Goal: Task Accomplishment & Management: Complete application form

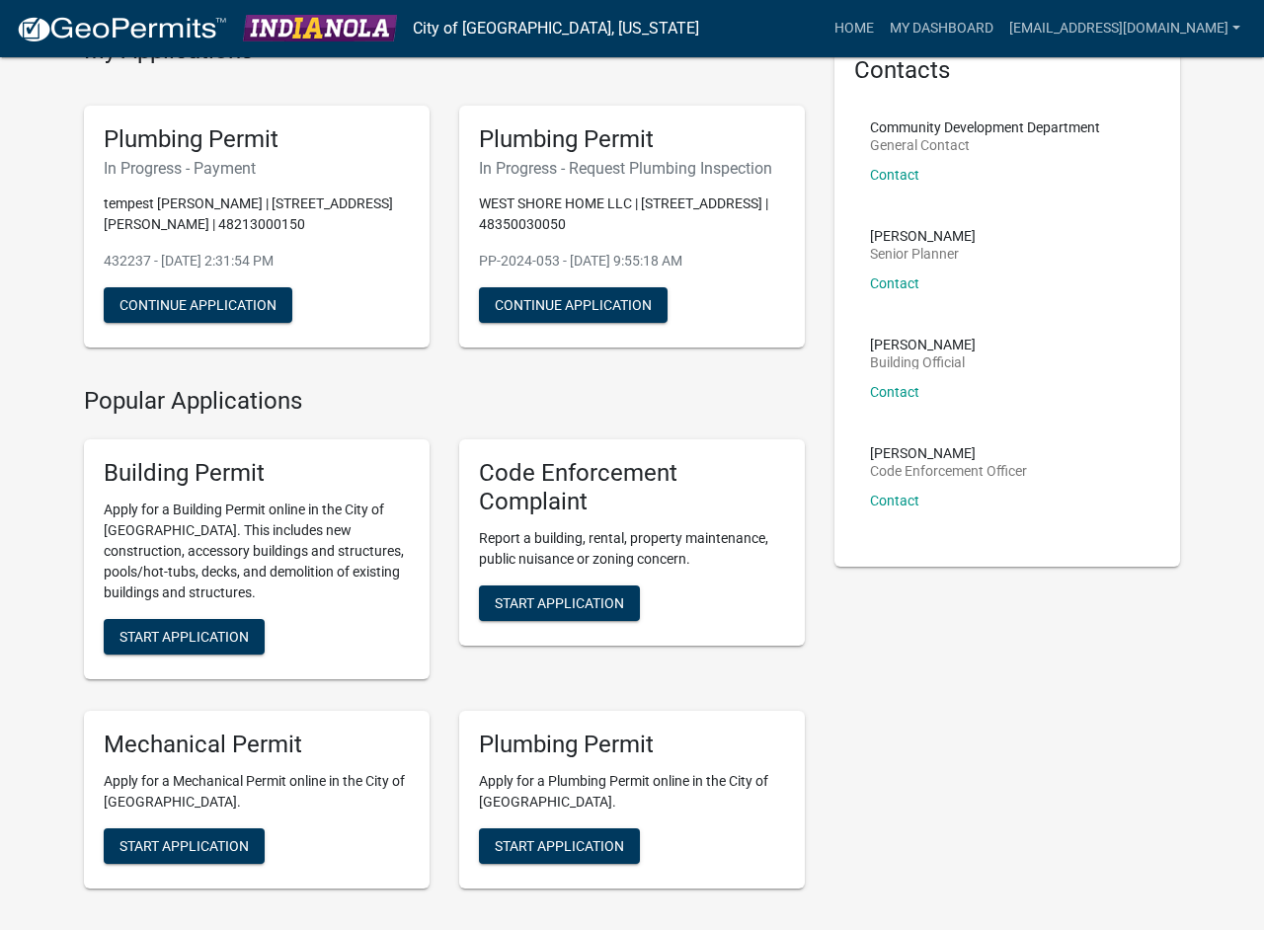
scroll to position [395, 0]
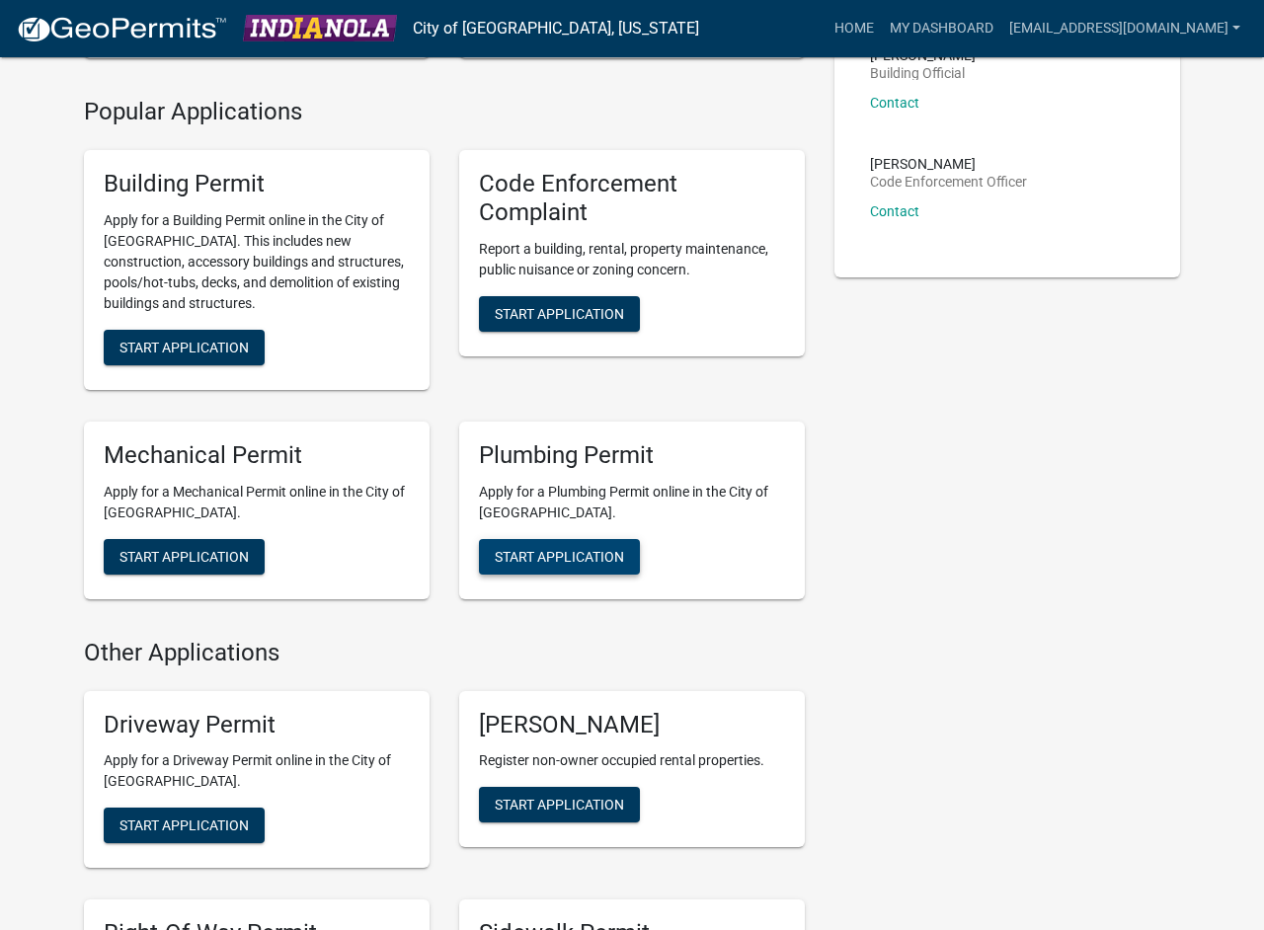
click at [538, 563] on span "Start Application" at bounding box center [559, 556] width 129 height 16
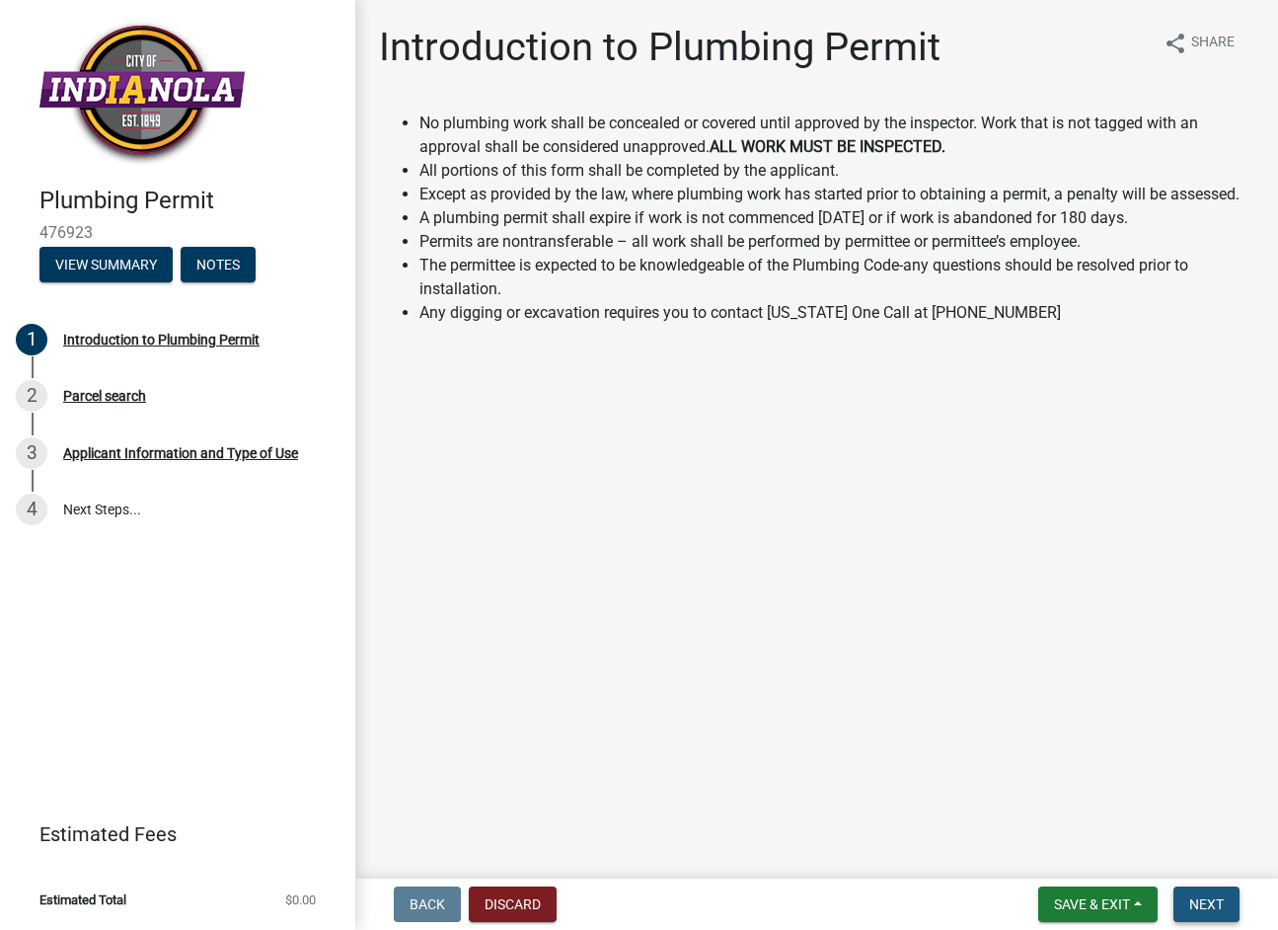
click at [1198, 906] on span "Next" at bounding box center [1207, 904] width 35 height 16
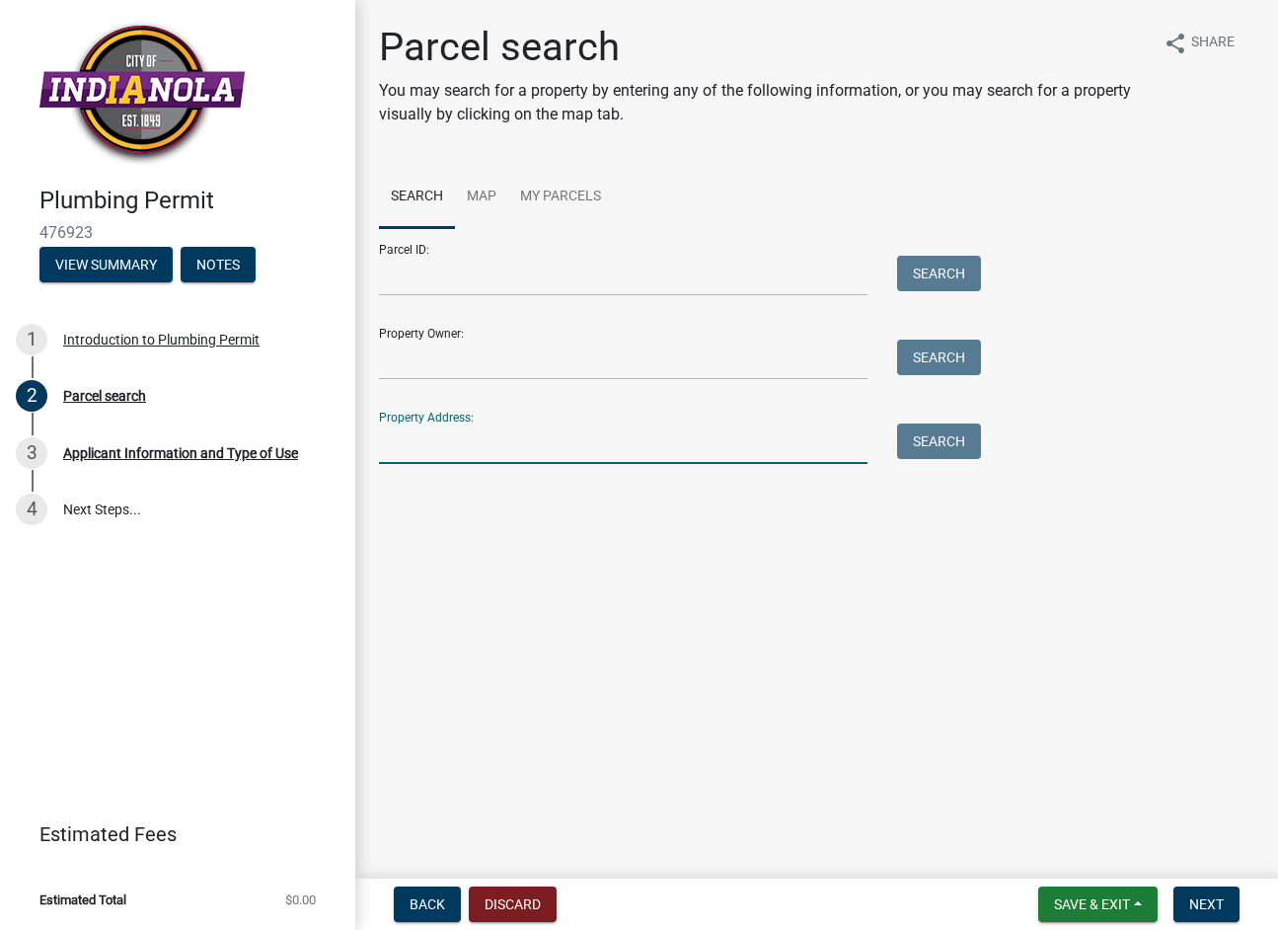
click at [410, 436] on input "Property Address:" at bounding box center [623, 444] width 489 height 40
type input "[STREET_ADDRESS]"
click at [949, 445] on button "Search" at bounding box center [939, 442] width 84 height 36
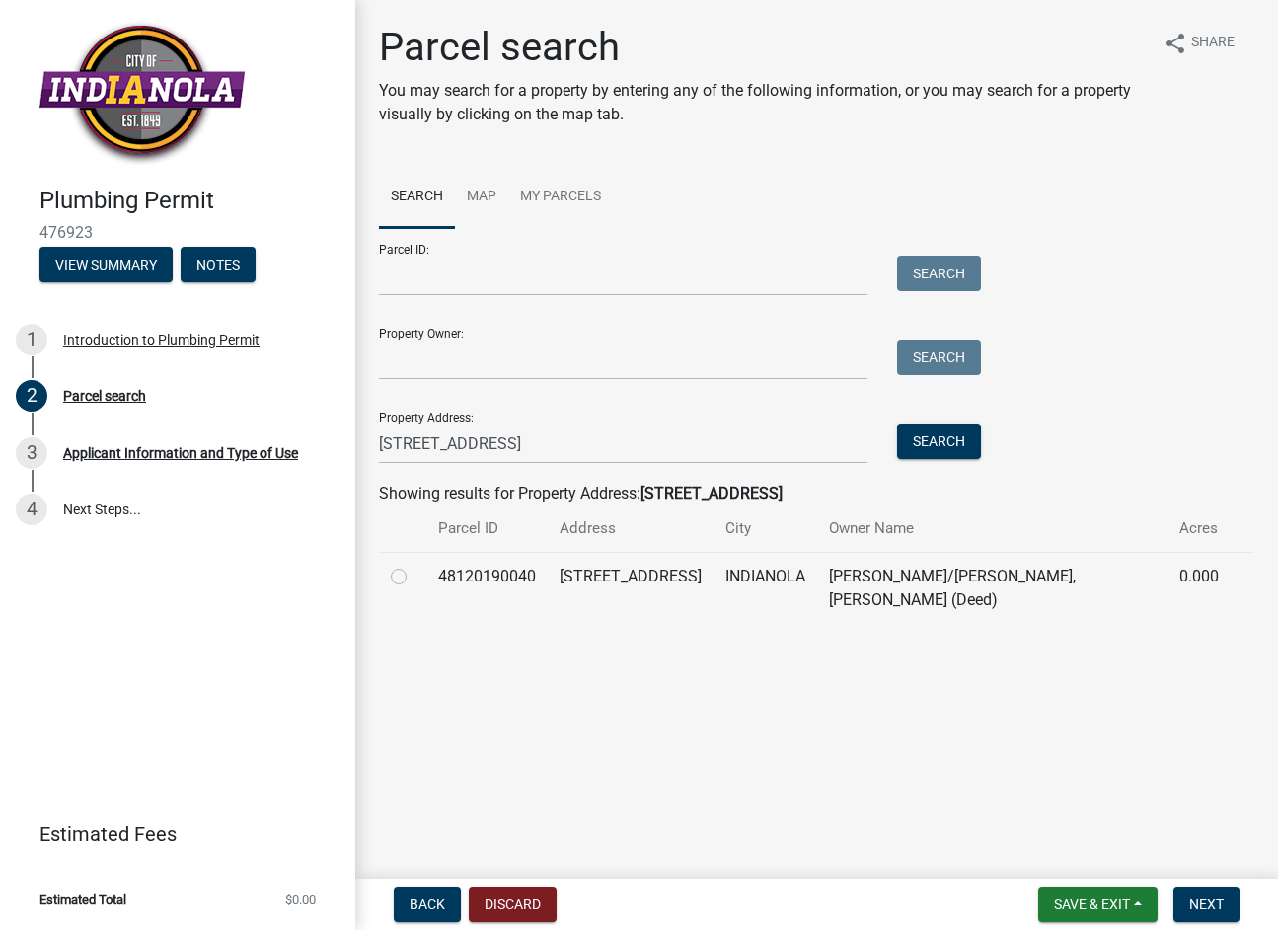
click at [393, 582] on td at bounding box center [402, 588] width 47 height 72
click at [415, 565] on label at bounding box center [415, 565] width 0 height 0
click at [415, 578] on input "radio" at bounding box center [421, 571] width 13 height 13
radio input "true"
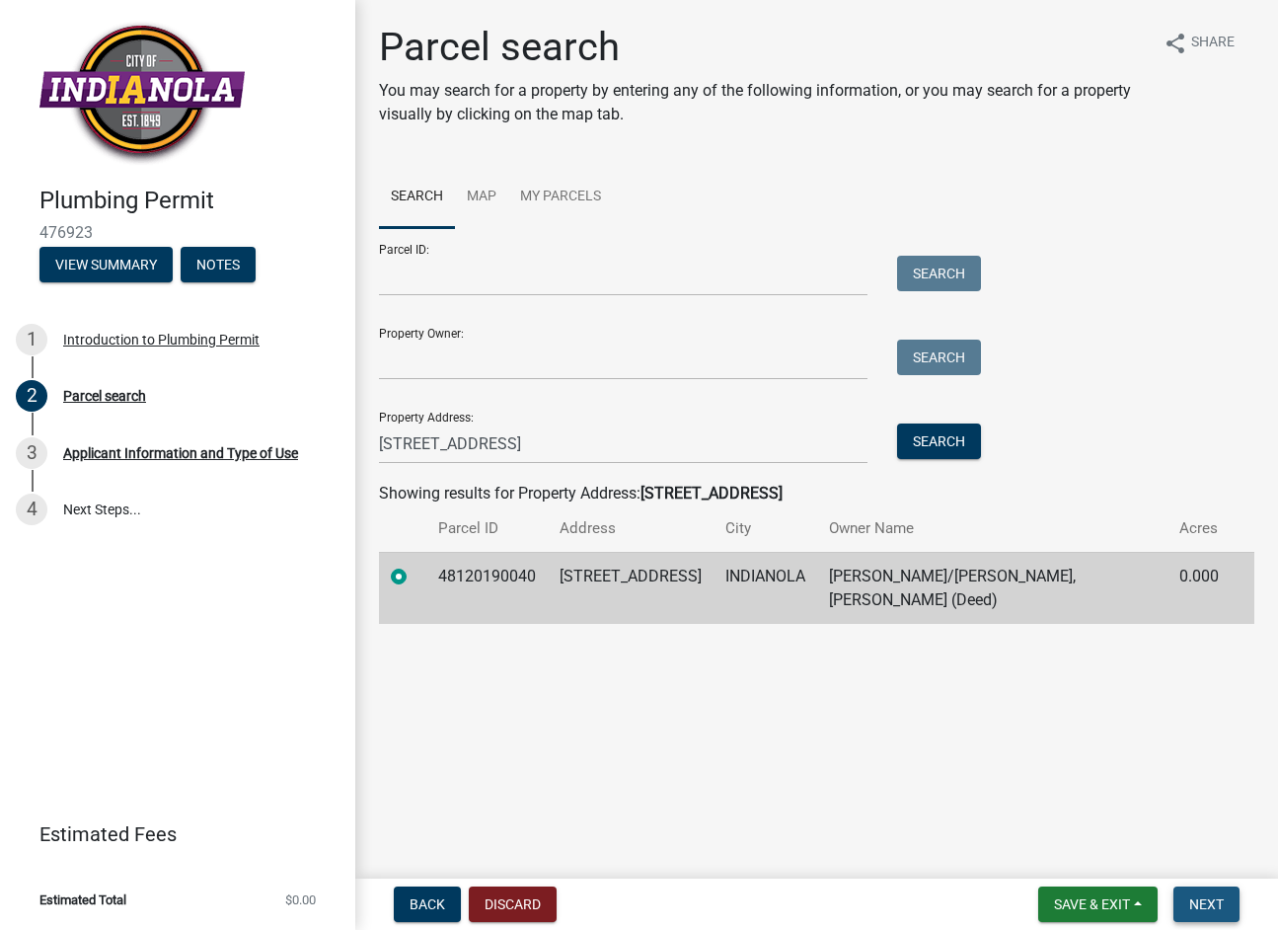
click at [1203, 906] on span "Next" at bounding box center [1207, 904] width 35 height 16
click at [1201, 901] on span "Next" at bounding box center [1207, 904] width 35 height 16
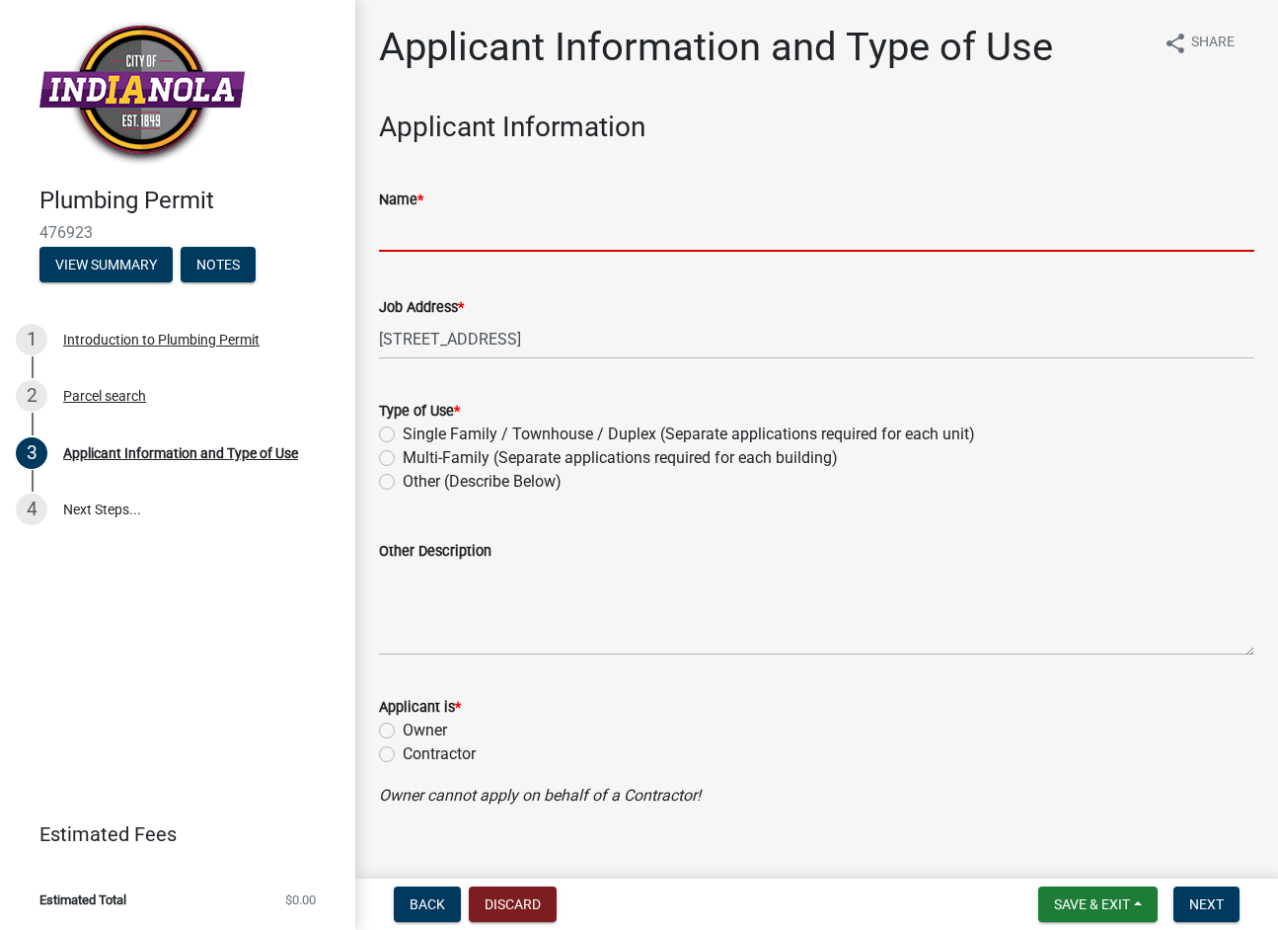
click at [463, 243] on input "Name *" at bounding box center [817, 231] width 876 height 40
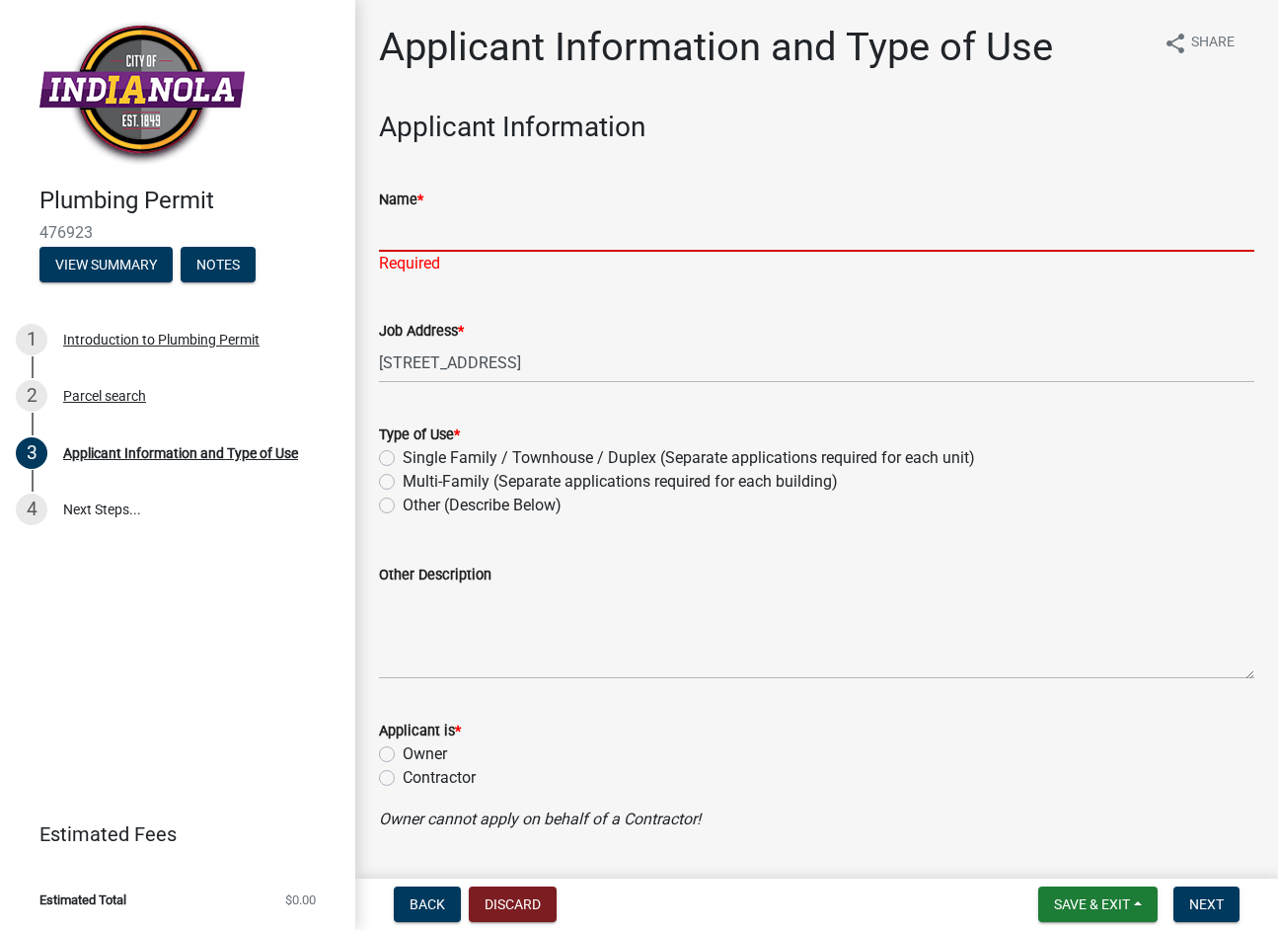
type input "k"
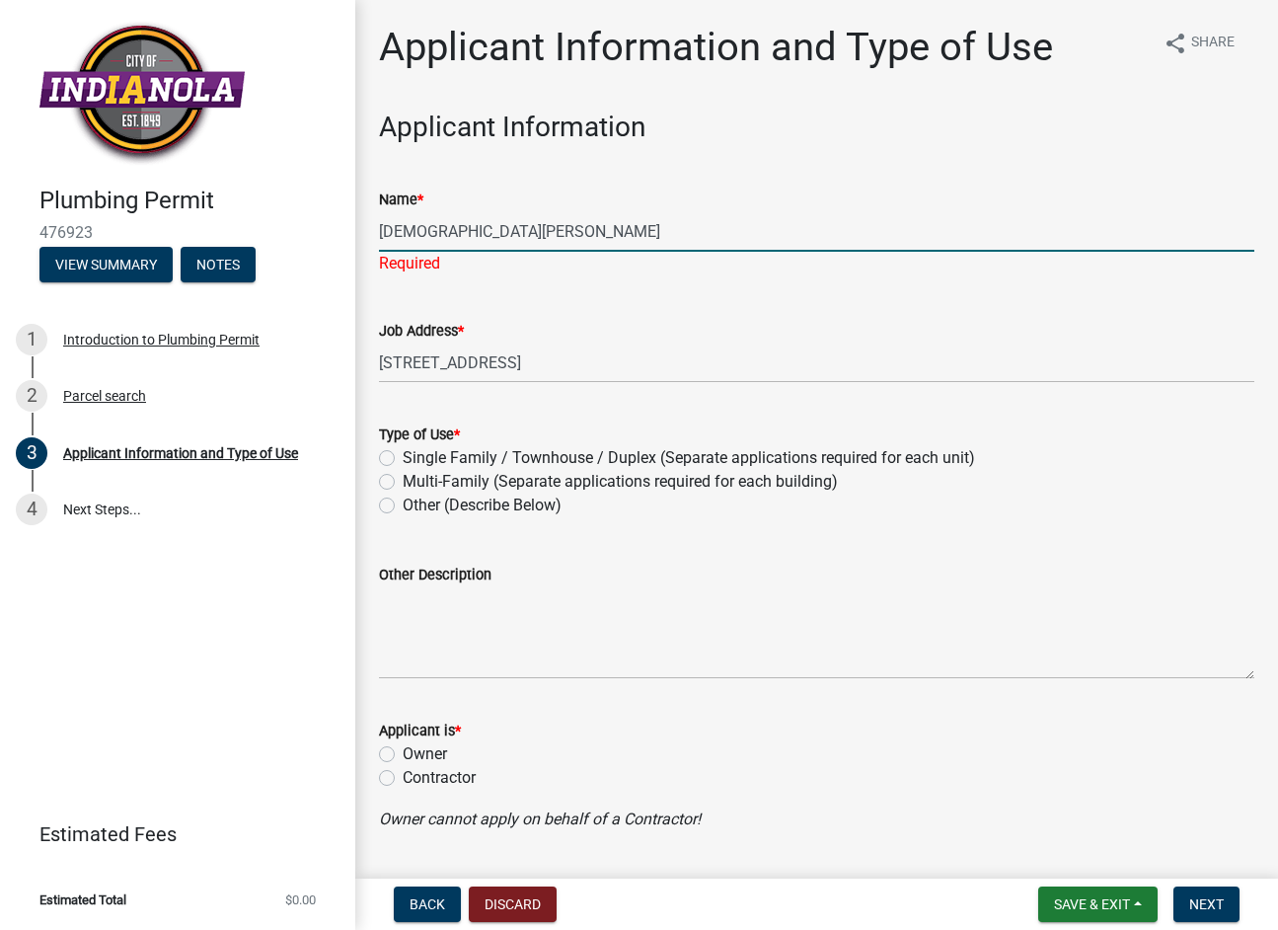
type input "[DEMOGRAPHIC_DATA][PERSON_NAME]"
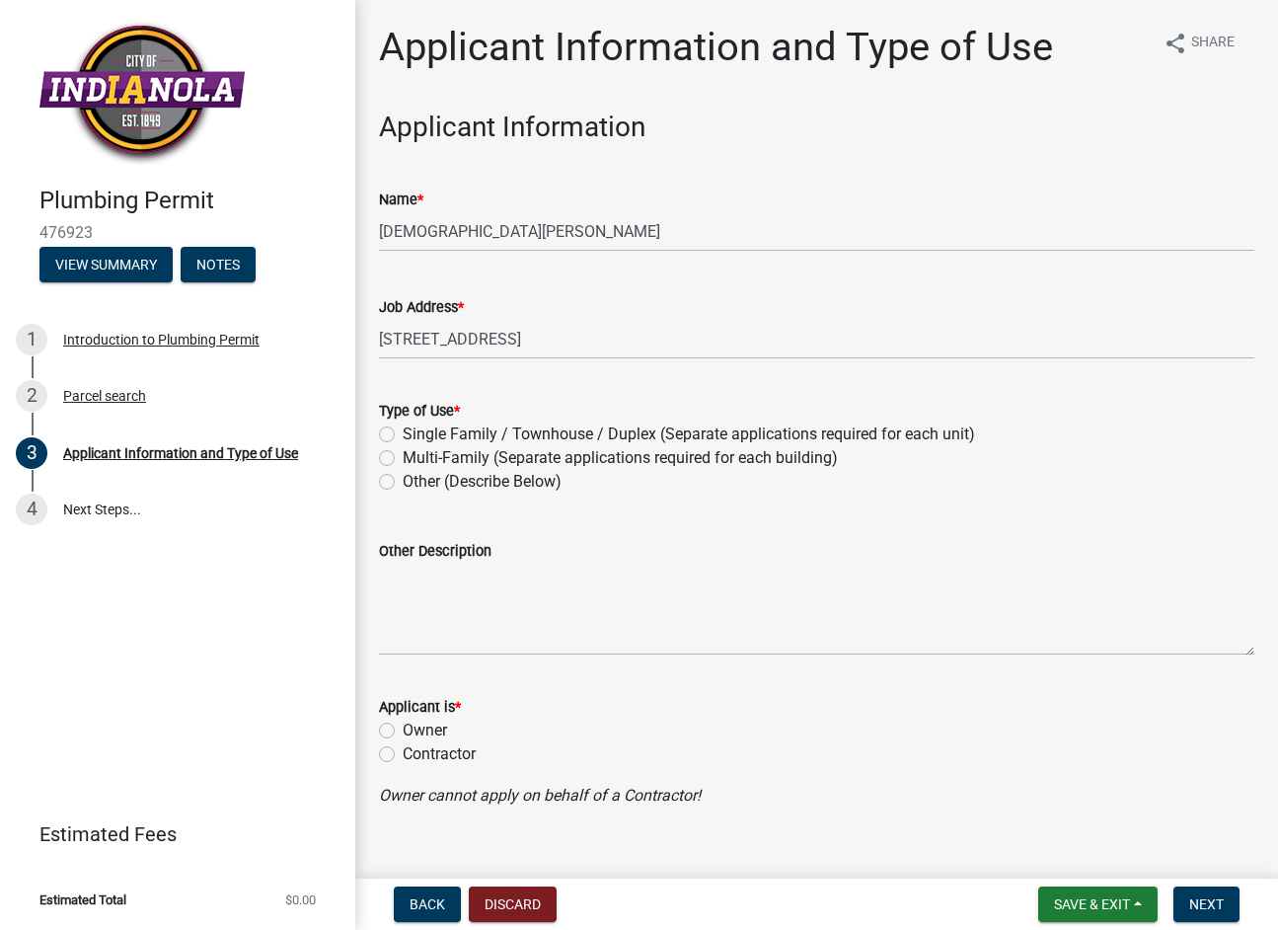
click at [383, 455] on div "Type of Use * Single Family / Townhouse / Duplex (Separate applications require…" at bounding box center [817, 446] width 876 height 95
click at [433, 628] on textarea "Other Description" at bounding box center [817, 609] width 876 height 93
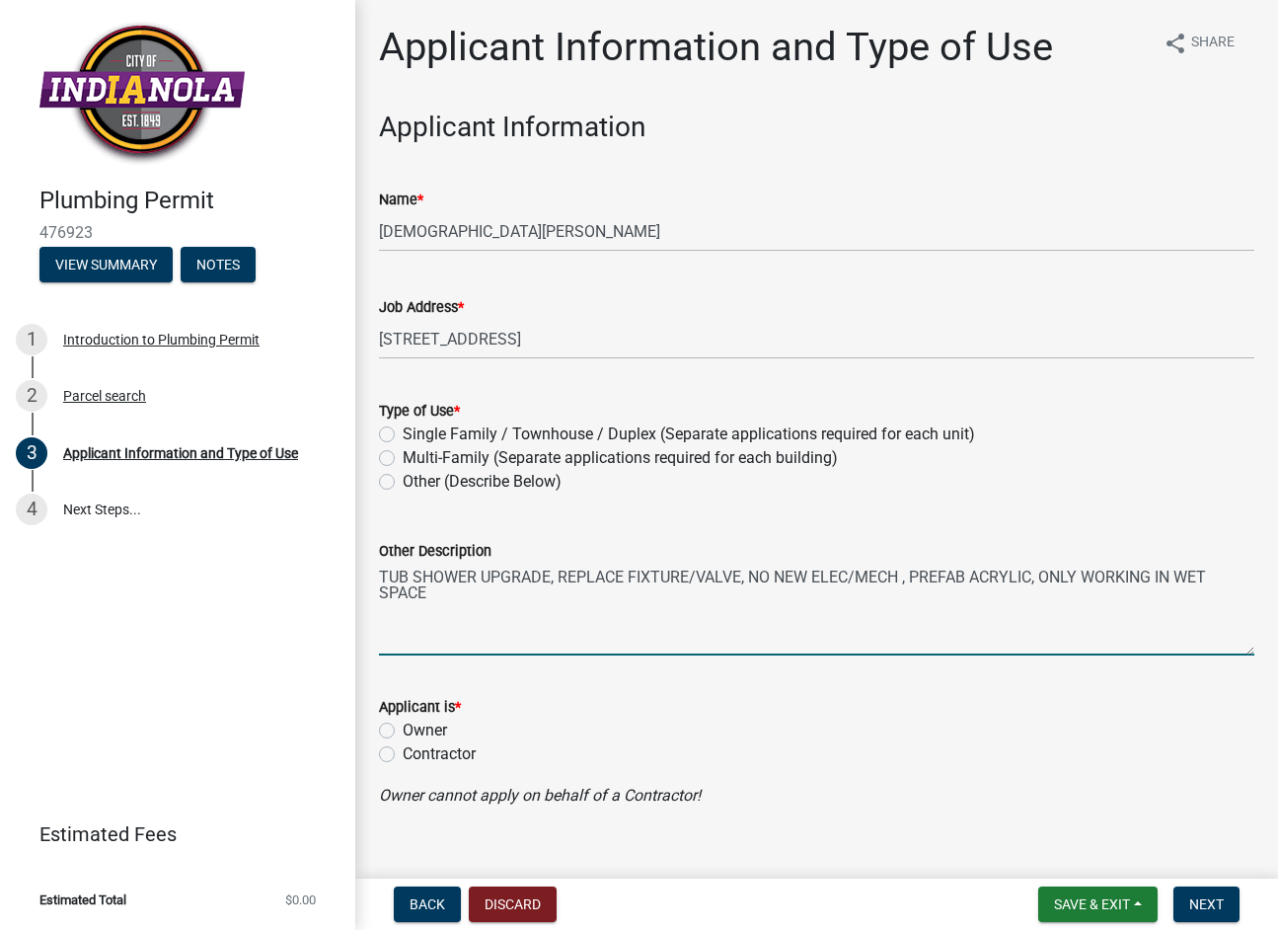
type textarea "TUB SHOWER UPGRADE, REPLACE FIXTURE/VALVE, NO NEW ELEC/MECH , PREFAB ACRYLIC, O…"
click at [403, 753] on label "Contractor" at bounding box center [439, 754] width 73 height 24
click at [403, 753] on input "Contractor" at bounding box center [409, 748] width 13 height 13
radio input "true"
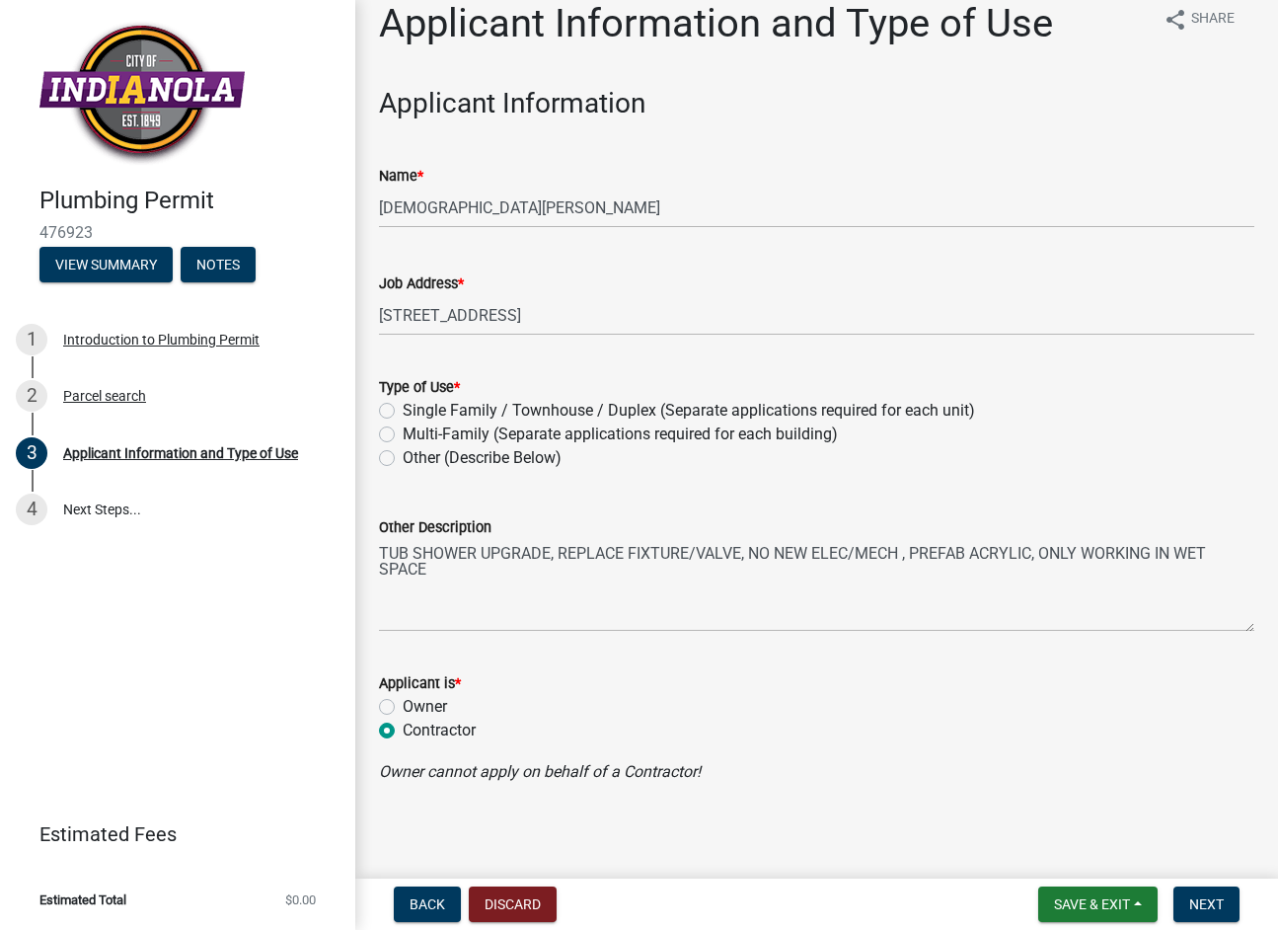
scroll to position [30, 0]
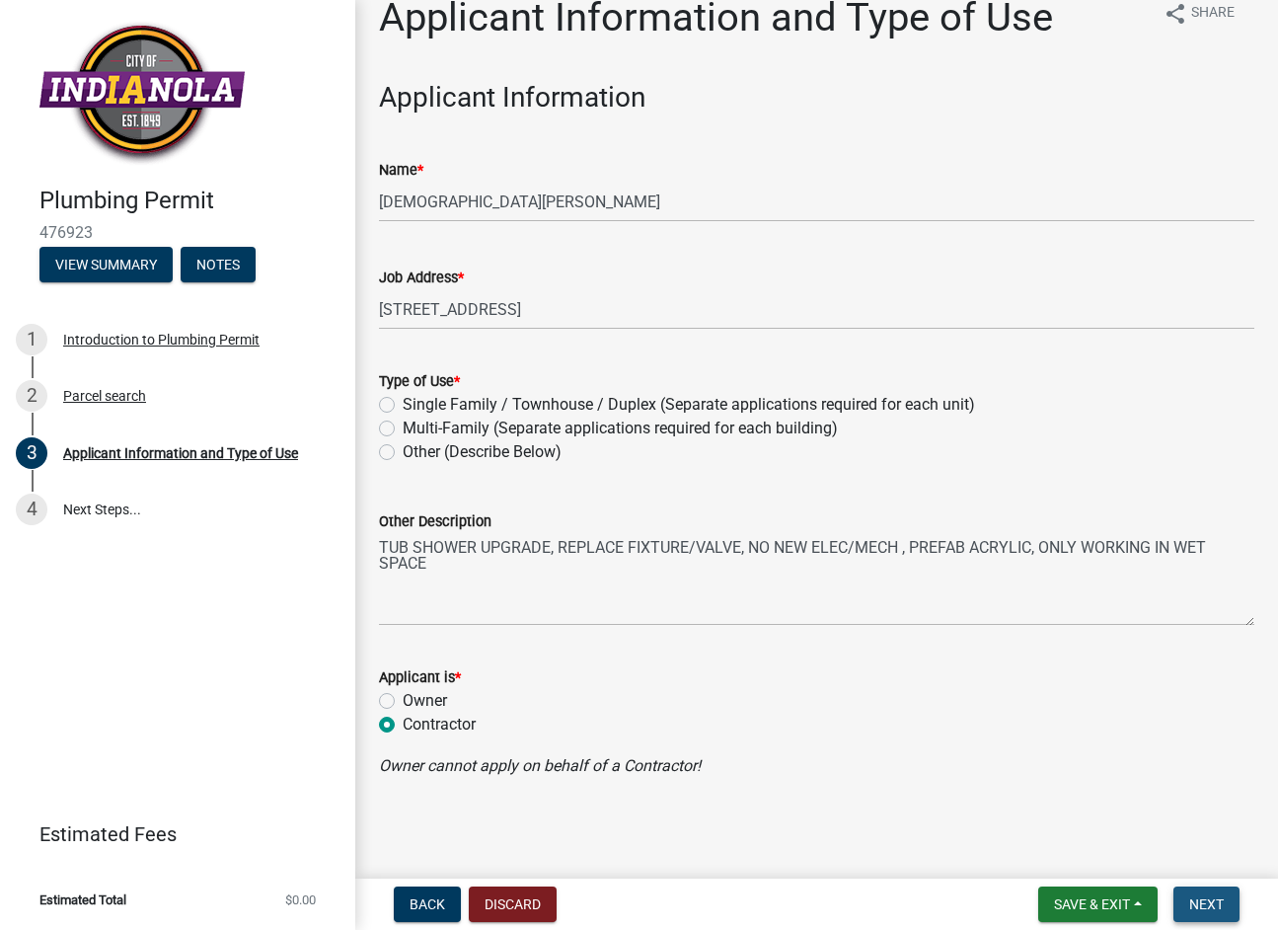
click at [1214, 898] on span "Next" at bounding box center [1207, 904] width 35 height 16
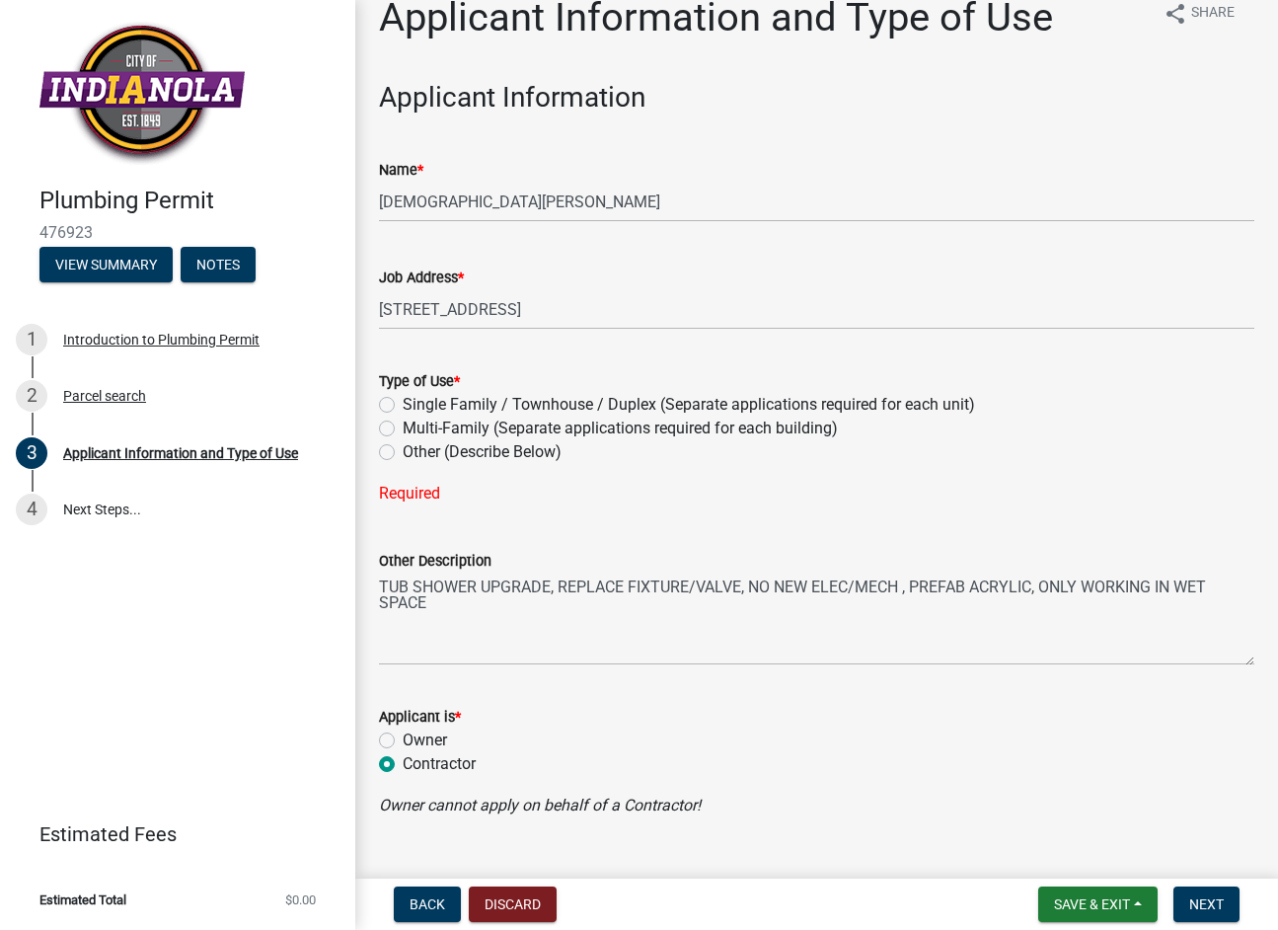
click at [403, 405] on label "Single Family / Townhouse / Duplex (Separate applications required for each uni…" at bounding box center [689, 405] width 573 height 24
click at [403, 405] on input "Single Family / Townhouse / Duplex (Separate applications required for each uni…" at bounding box center [409, 399] width 13 height 13
radio input "true"
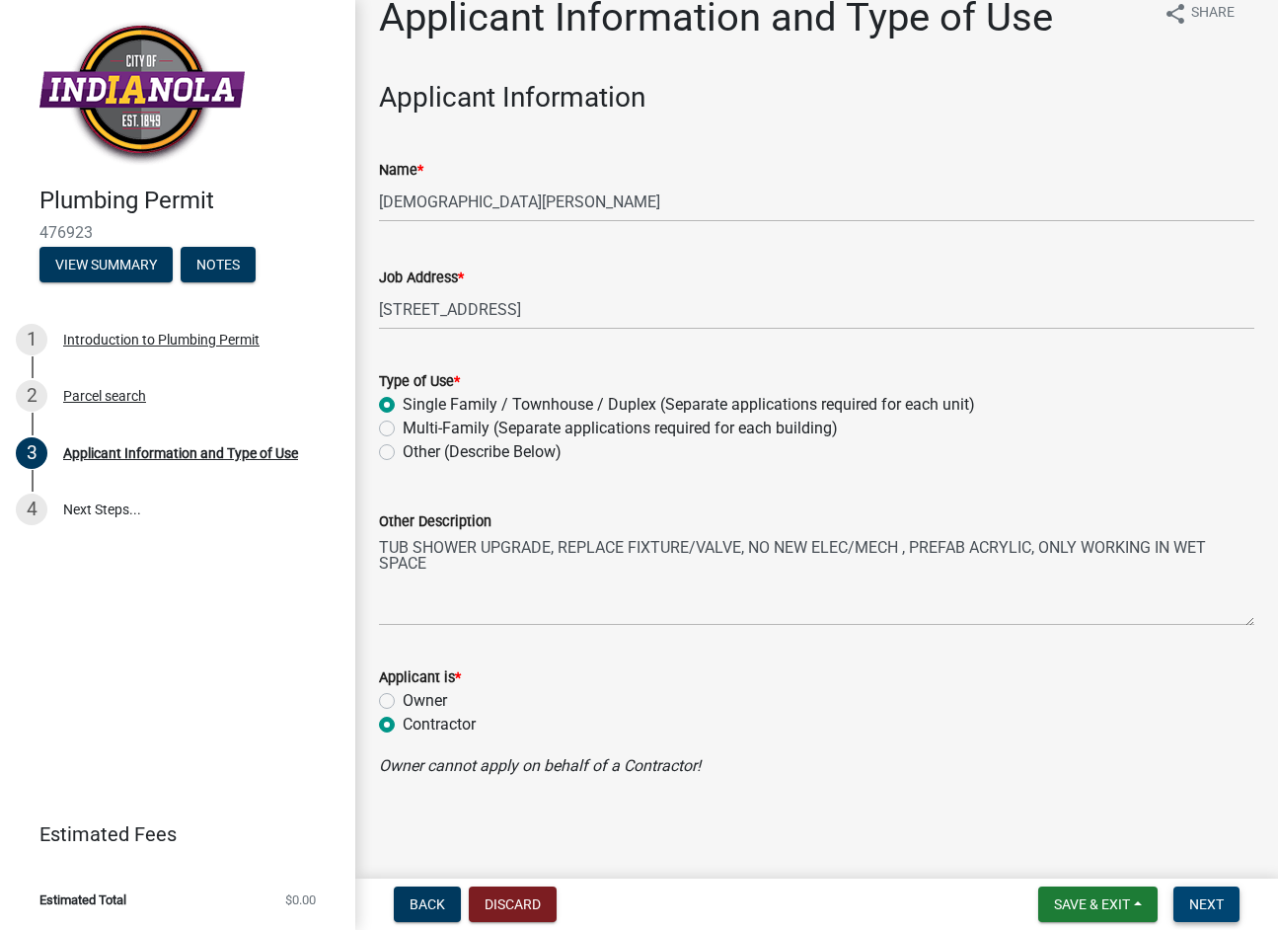
click at [1186, 903] on button "Next" at bounding box center [1207, 905] width 66 height 36
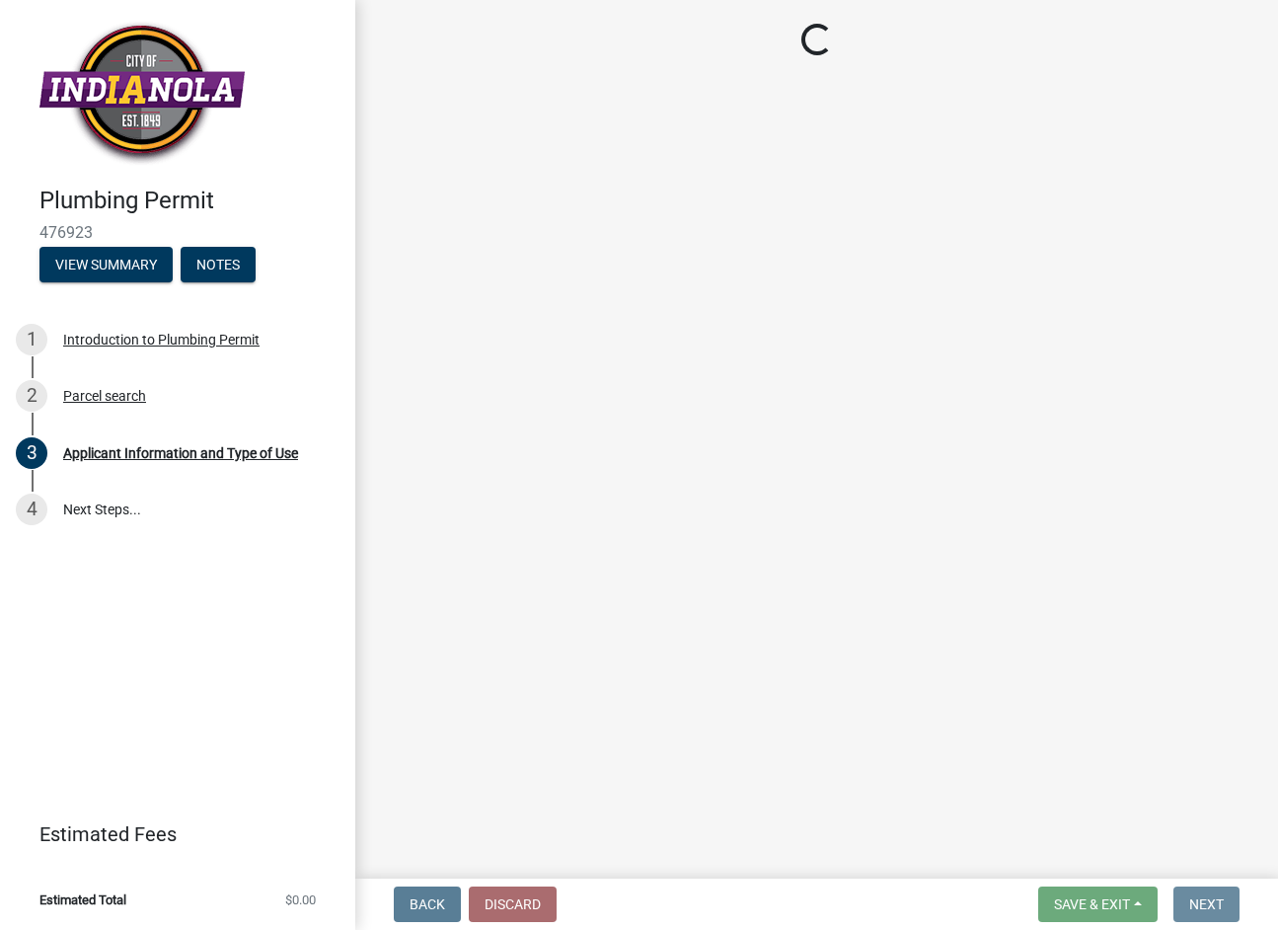
scroll to position [0, 0]
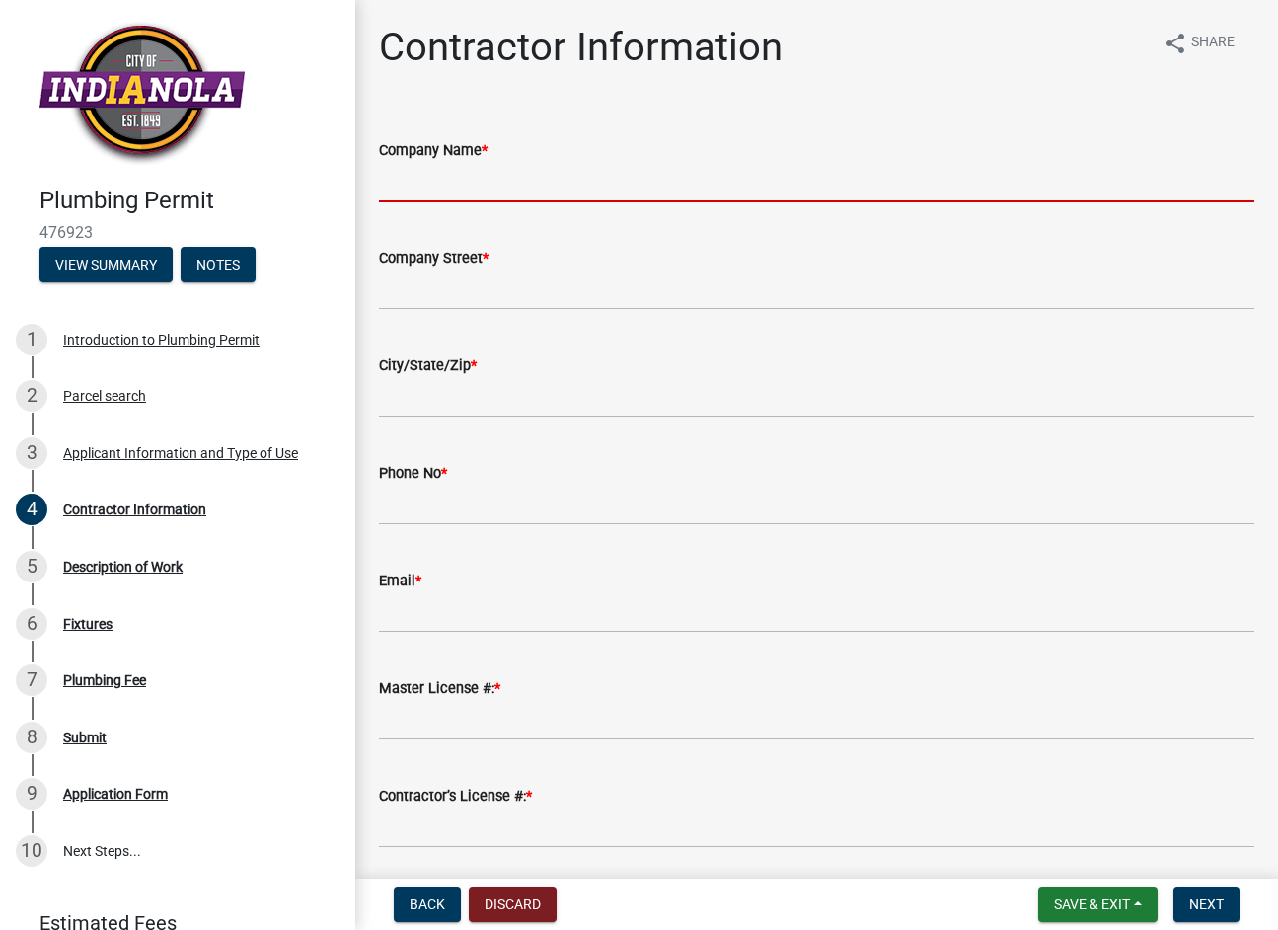
click at [480, 187] on input "Company Name *" at bounding box center [817, 182] width 876 height 40
type input "WEST SHORE HOME"
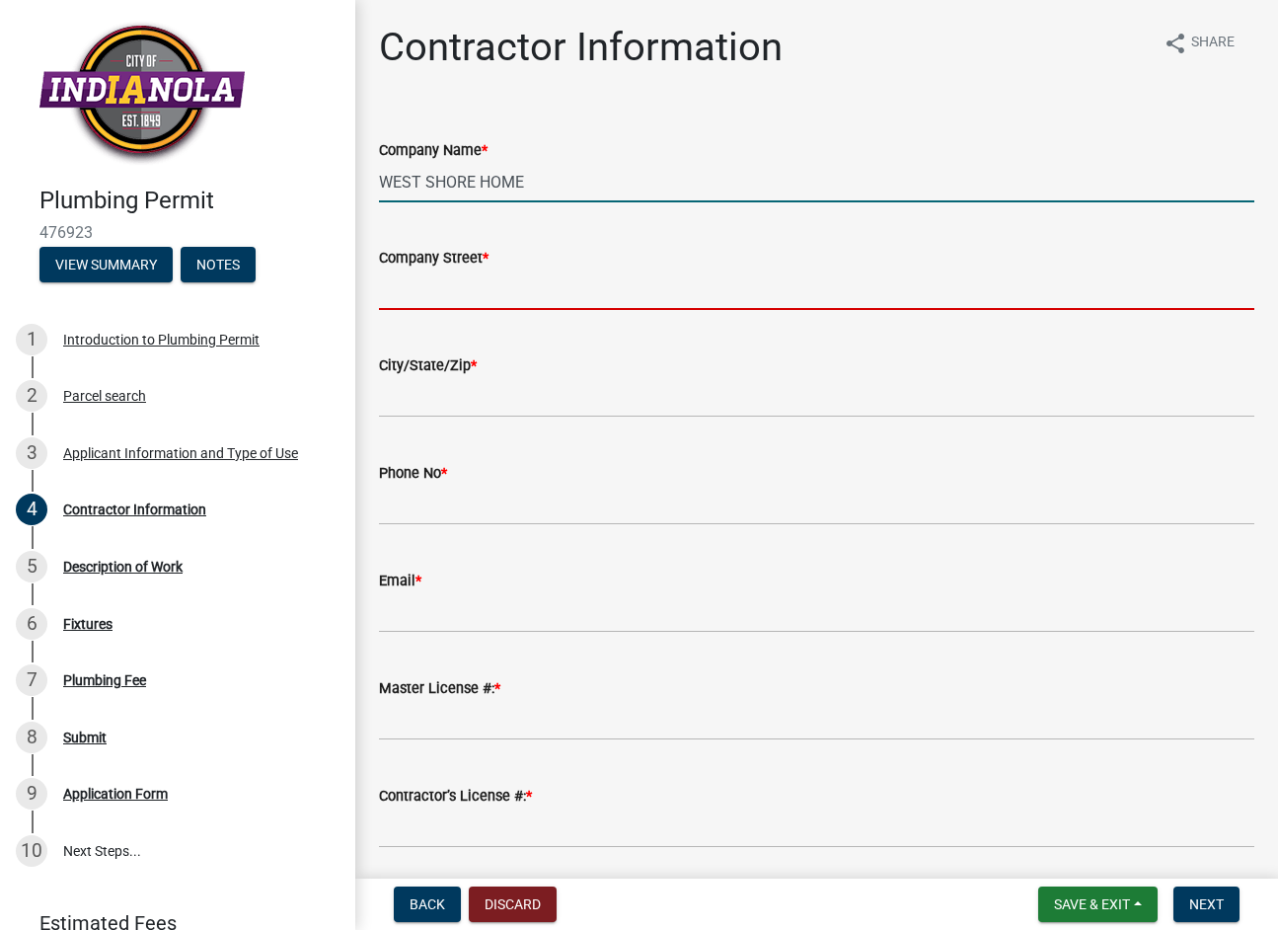
type input "[STREET_ADDRESS]"
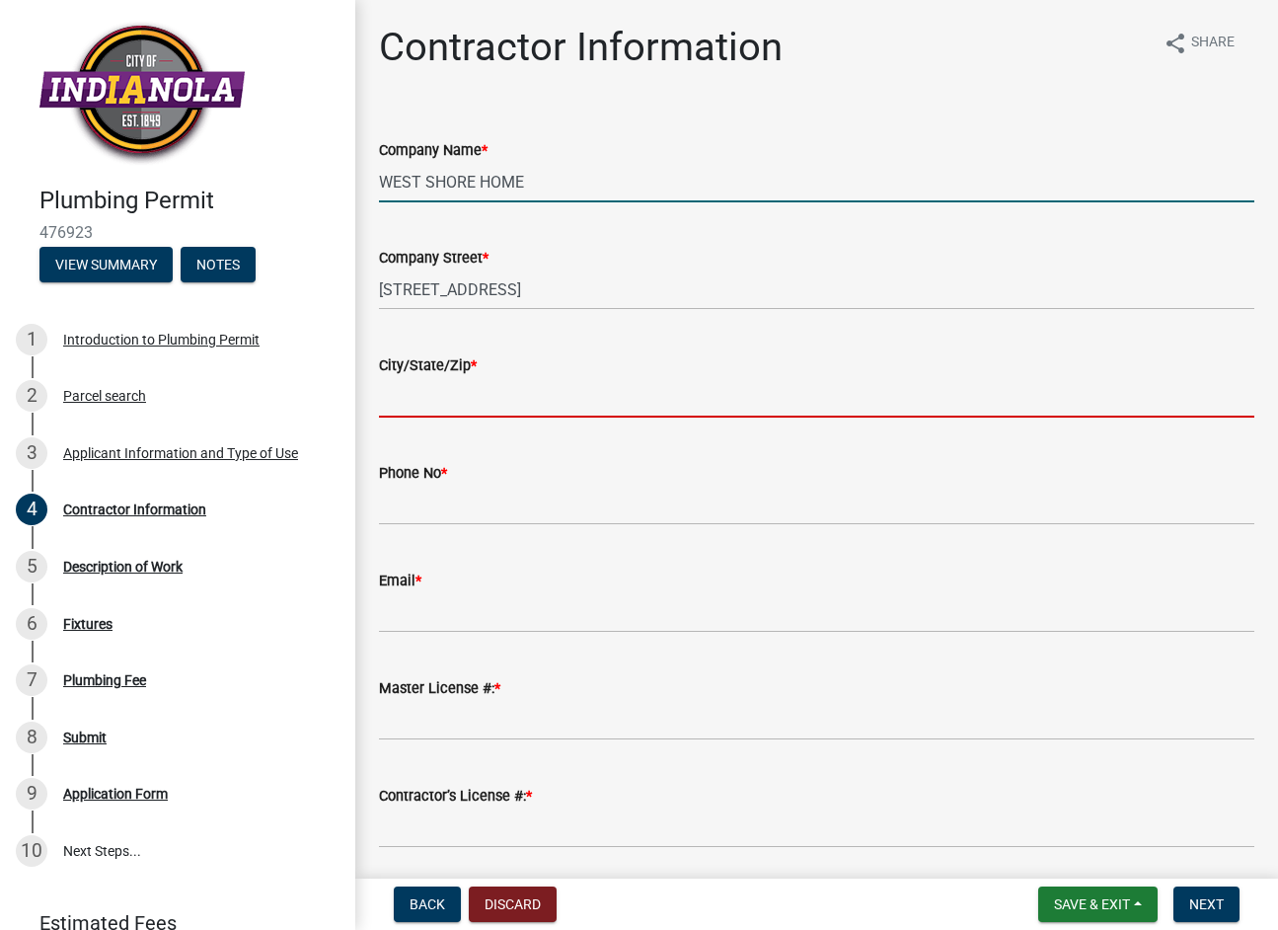
type input "mechaicsburg [US_STATE] 17050"
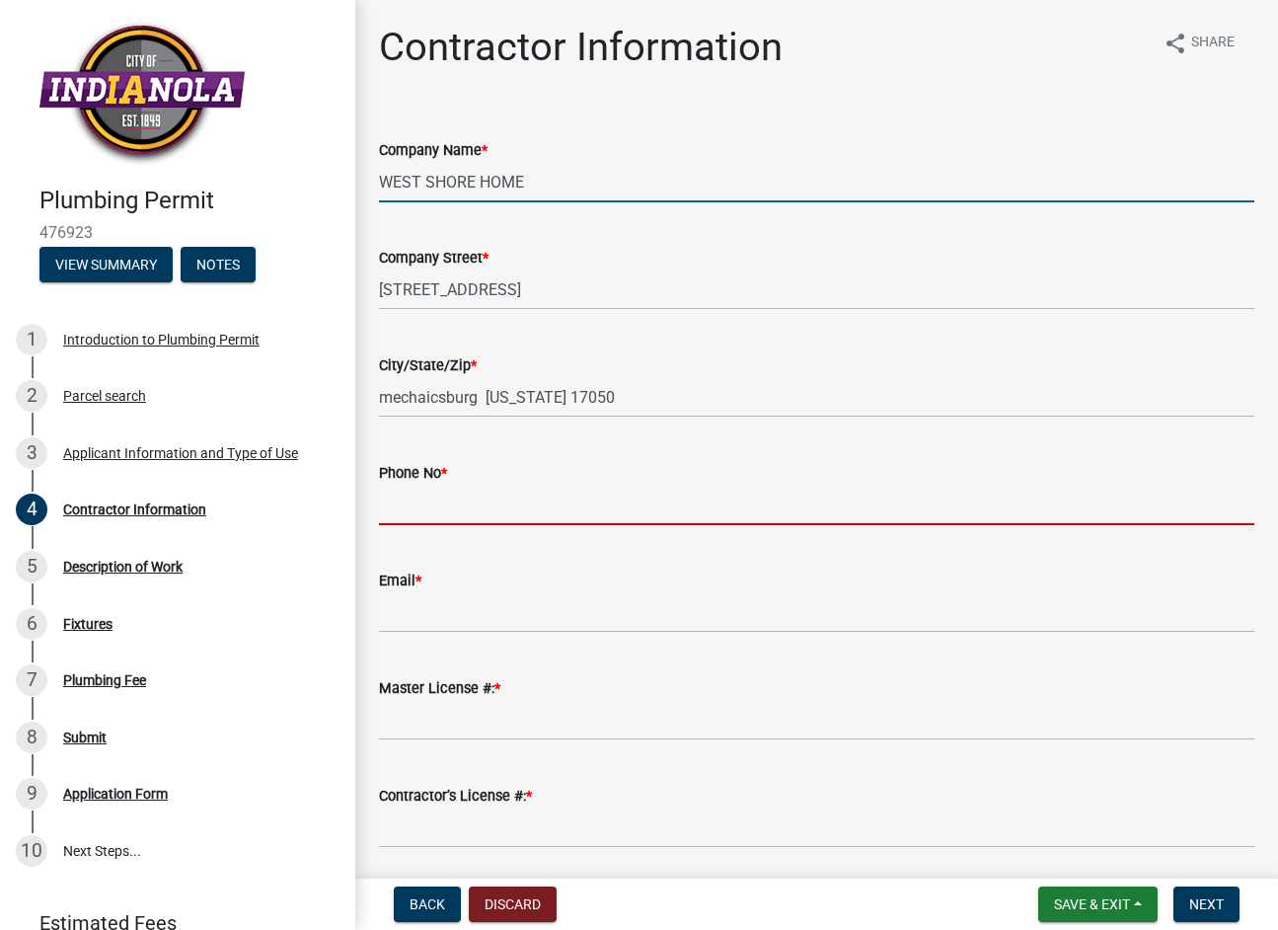
type input "6164857843"
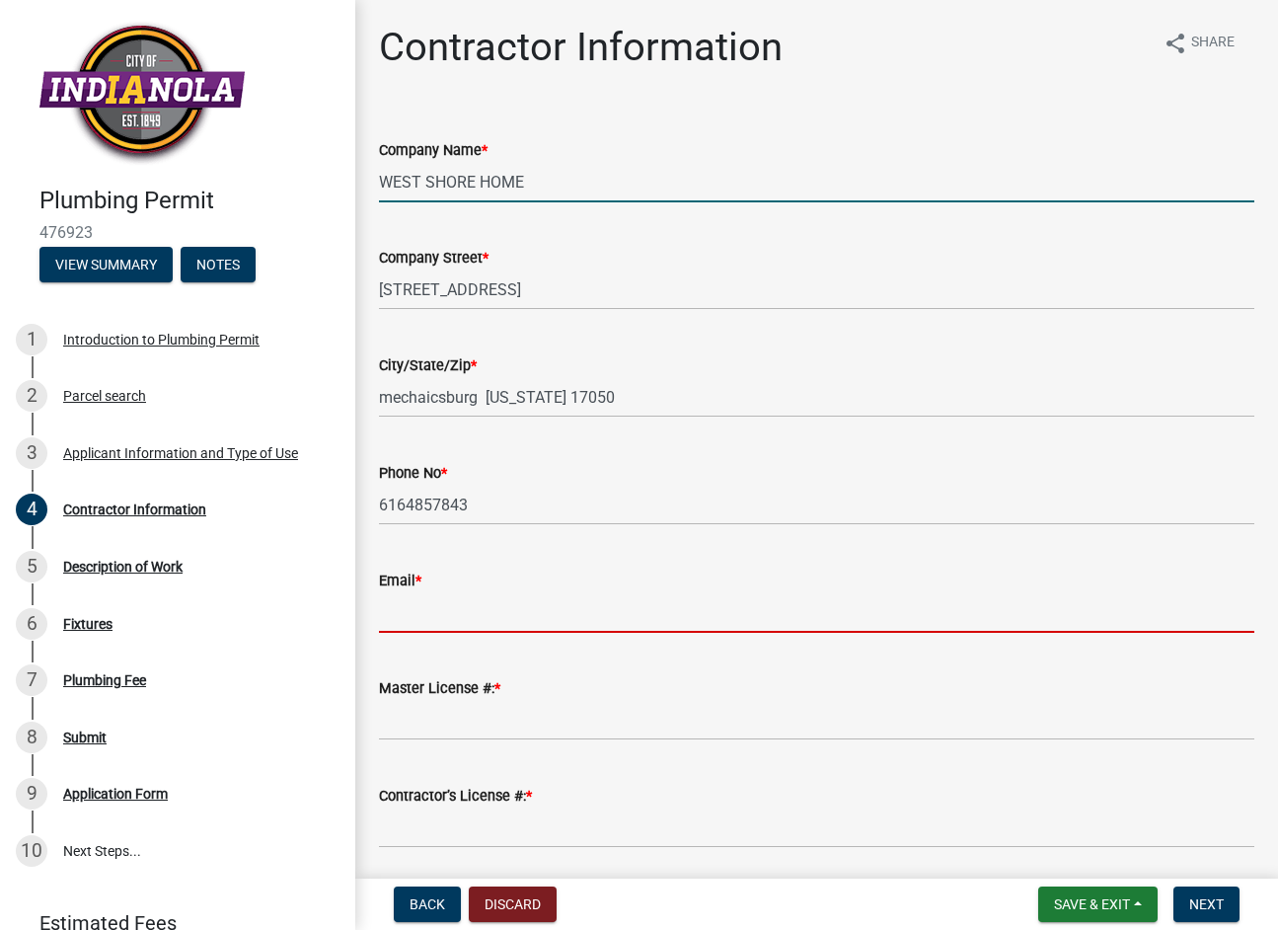
type input "[EMAIL_ADDRESS][DOMAIN_NAME]"
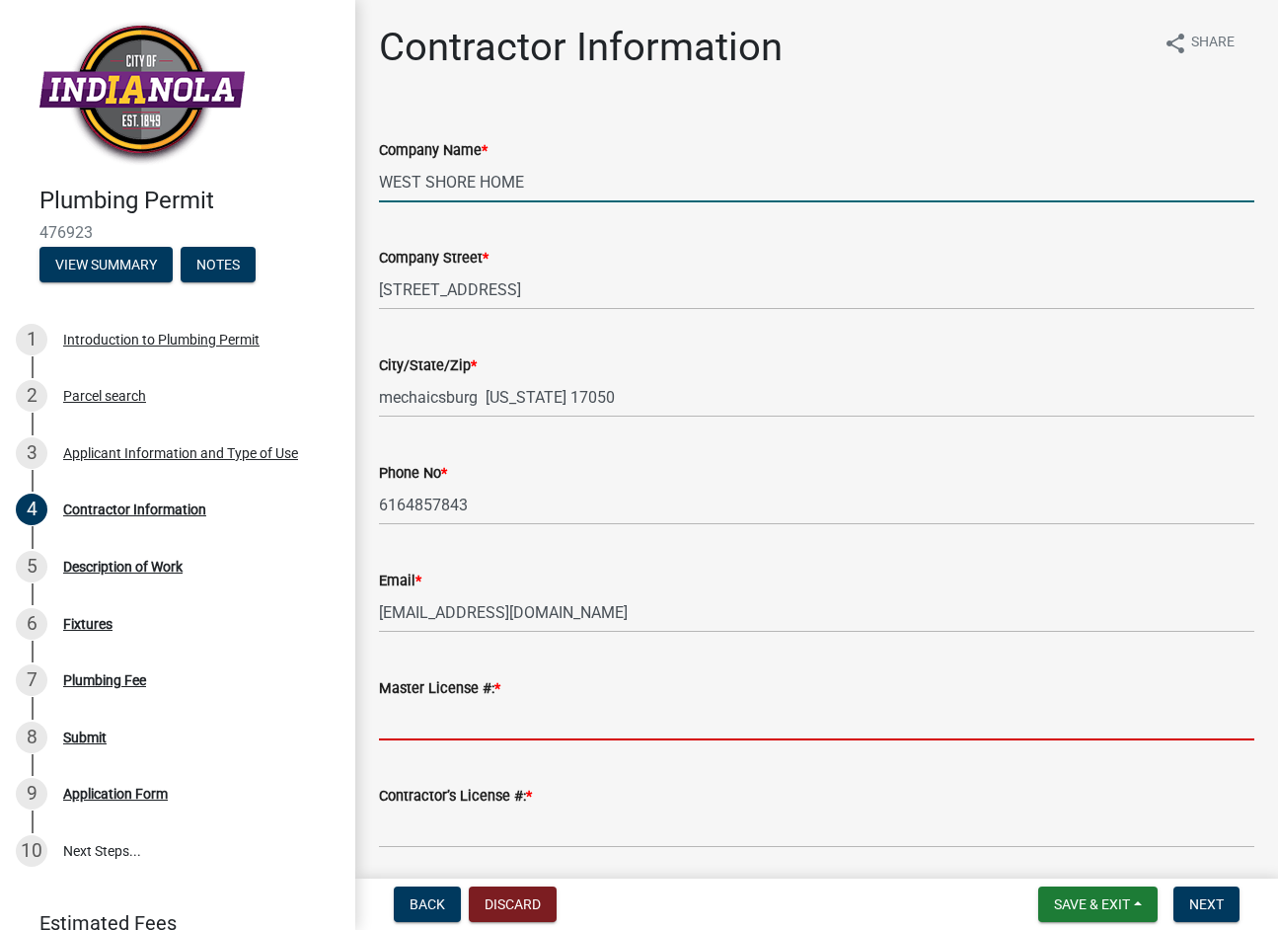
type input "7663"
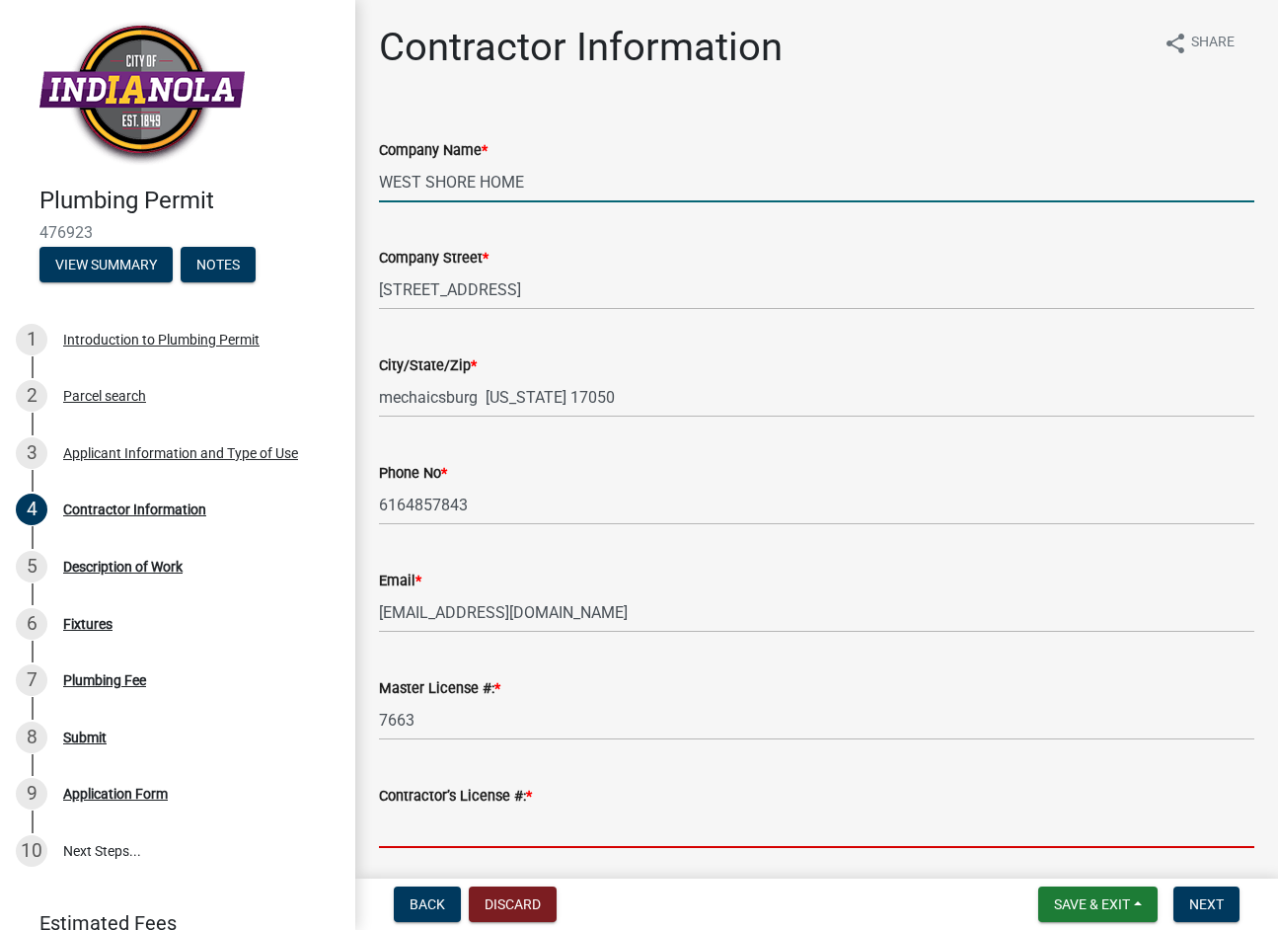
type input "7663"
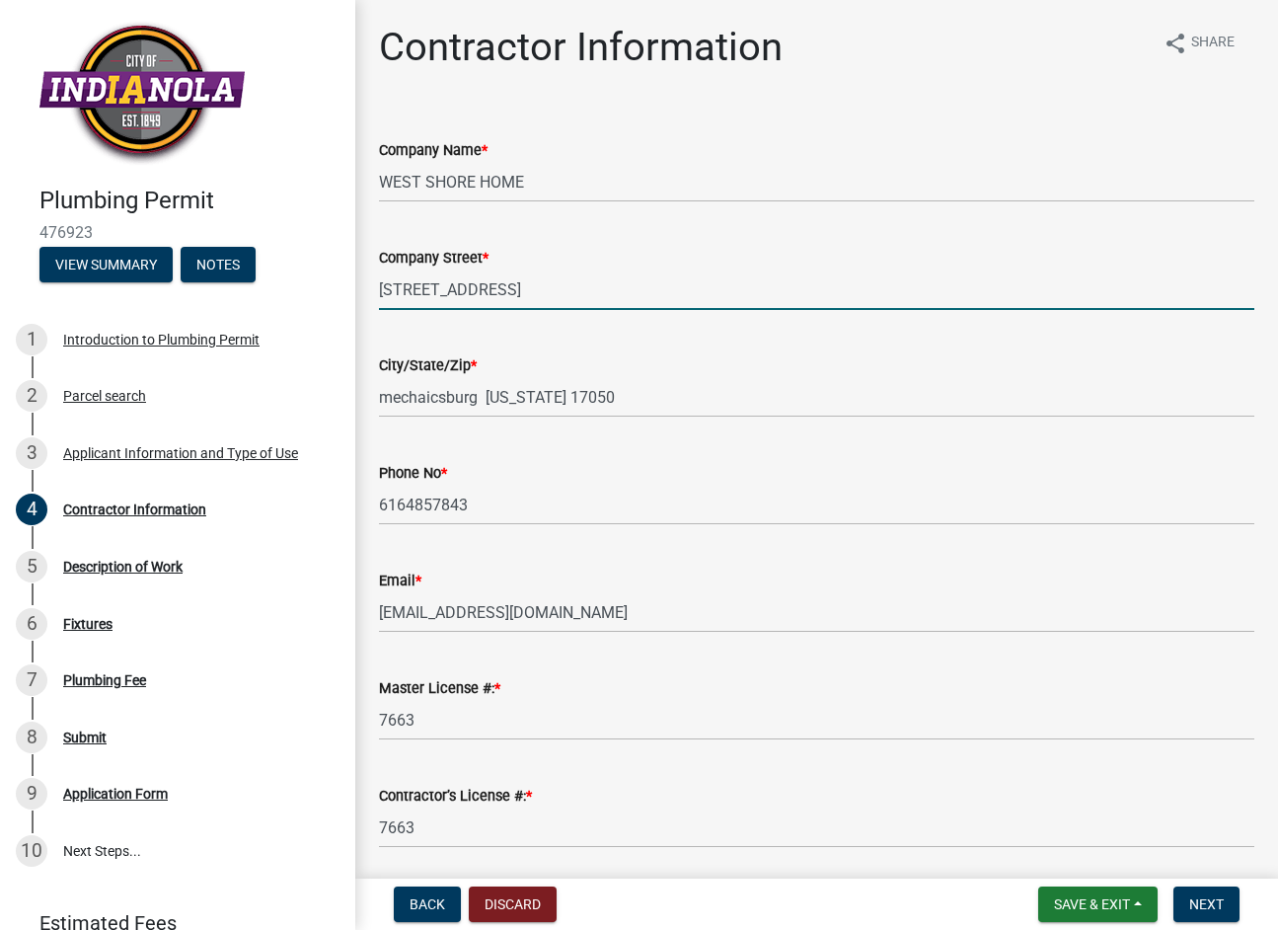
drag, startPoint x: 492, startPoint y: 286, endPoint x: 336, endPoint y: 297, distance: 156.4
click at [336, 296] on div "Plumbing Permit 476923 View Summary Notes 1 Introduction to Plumbing Permit 2 P…" at bounding box center [639, 465] width 1278 height 930
type input "[STREET_ADDRESS]"
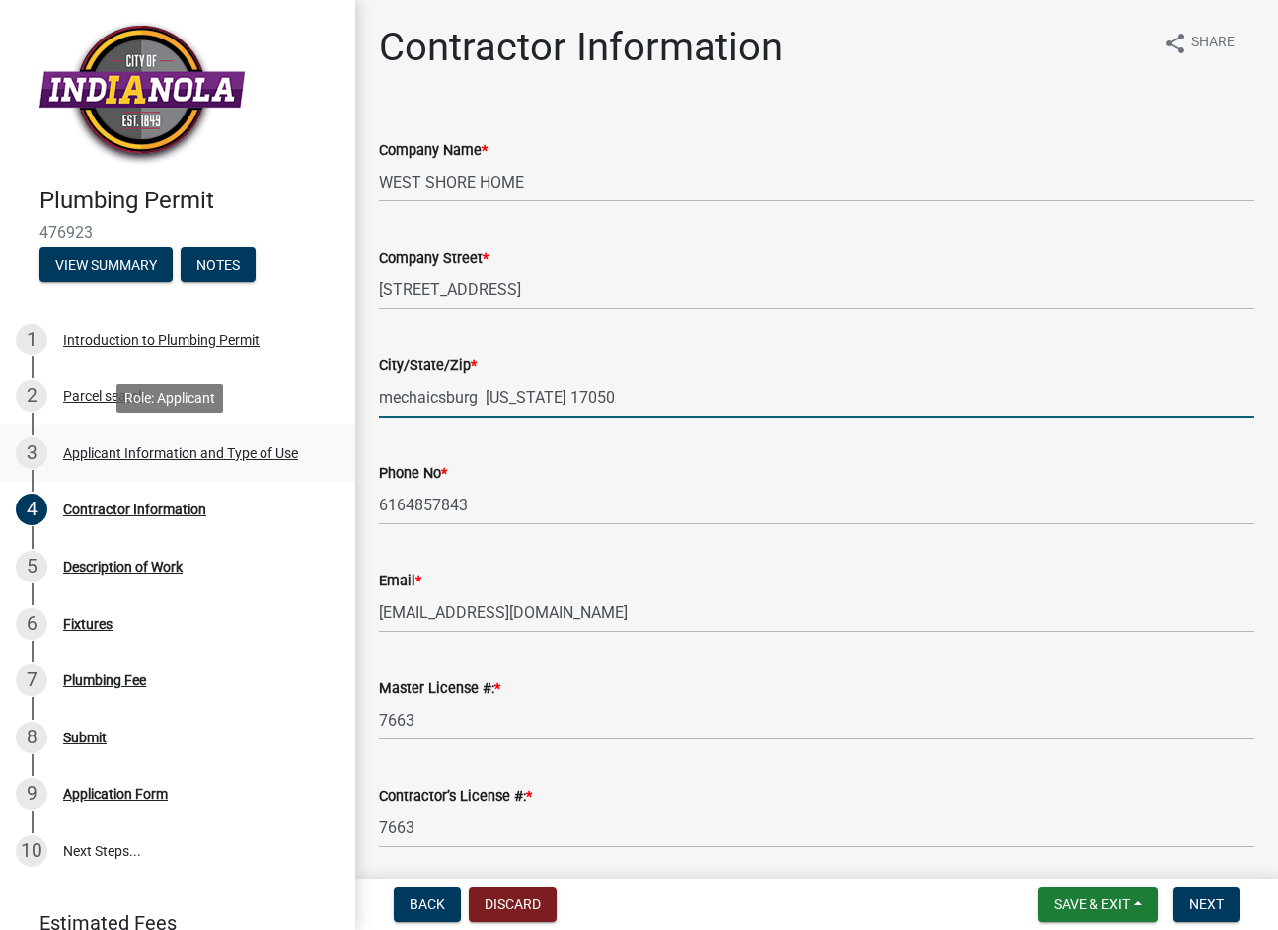
drag, startPoint x: 592, startPoint y: 405, endPoint x: 259, endPoint y: 427, distance: 334.4
click at [259, 427] on div "Plumbing Permit 476923 View Summary Notes 1 Introduction to Plumbing Permit 2 P…" at bounding box center [639, 465] width 1278 height 930
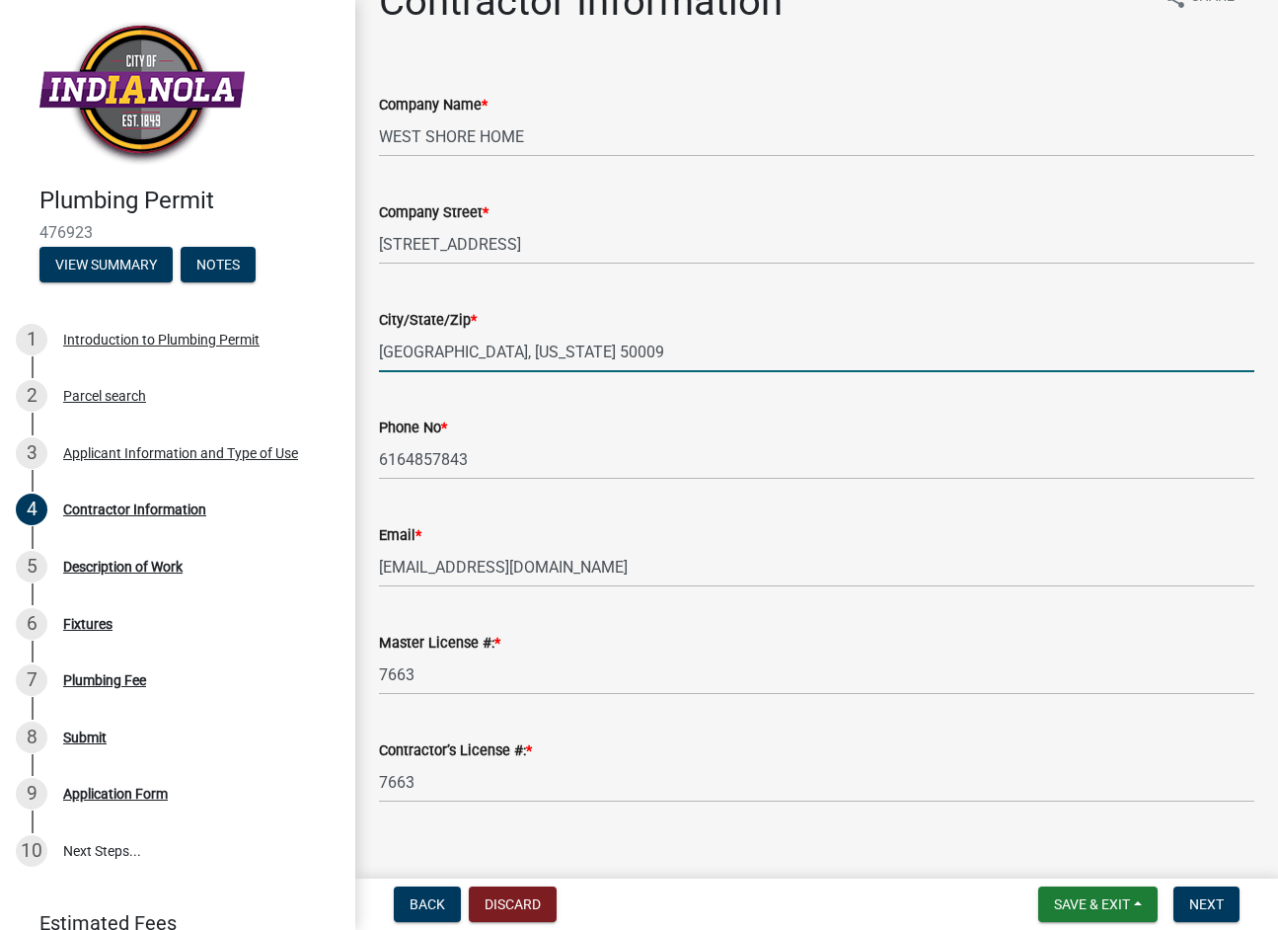
scroll to position [70, 0]
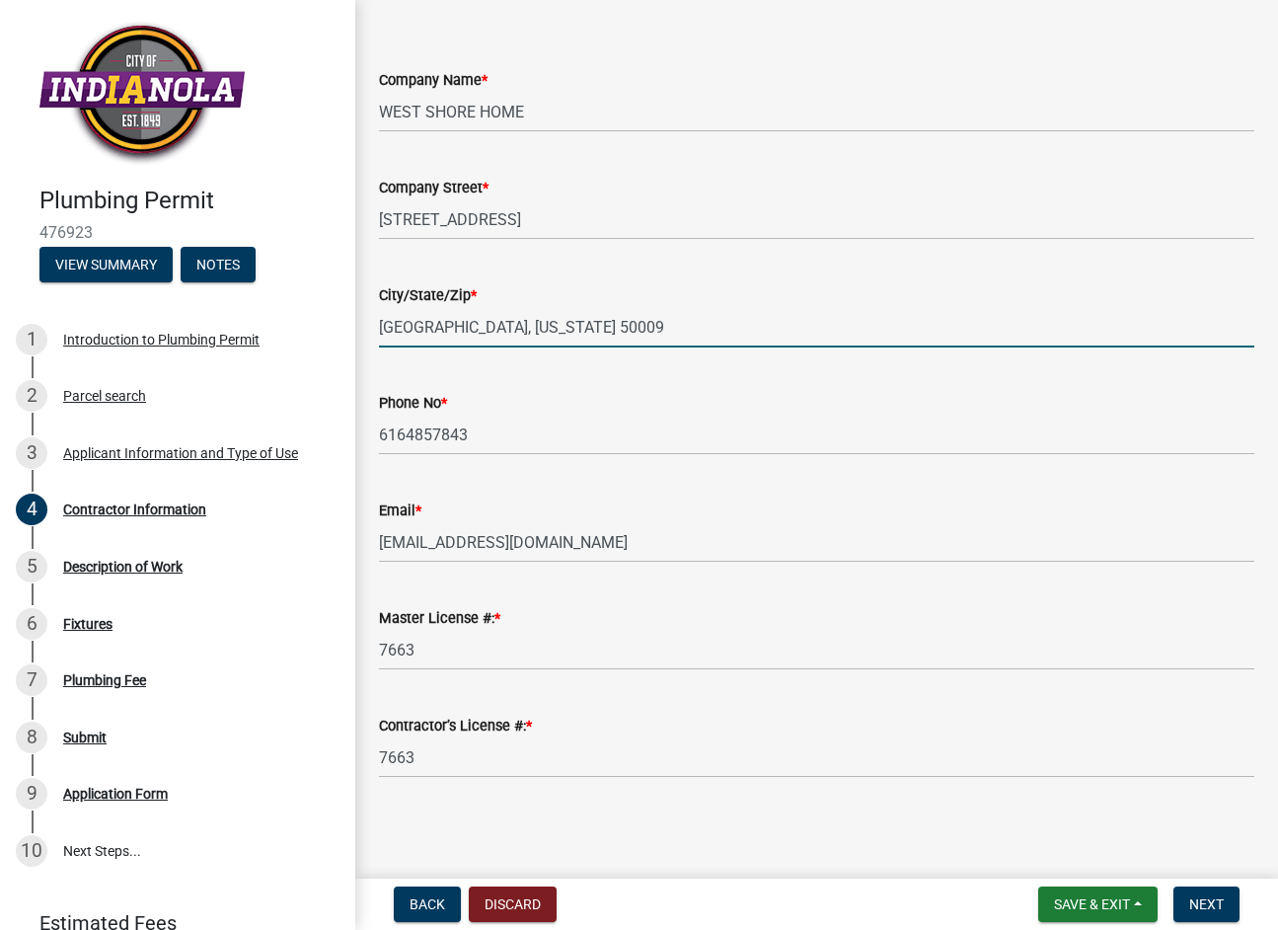
type input "[GEOGRAPHIC_DATA], [US_STATE] 50009"
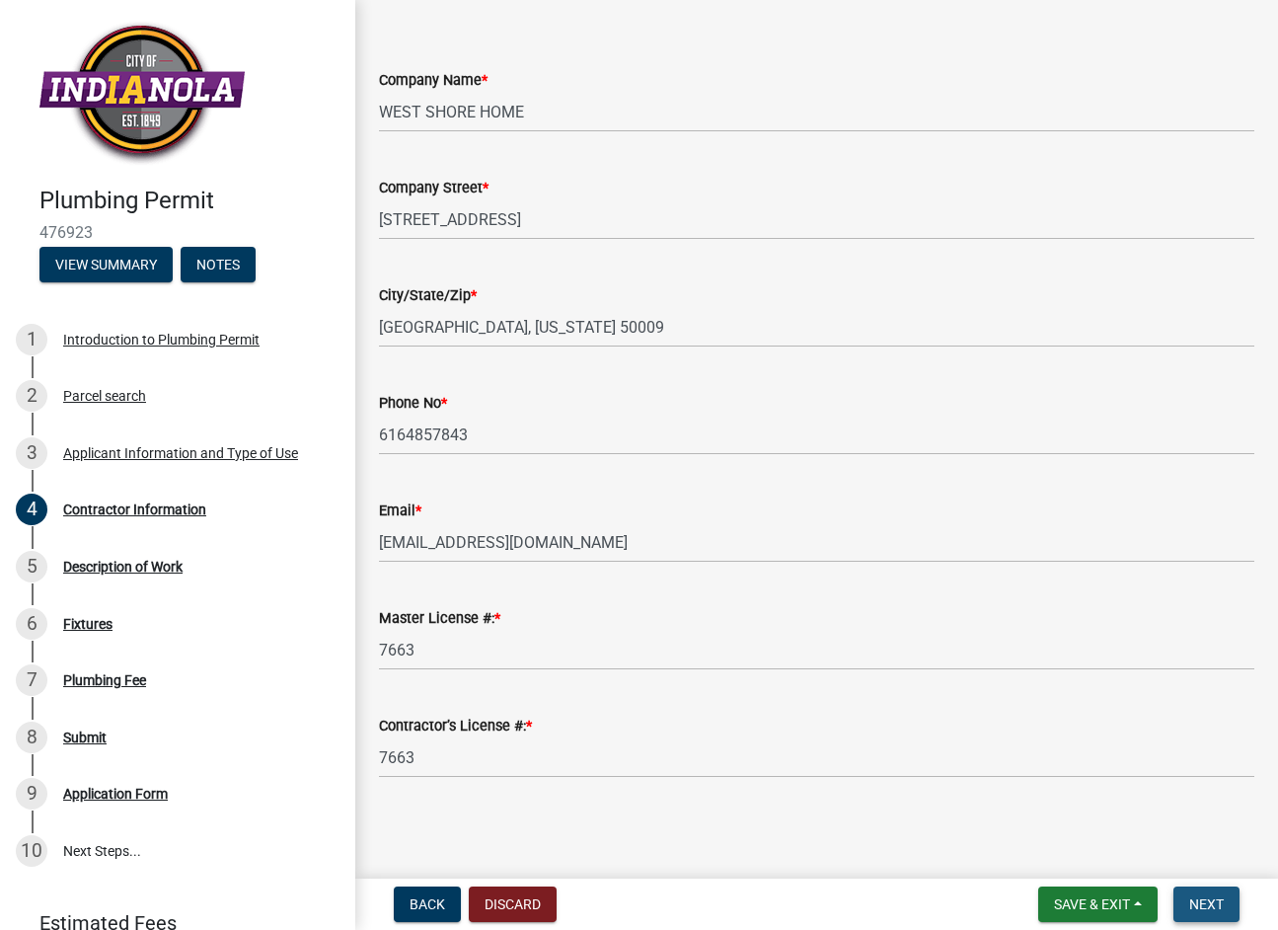
click at [1221, 902] on span "Next" at bounding box center [1207, 904] width 35 height 16
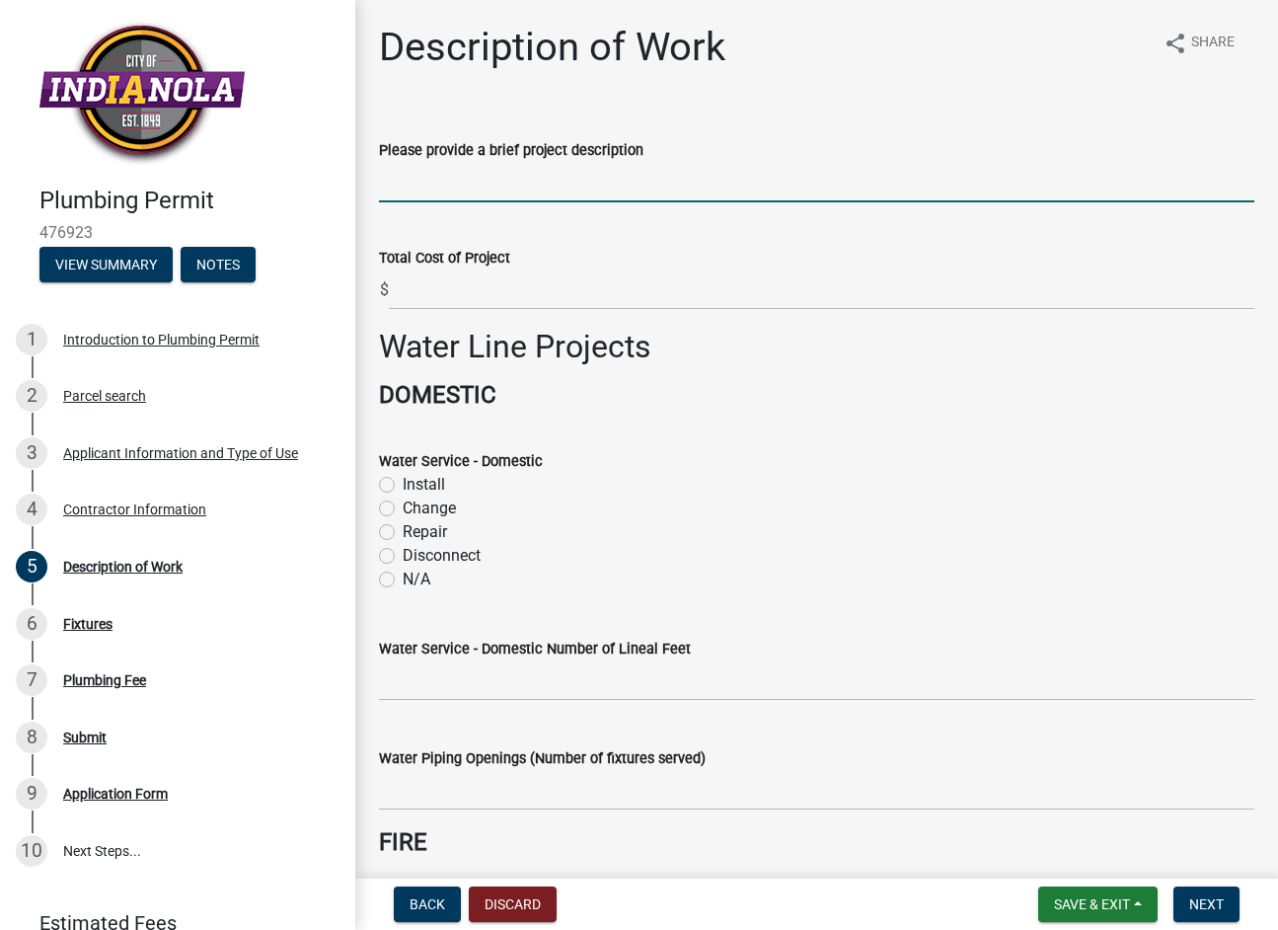
click at [516, 183] on input "Please provide a brief project description" at bounding box center [817, 182] width 876 height 40
type input "tub to shower upgrade, 1 piece of prefab acrylic, no new elec, replacing 4 fixt…"
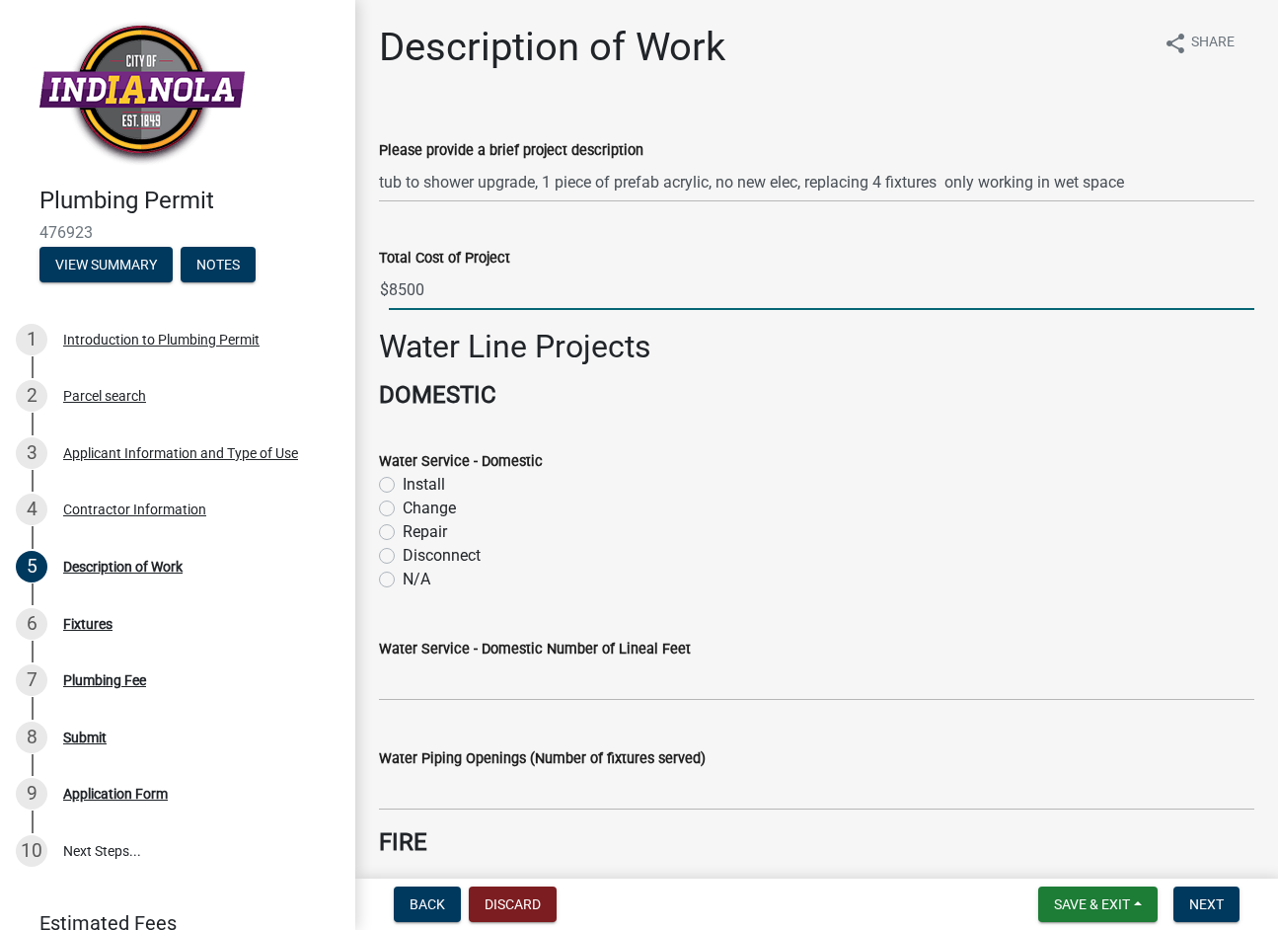
drag, startPoint x: 453, startPoint y: 284, endPoint x: 373, endPoint y: 286, distance: 80.0
click at [373, 286] on div "Total Cost of Project $ 8500" at bounding box center [816, 264] width 905 height 92
type input "9849"
click at [403, 574] on label "N/A" at bounding box center [417, 580] width 28 height 24
click at [403, 574] on input "N/A" at bounding box center [409, 574] width 13 height 13
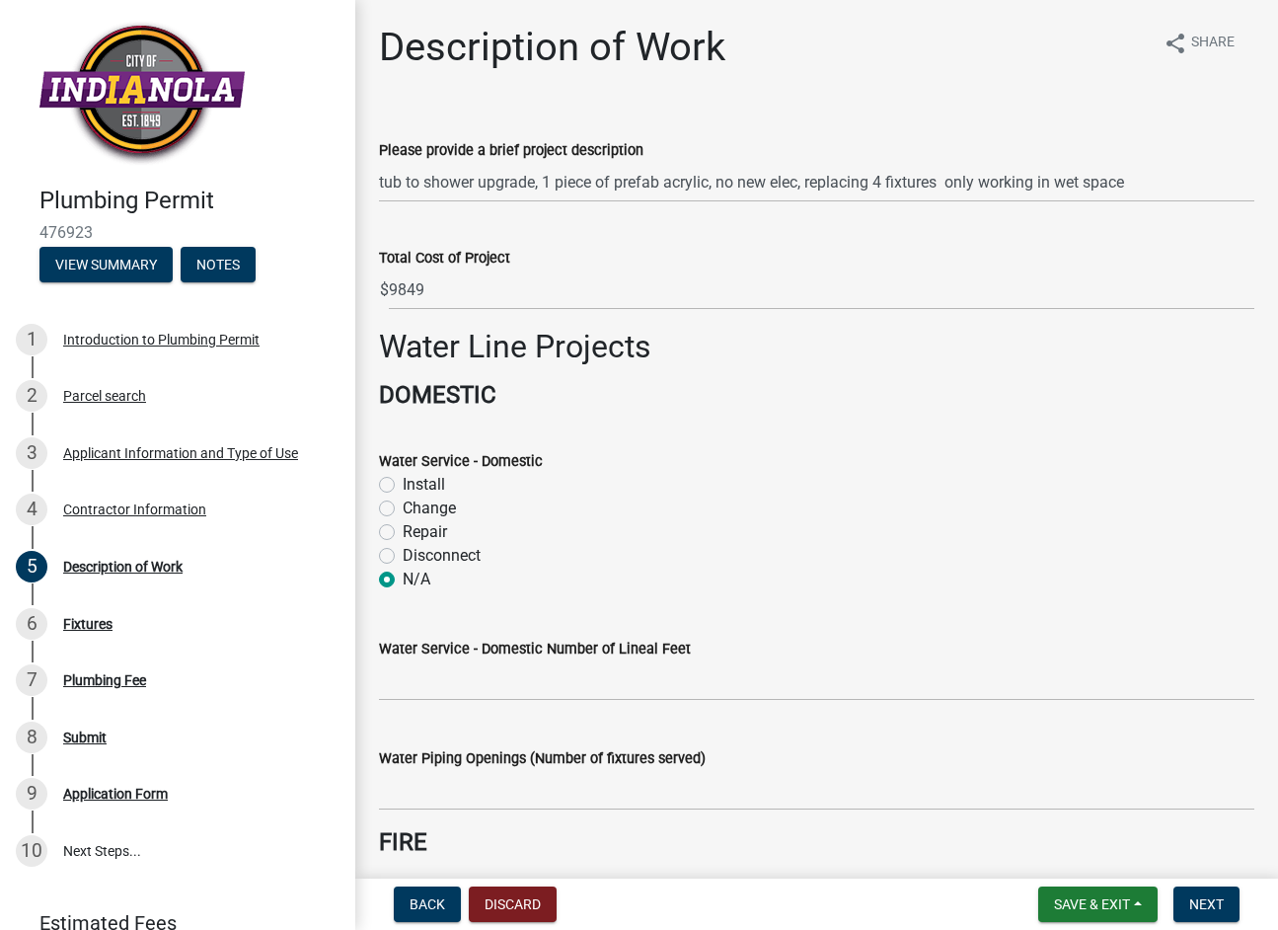
radio input "true"
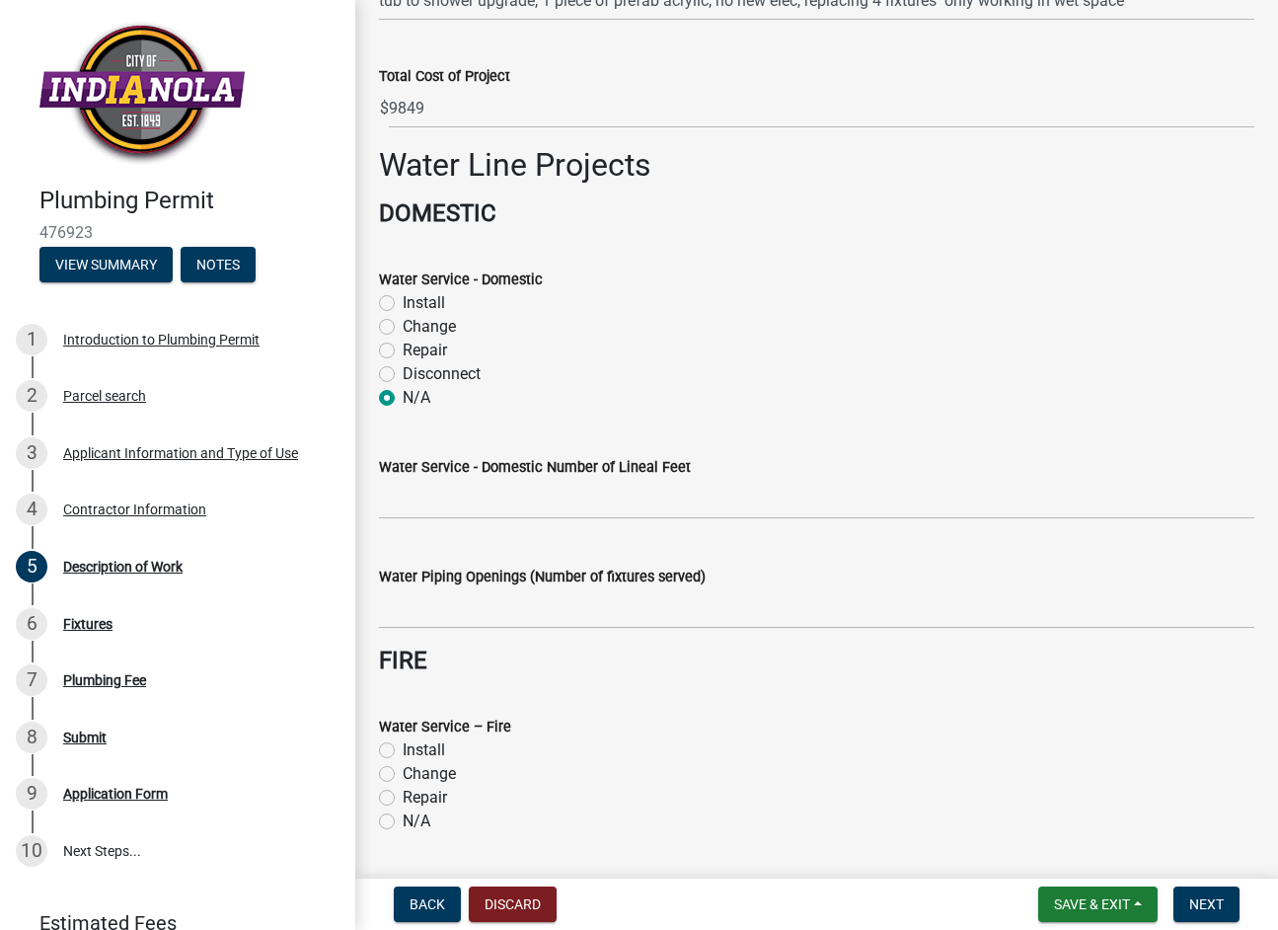
scroll to position [197, 0]
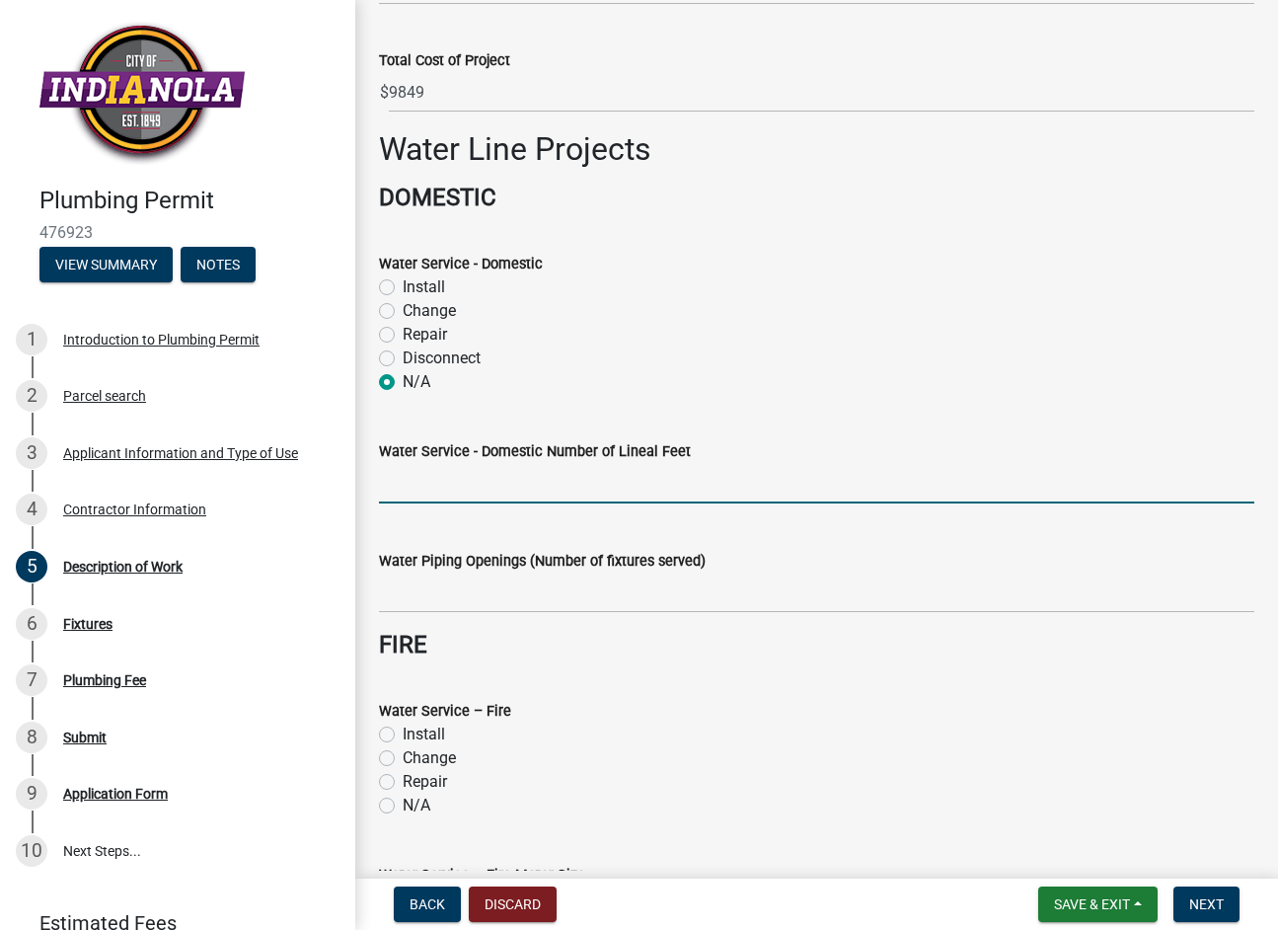
click at [427, 492] on input "text" at bounding box center [817, 483] width 876 height 40
type input "0"
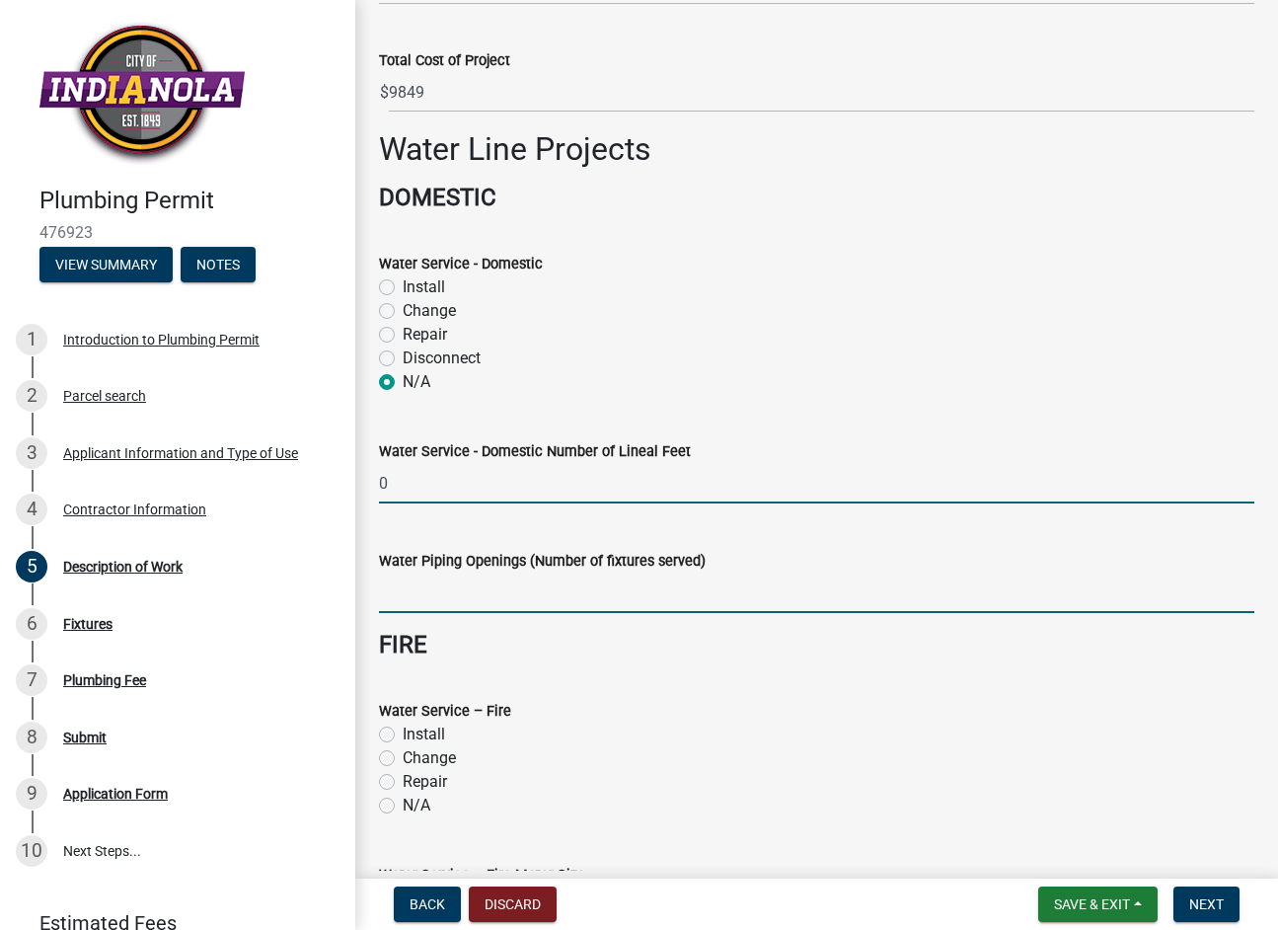
click at [420, 606] on input "text" at bounding box center [817, 593] width 876 height 40
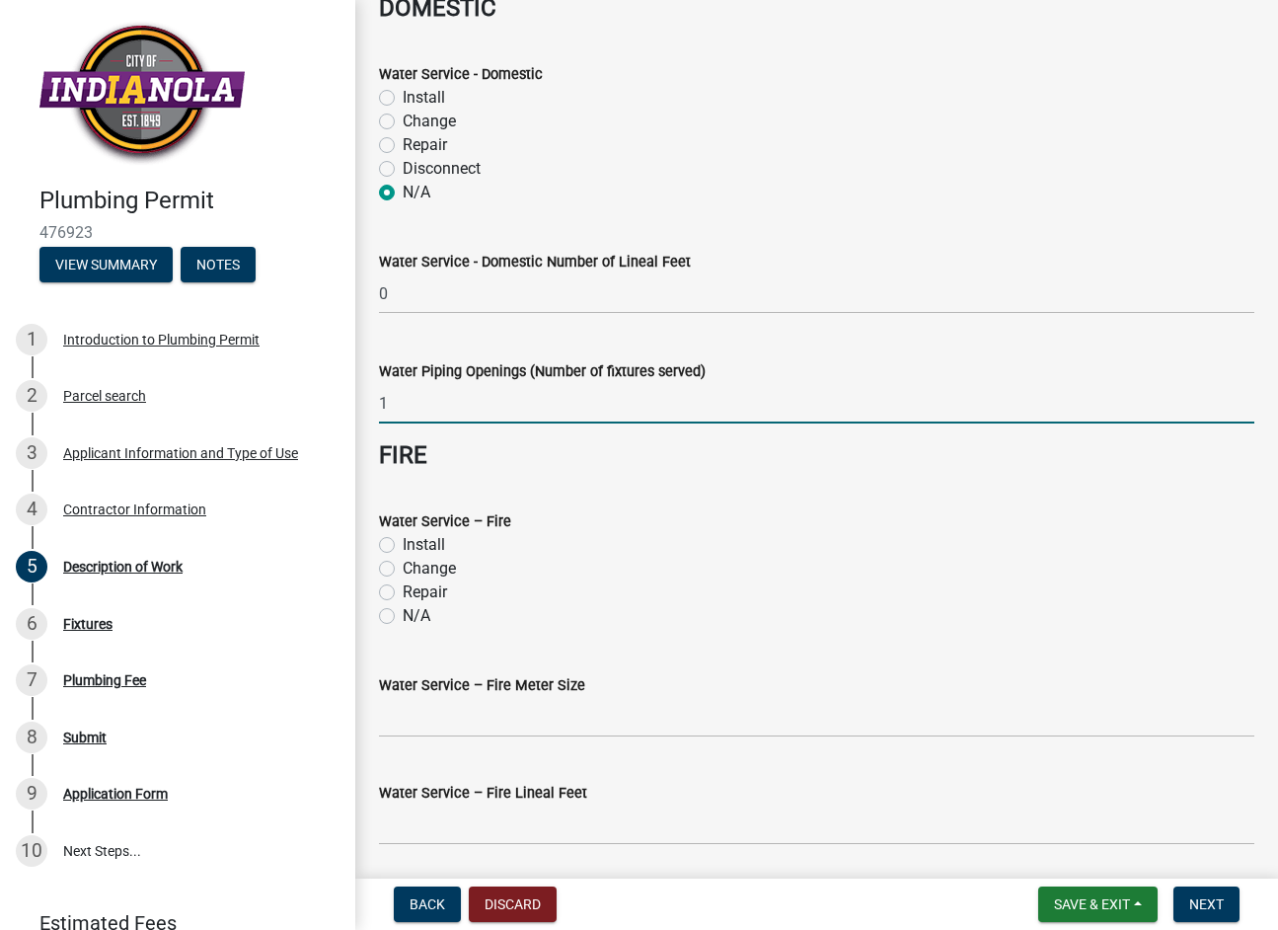
scroll to position [395, 0]
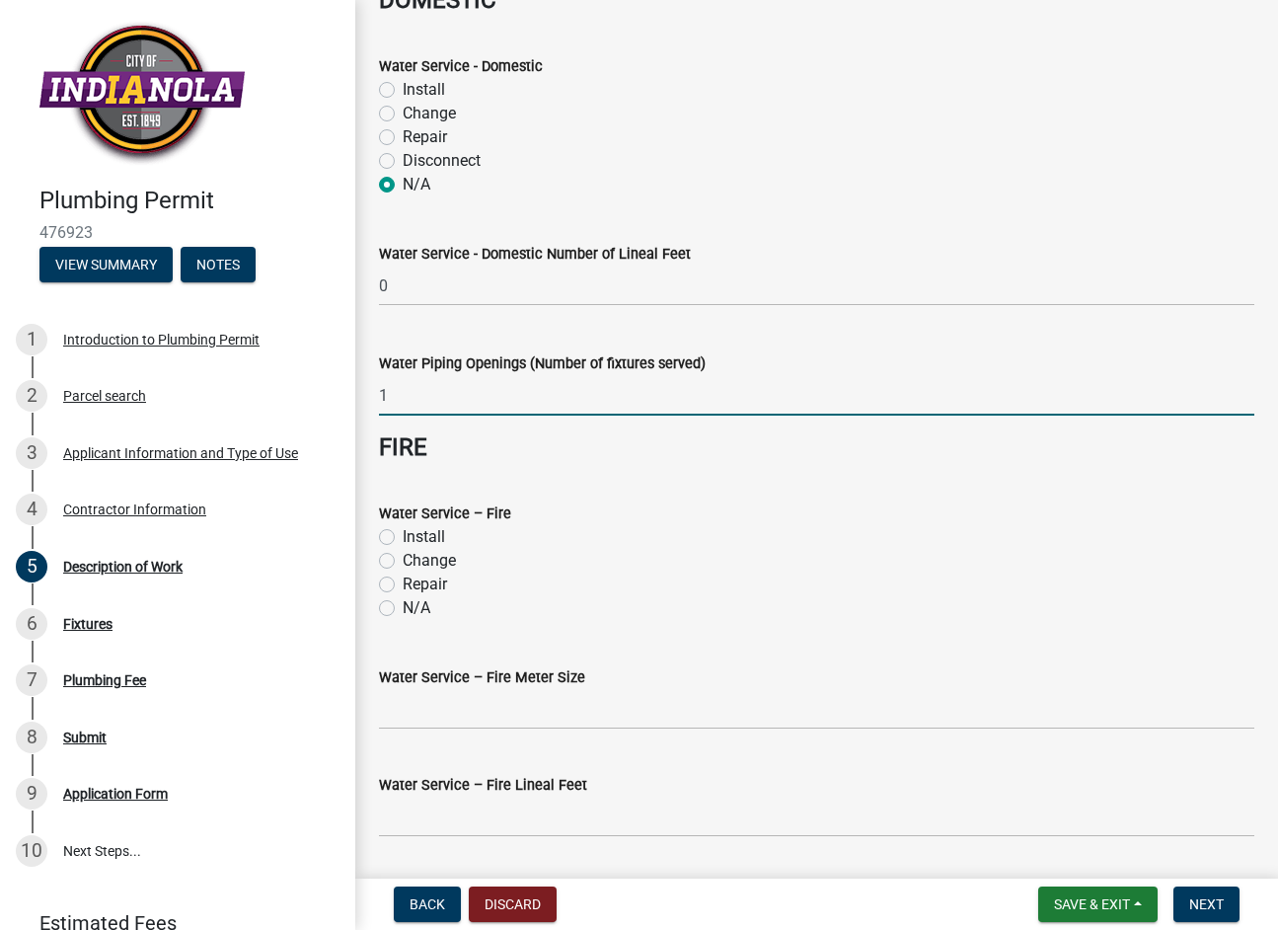
type input "1"
click at [403, 609] on label "N/A" at bounding box center [417, 608] width 28 height 24
click at [403, 609] on input "N/A" at bounding box center [409, 602] width 13 height 13
radio input "true"
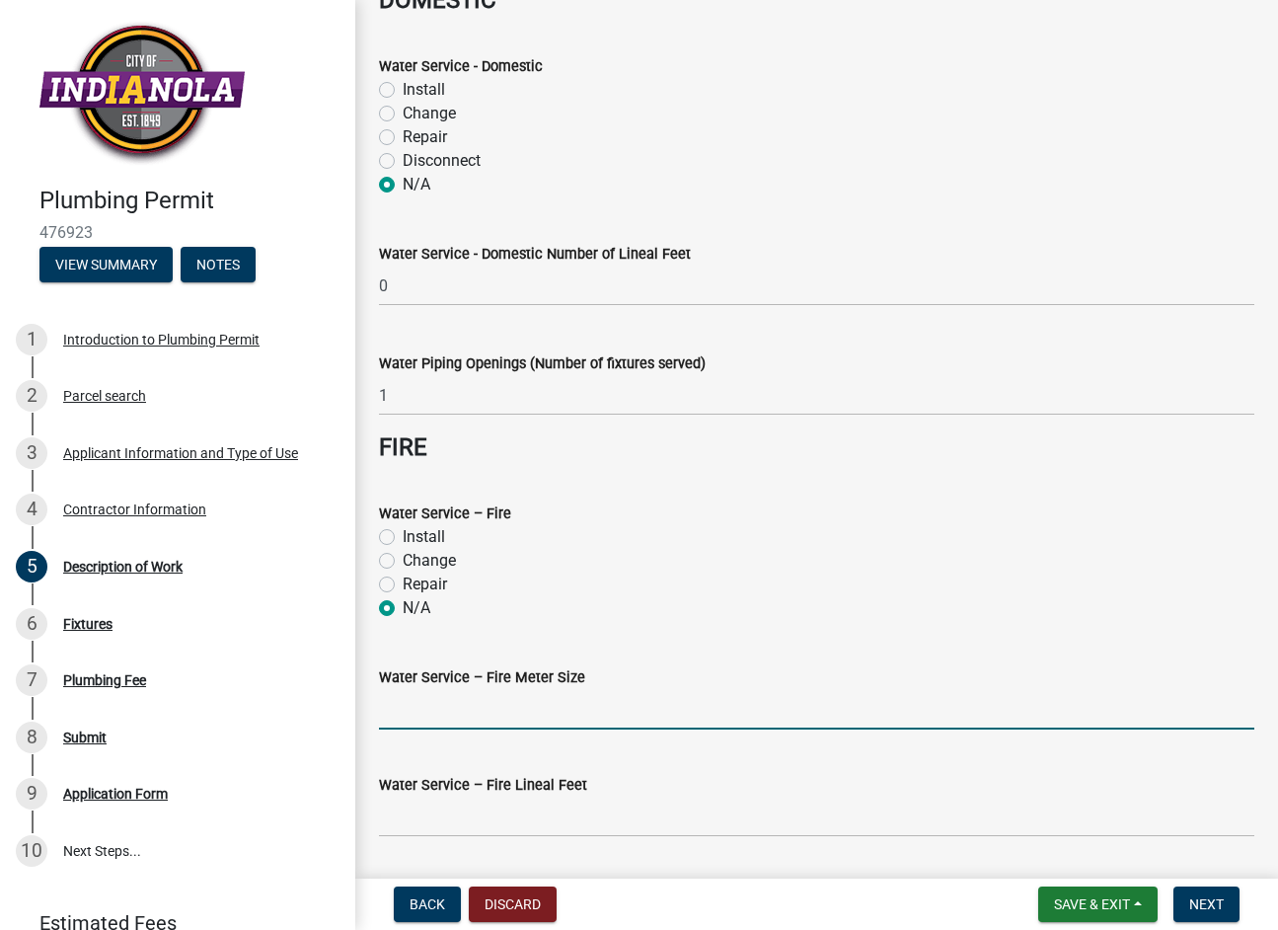
click at [439, 711] on input "Water Service – Fire Meter Size" at bounding box center [817, 709] width 876 height 40
type input "0"
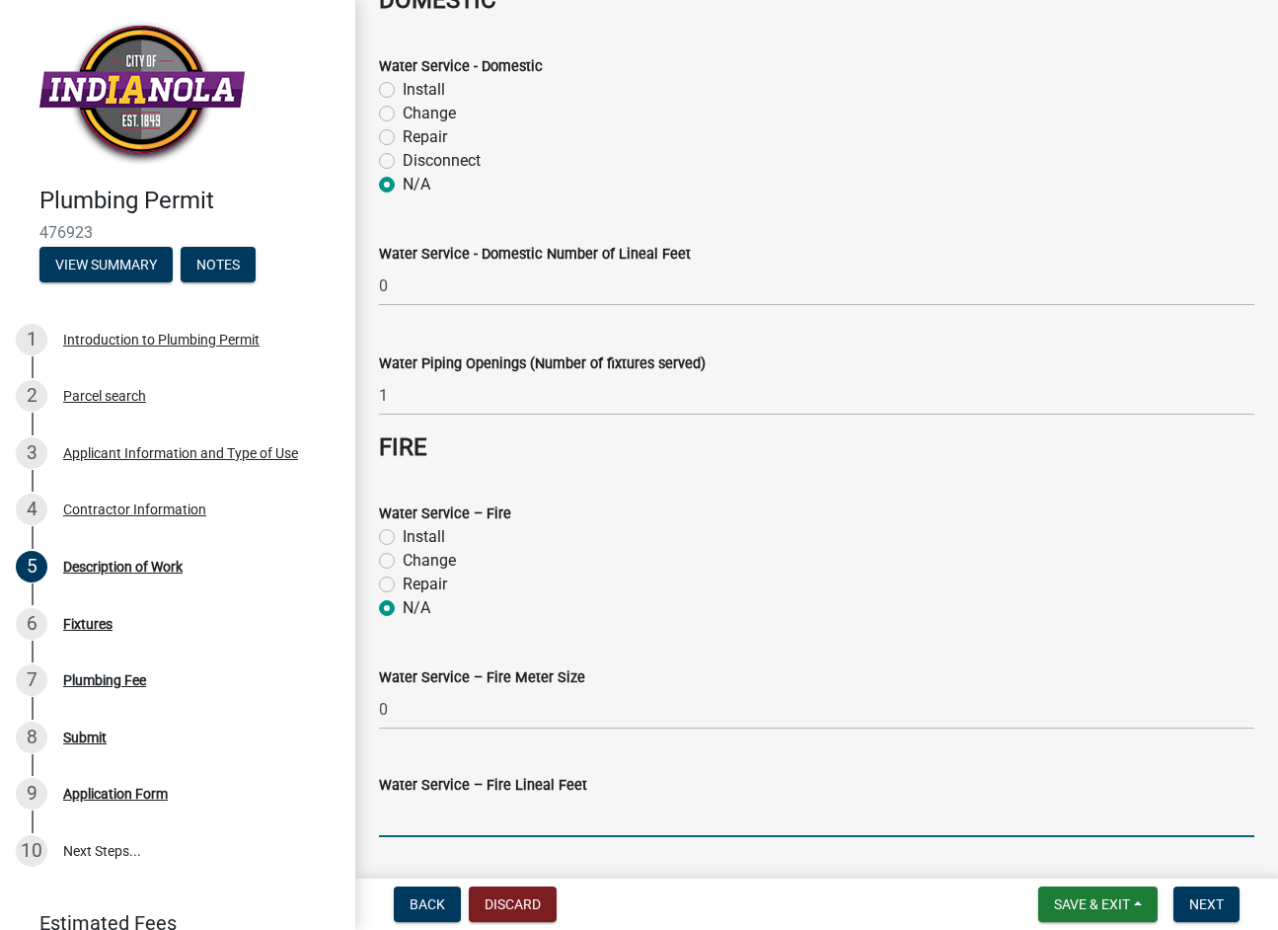
click at [438, 830] on input "text" at bounding box center [817, 817] width 876 height 40
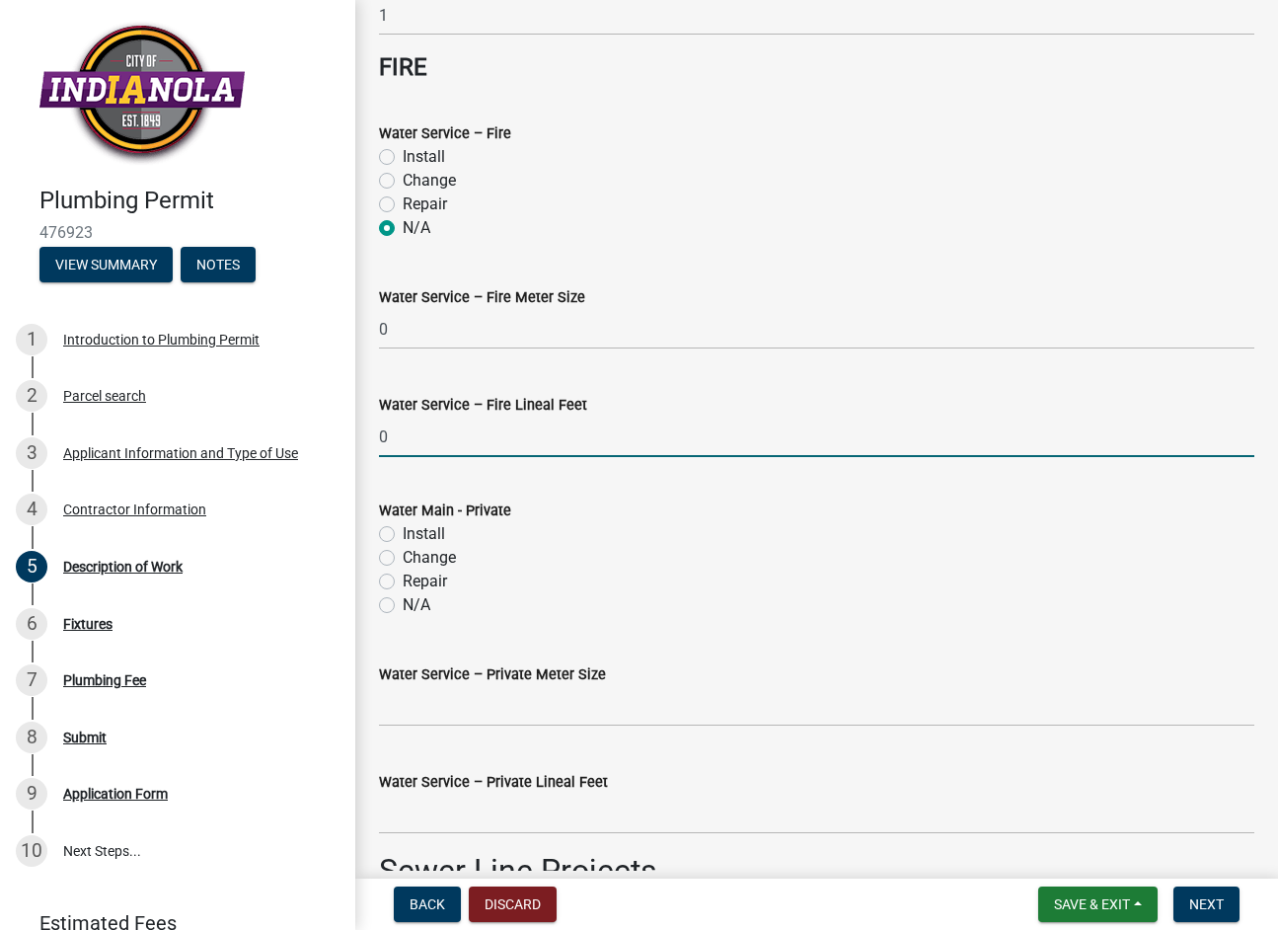
scroll to position [790, 0]
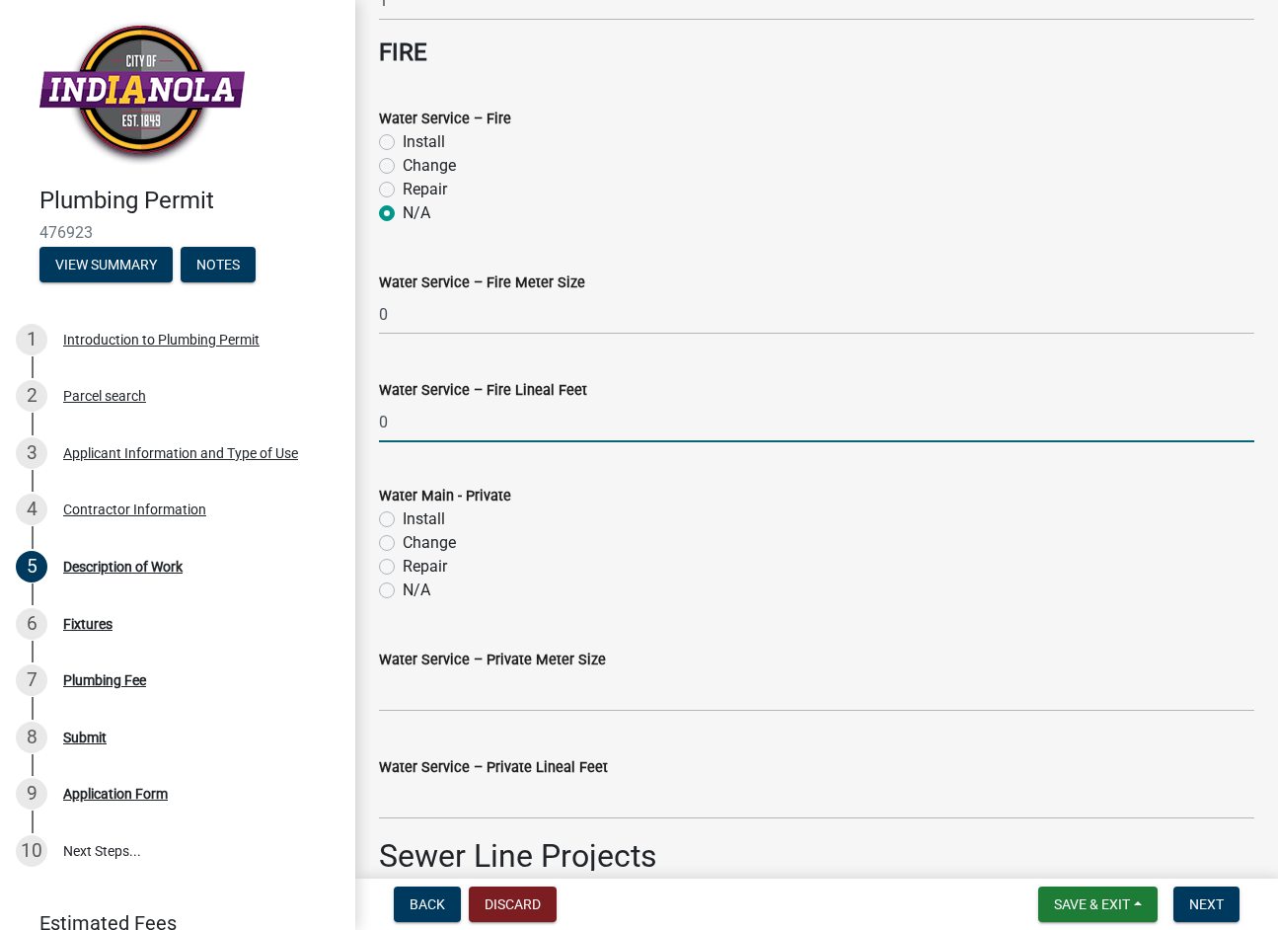
type input "0"
click at [403, 581] on label "N/A" at bounding box center [417, 590] width 28 height 24
click at [403, 581] on input "N/A" at bounding box center [409, 584] width 13 height 13
radio input "true"
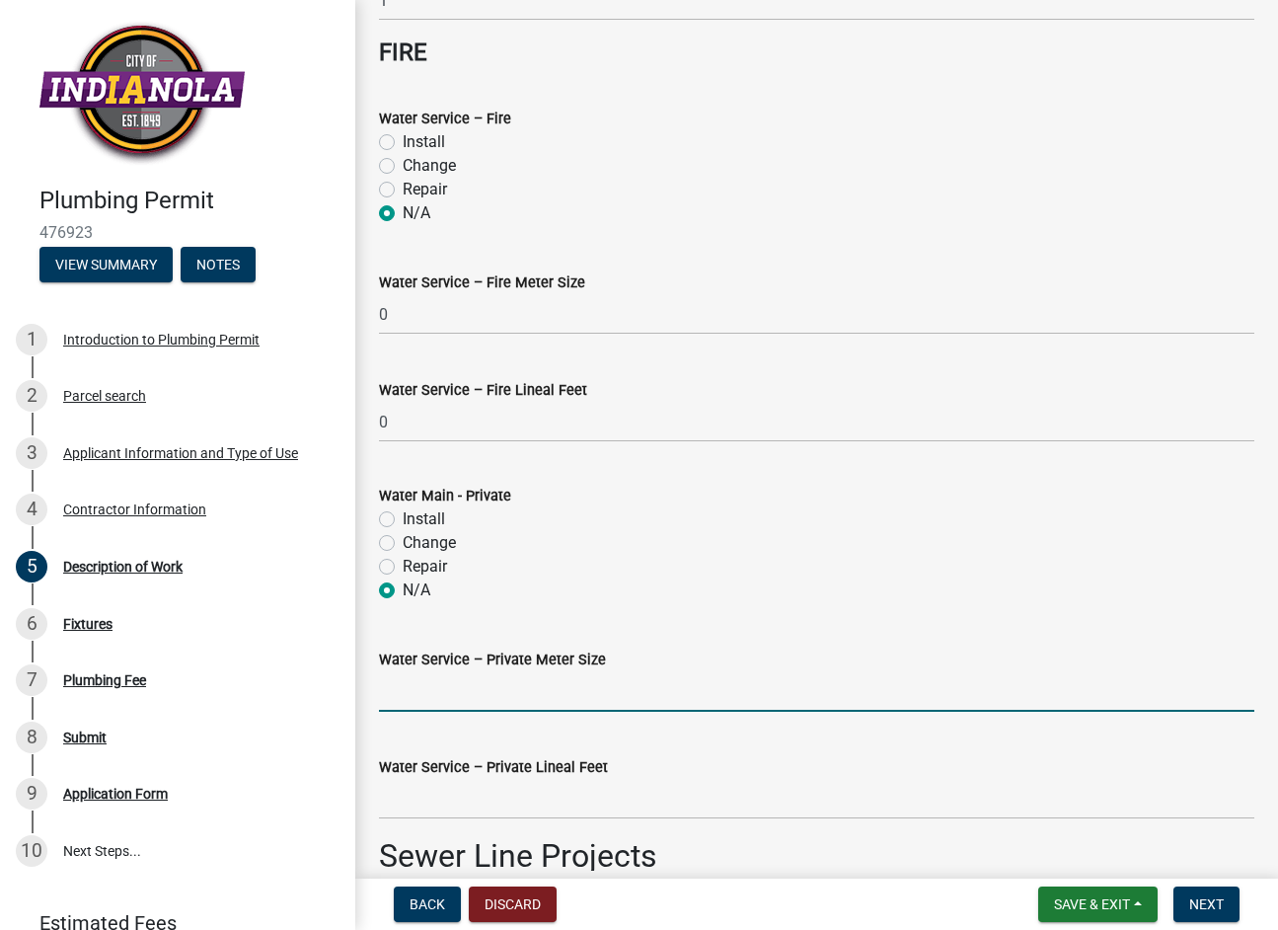
click at [414, 691] on input "Water Service – Private Meter Size" at bounding box center [817, 691] width 876 height 40
type input "0"
click at [445, 790] on input "text" at bounding box center [817, 799] width 876 height 40
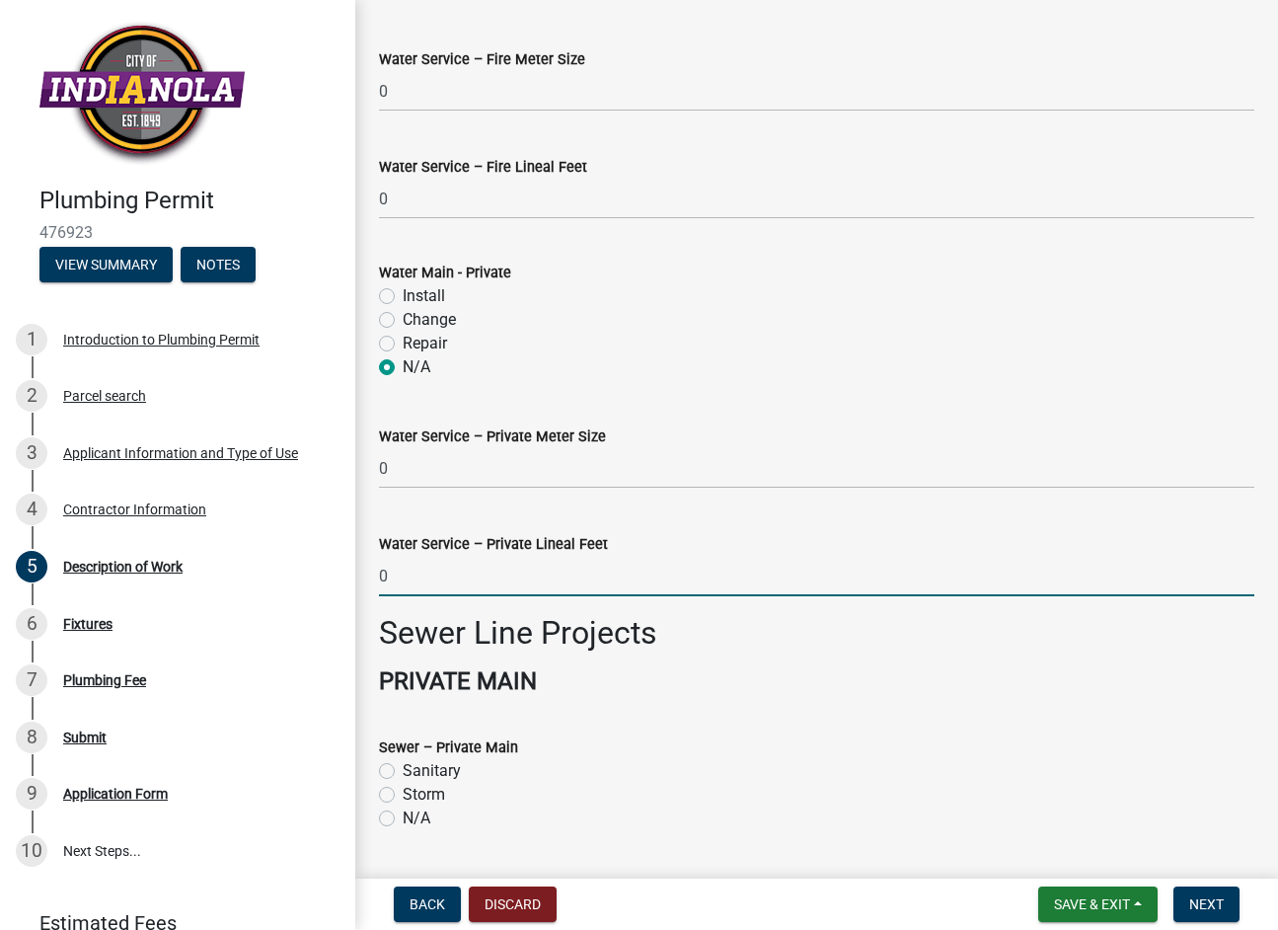
scroll to position [1283, 0]
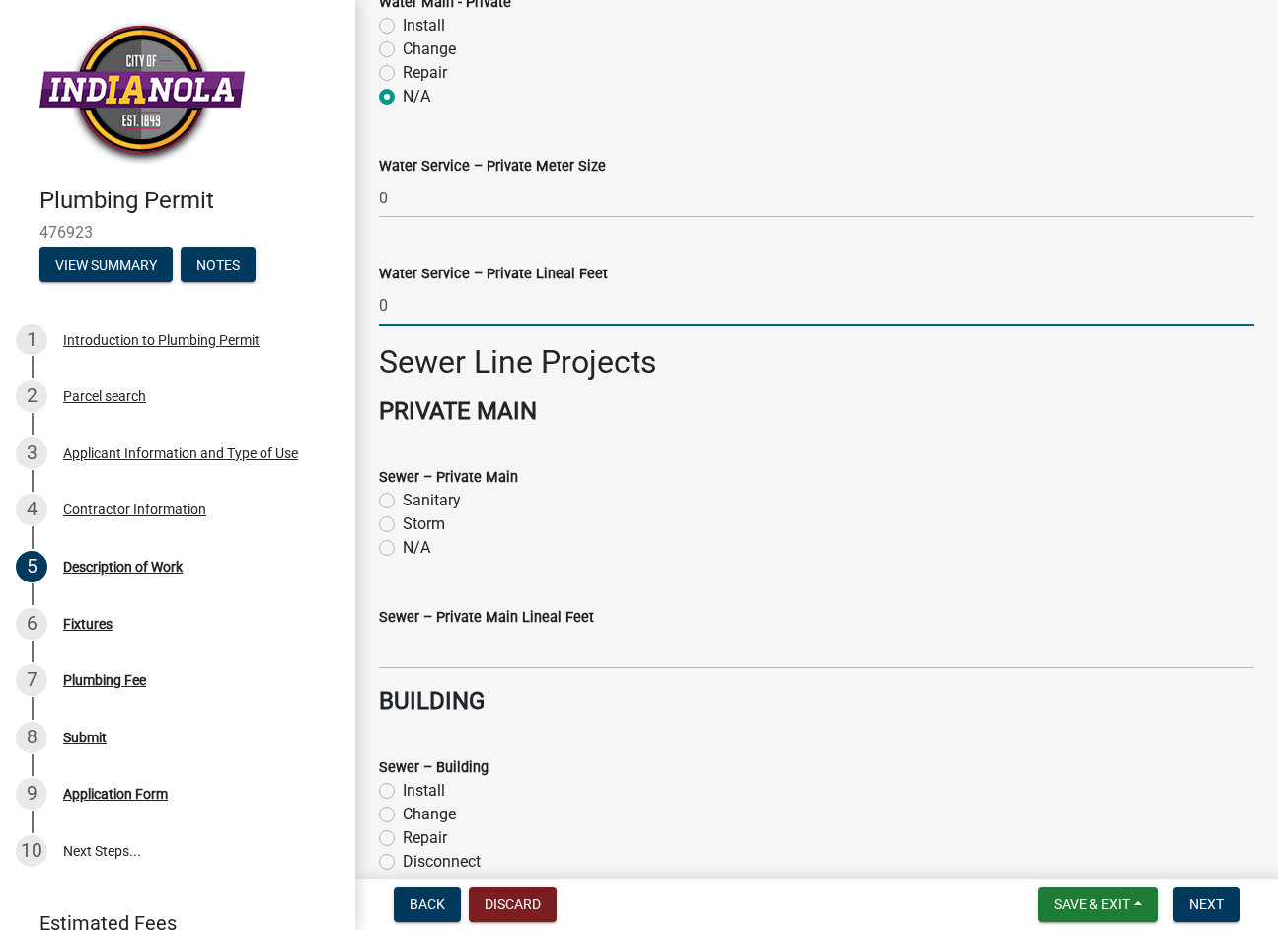
type input "0"
click at [403, 548] on label "N/A" at bounding box center [417, 548] width 28 height 24
click at [403, 548] on input "N/A" at bounding box center [409, 542] width 13 height 13
radio input "true"
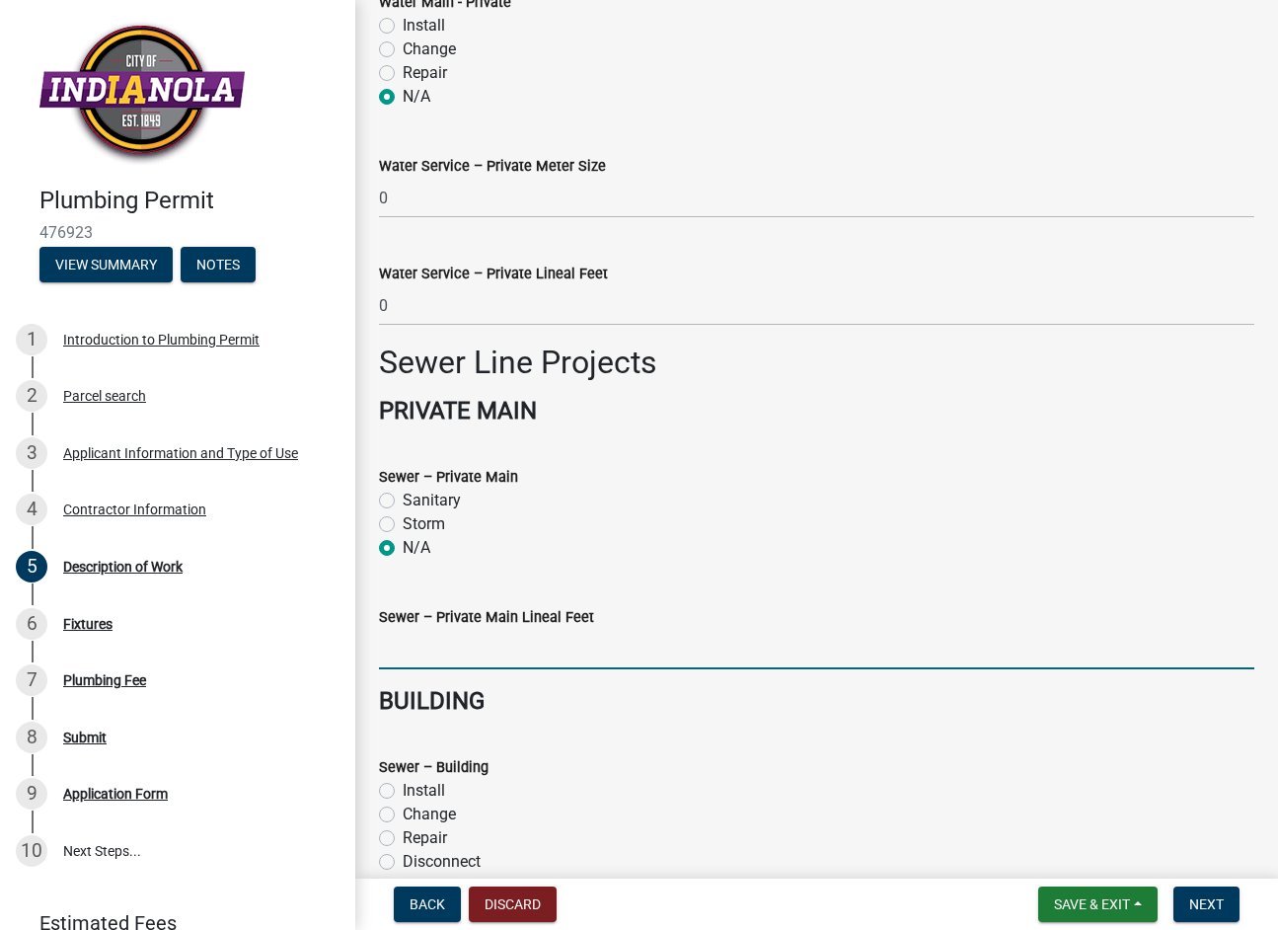
click at [431, 655] on input "text" at bounding box center [817, 649] width 876 height 40
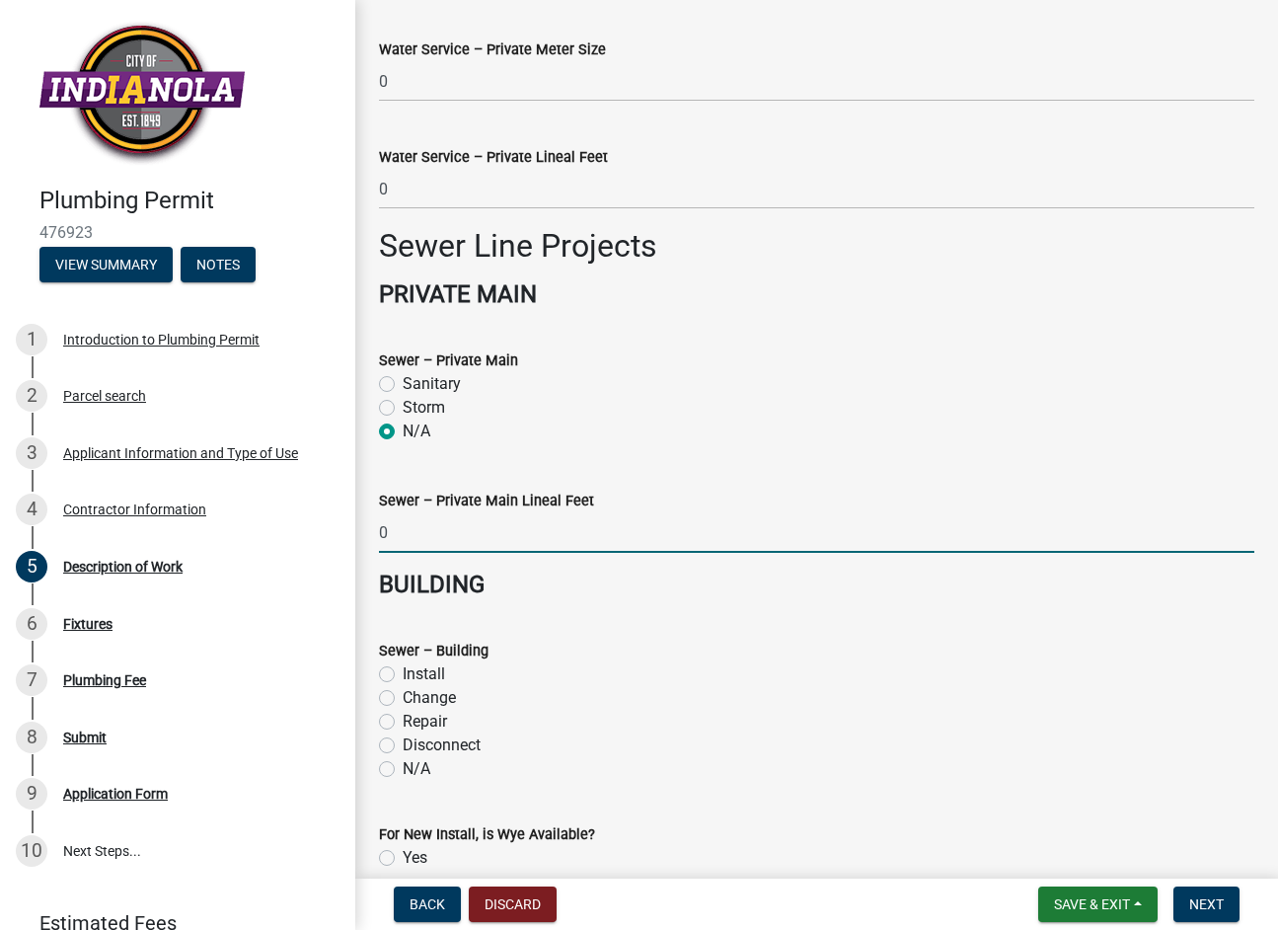
scroll to position [1678, 0]
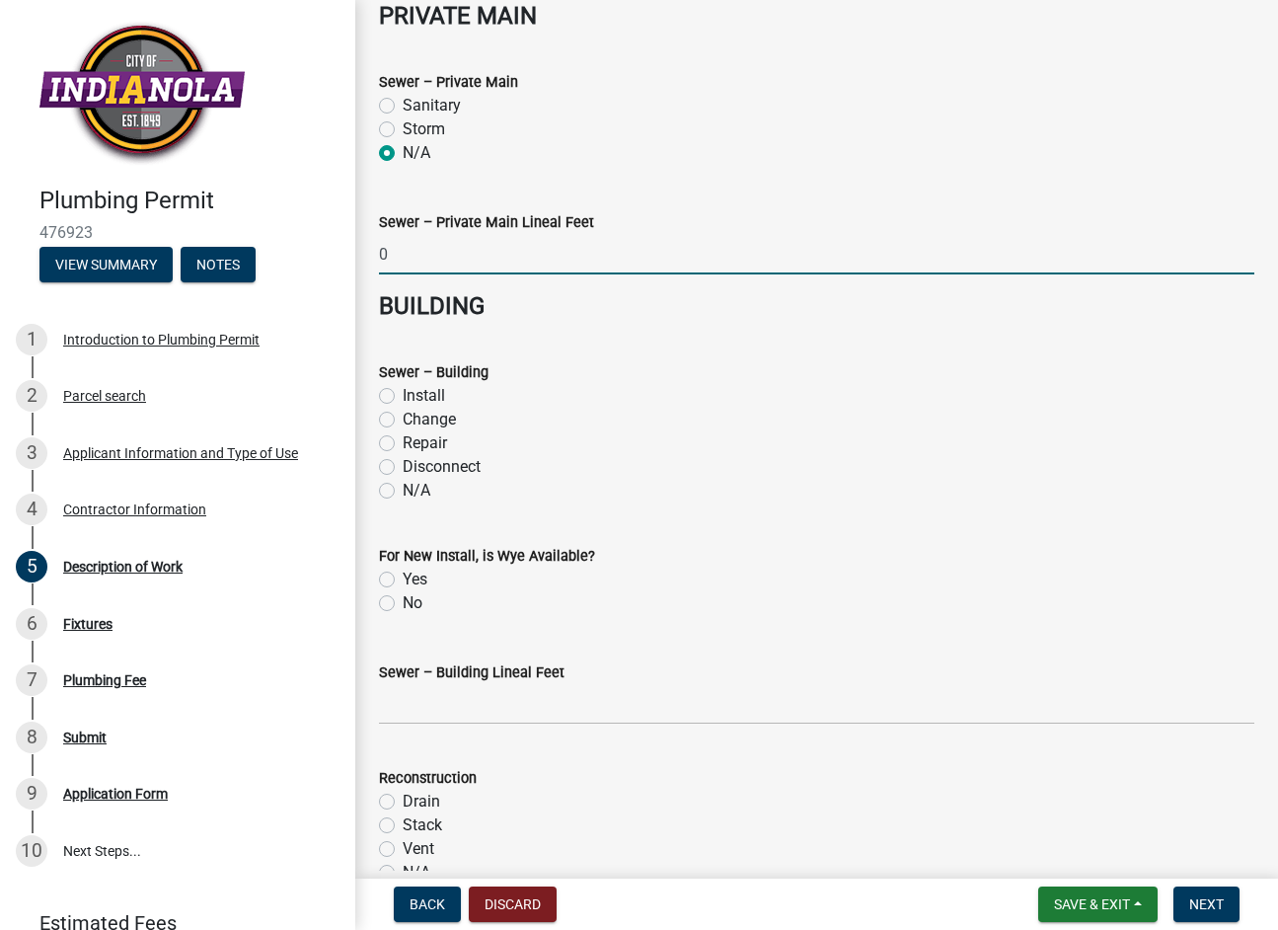
type input "0"
click at [403, 490] on label "N/A" at bounding box center [417, 491] width 28 height 24
click at [403, 490] on input "N/A" at bounding box center [409, 485] width 13 height 13
radio input "true"
click at [403, 602] on label "No" at bounding box center [413, 603] width 20 height 24
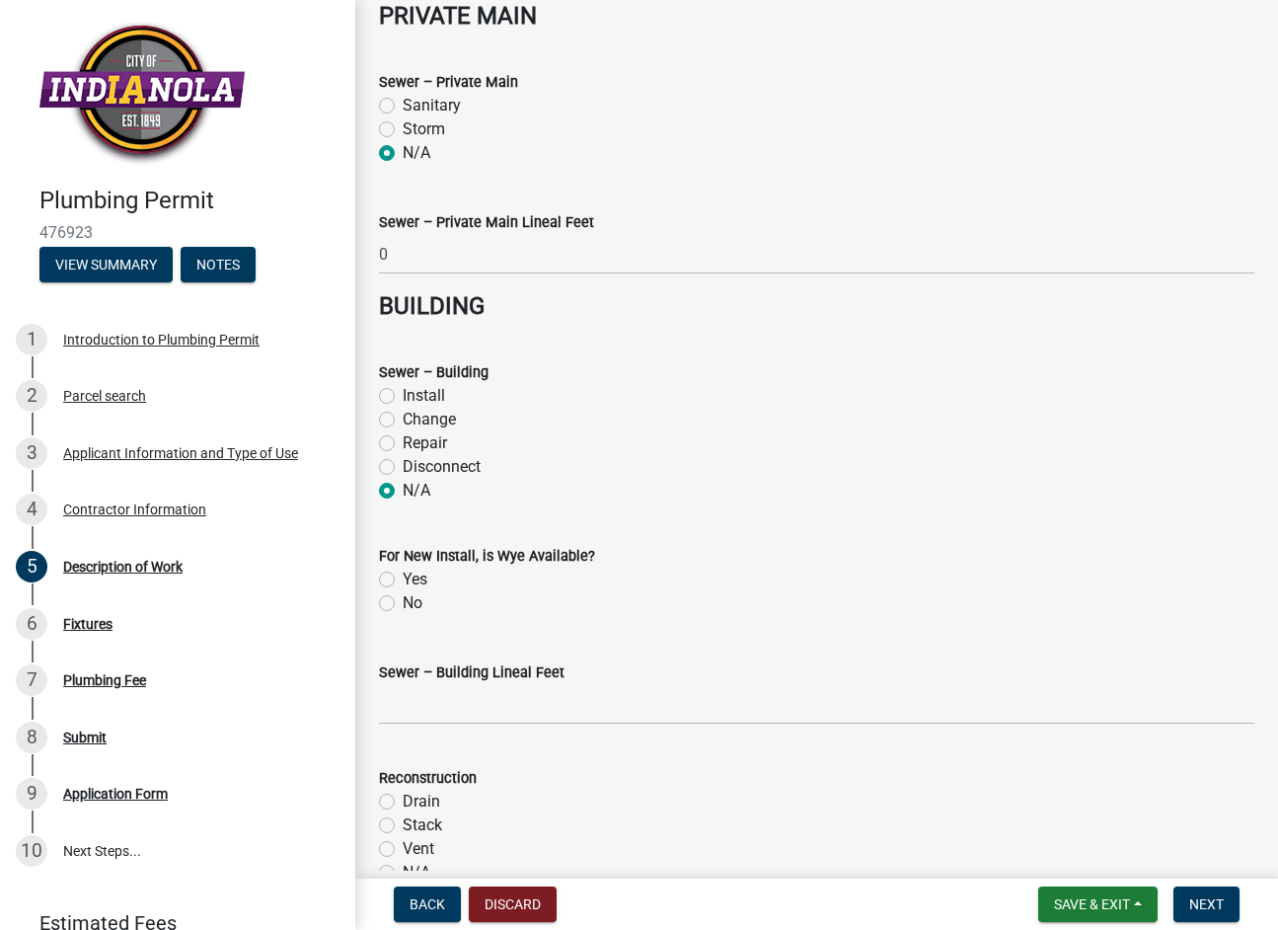
click at [403, 602] on input "No" at bounding box center [409, 597] width 13 height 13
radio input "true"
click at [435, 700] on input "text" at bounding box center [817, 704] width 876 height 40
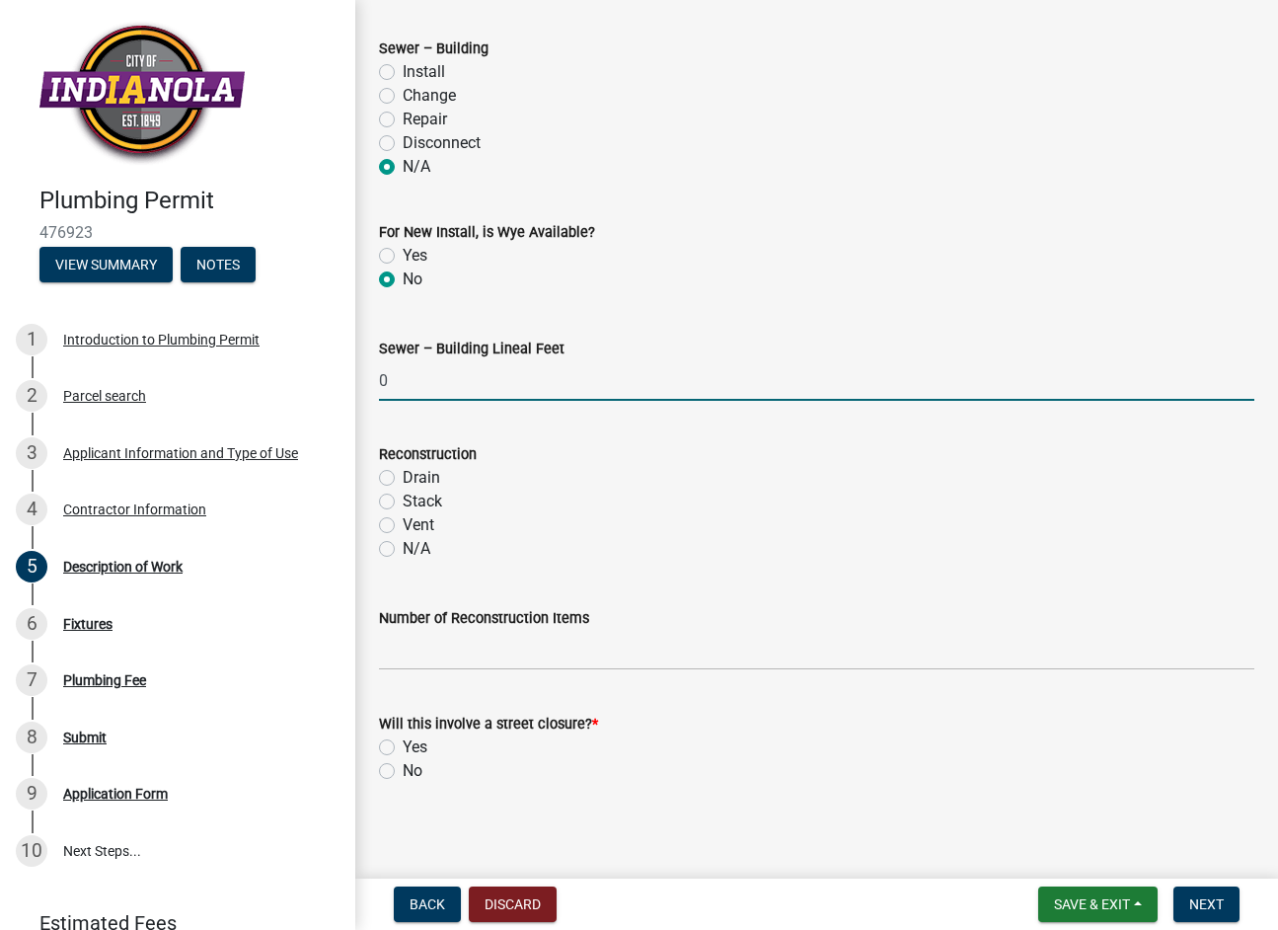
scroll to position [2009, 0]
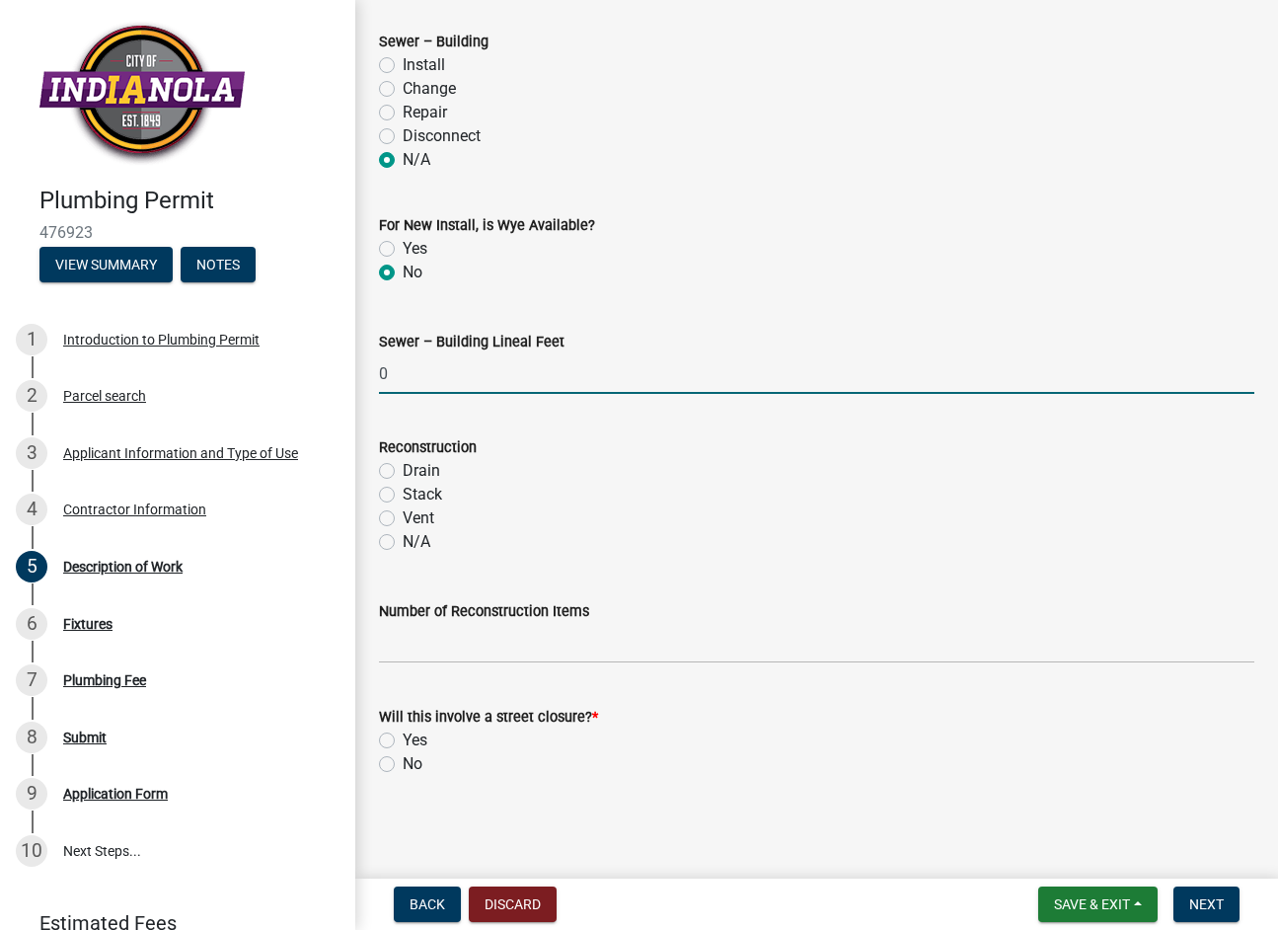
type input "0"
click at [403, 537] on label "N/A" at bounding box center [417, 542] width 28 height 24
click at [403, 537] on input "N/A" at bounding box center [409, 536] width 13 height 13
radio input "true"
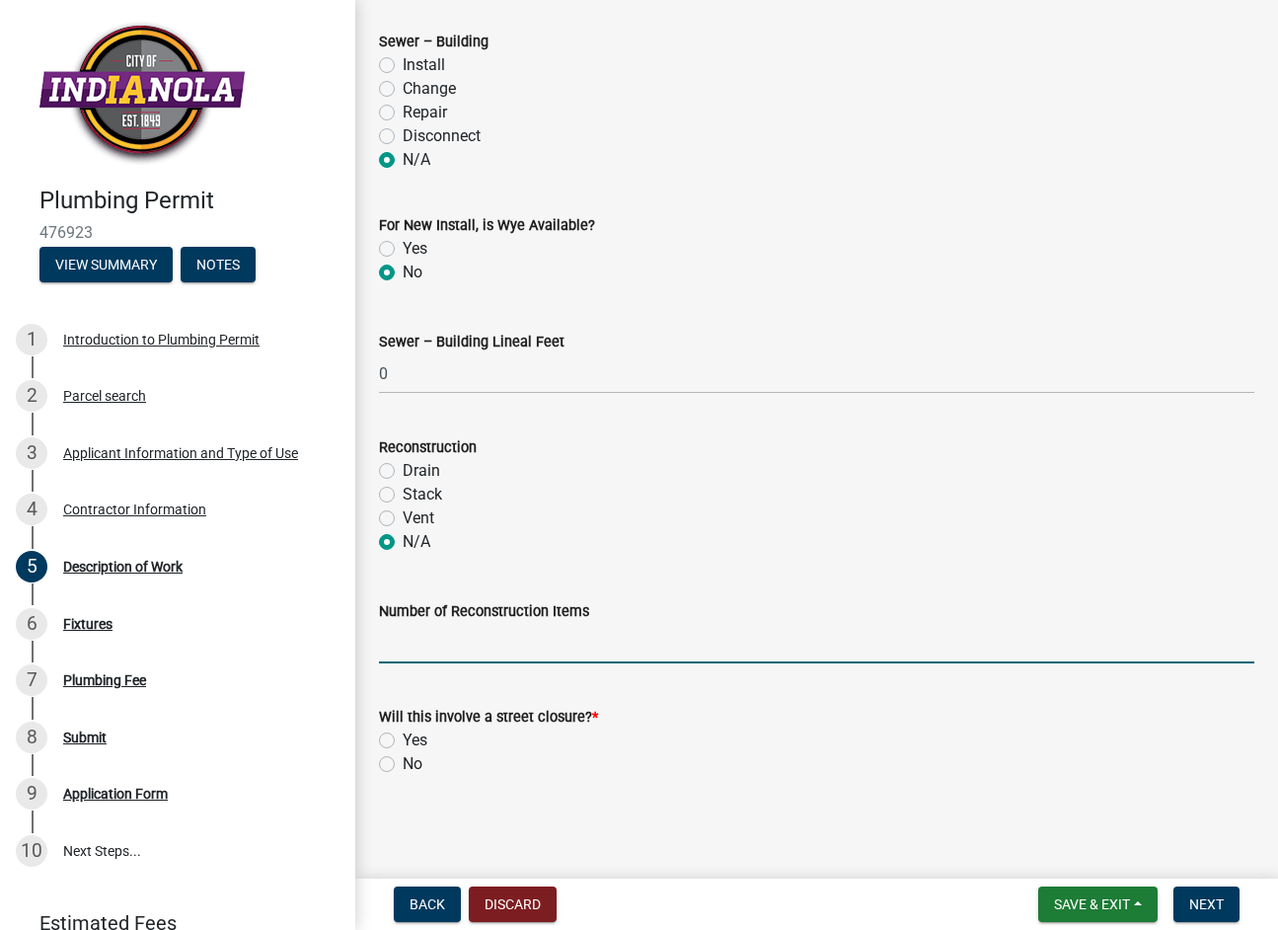
click at [401, 642] on input "text" at bounding box center [817, 643] width 876 height 40
type input "0"
click at [403, 765] on label "No" at bounding box center [413, 764] width 20 height 24
click at [403, 765] on input "No" at bounding box center [409, 758] width 13 height 13
radio input "true"
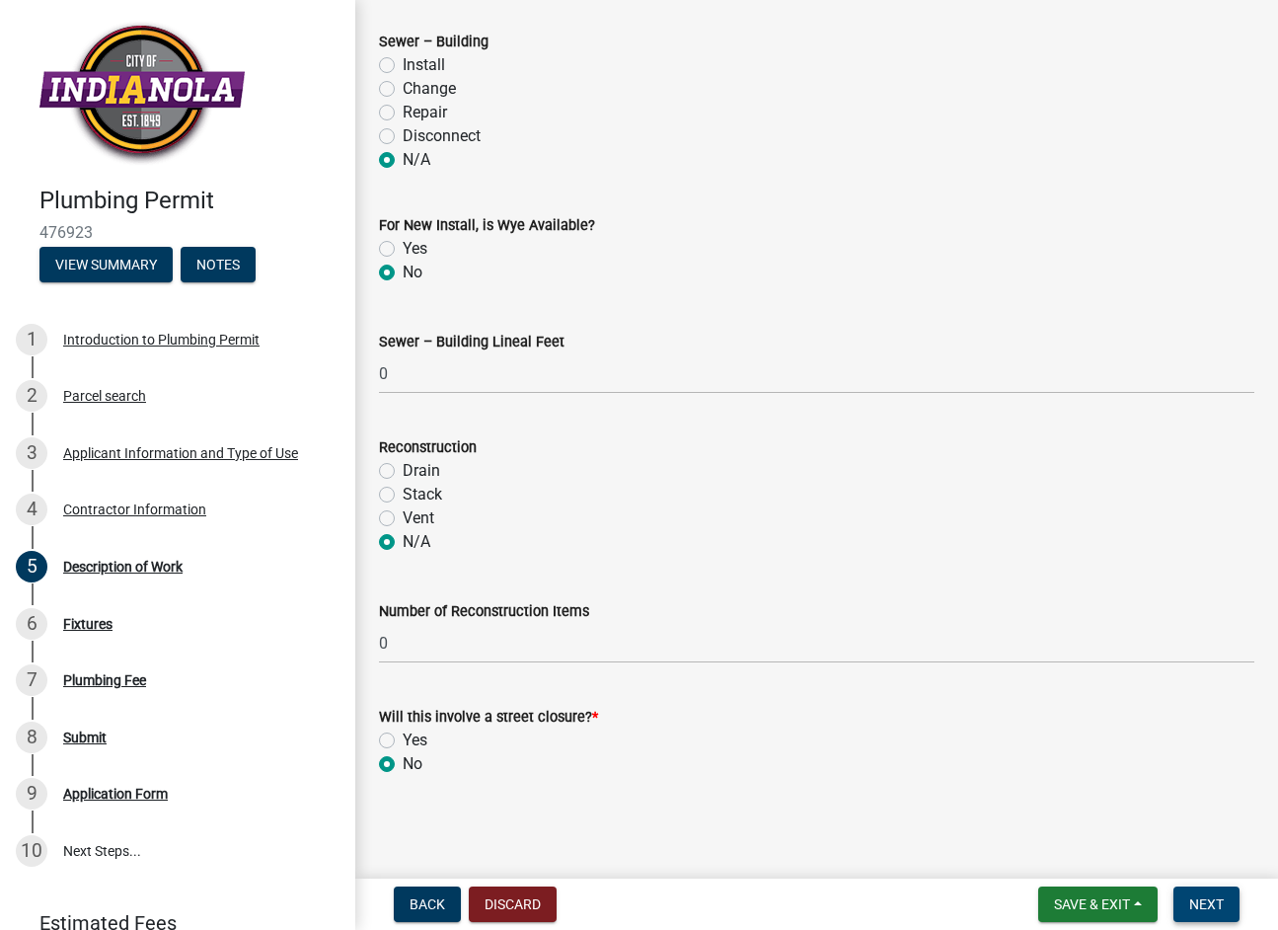
click at [1211, 905] on span "Next" at bounding box center [1207, 904] width 35 height 16
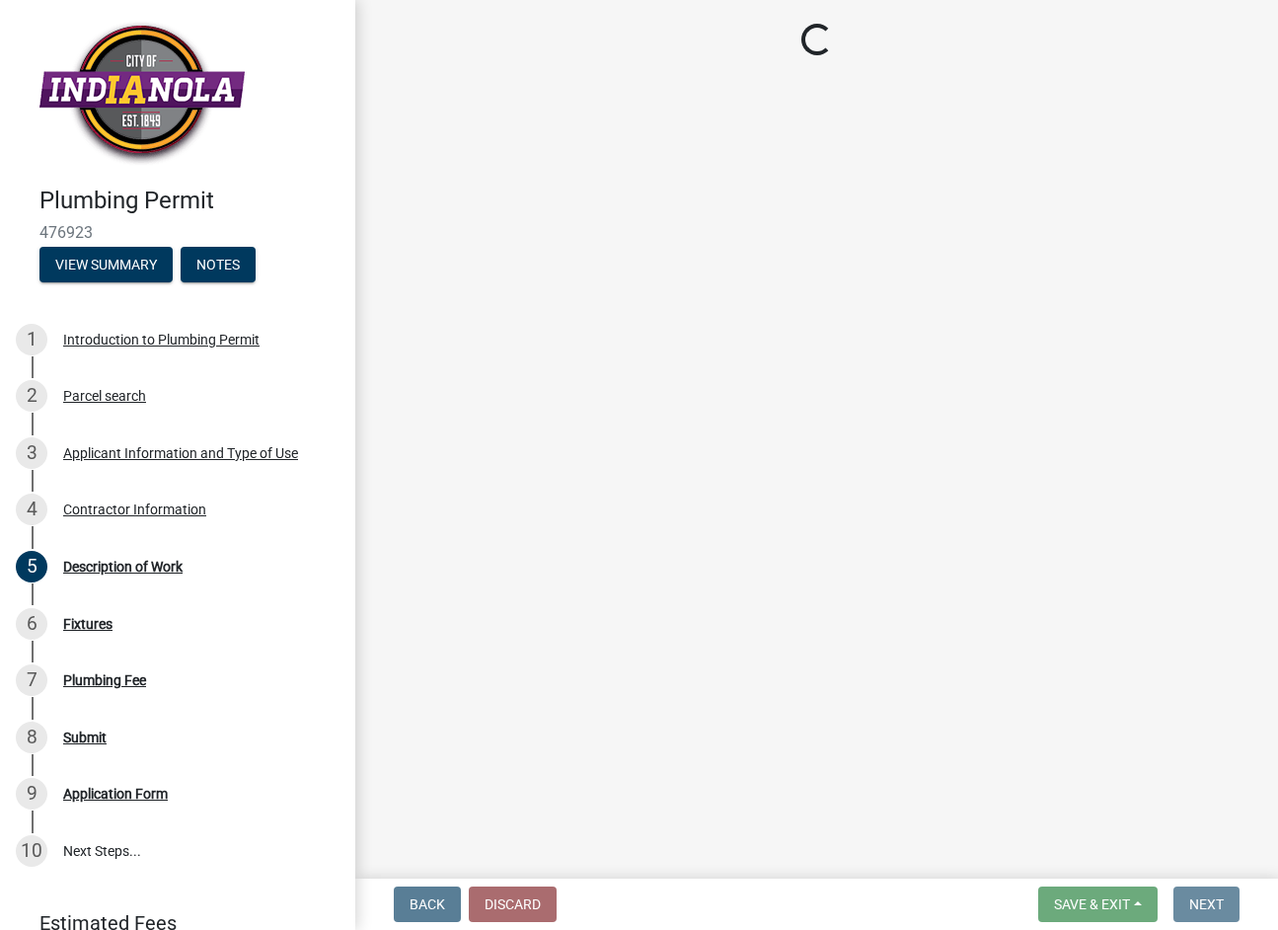
scroll to position [0, 0]
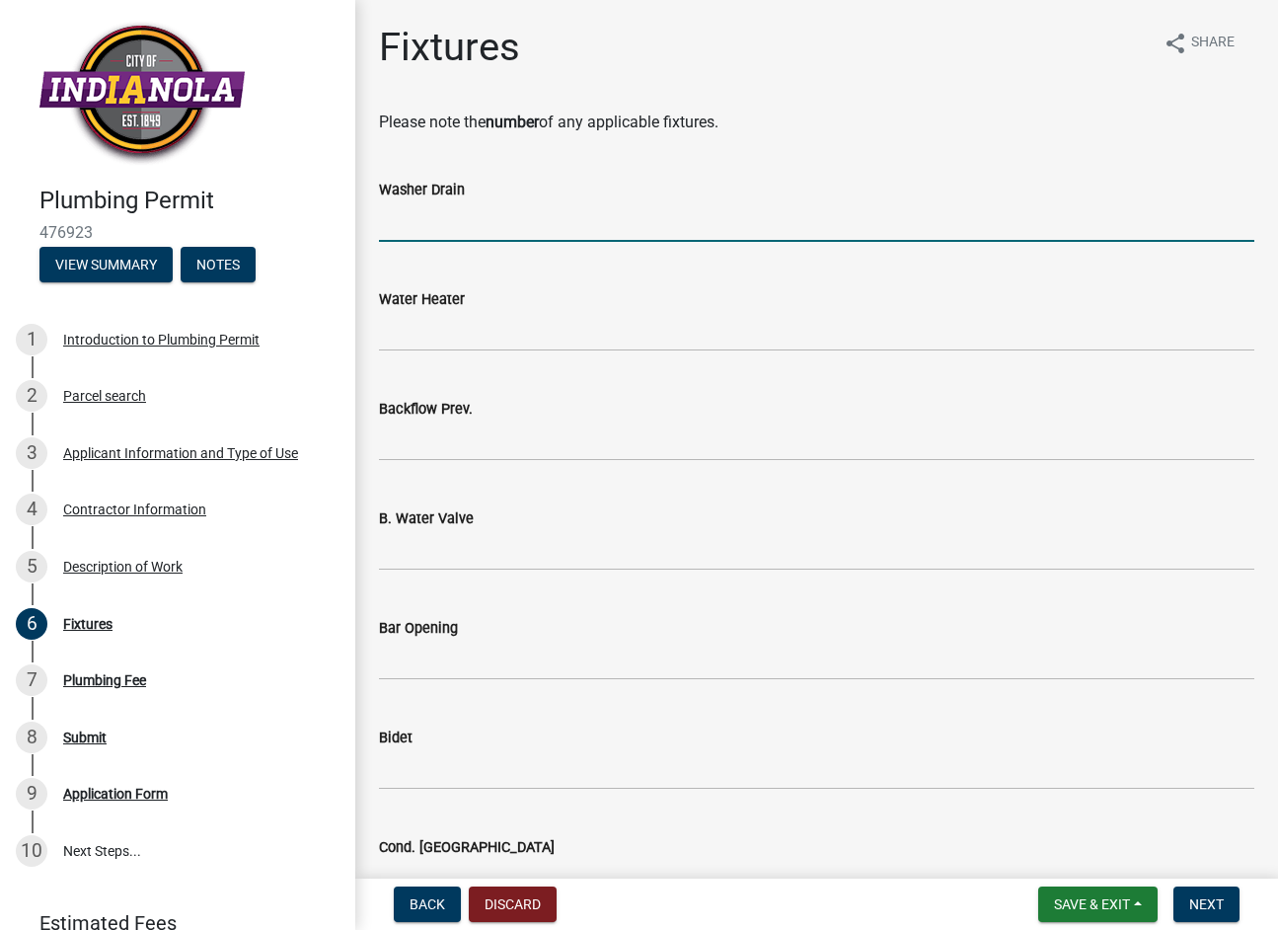
click at [439, 226] on input "text" at bounding box center [817, 221] width 876 height 40
type input "0"
click at [464, 323] on input "text" at bounding box center [817, 331] width 876 height 40
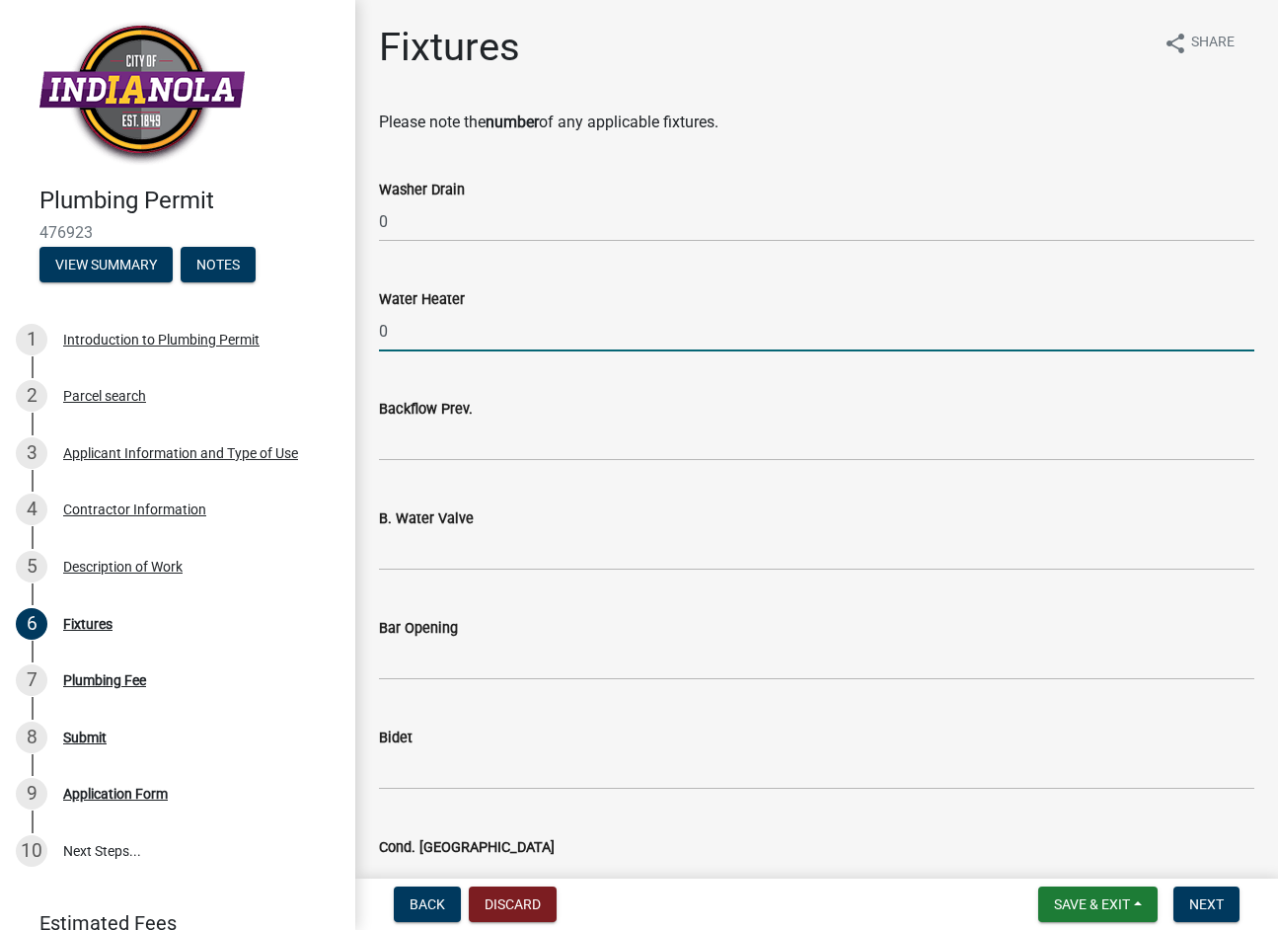
type input "0"
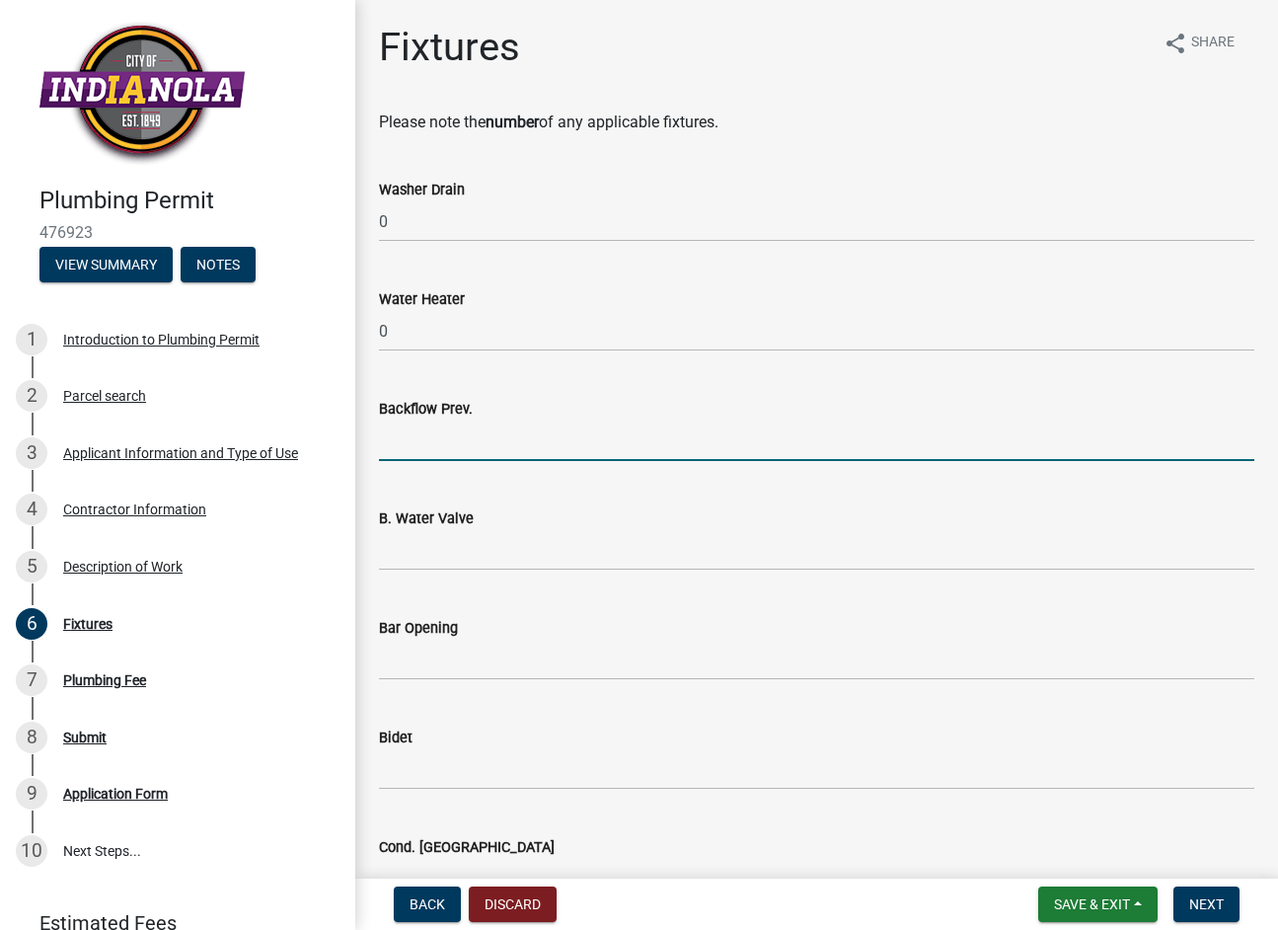
click at [414, 450] on input "text" at bounding box center [817, 441] width 876 height 40
type input "0"
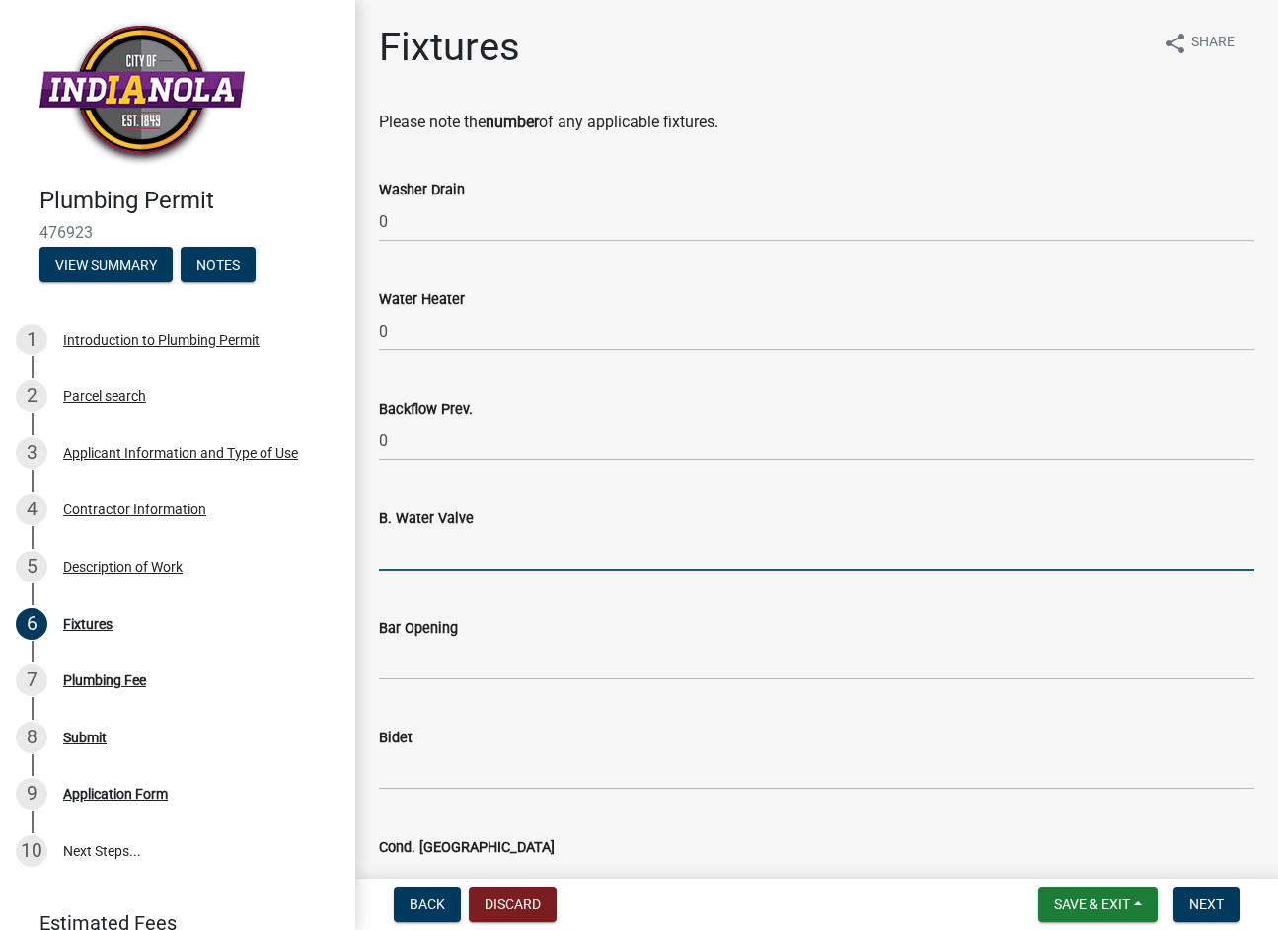
click at [413, 543] on input "text" at bounding box center [817, 550] width 876 height 40
type input "0"
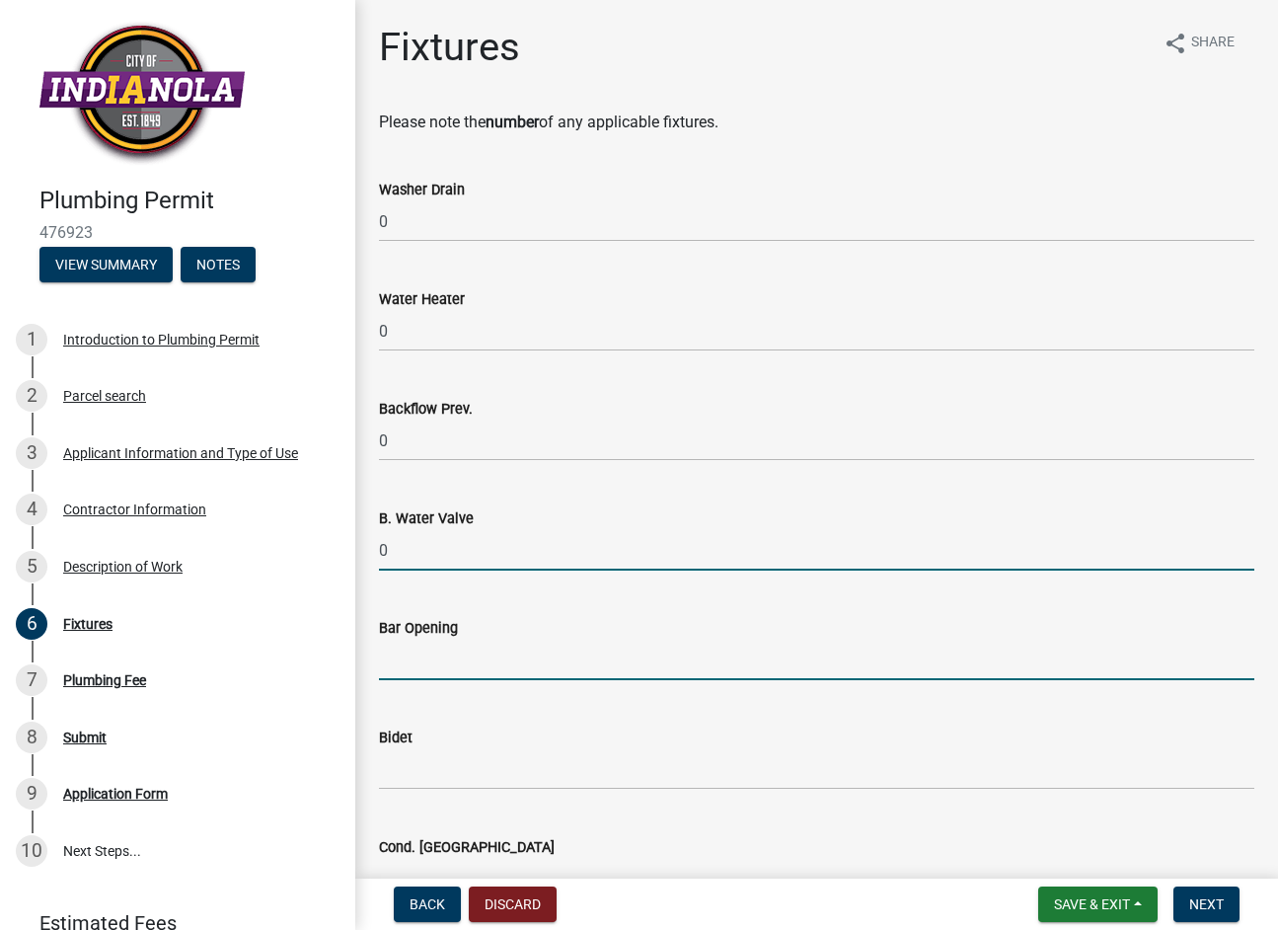
click at [392, 656] on input "text" at bounding box center [817, 660] width 876 height 40
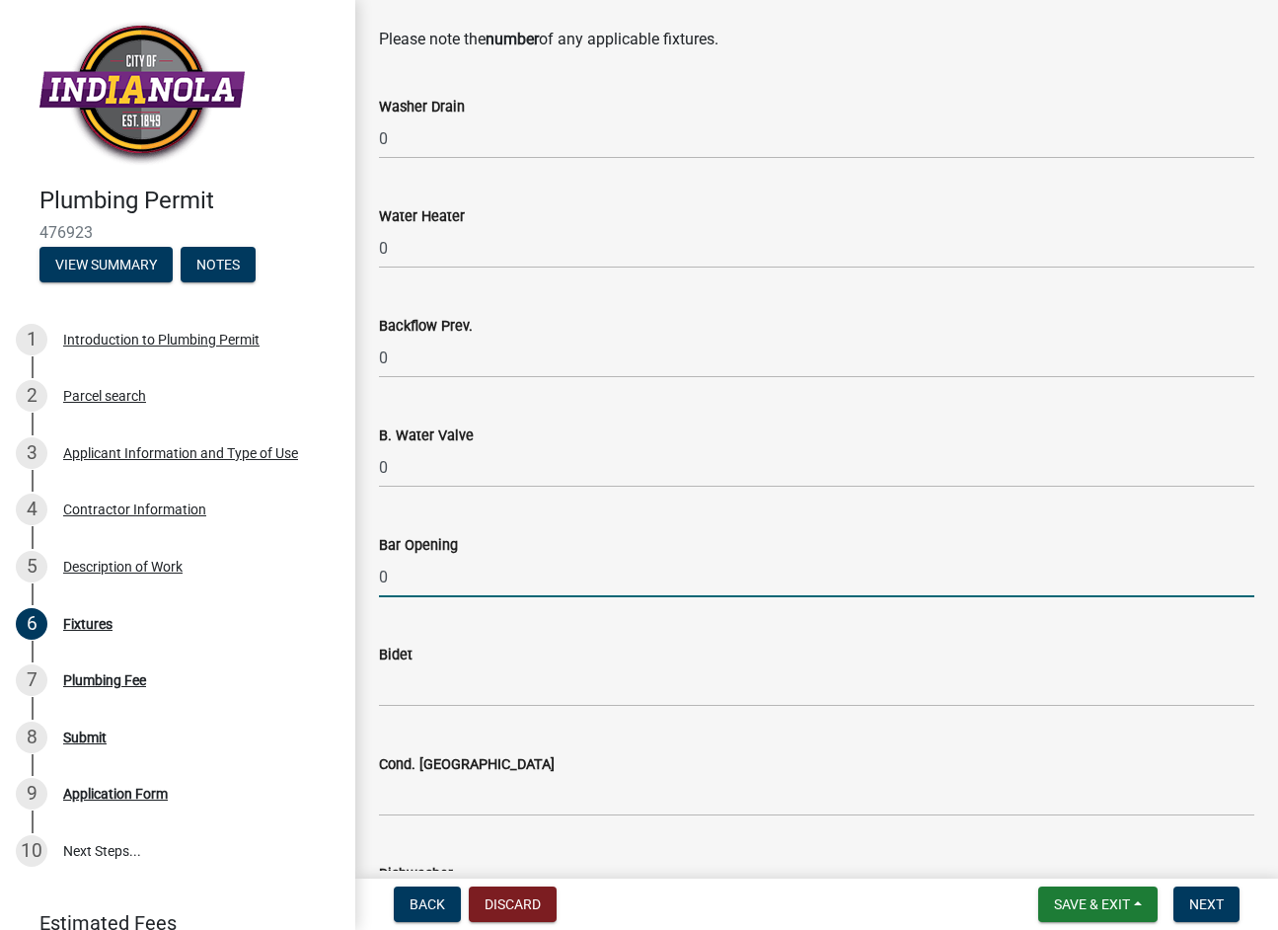
scroll to position [197, 0]
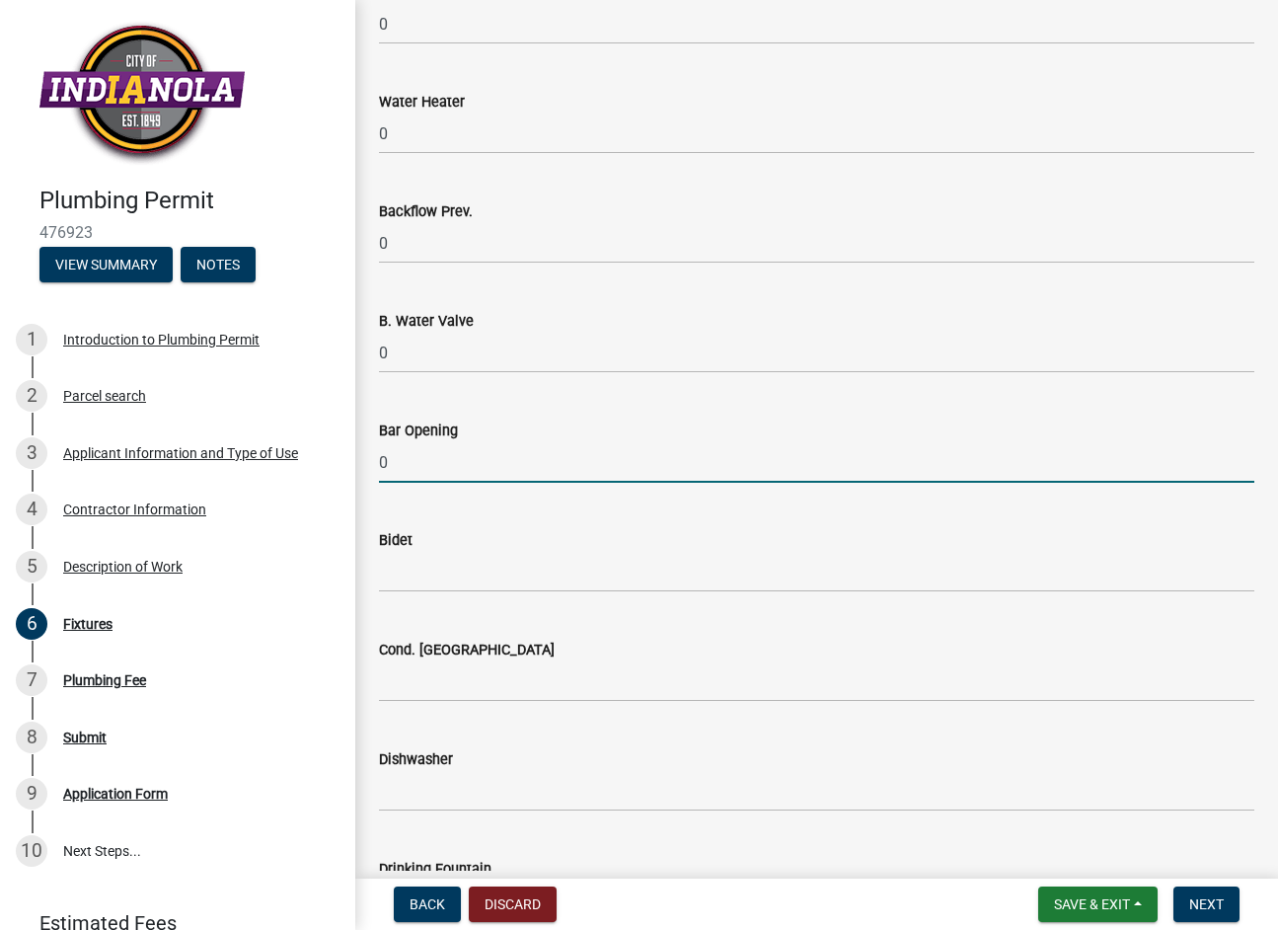
type input "0"
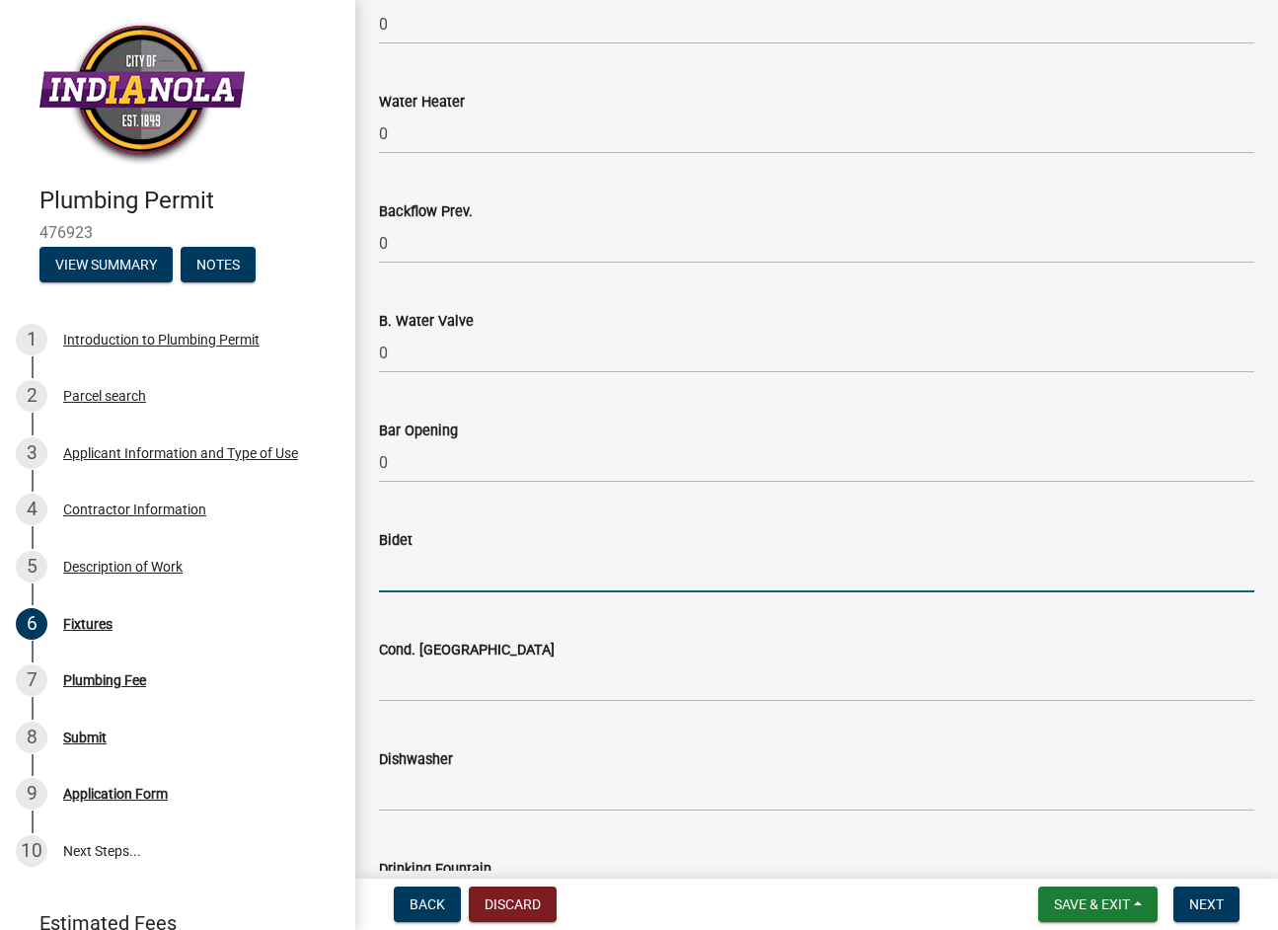
click at [403, 571] on input "text" at bounding box center [817, 572] width 876 height 40
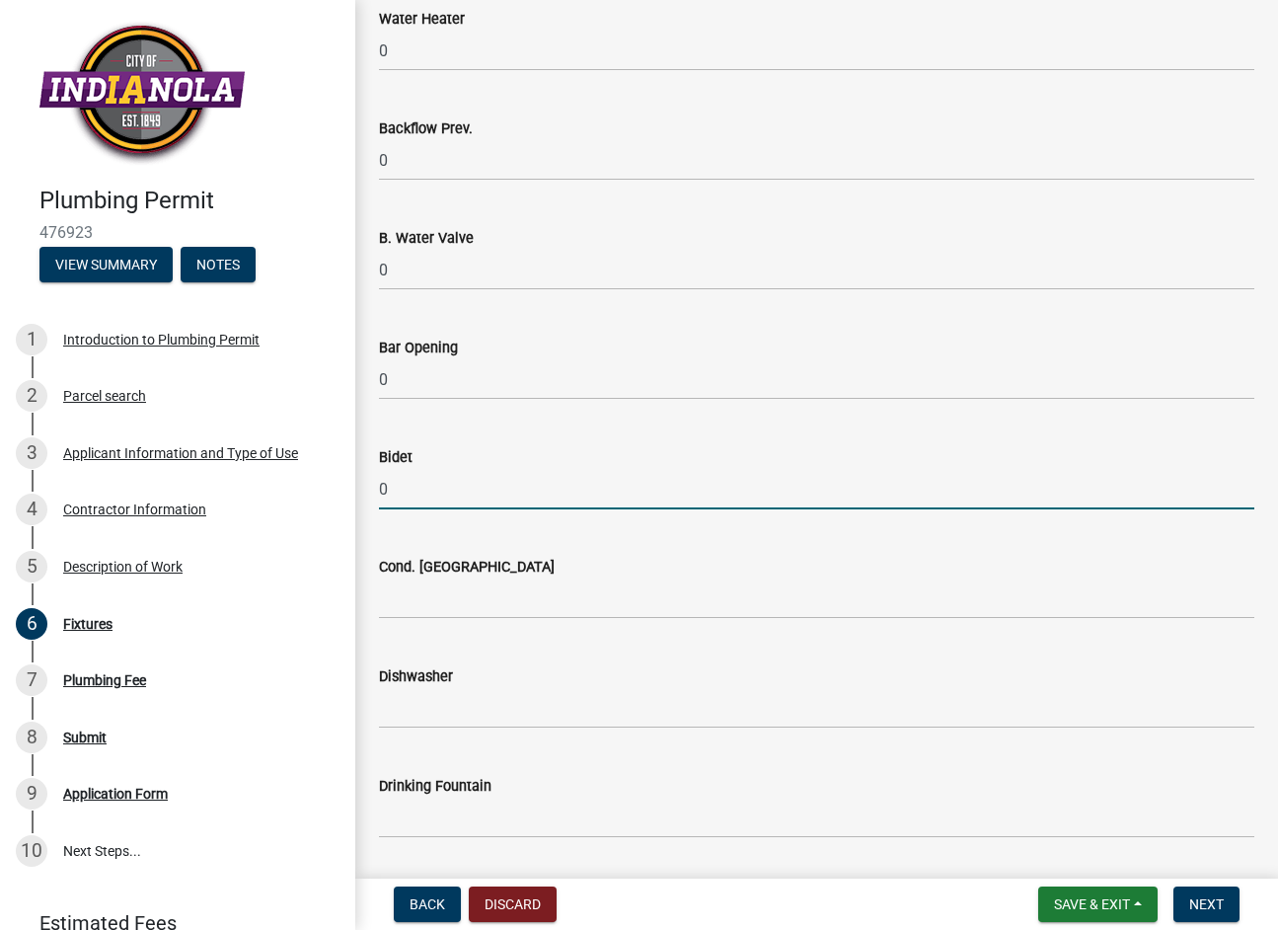
scroll to position [395, 0]
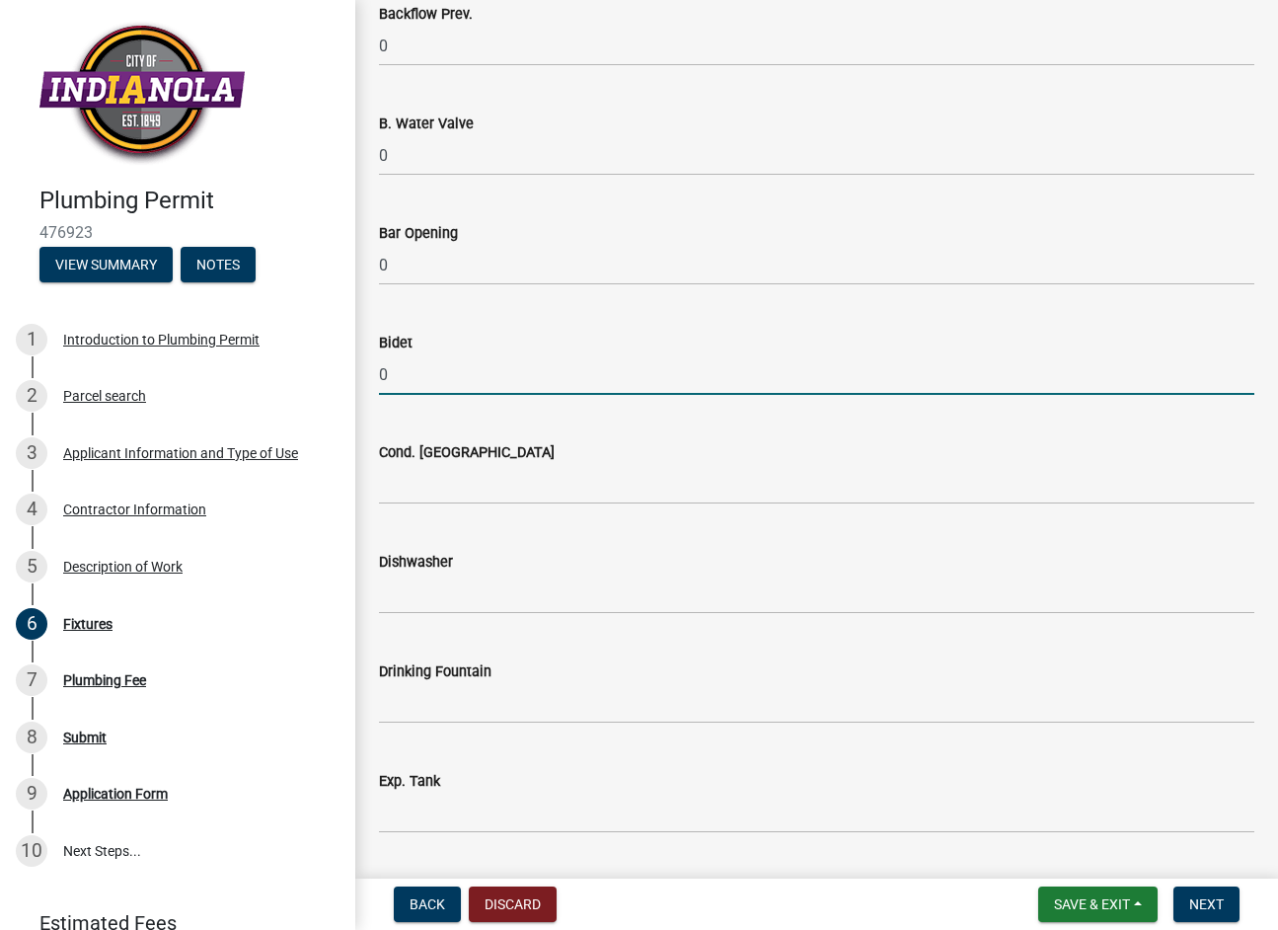
type input "0"
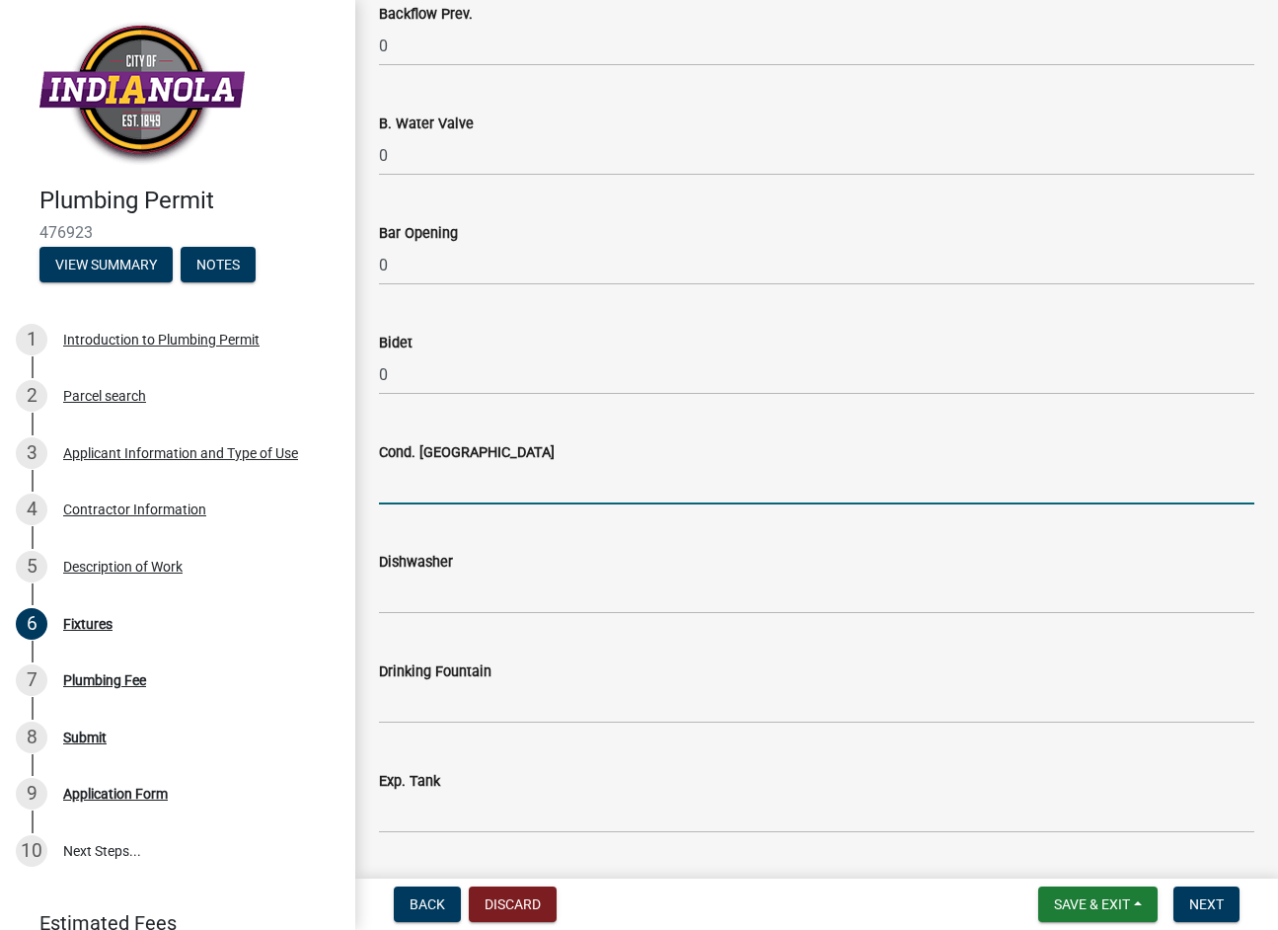
click at [395, 483] on input "text" at bounding box center [817, 484] width 876 height 40
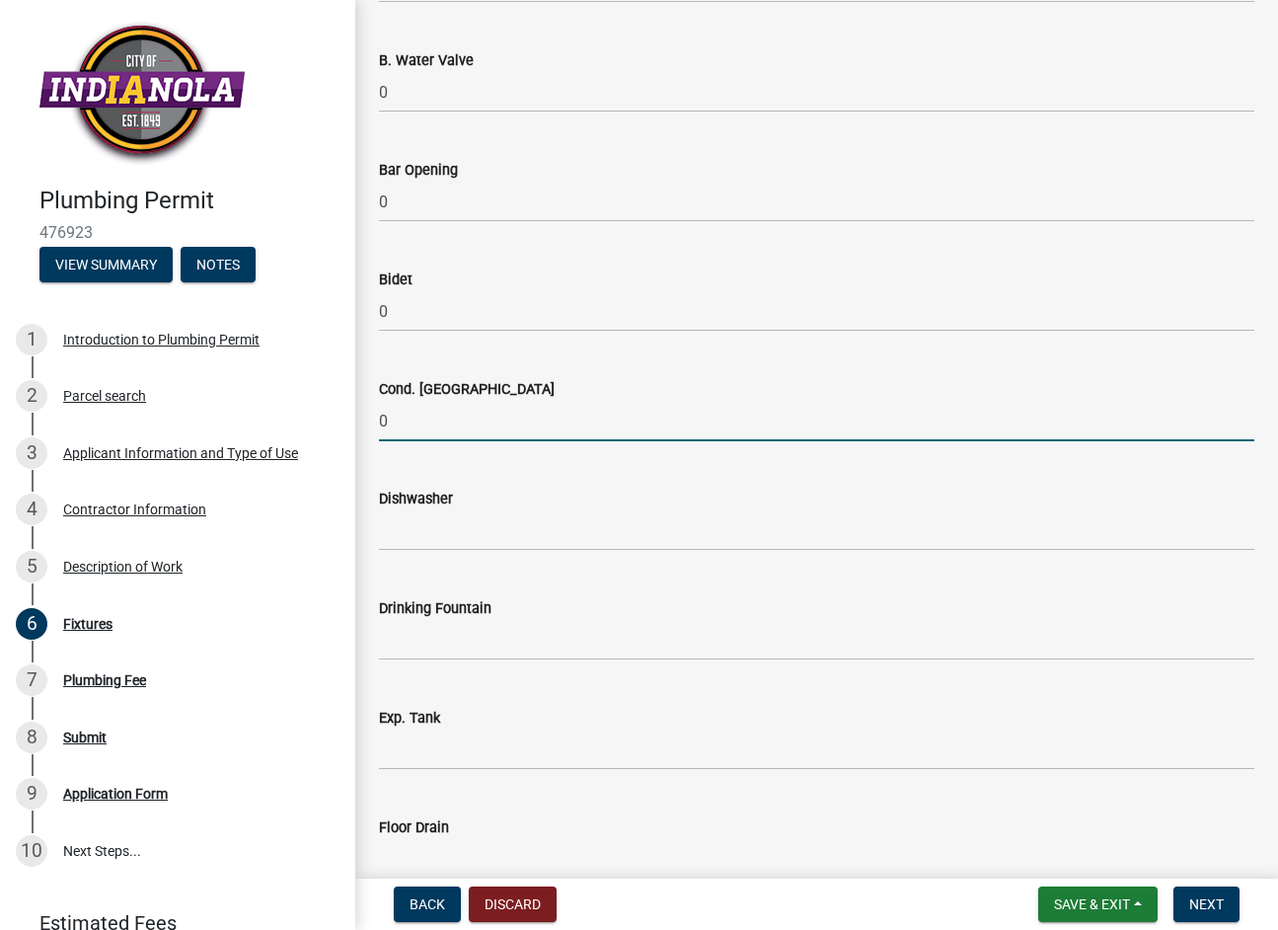
scroll to position [494, 0]
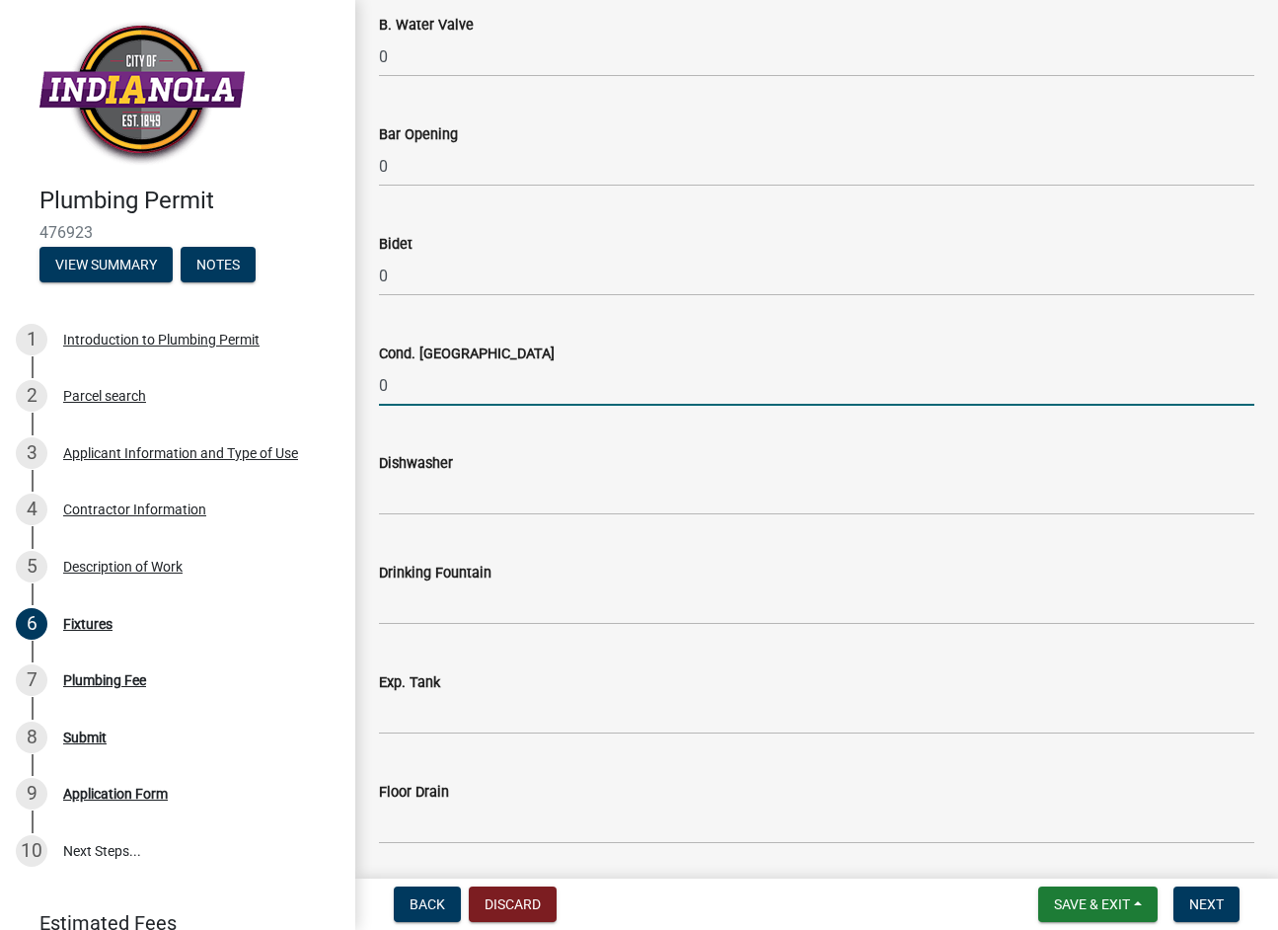
type input "0"
click at [393, 500] on input "text" at bounding box center [817, 495] width 876 height 40
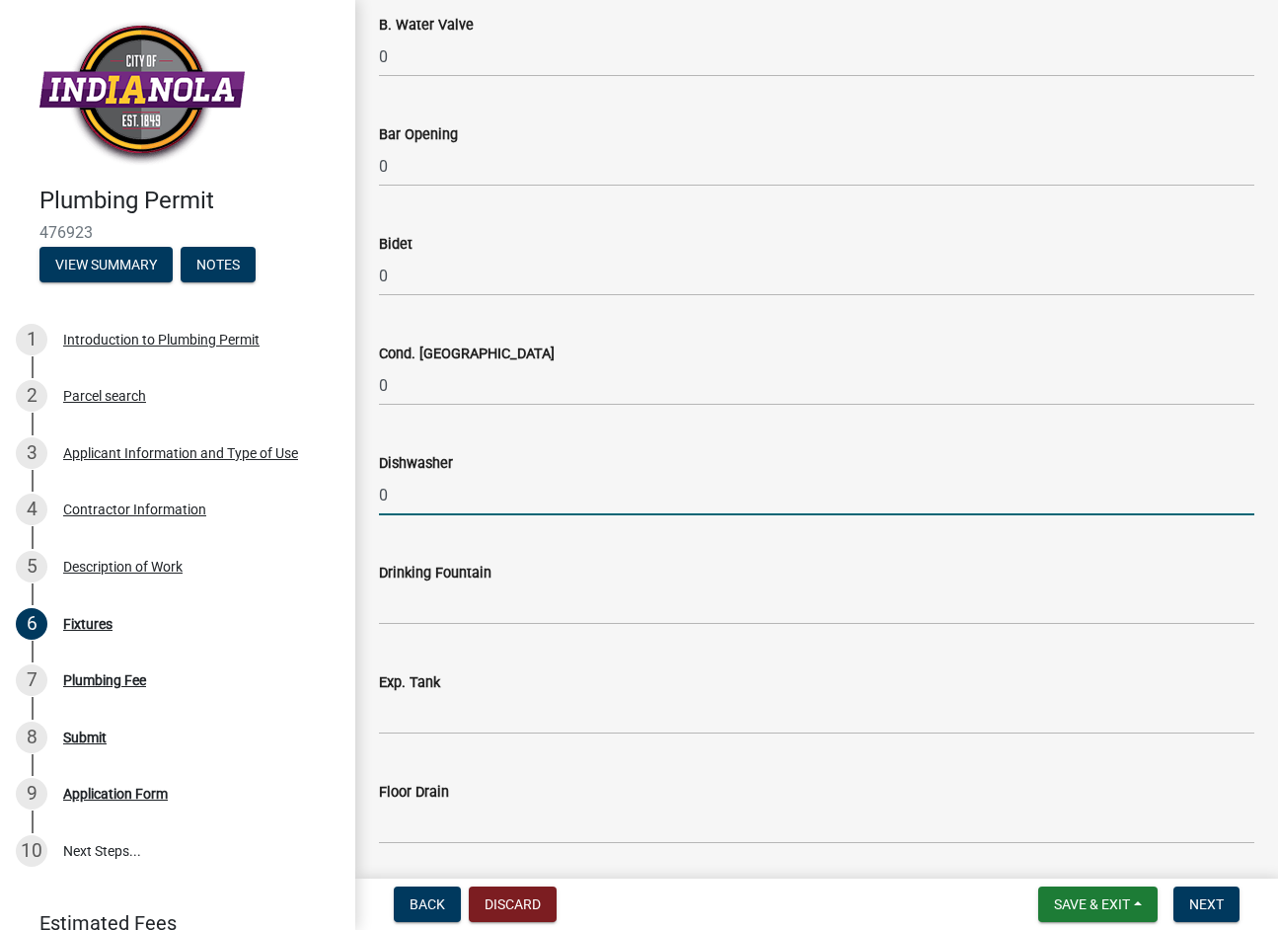
type input "0"
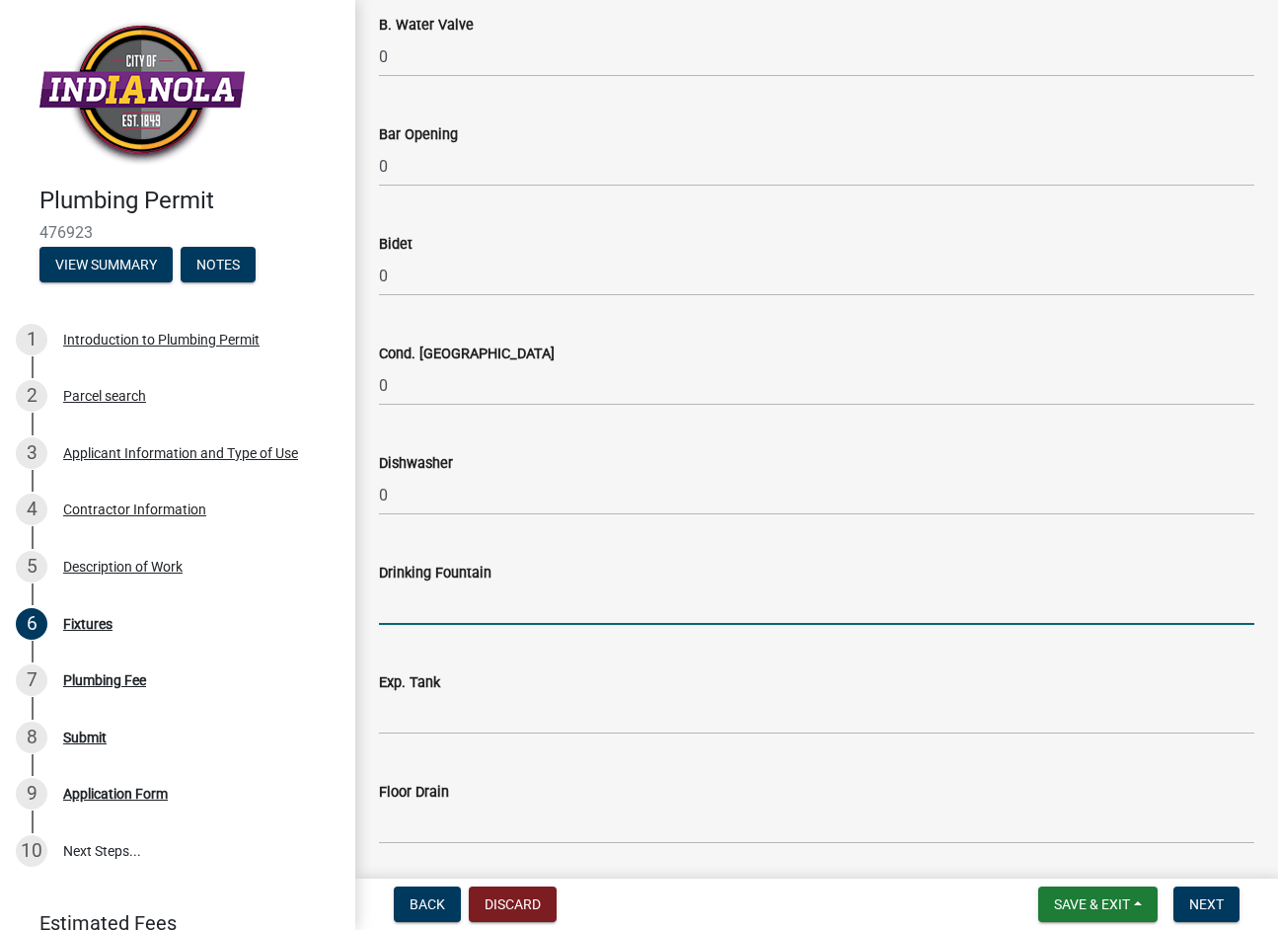
click at [417, 586] on input "text" at bounding box center [817, 604] width 876 height 40
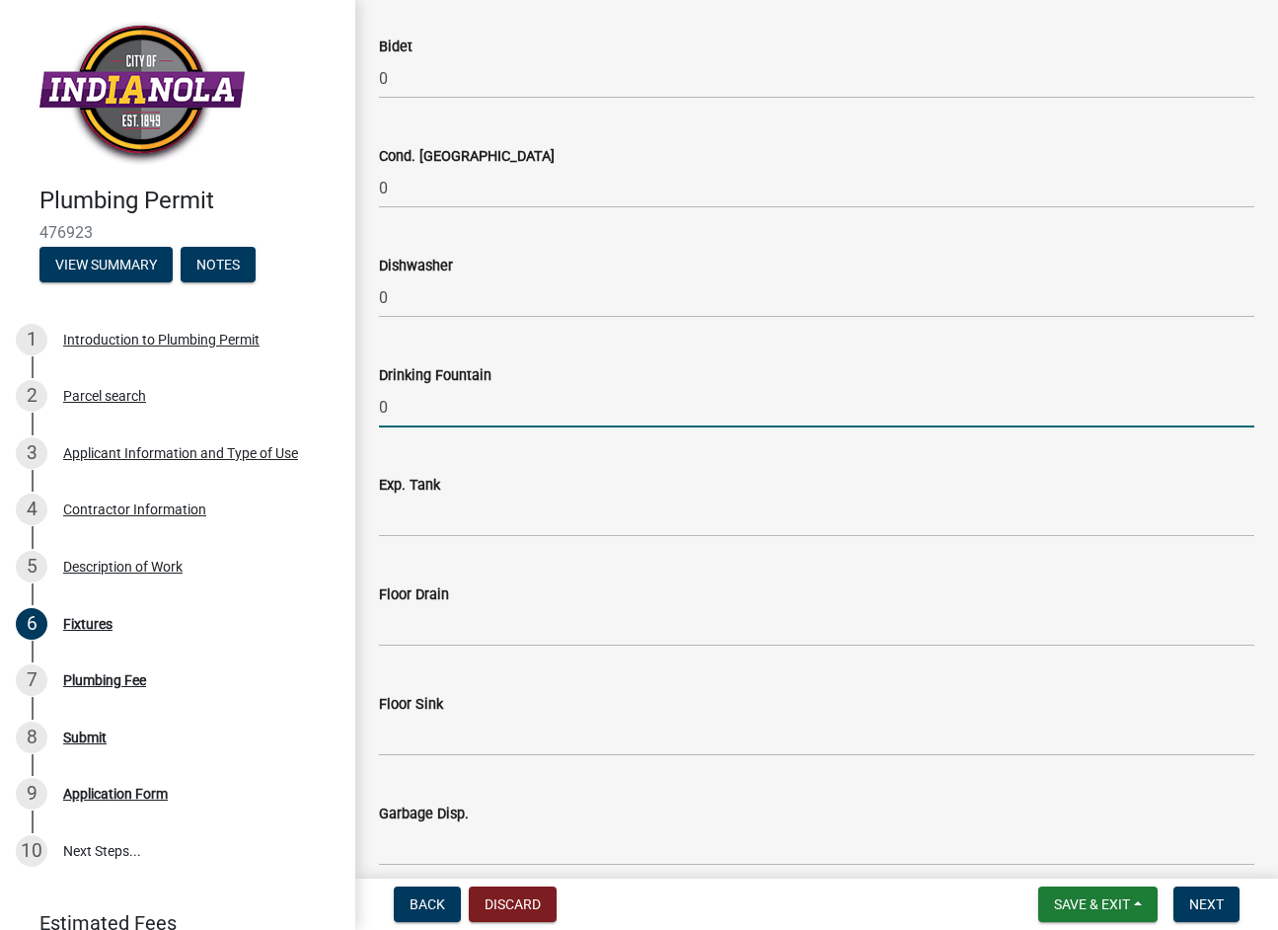
type input "0"
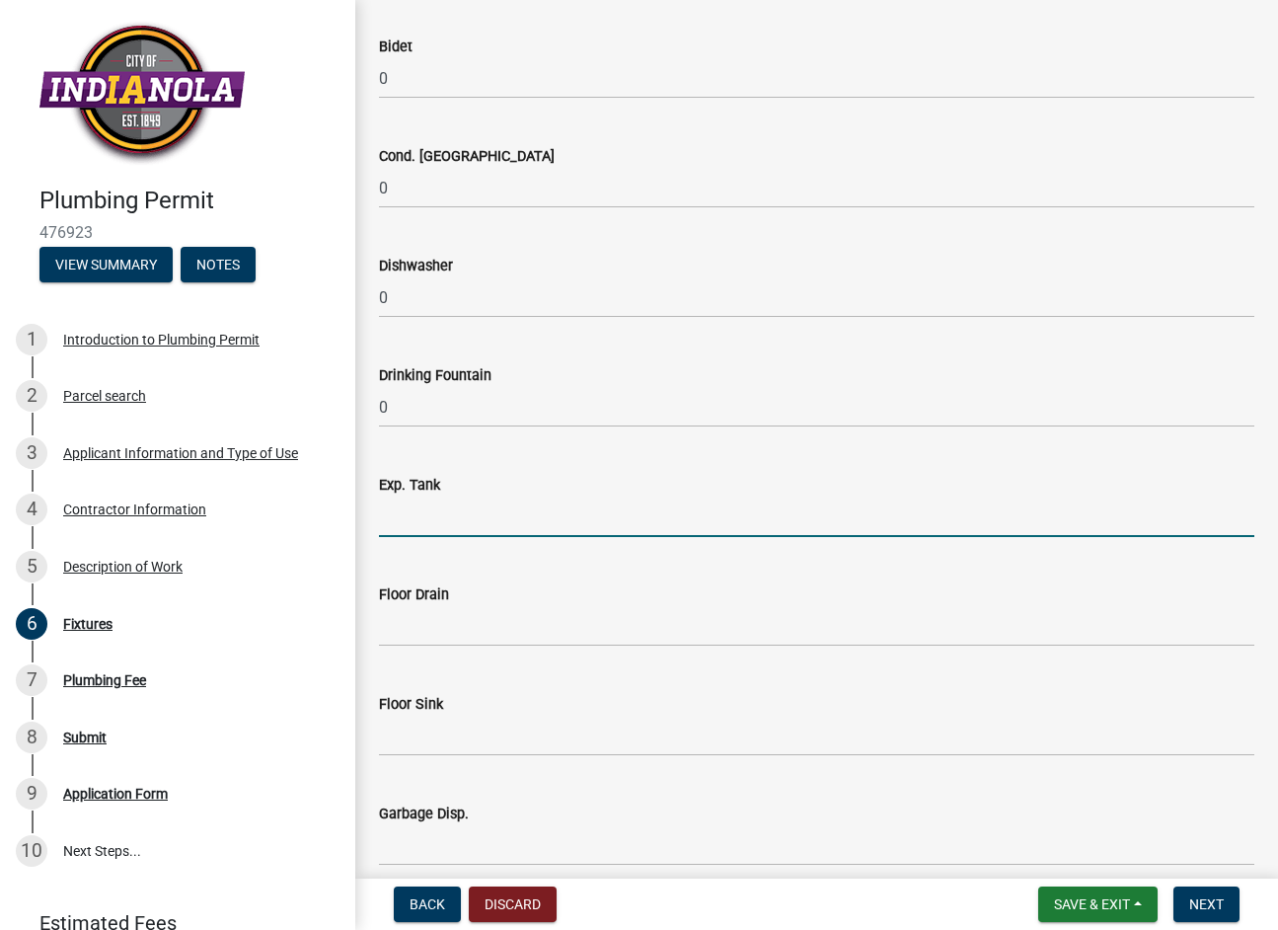
click at [391, 523] on input "text" at bounding box center [817, 517] width 876 height 40
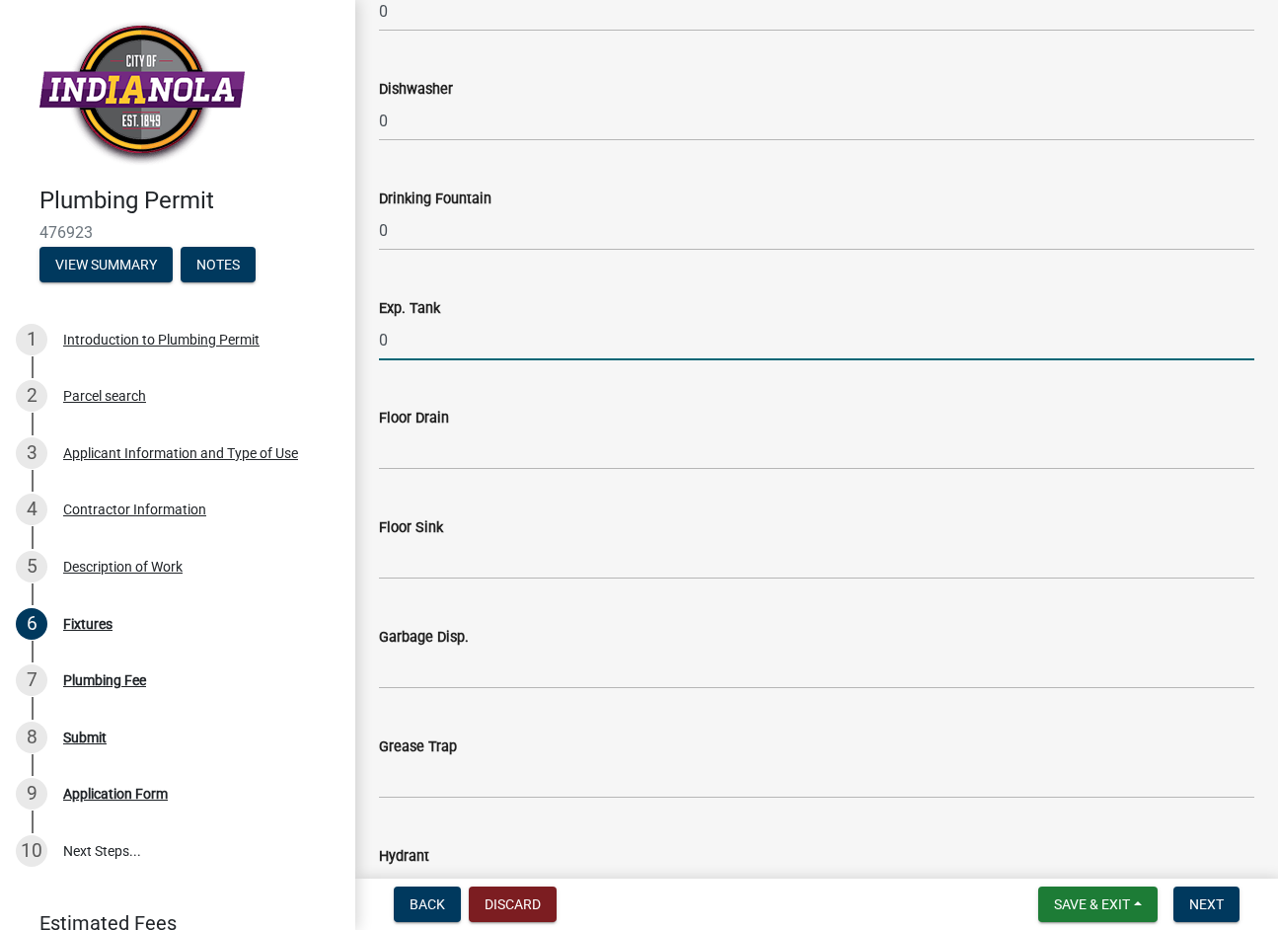
scroll to position [888, 0]
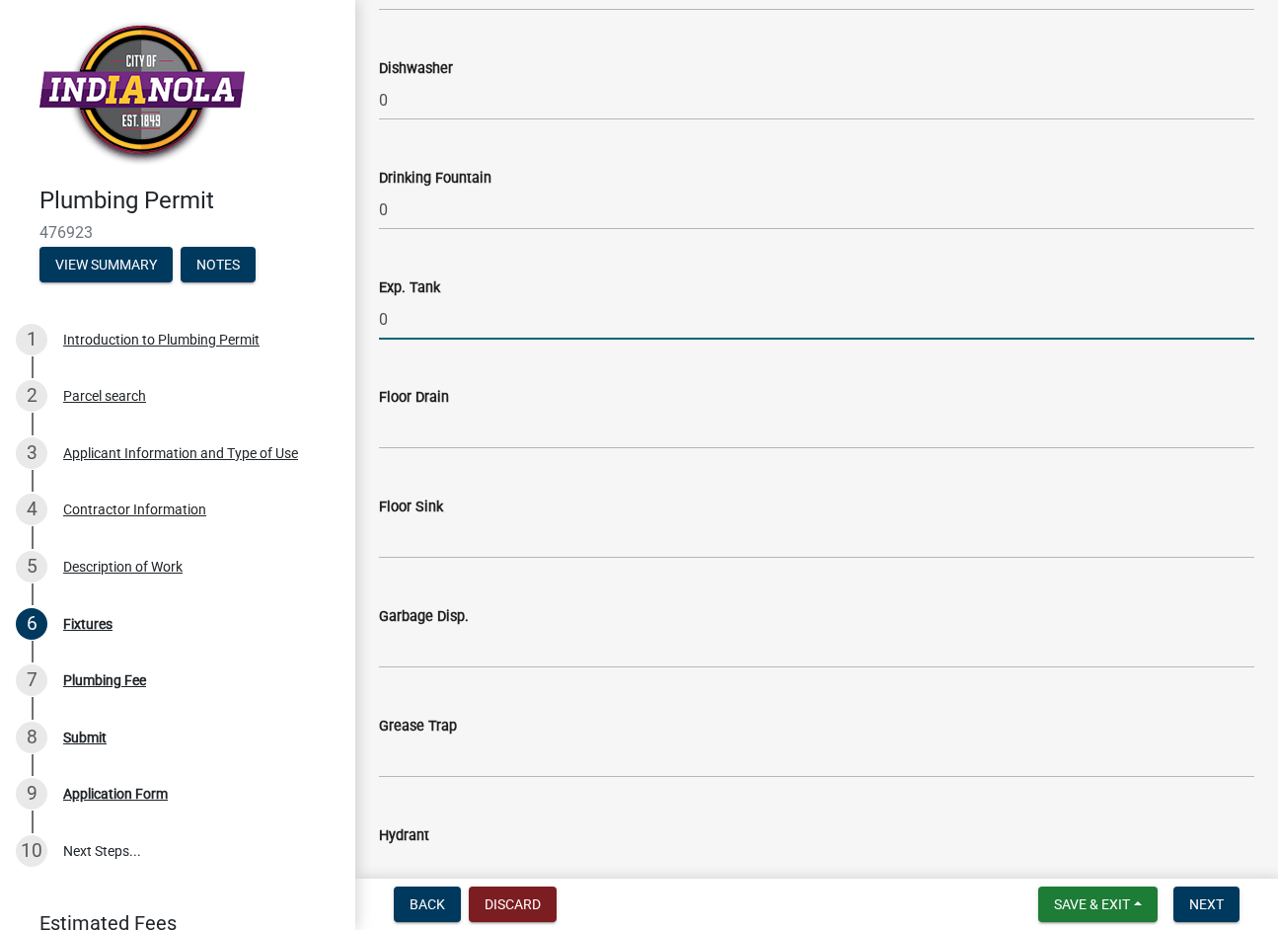
type input "0"
click at [390, 439] on input "text" at bounding box center [817, 429] width 876 height 40
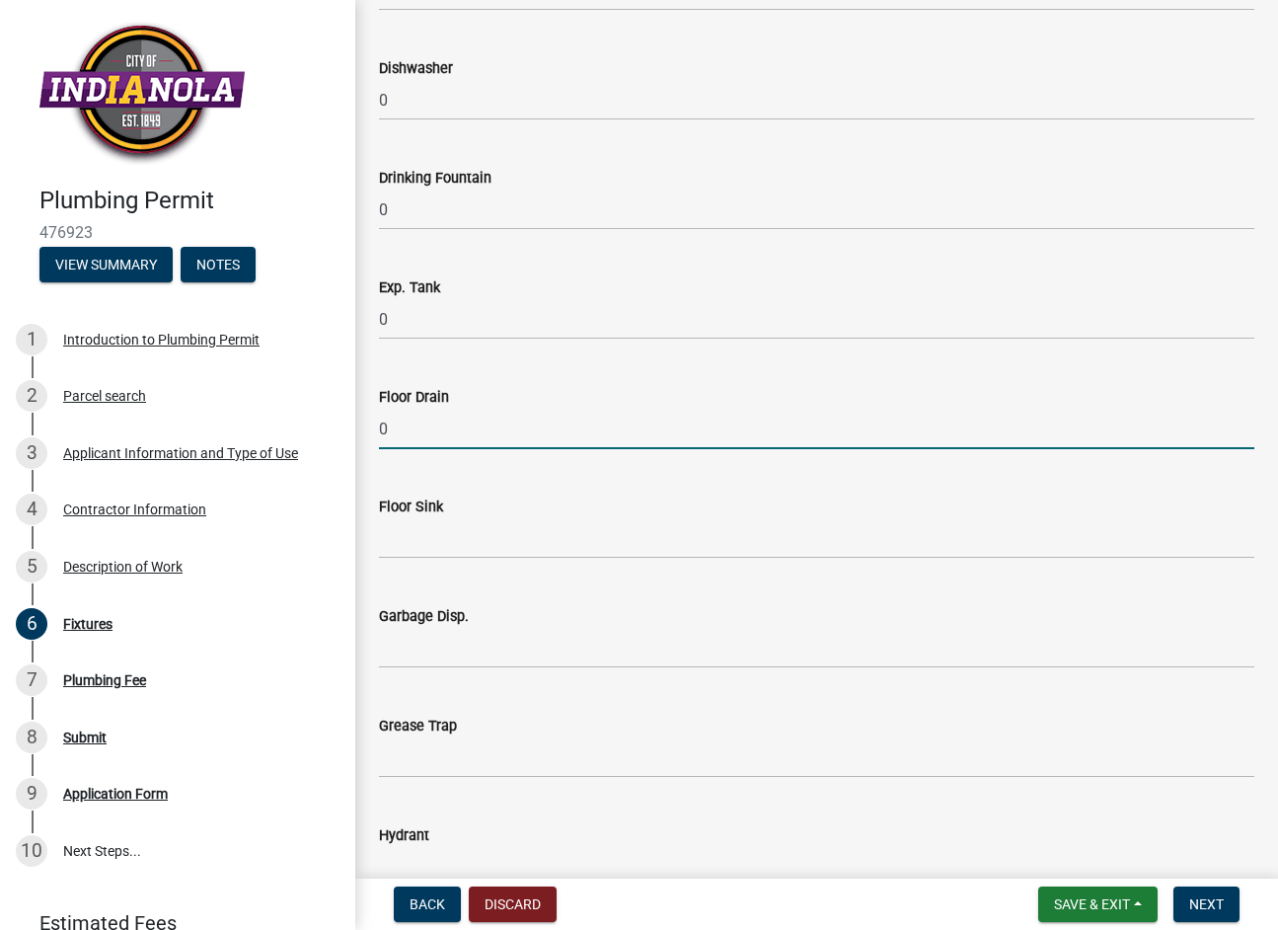
type input "0"
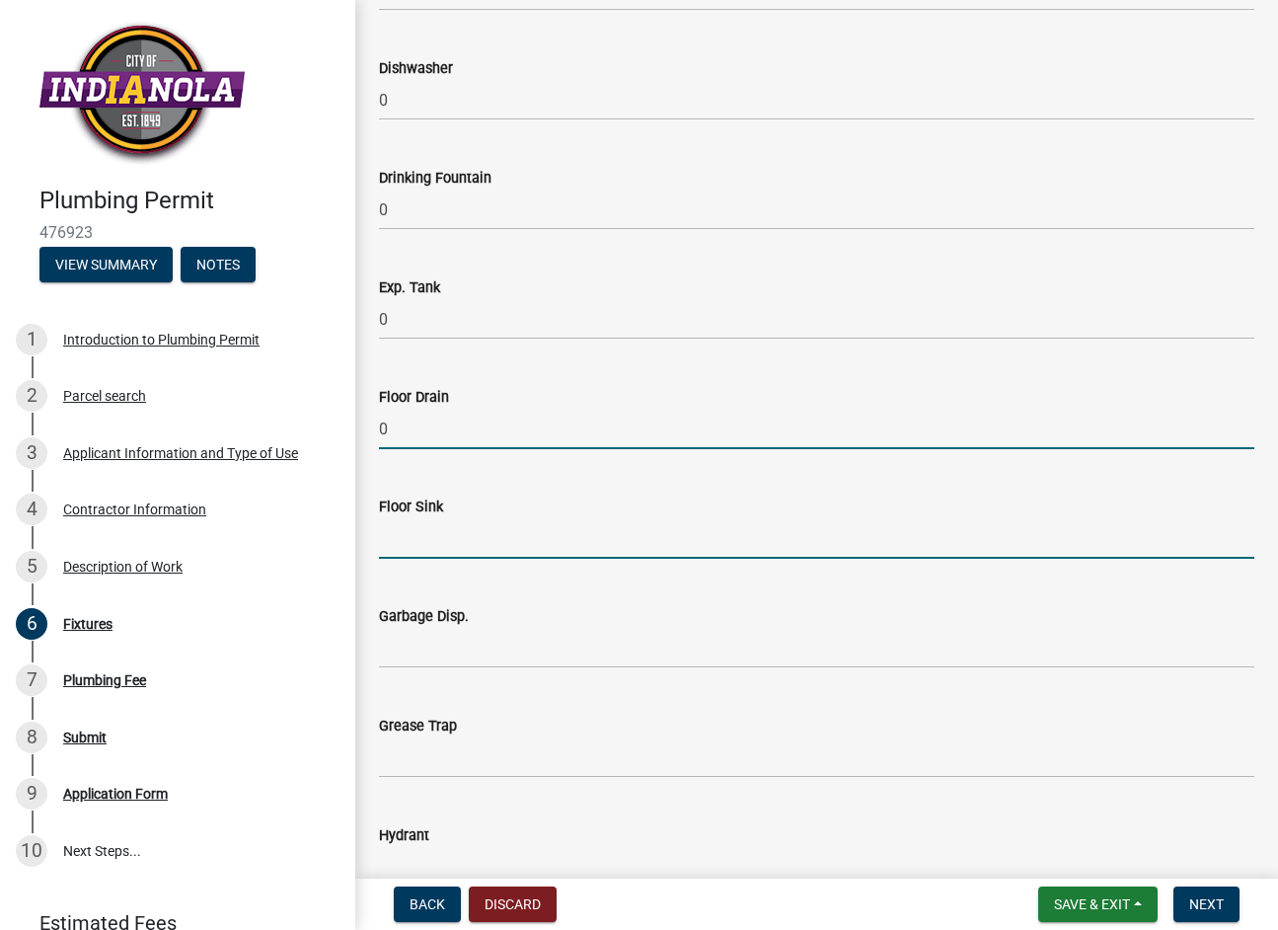
click at [403, 538] on input "text" at bounding box center [817, 538] width 876 height 40
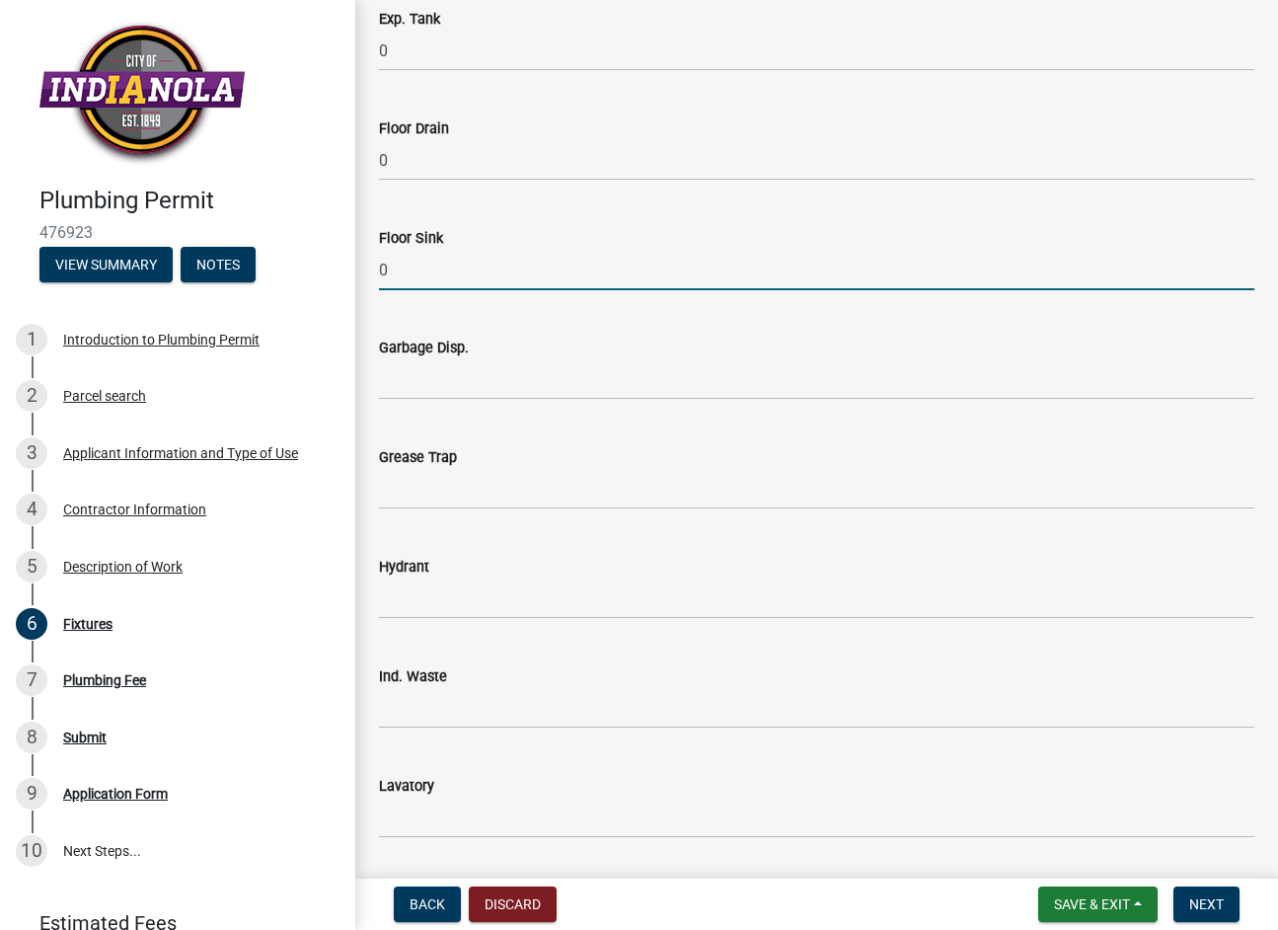
scroll to position [1185, 0]
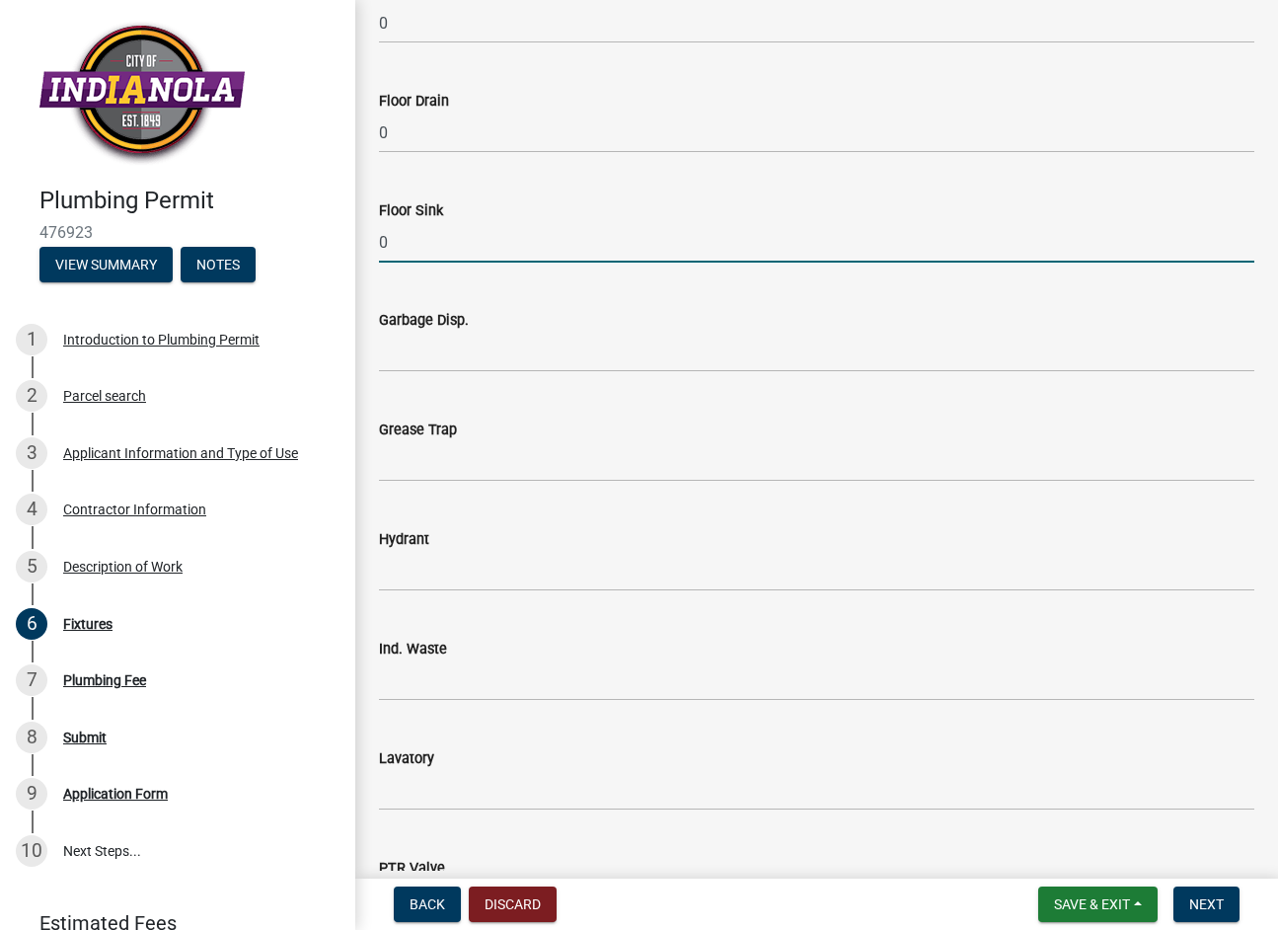
type input "0"
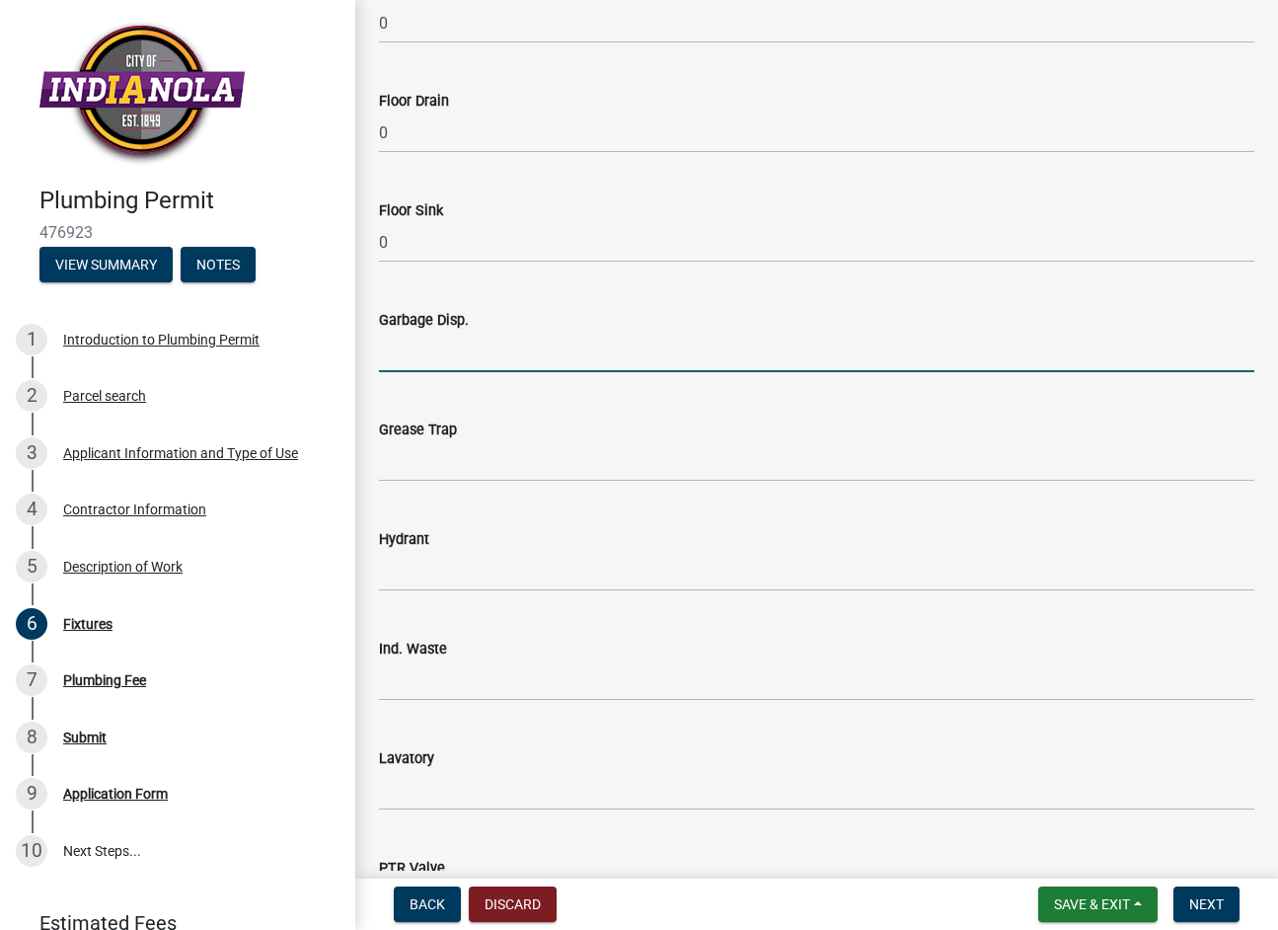
click at [397, 348] on input "text" at bounding box center [817, 352] width 876 height 40
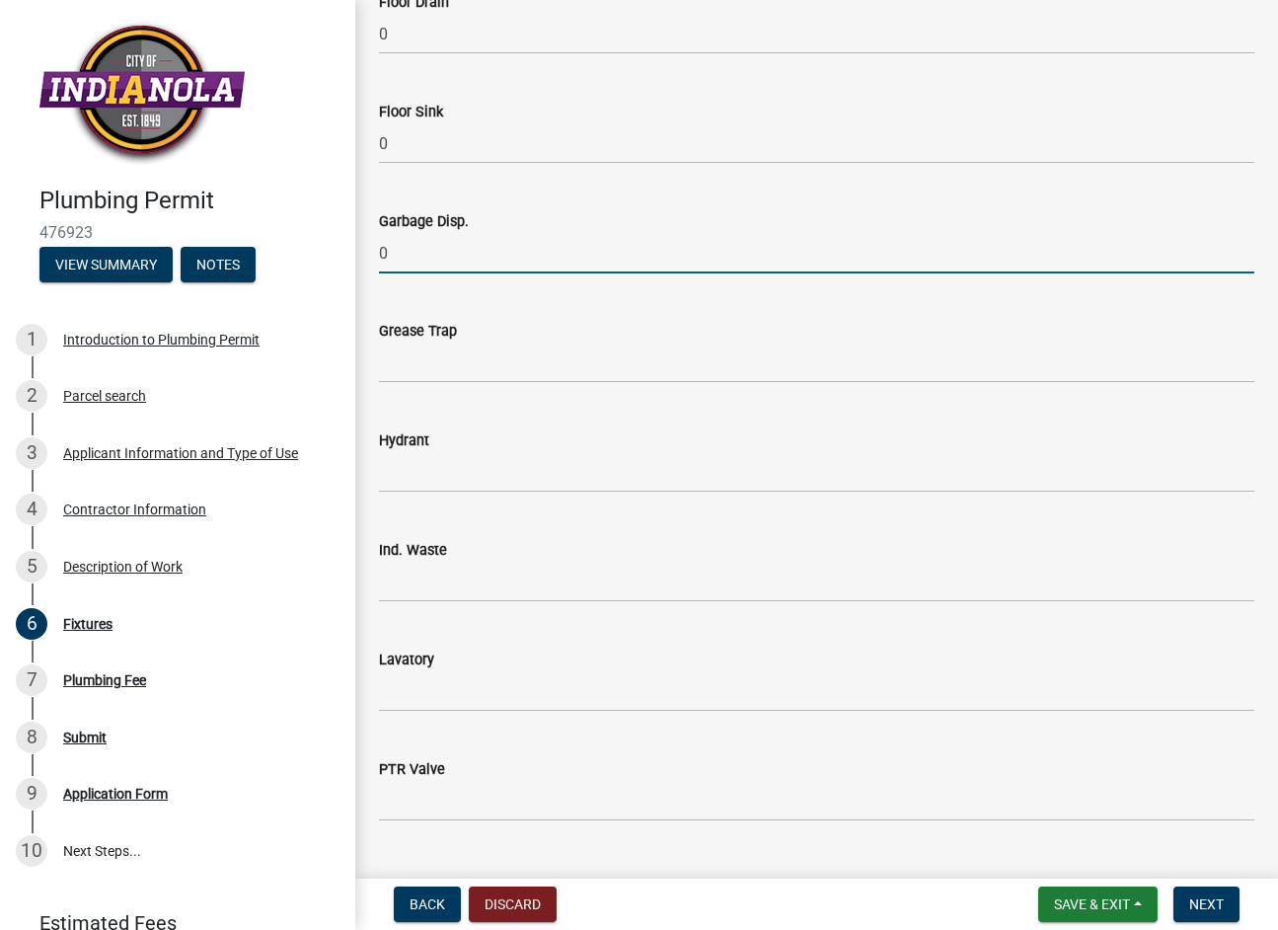
type input "0"
click at [402, 361] on input "text" at bounding box center [817, 363] width 876 height 40
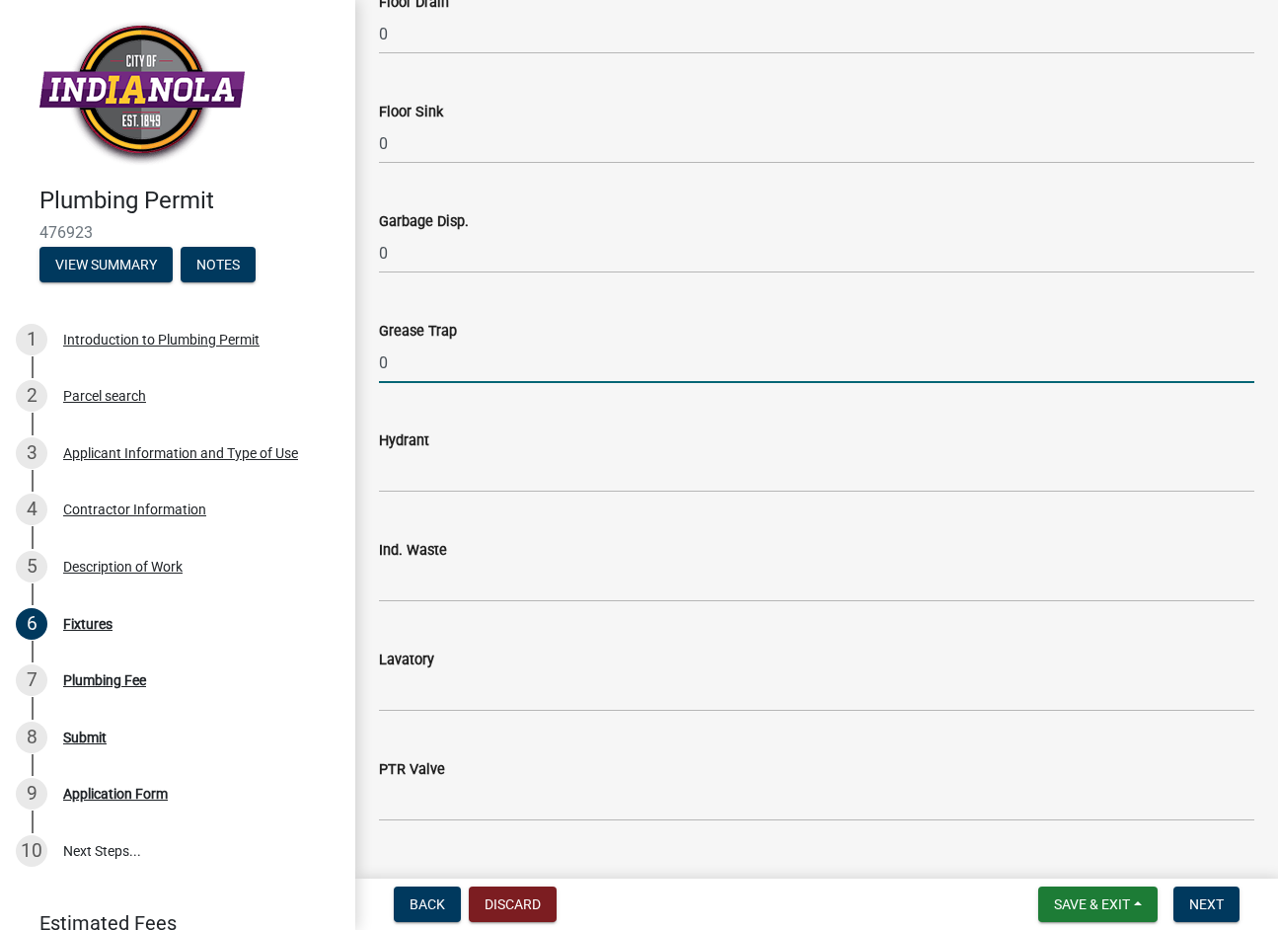
type input "0"
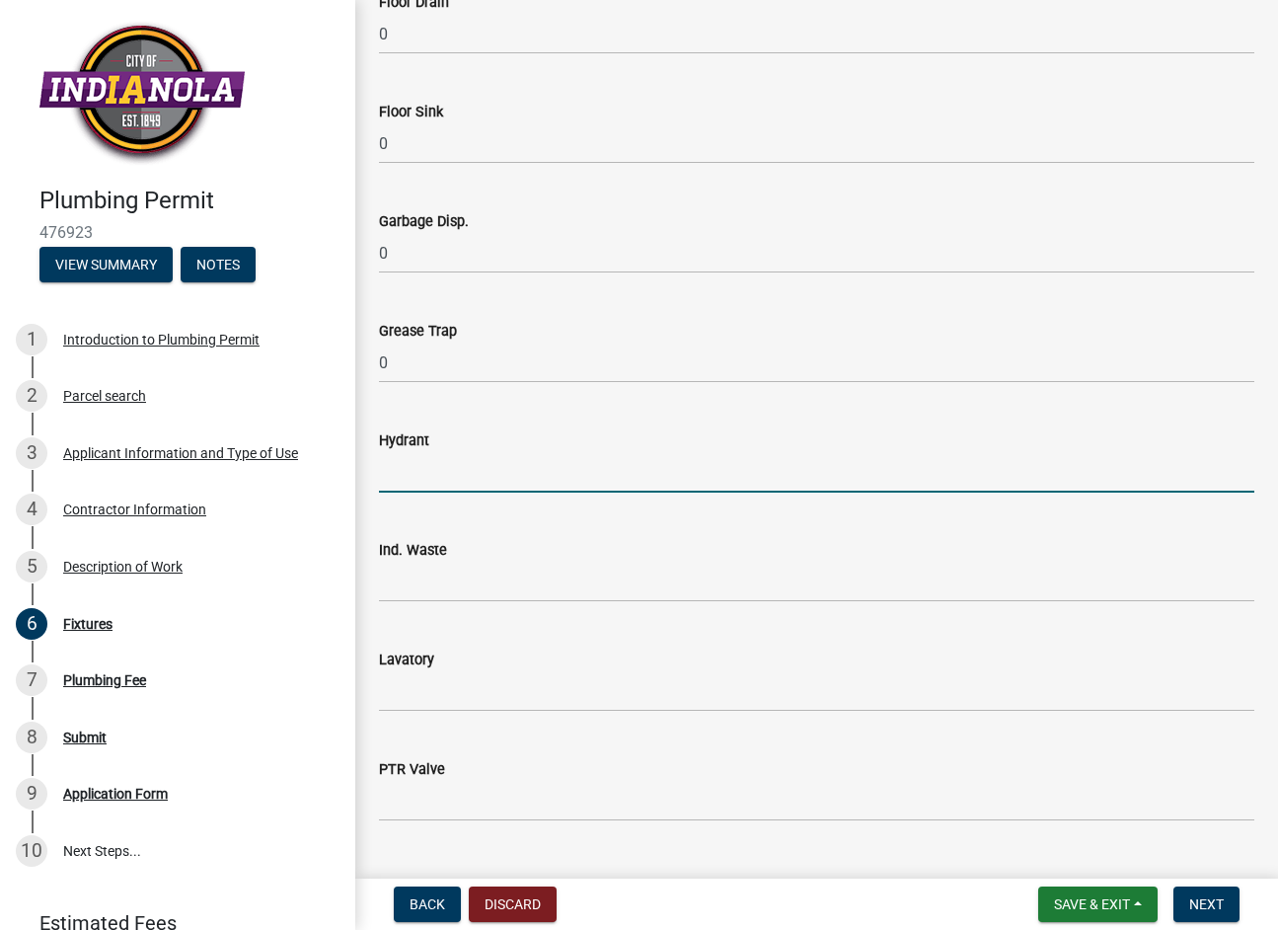
click at [404, 471] on input "text" at bounding box center [817, 472] width 876 height 40
type input "0"
click at [399, 565] on input "text" at bounding box center [817, 582] width 876 height 40
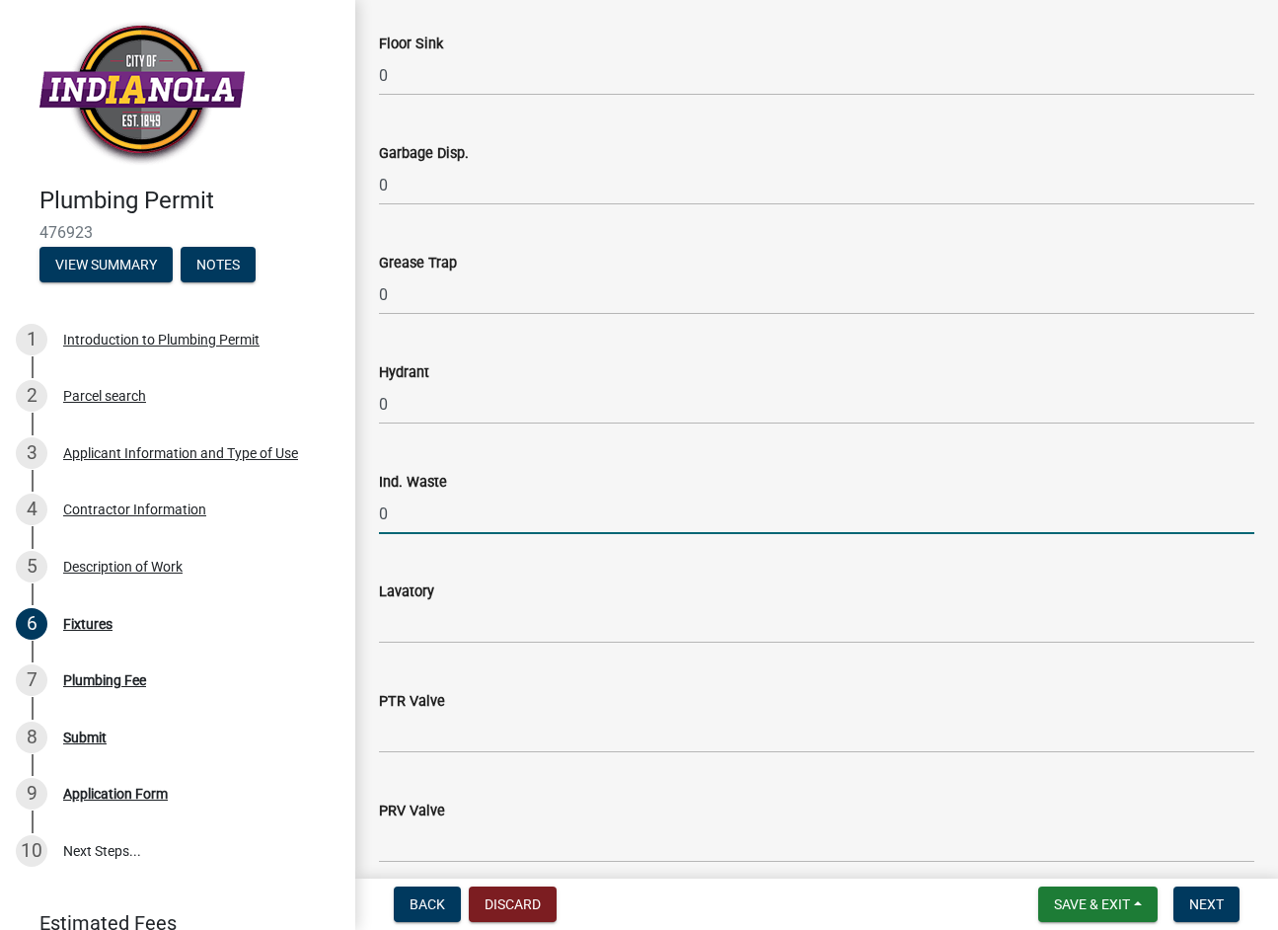
scroll to position [1481, 0]
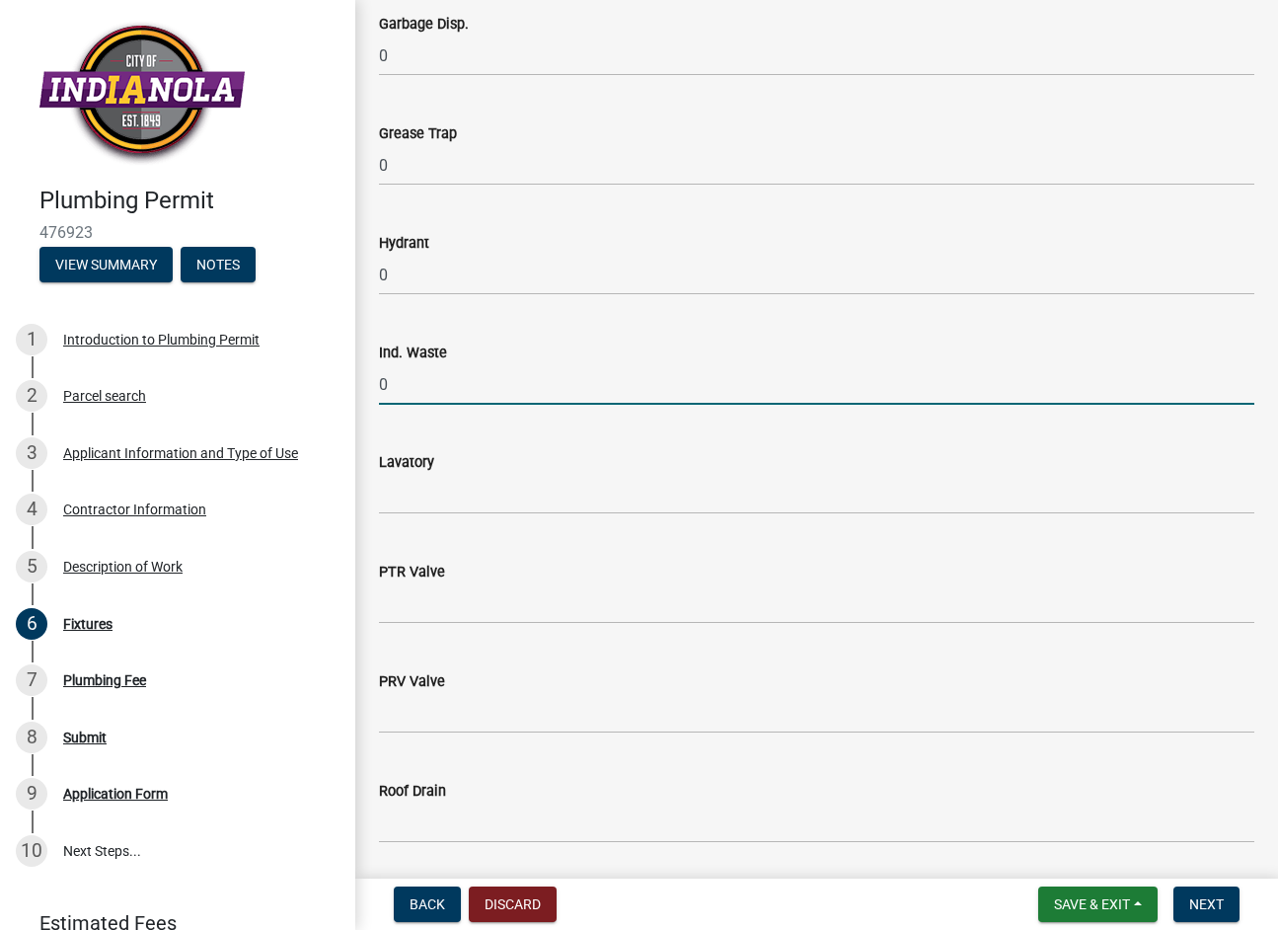
type input "0"
click at [404, 489] on input "text" at bounding box center [817, 494] width 876 height 40
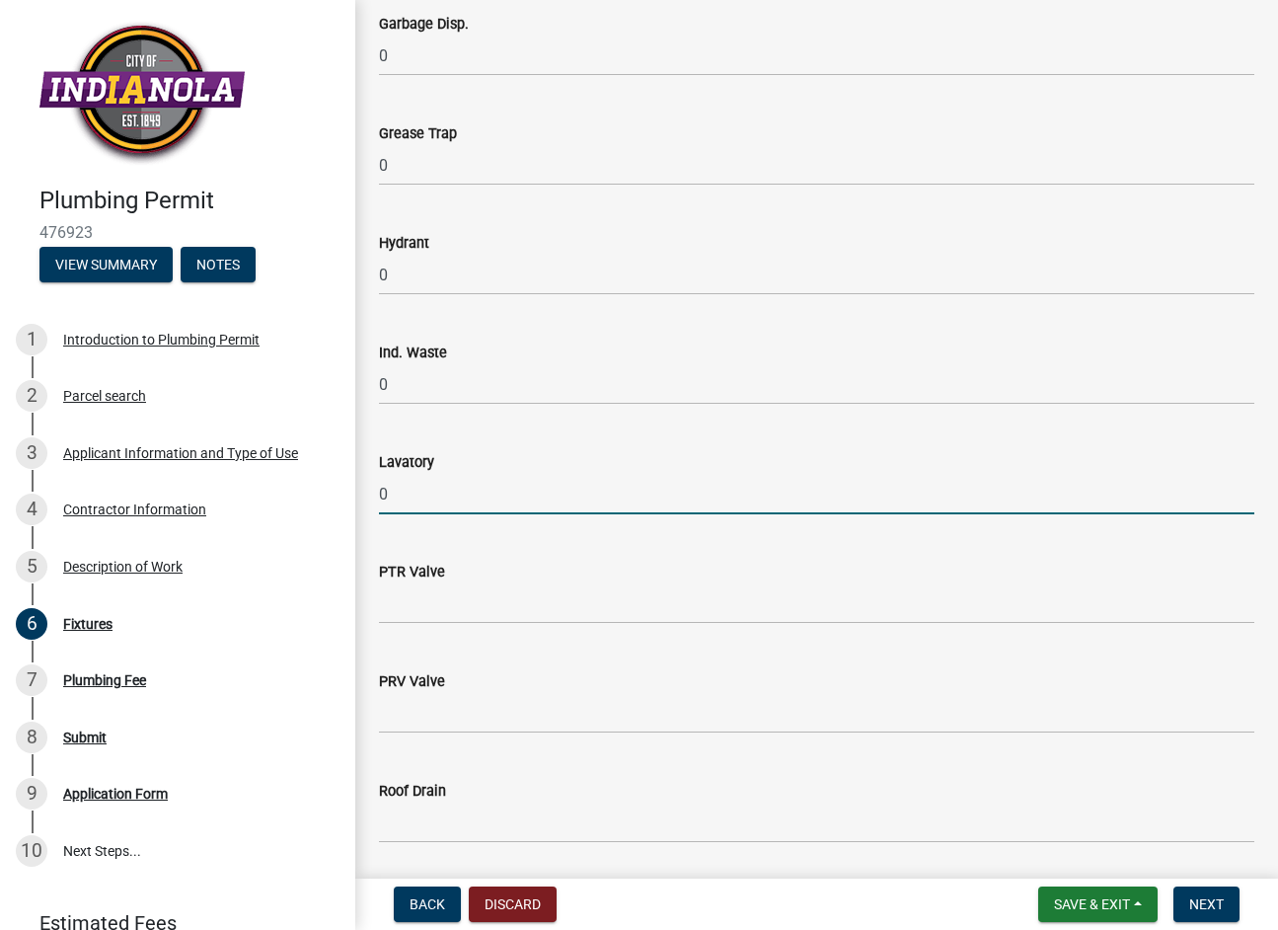
type input "0"
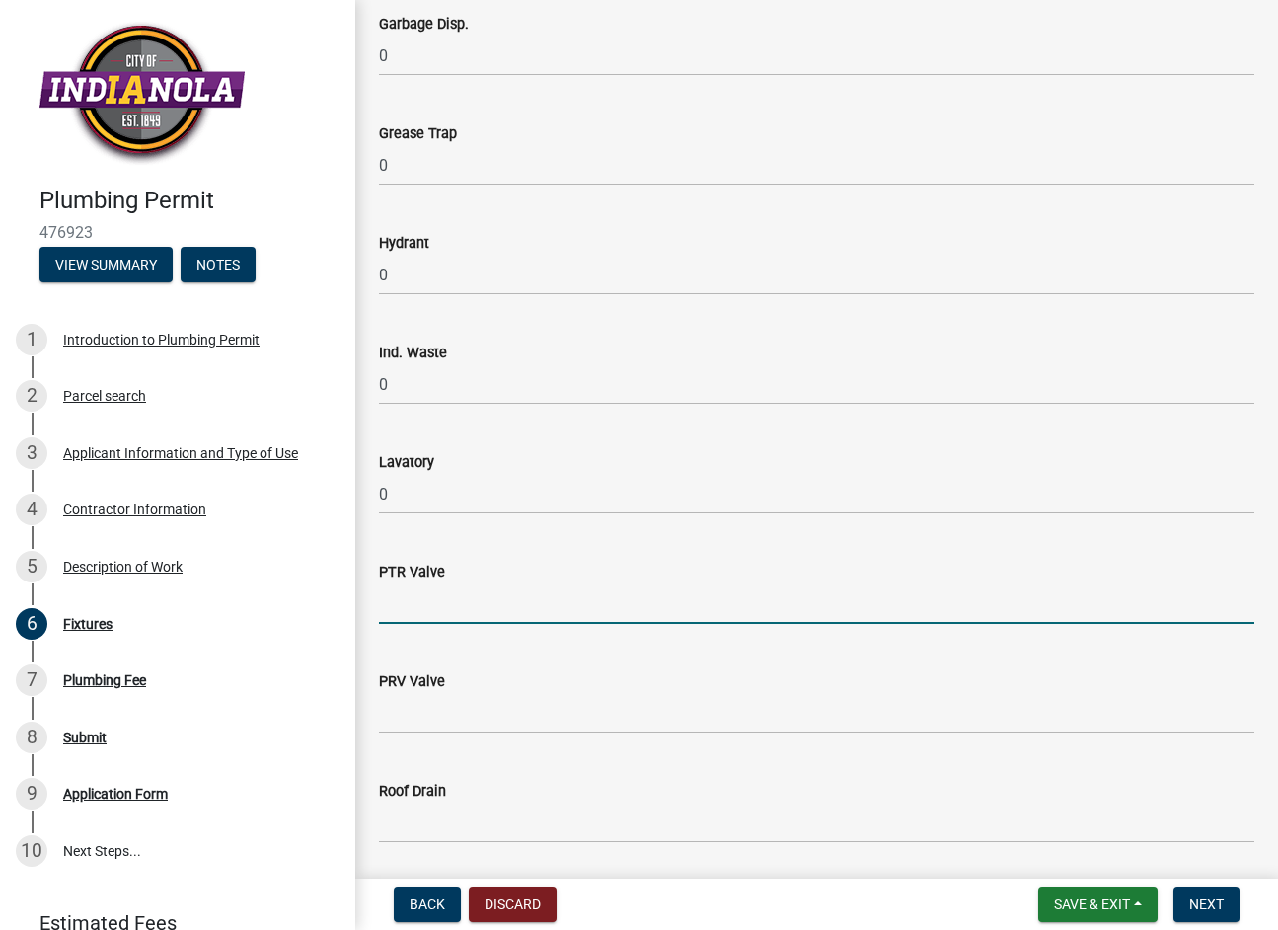
click at [410, 592] on input "text" at bounding box center [817, 603] width 876 height 40
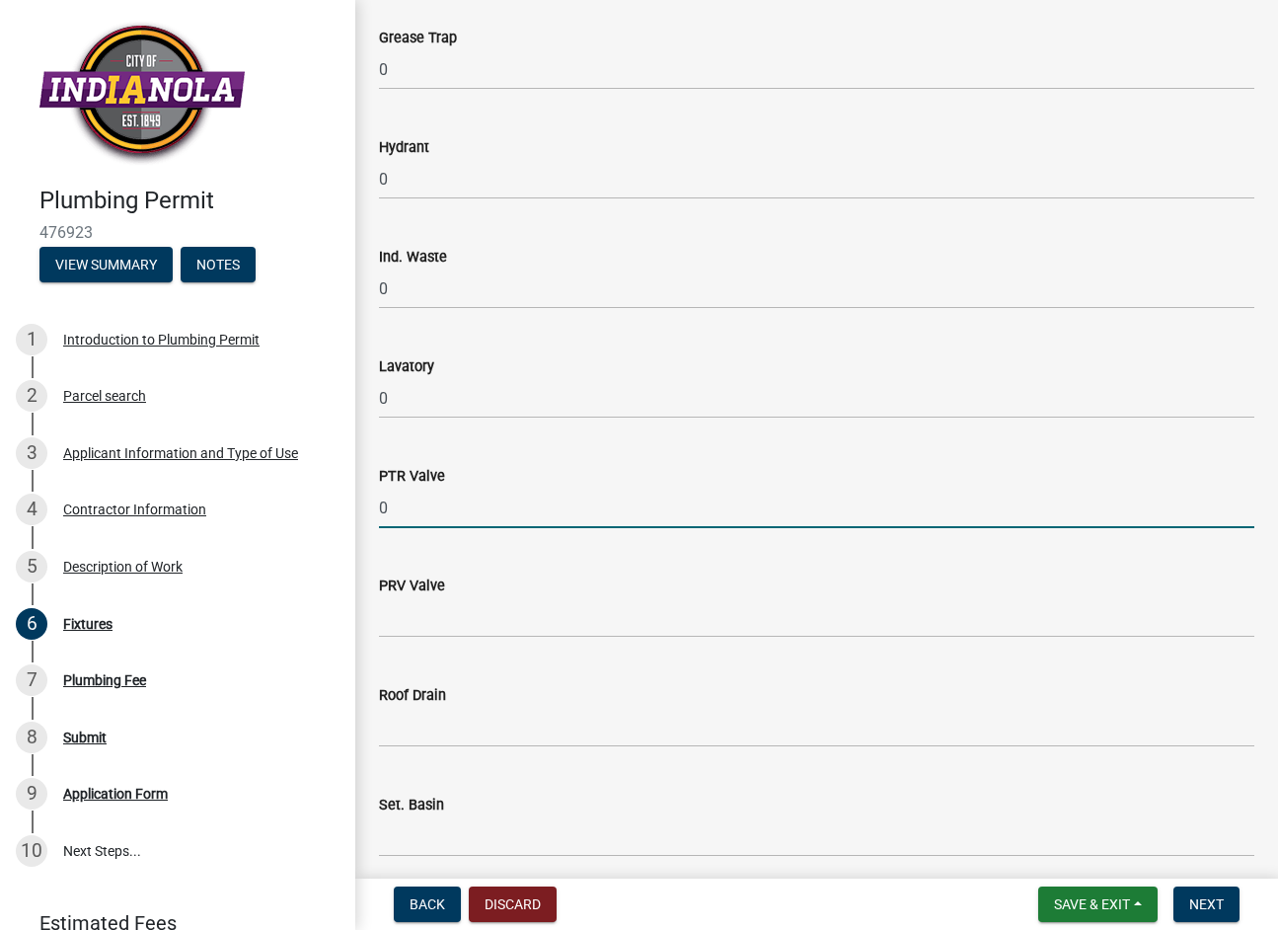
scroll to position [1777, 0]
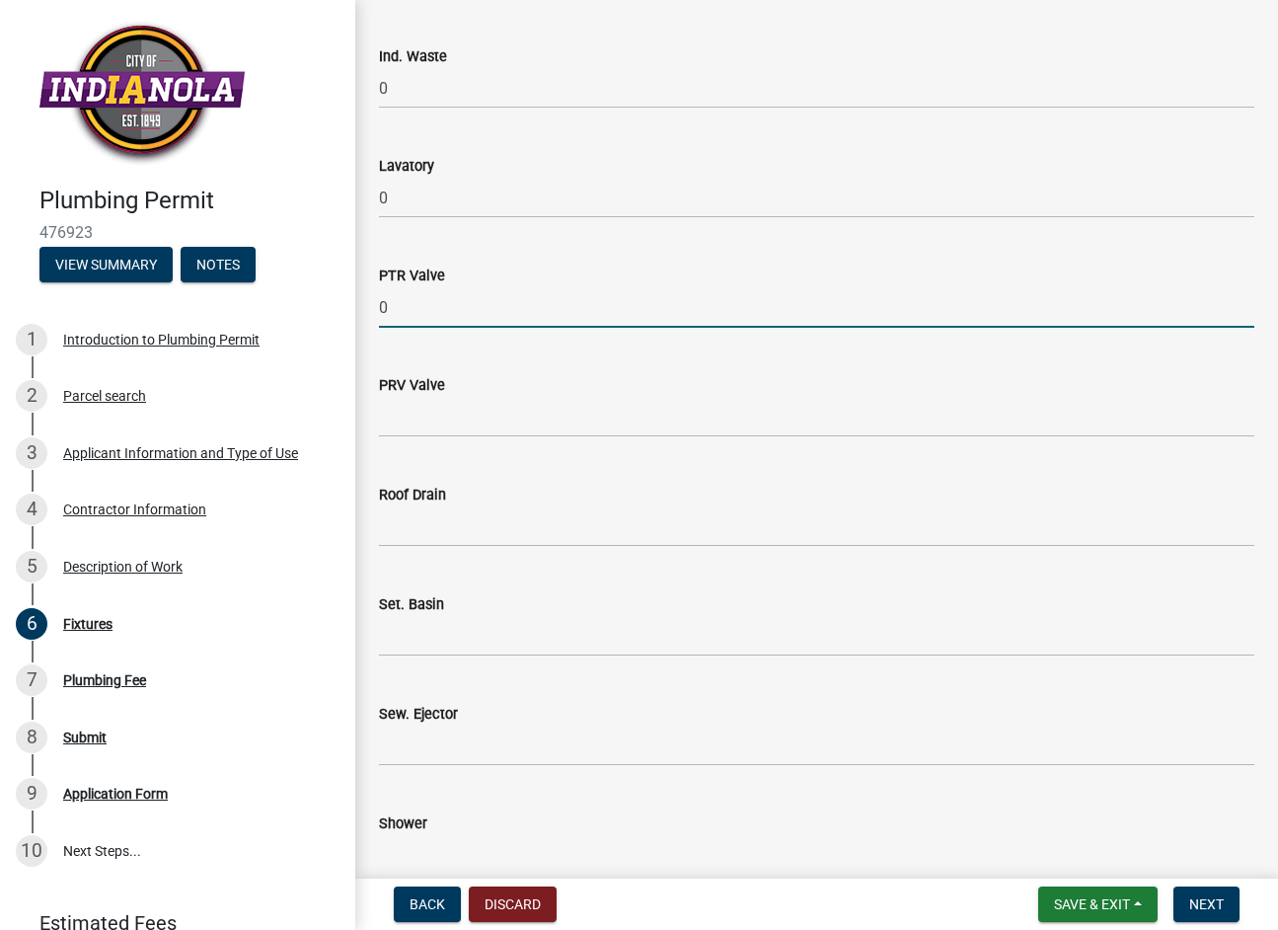
type input "0"
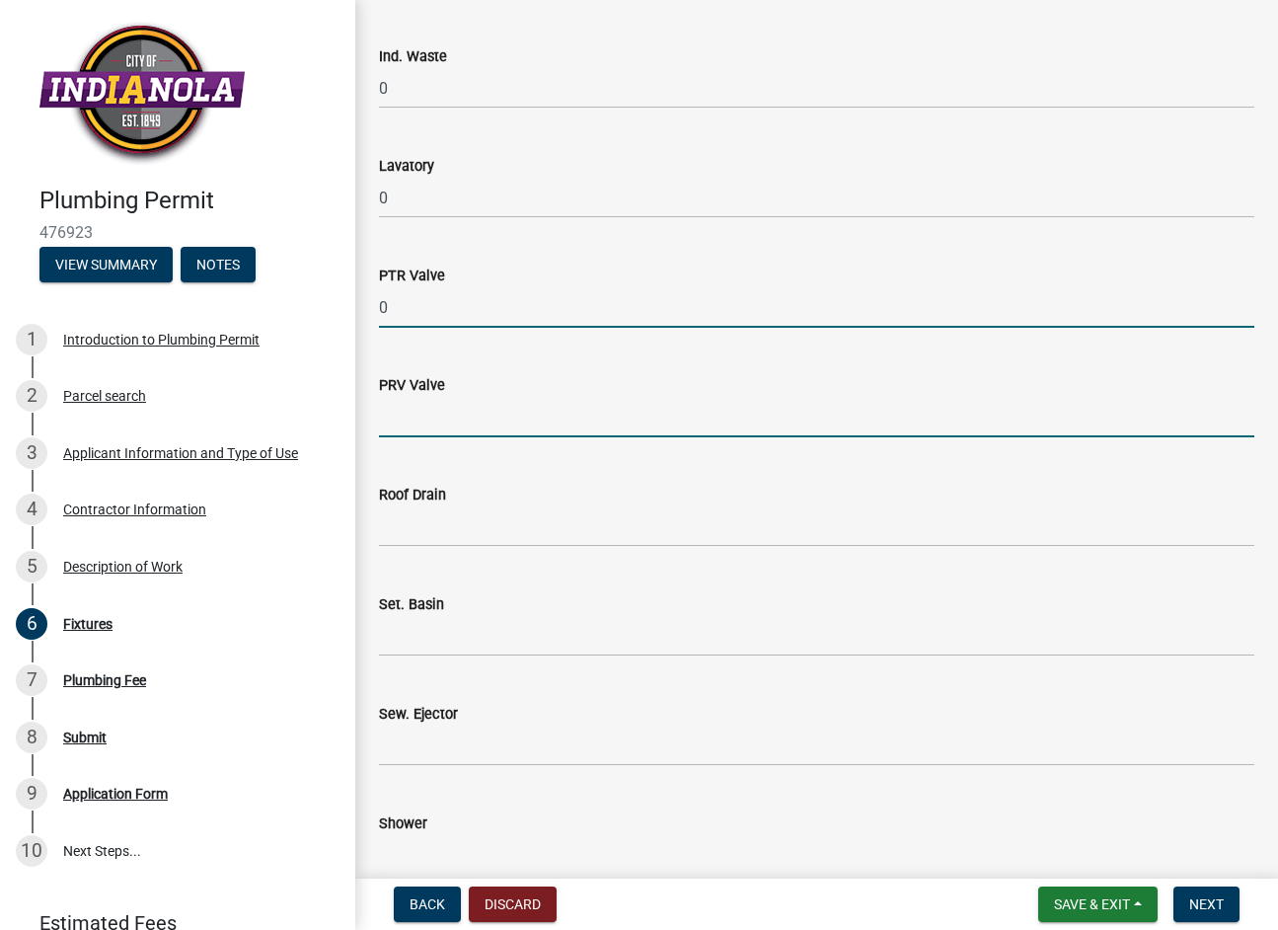
click at [396, 401] on input "text" at bounding box center [817, 417] width 876 height 40
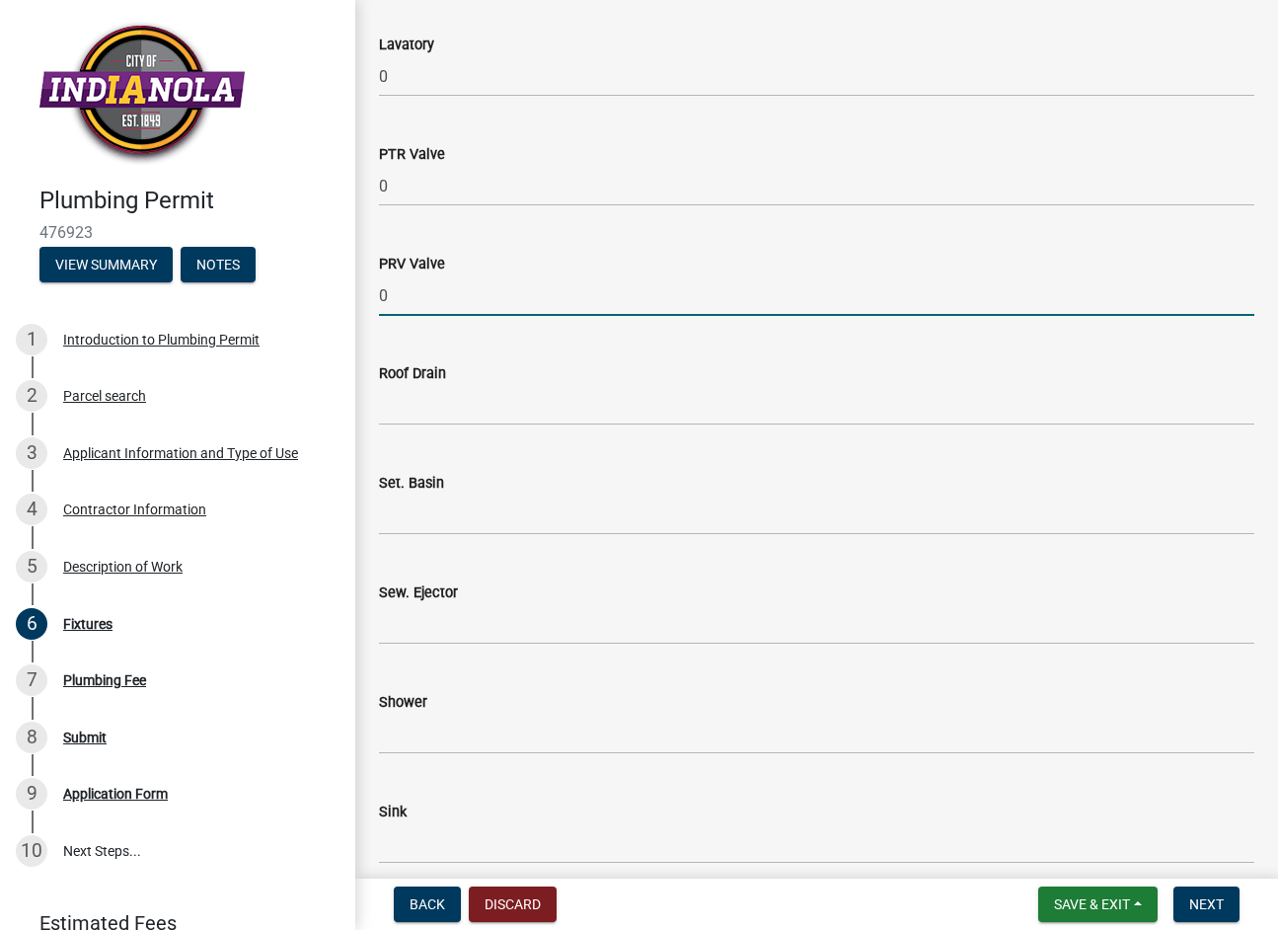
scroll to position [2073, 0]
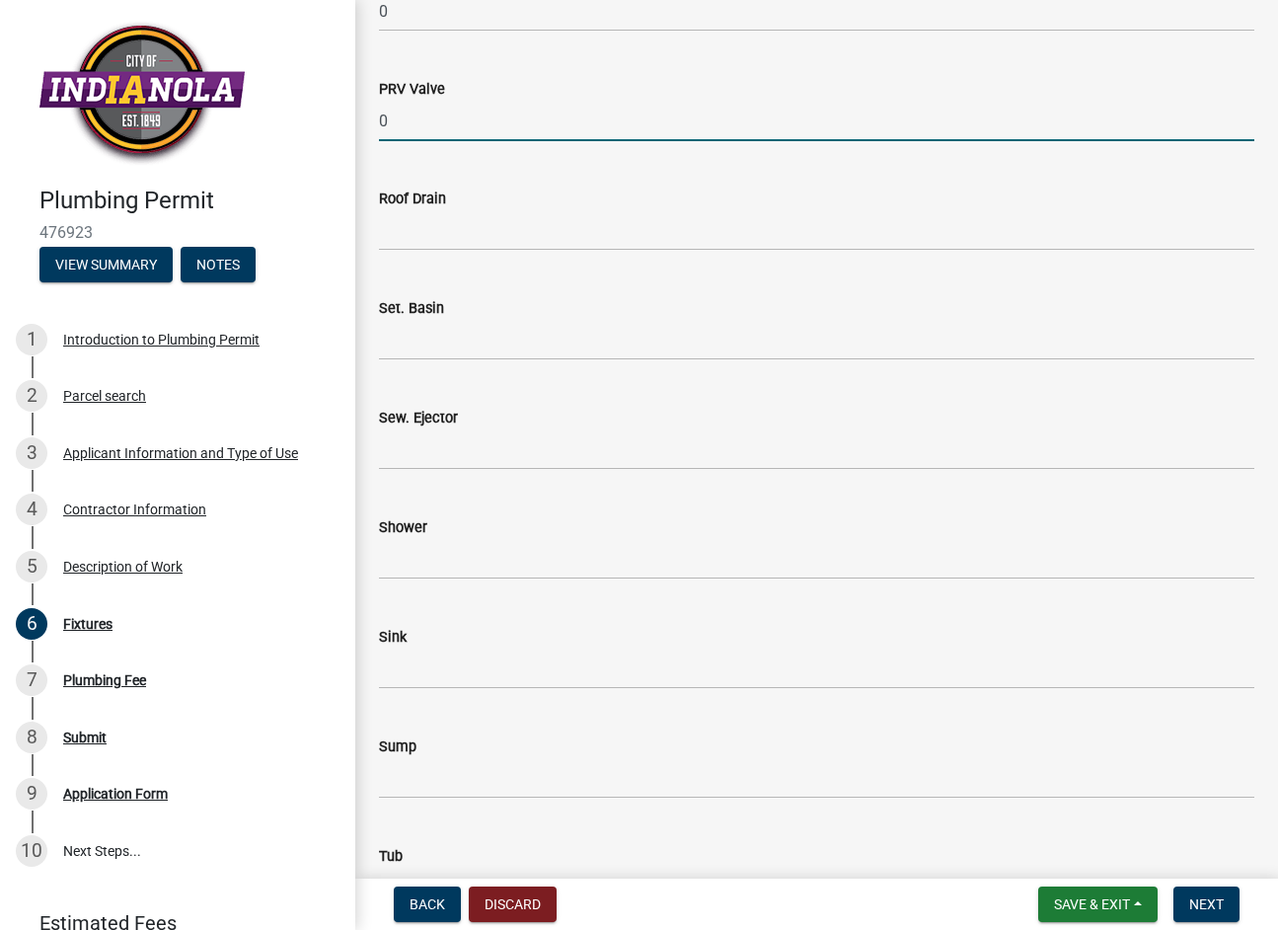
type input "0"
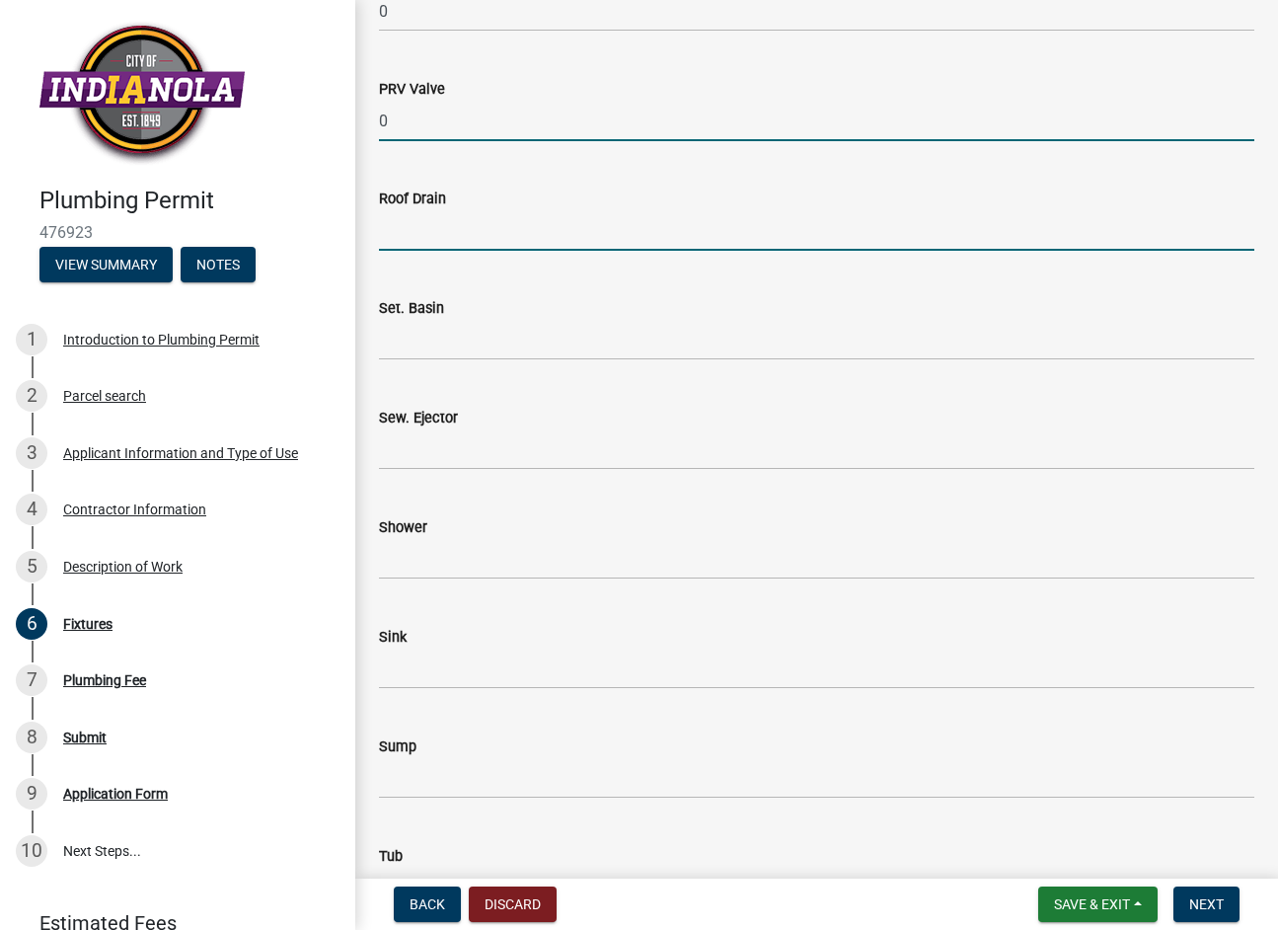
click at [398, 223] on input "text" at bounding box center [817, 230] width 876 height 40
type input "0"
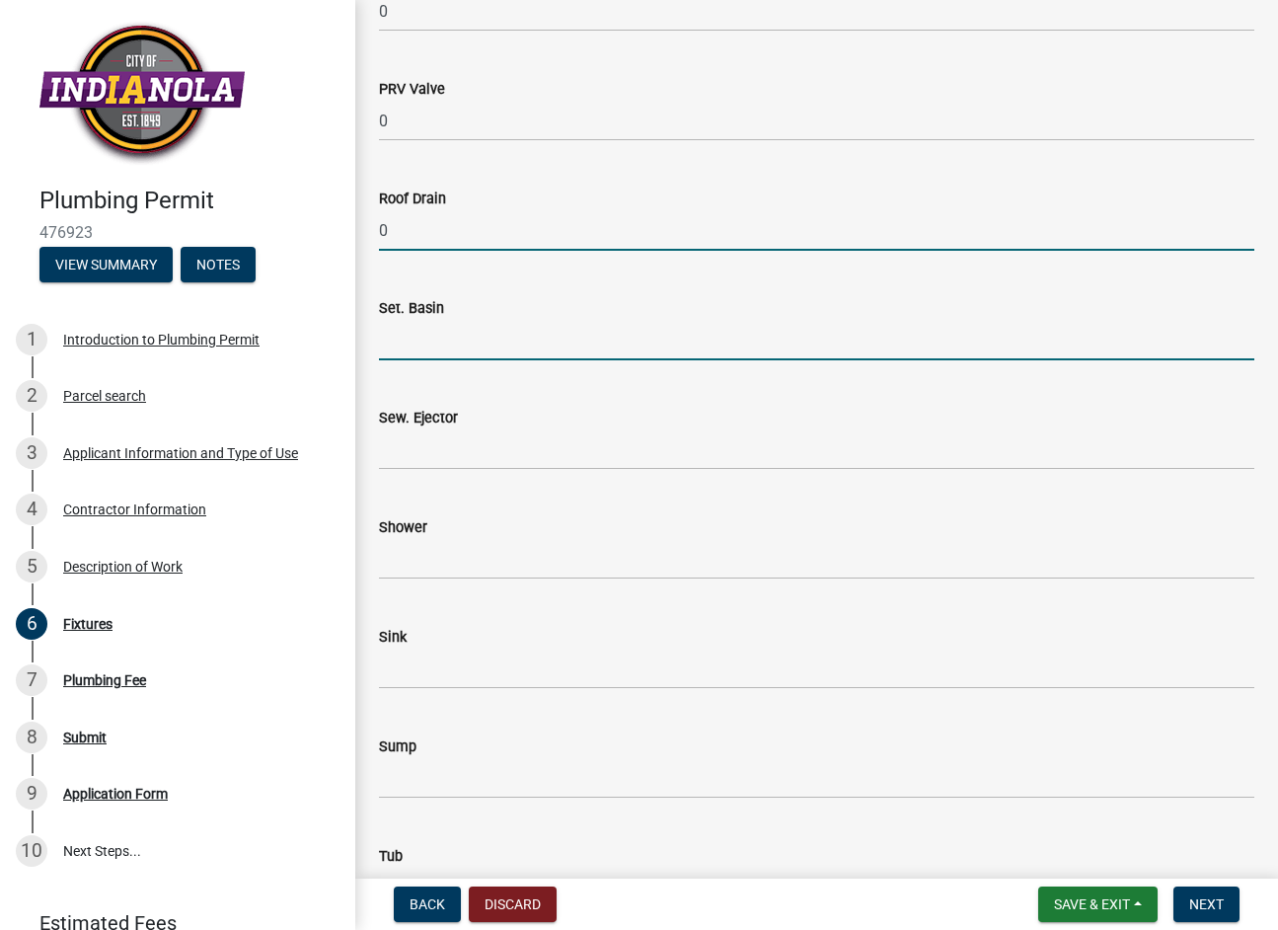
click at [448, 339] on input "text" at bounding box center [817, 340] width 876 height 40
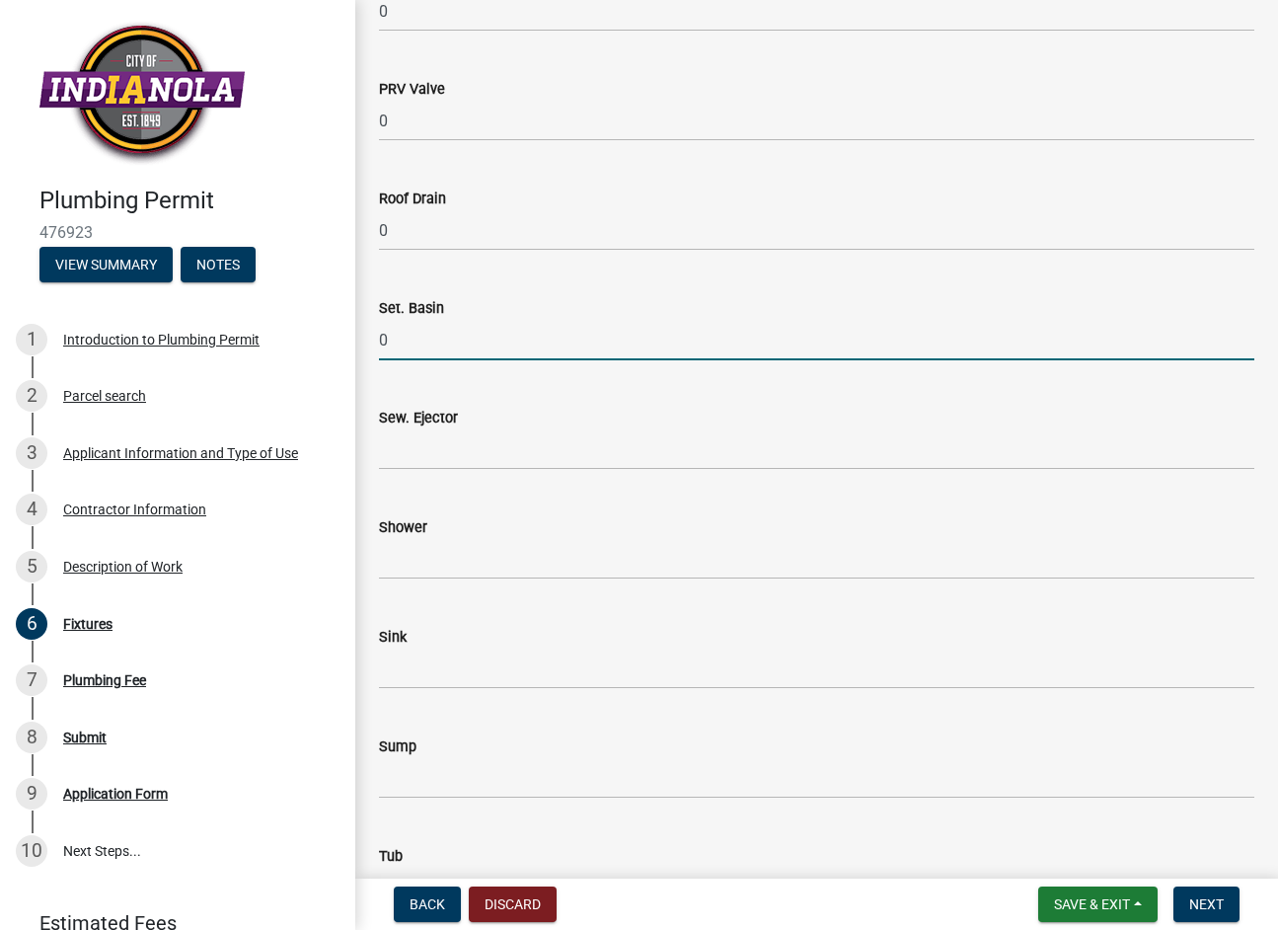
type input "0"
click at [414, 453] on input "text" at bounding box center [817, 449] width 876 height 40
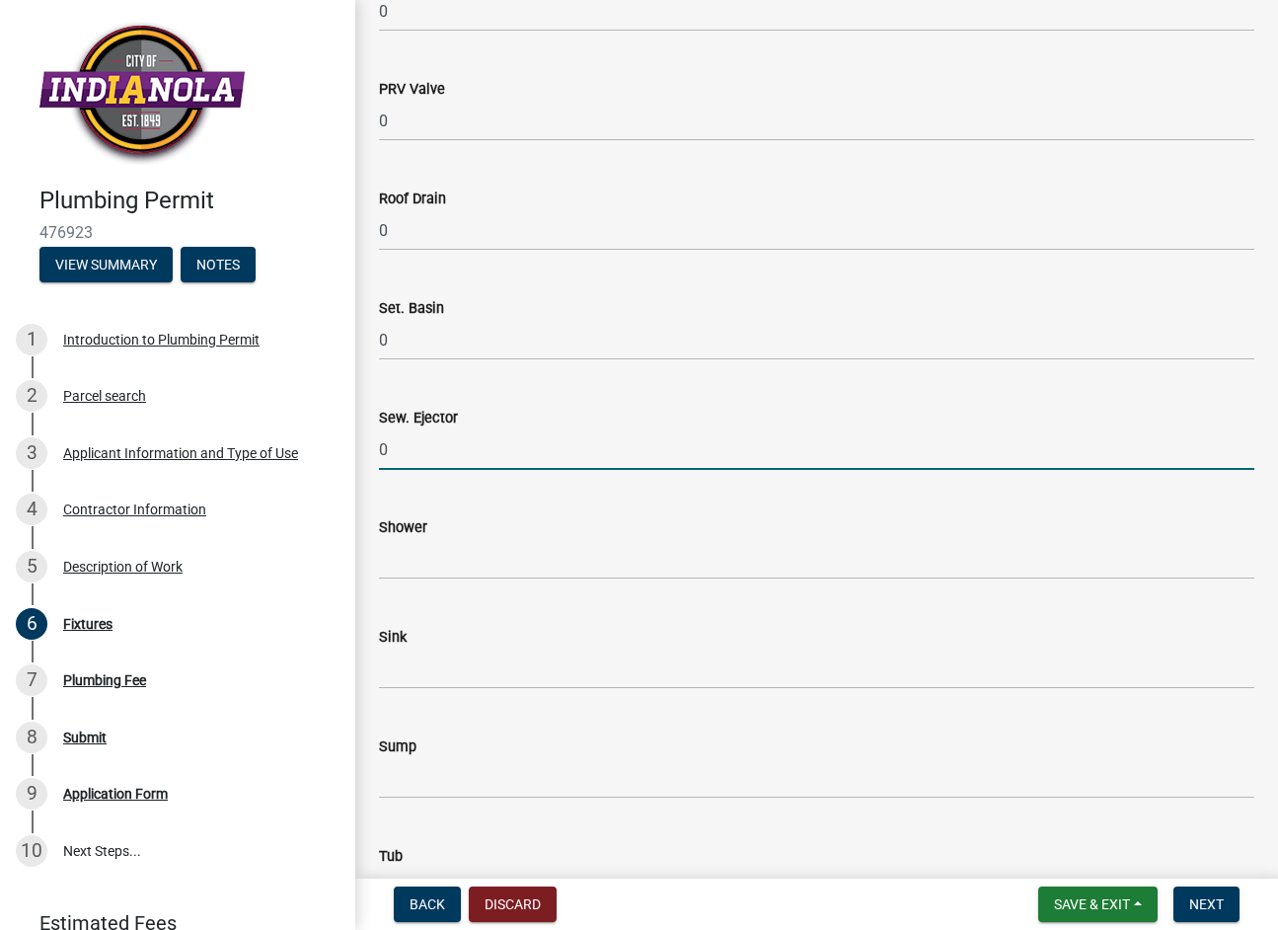
type input "0"
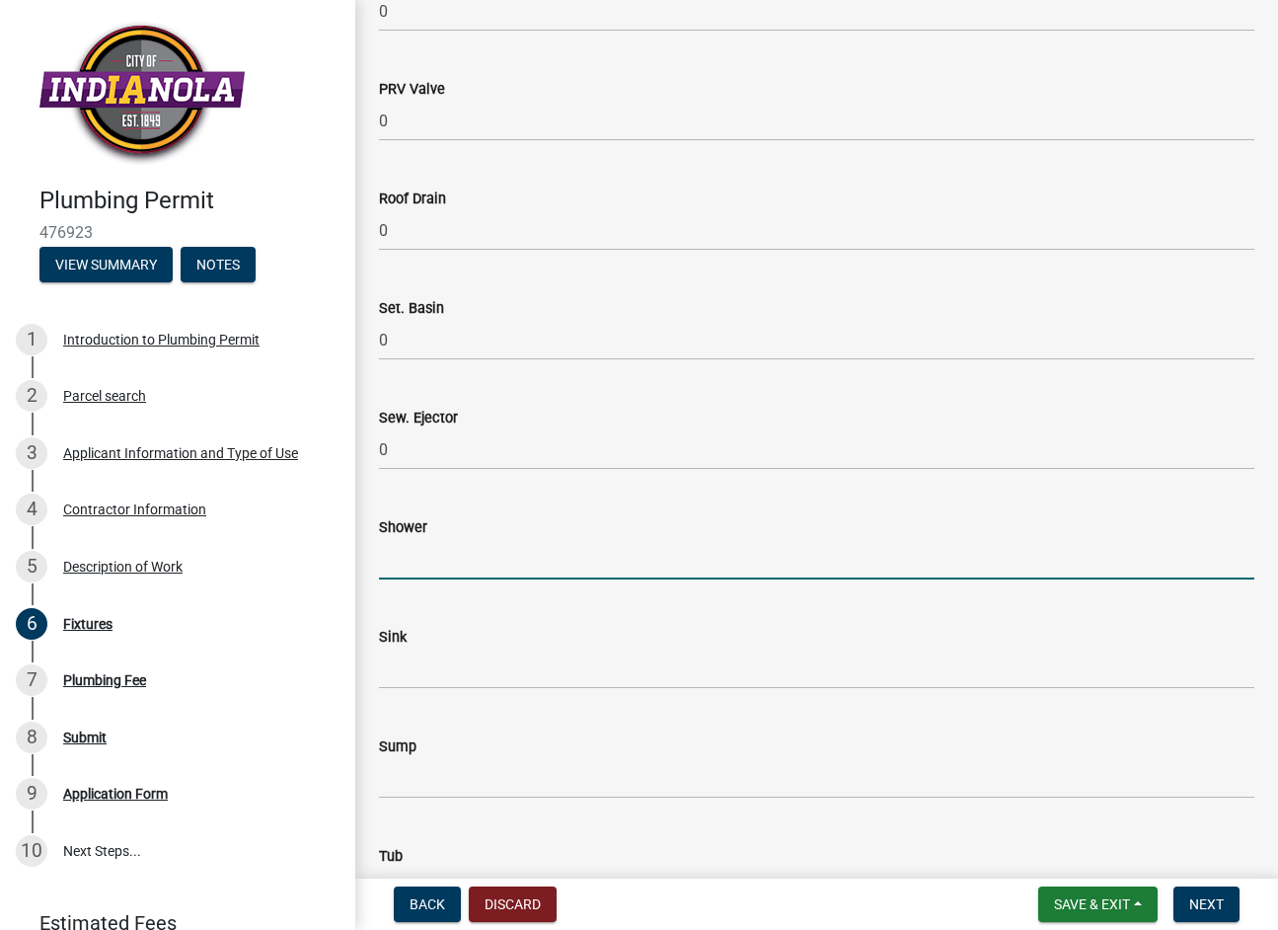
click at [417, 556] on input "text" at bounding box center [817, 559] width 876 height 40
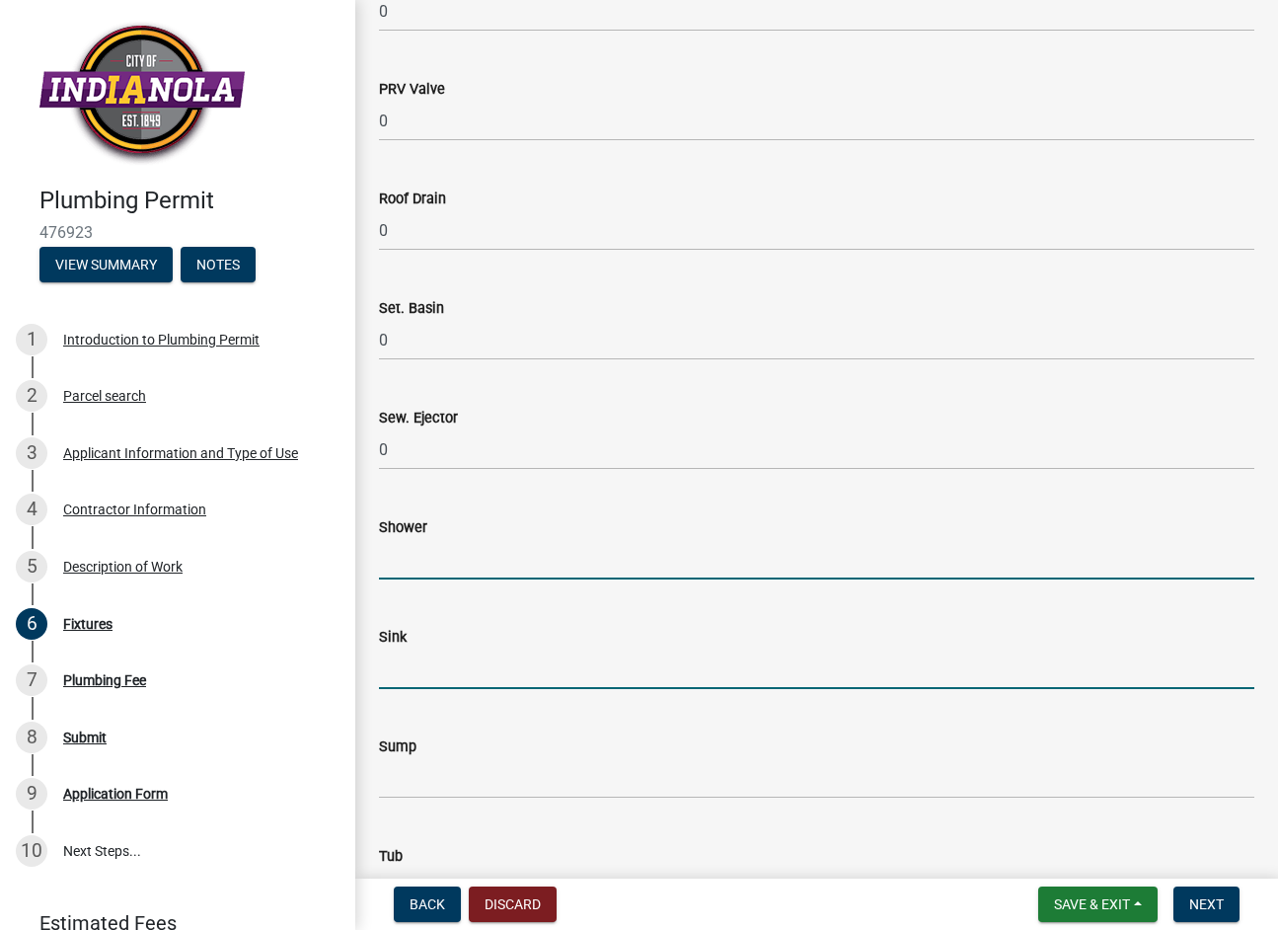
click at [424, 660] on input "text" at bounding box center [817, 669] width 876 height 40
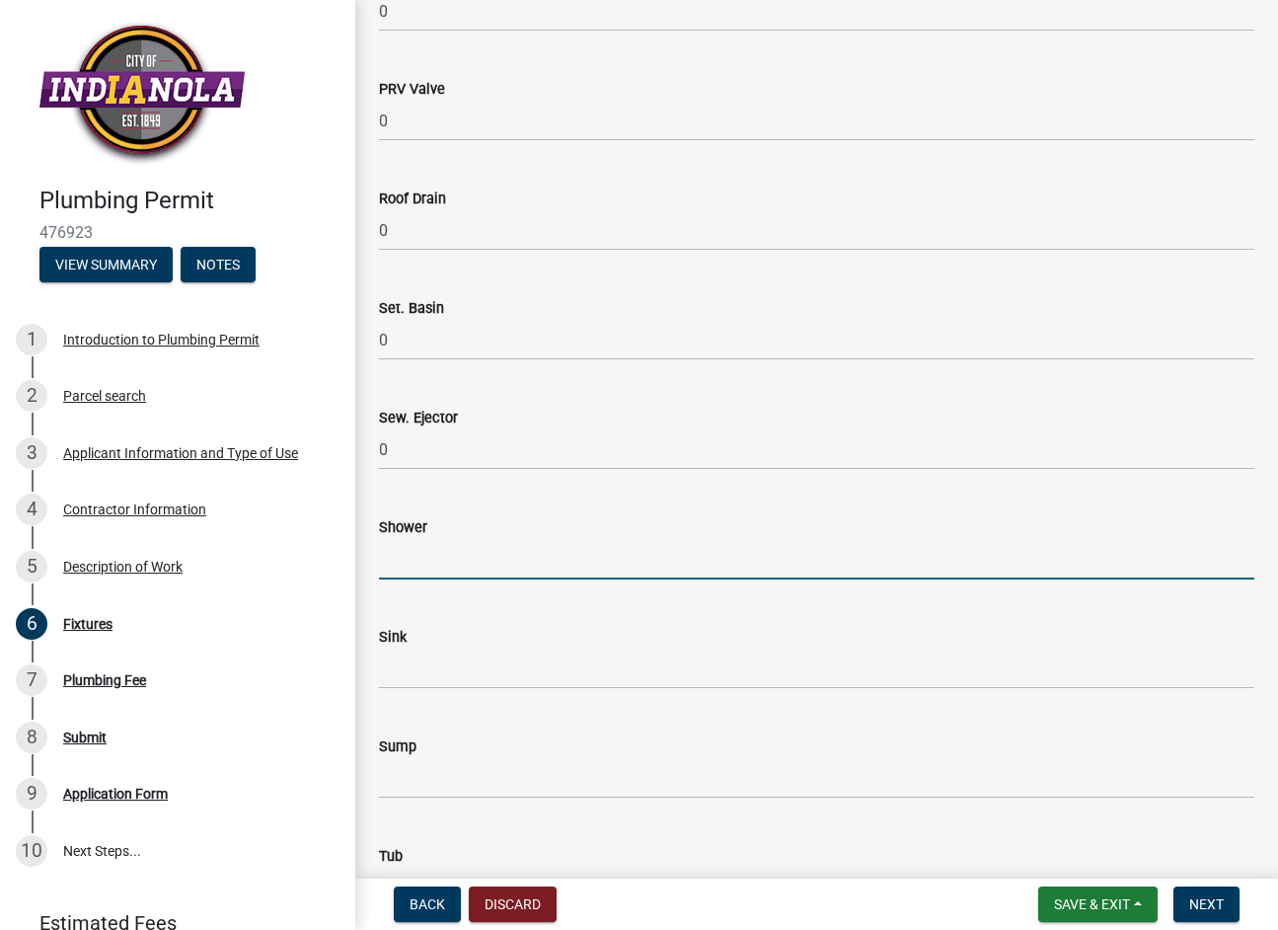
click at [423, 547] on input "text" at bounding box center [817, 559] width 876 height 40
type input "1"
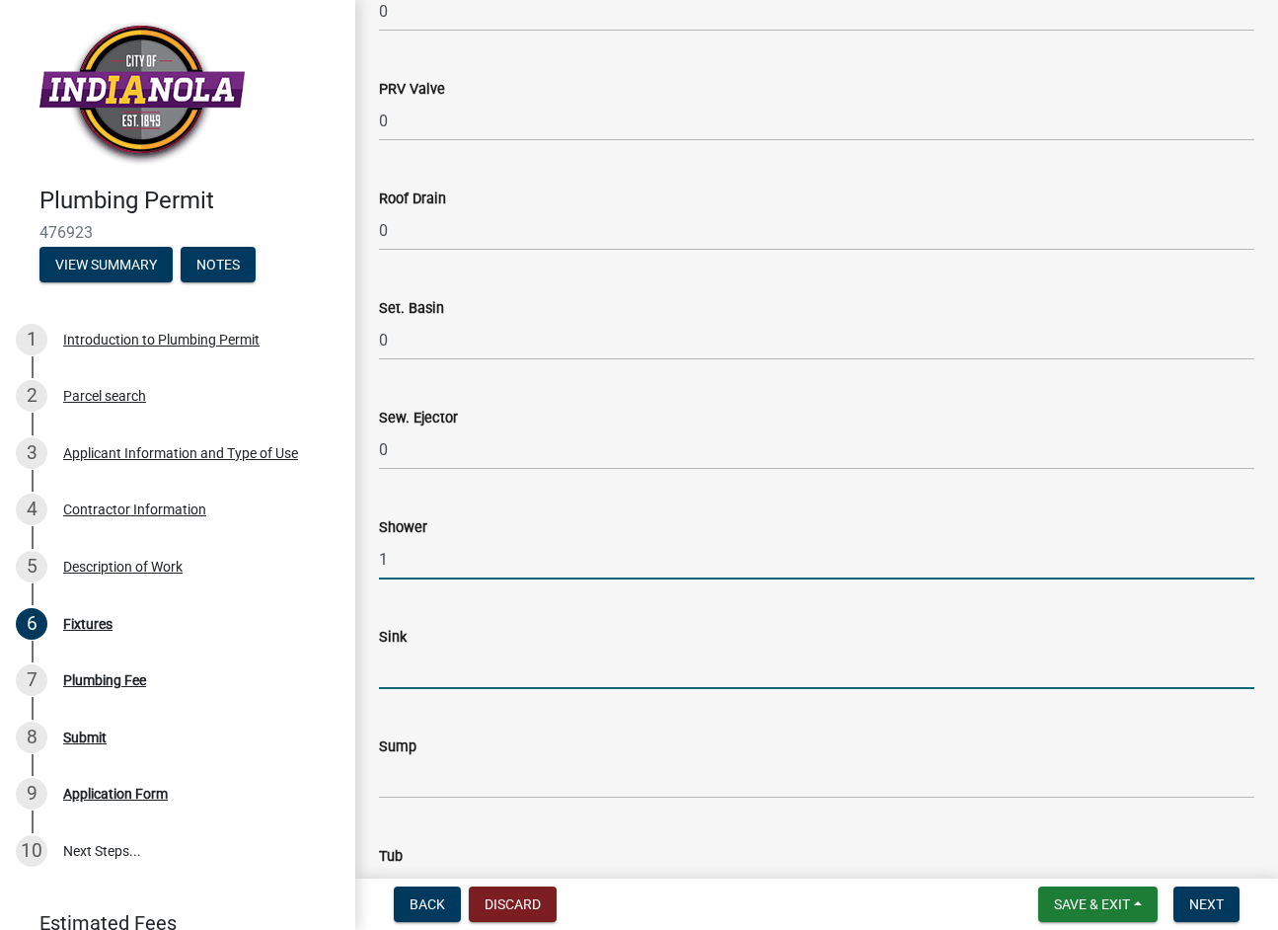
click at [399, 657] on input "text" at bounding box center [817, 669] width 876 height 40
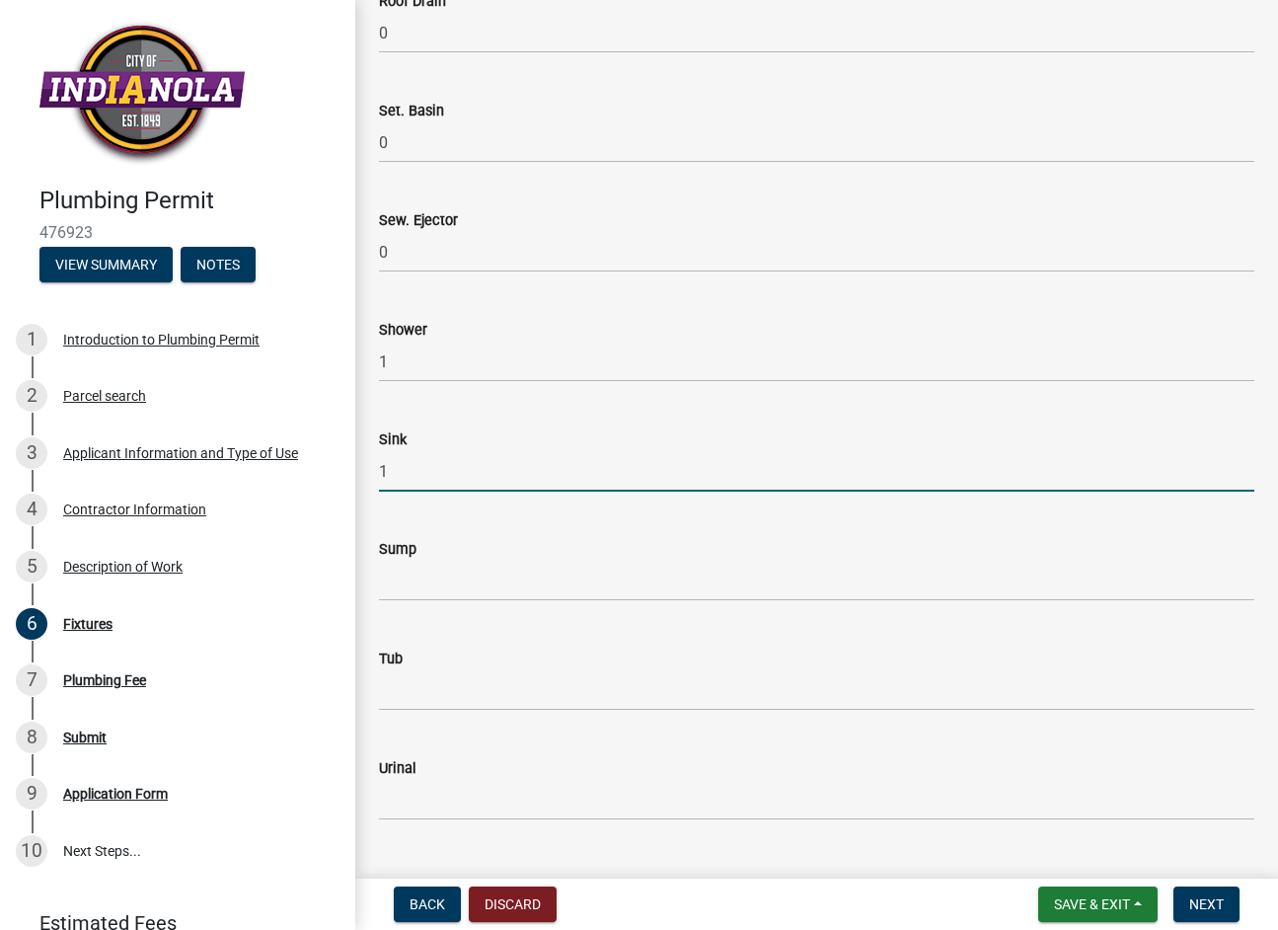
type input "1"
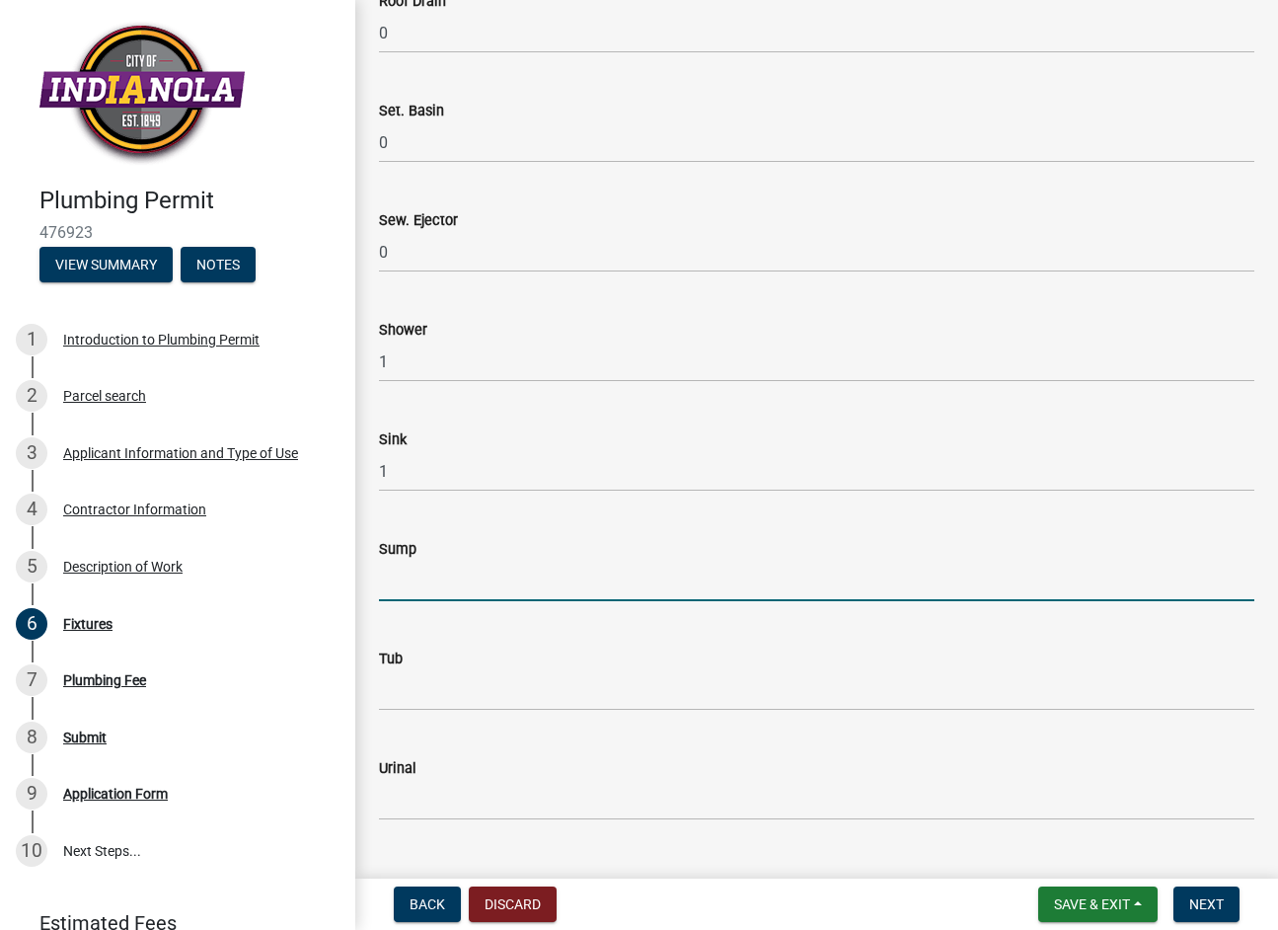
click at [413, 572] on input "text" at bounding box center [817, 581] width 876 height 40
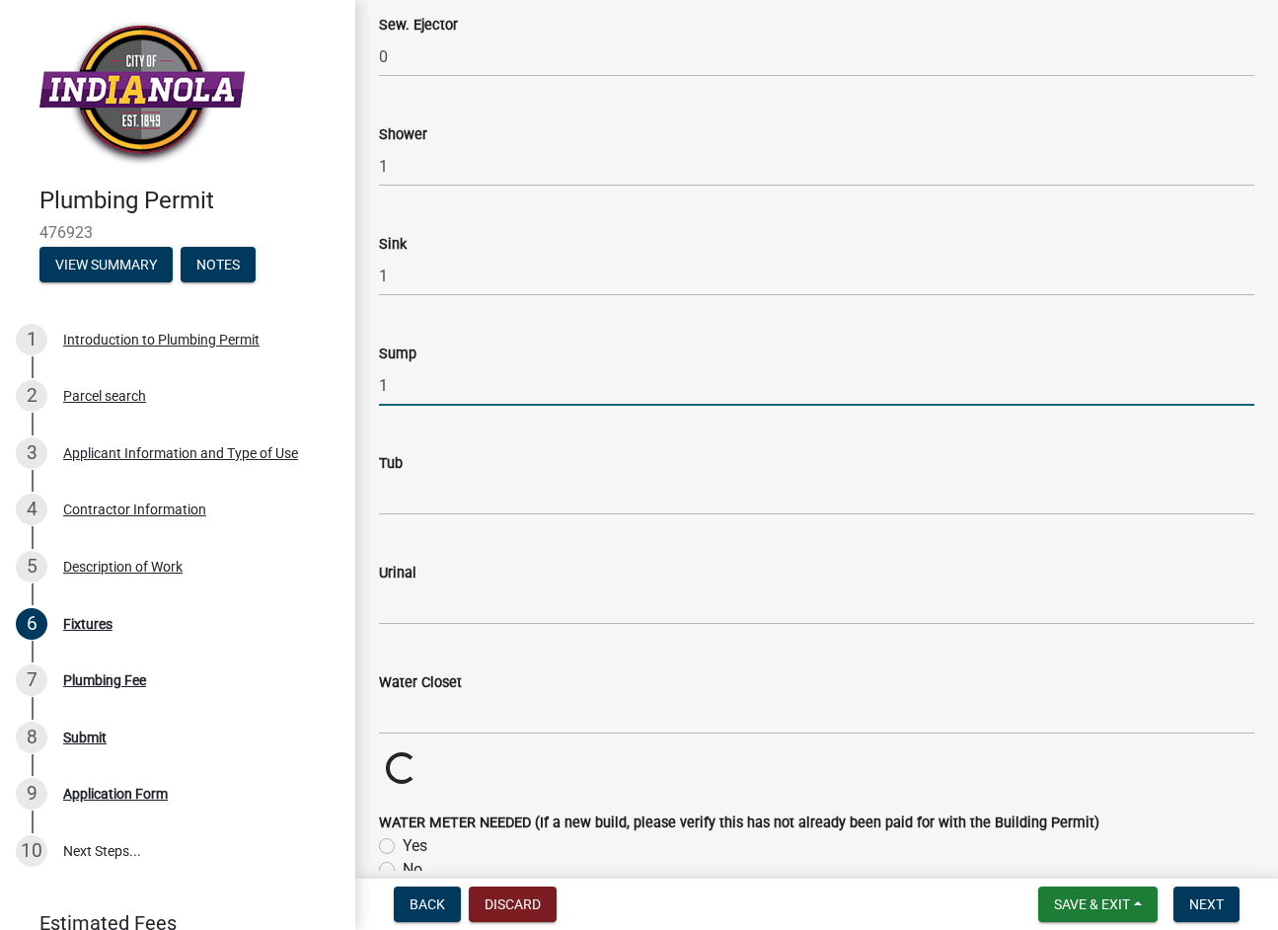
scroll to position [2468, 0]
type input "1"
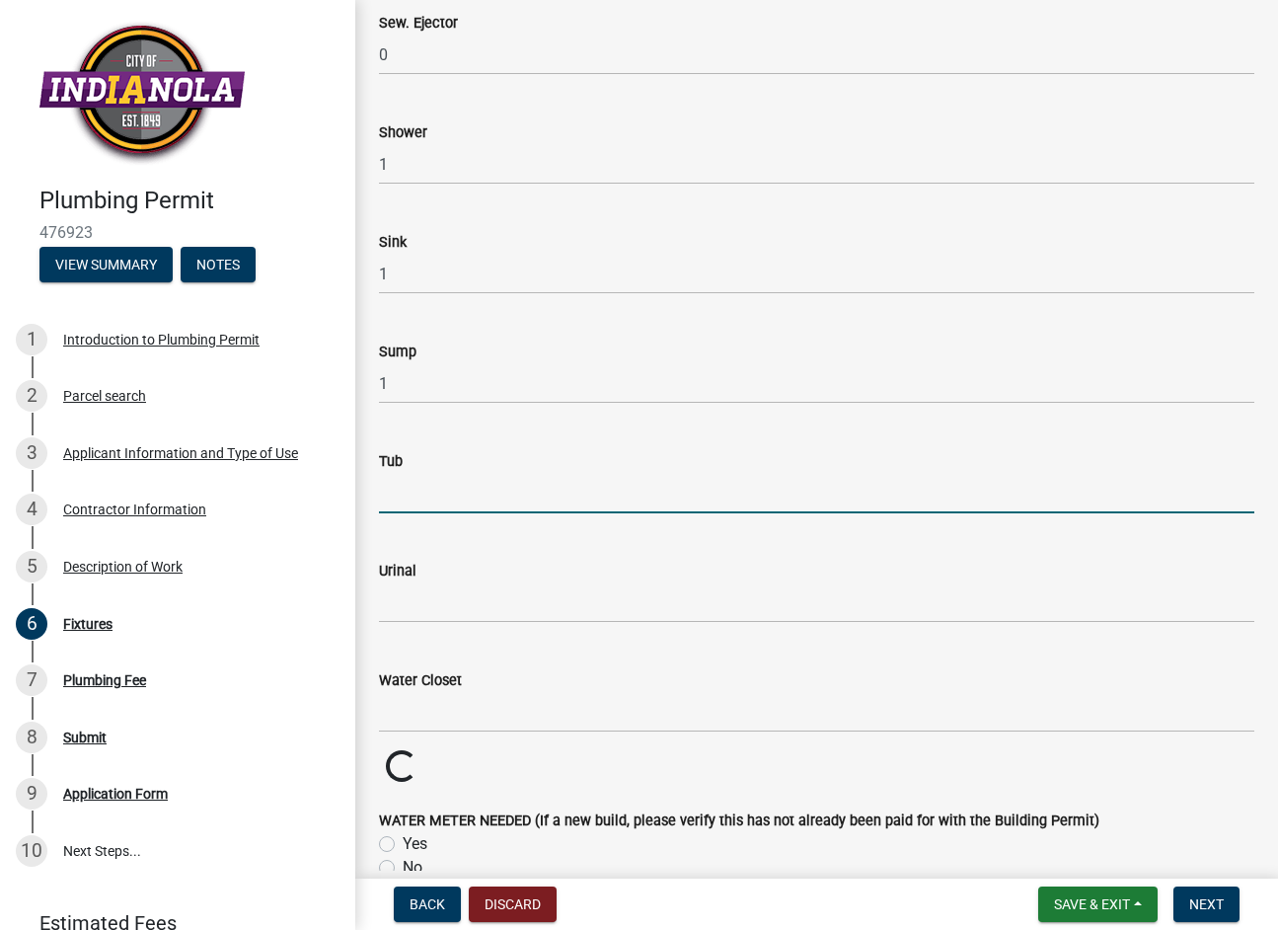
click at [397, 499] on input "text" at bounding box center [817, 493] width 876 height 40
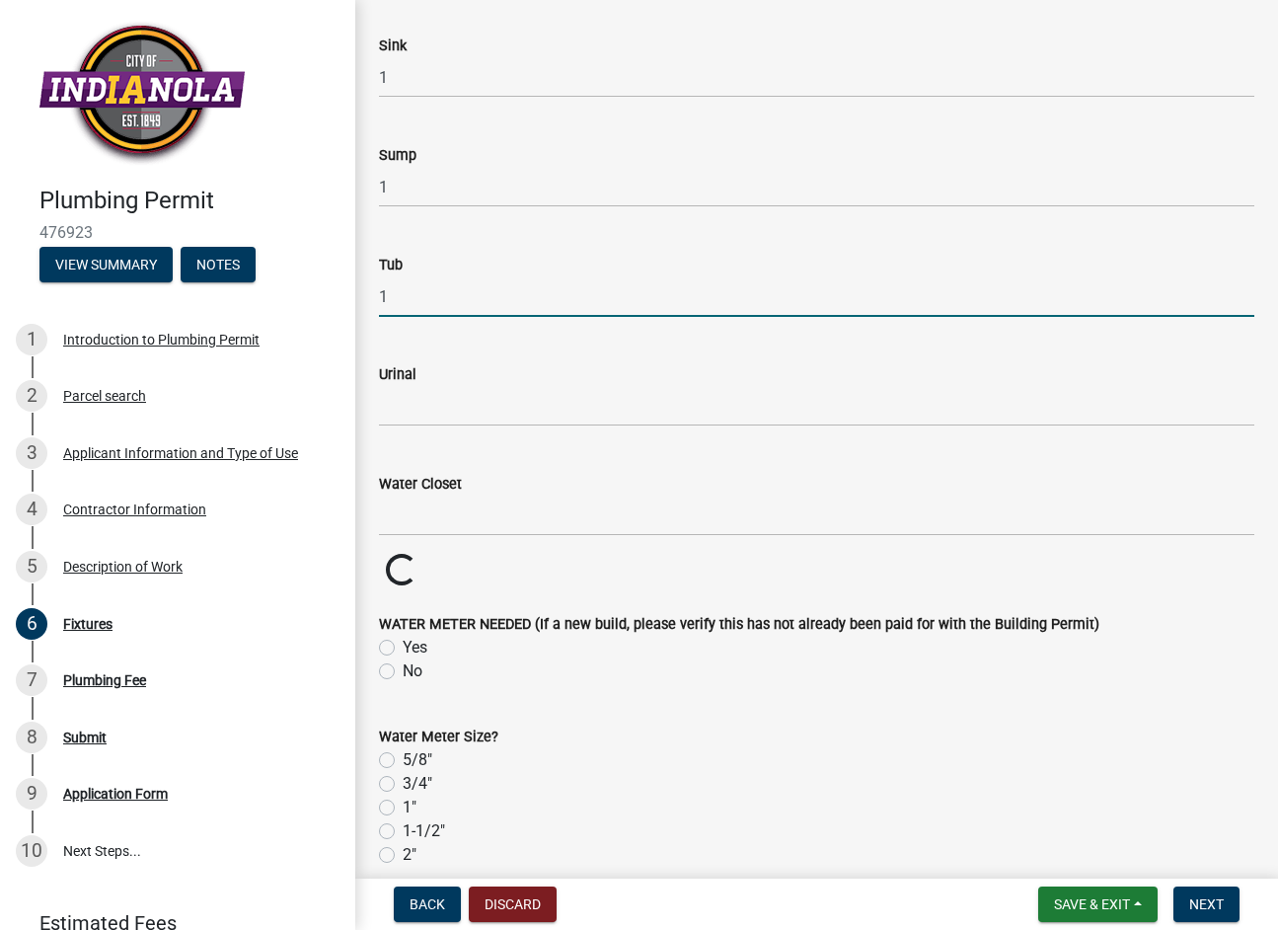
scroll to position [2665, 0]
type input "1"
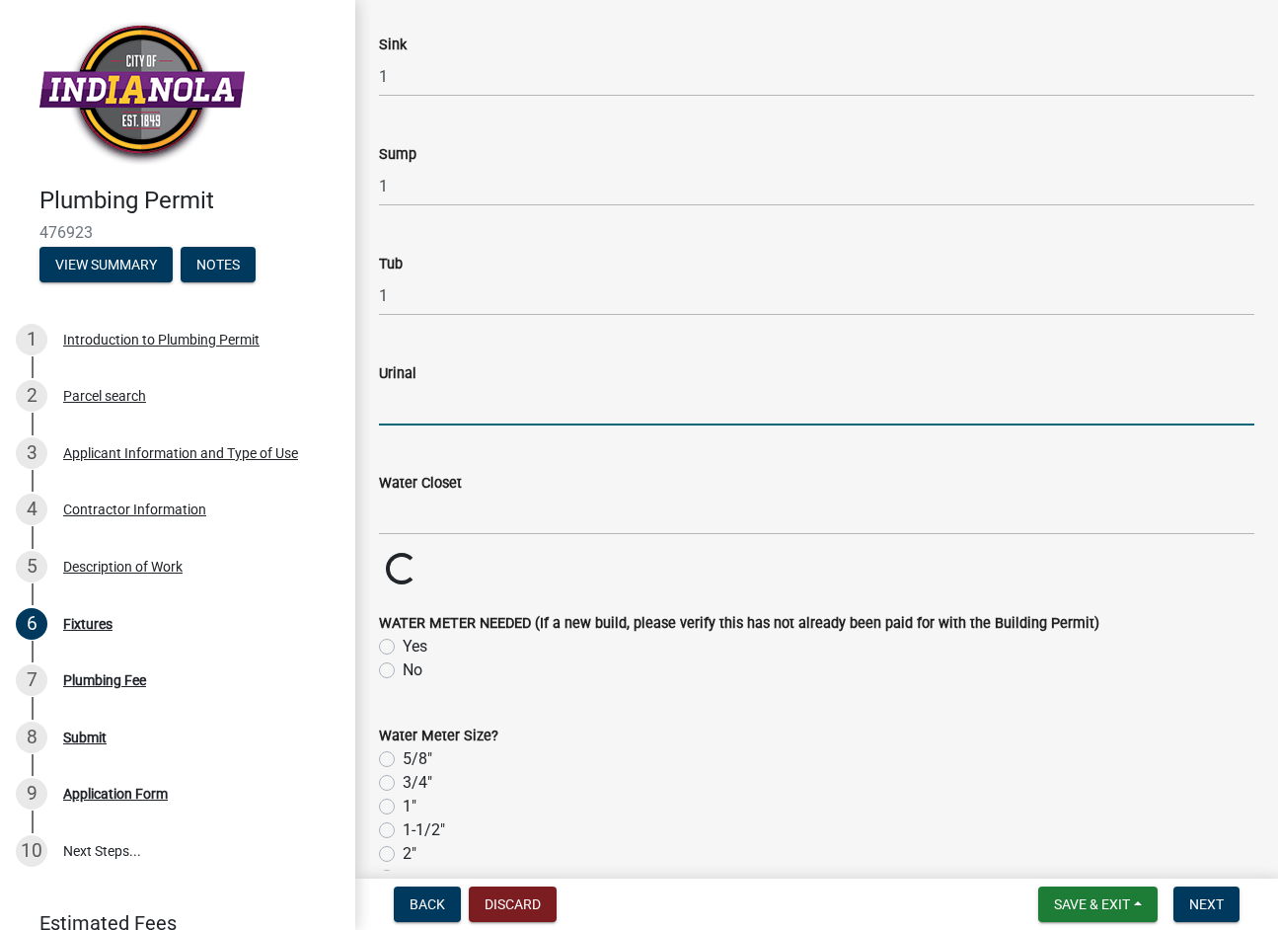
click at [402, 393] on input "text" at bounding box center [817, 405] width 876 height 40
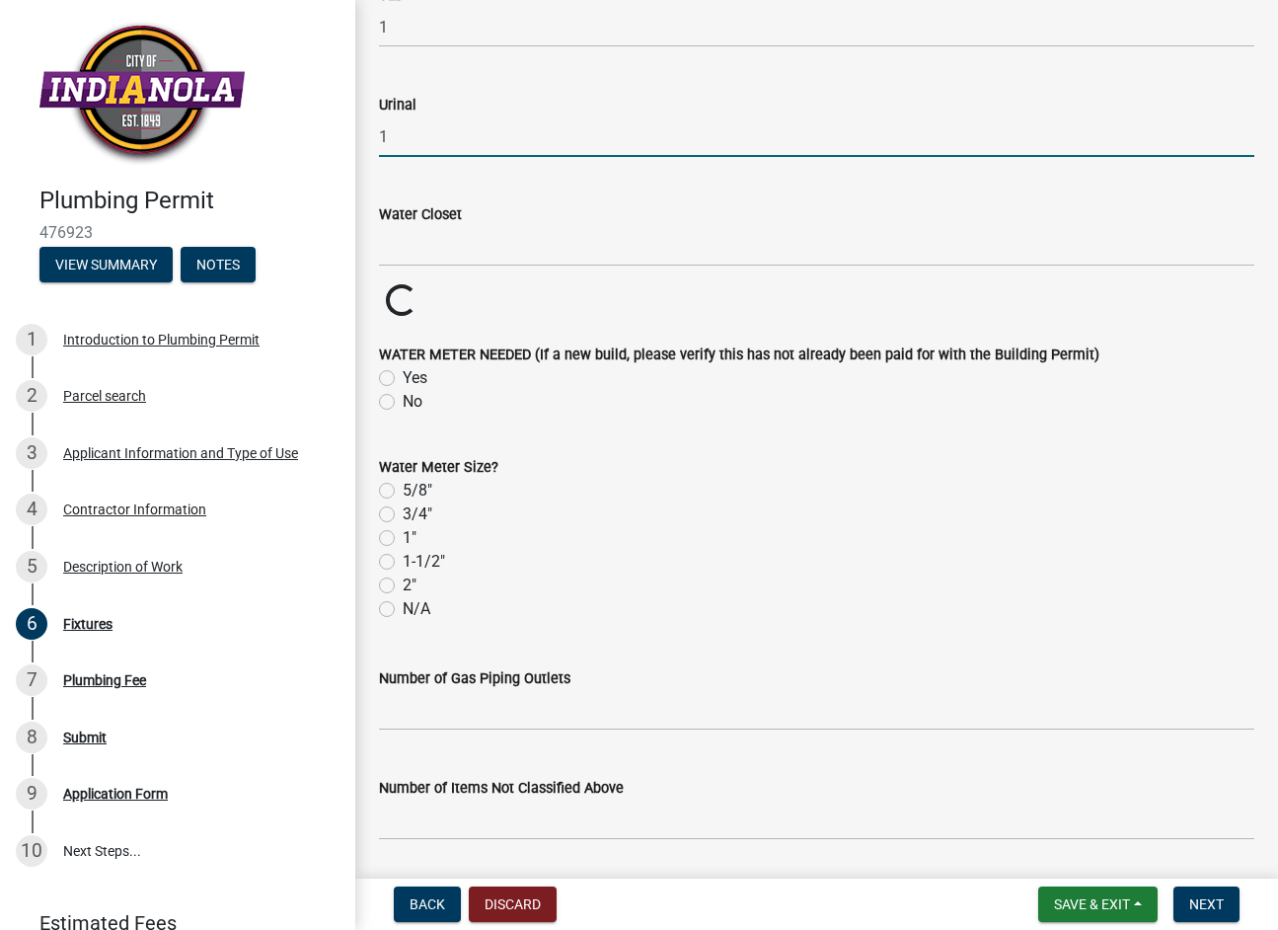
scroll to position [2962, 0]
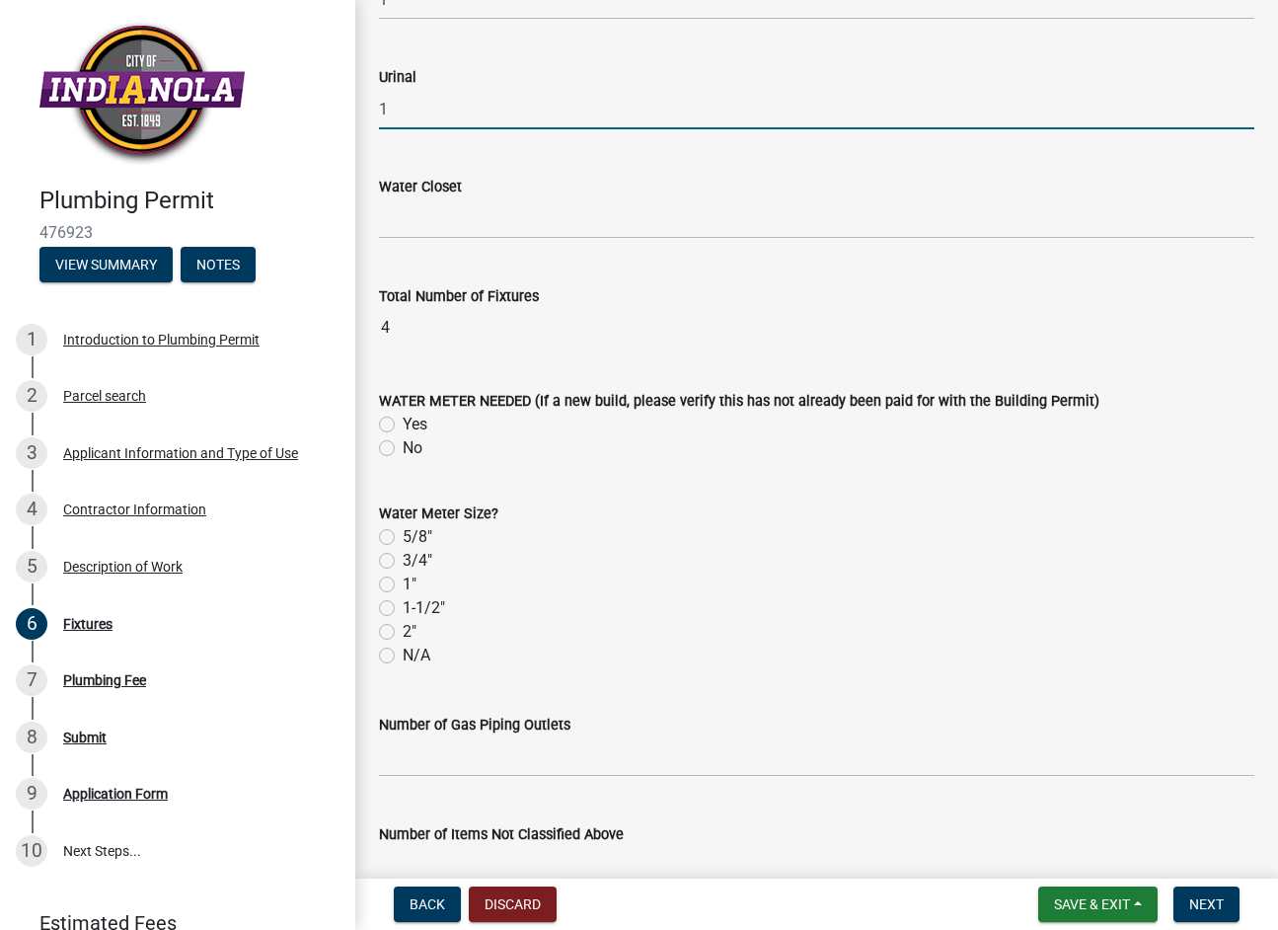
type input "1"
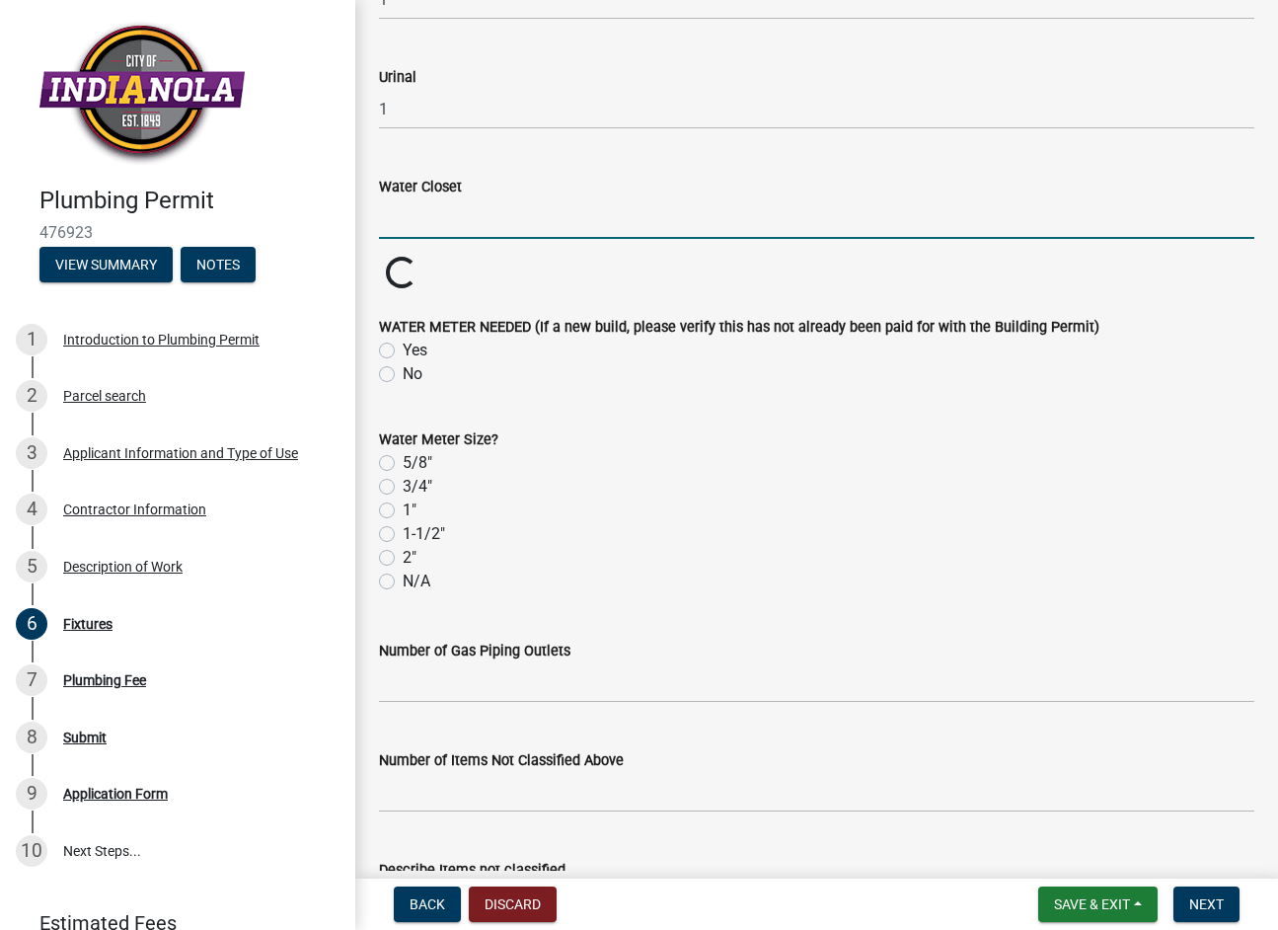
click at [404, 205] on input "text" at bounding box center [817, 218] width 876 height 40
type input "1"
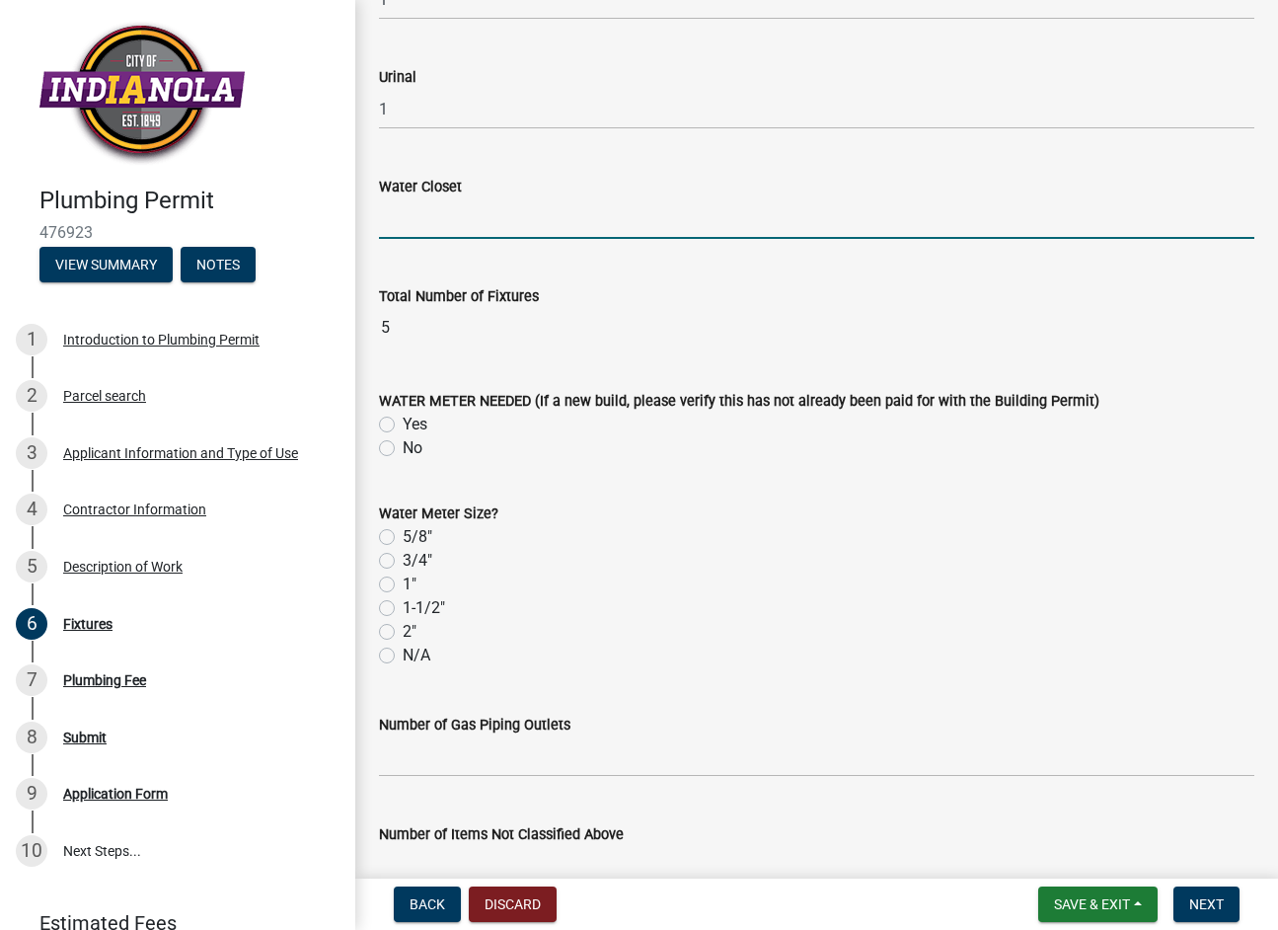
drag, startPoint x: 402, startPoint y: 345, endPoint x: 401, endPoint y: 332, distance: 12.9
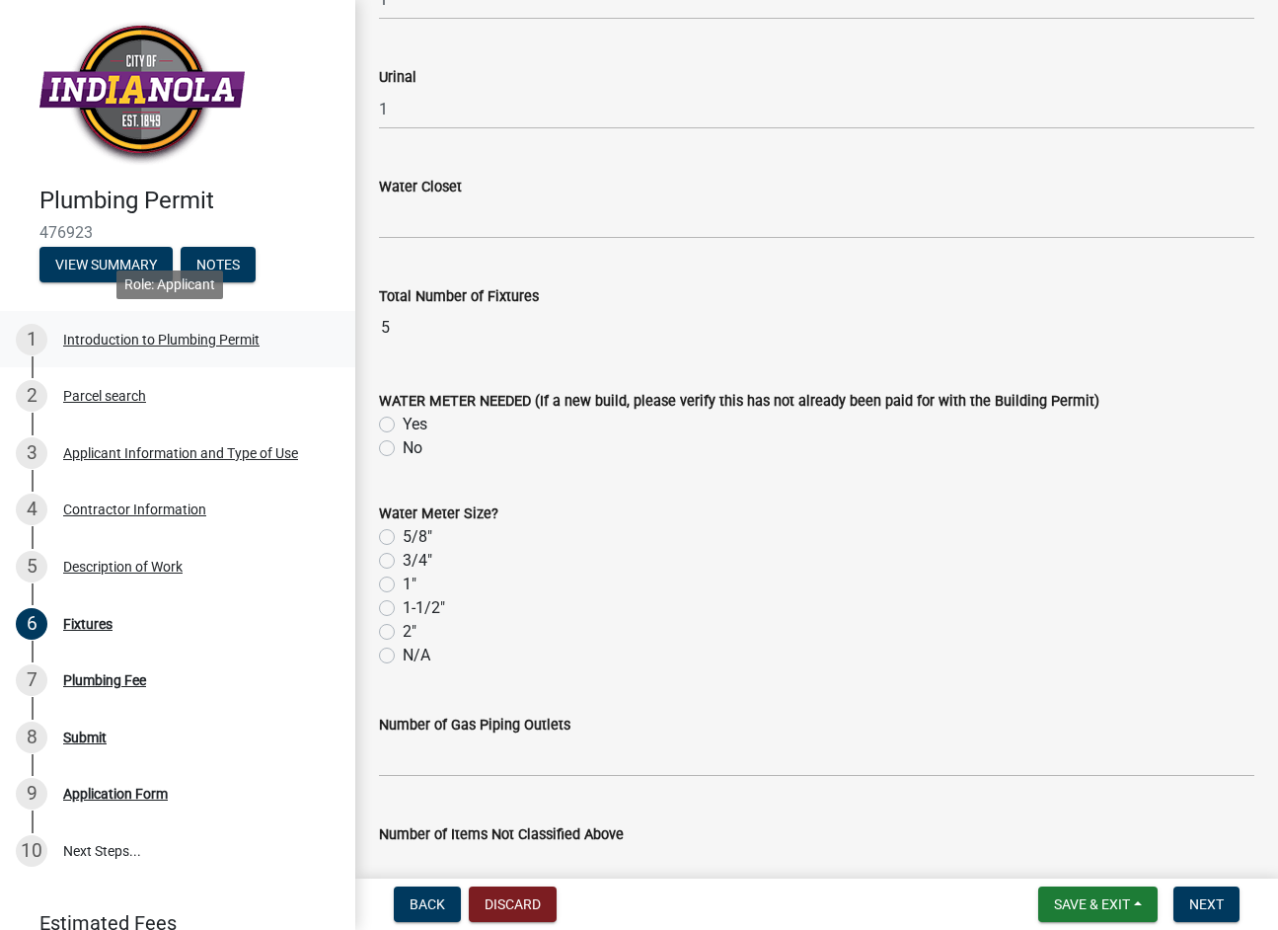
drag, startPoint x: 410, startPoint y: 330, endPoint x: 331, endPoint y: 329, distance: 79.0
click at [331, 329] on div "Plumbing Permit 476923 View Summary Notes 1 Introduction to Plumbing Permit 2 P…" at bounding box center [639, 465] width 1278 height 930
drag, startPoint x: 331, startPoint y: 329, endPoint x: 438, endPoint y: 338, distance: 108.0
click at [440, 340] on input "5" at bounding box center [817, 327] width 876 height 39
click at [438, 99] on input "1" at bounding box center [817, 109] width 876 height 40
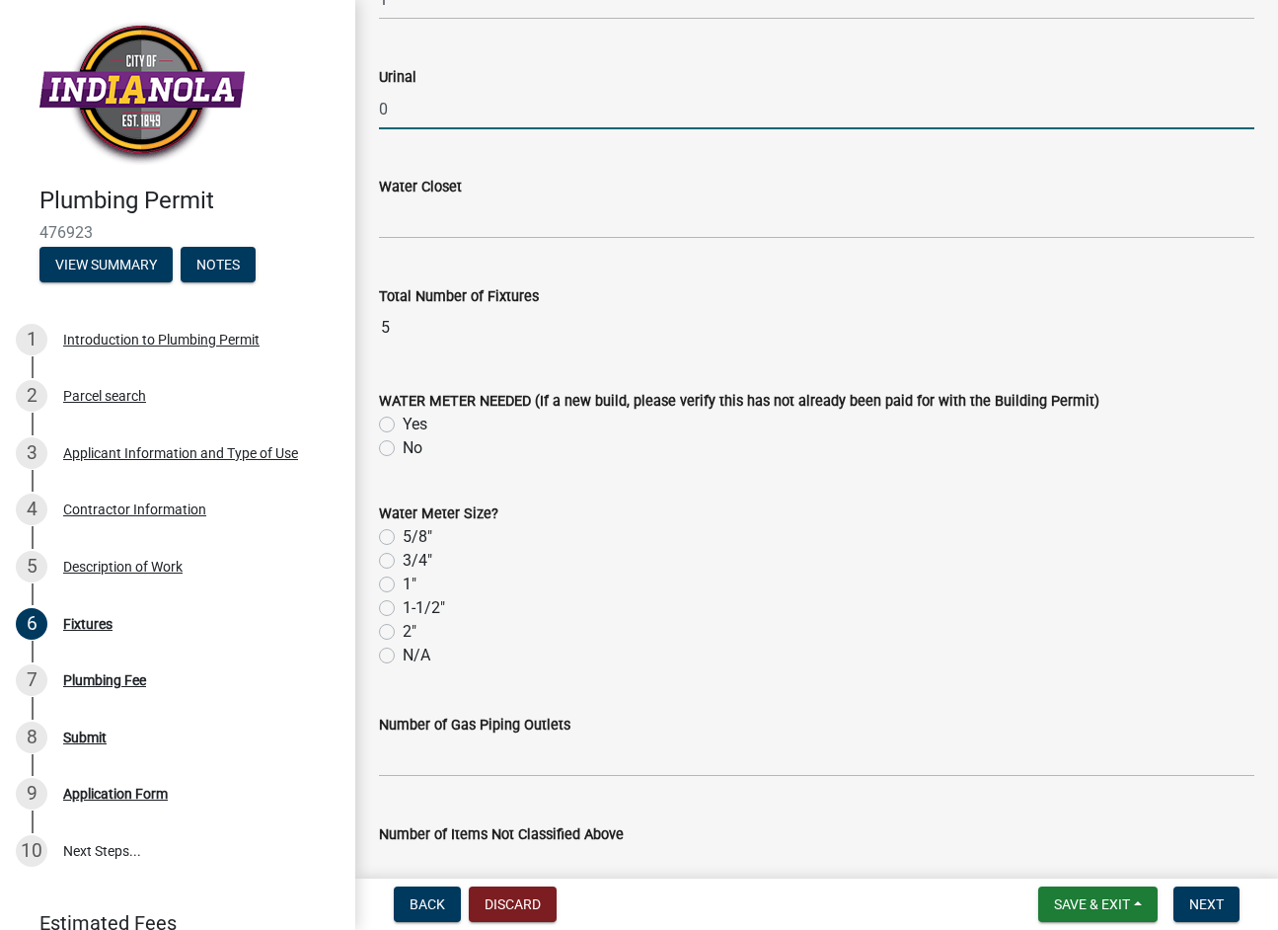
type input "0"
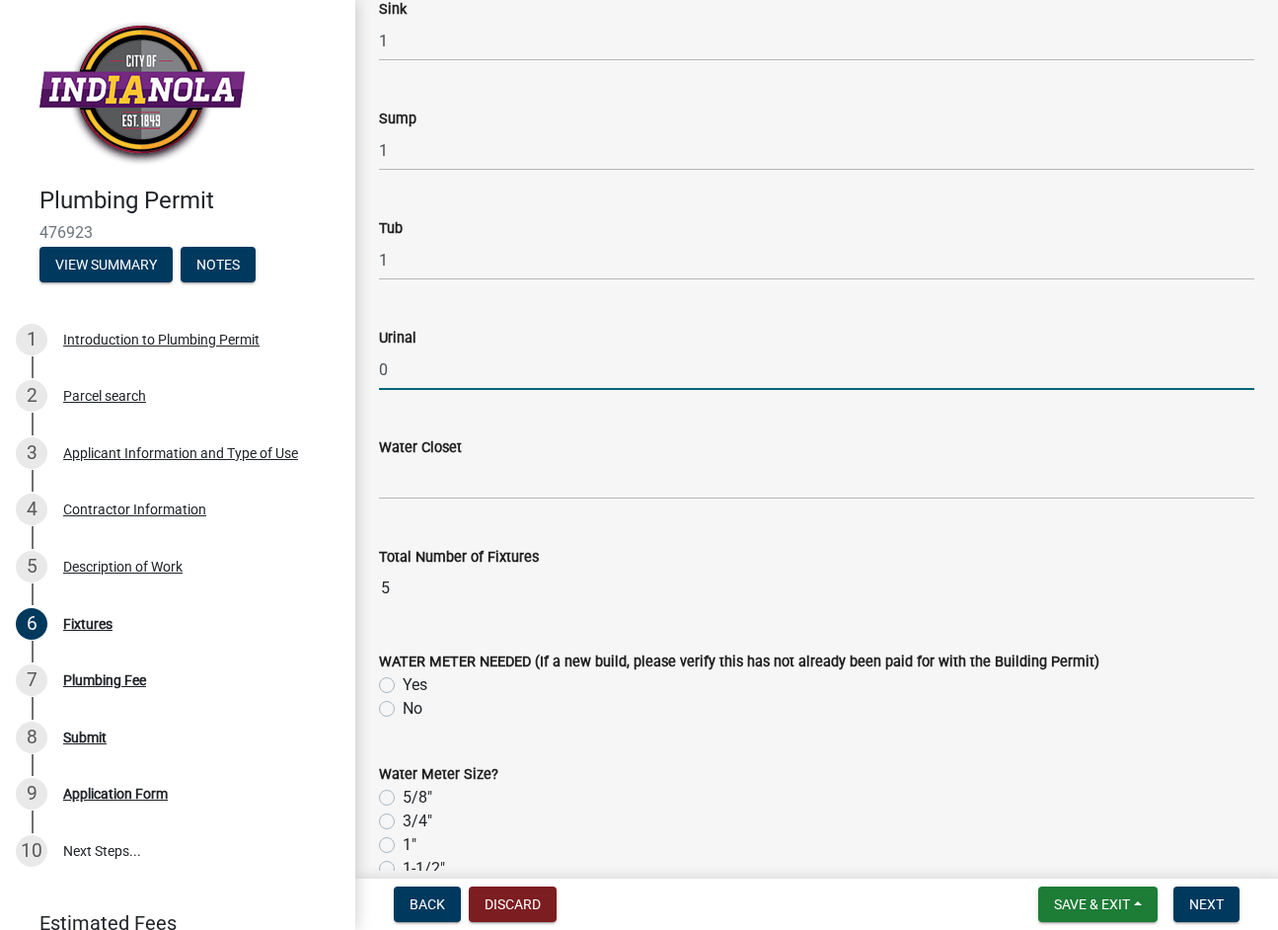
scroll to position [2665, 0]
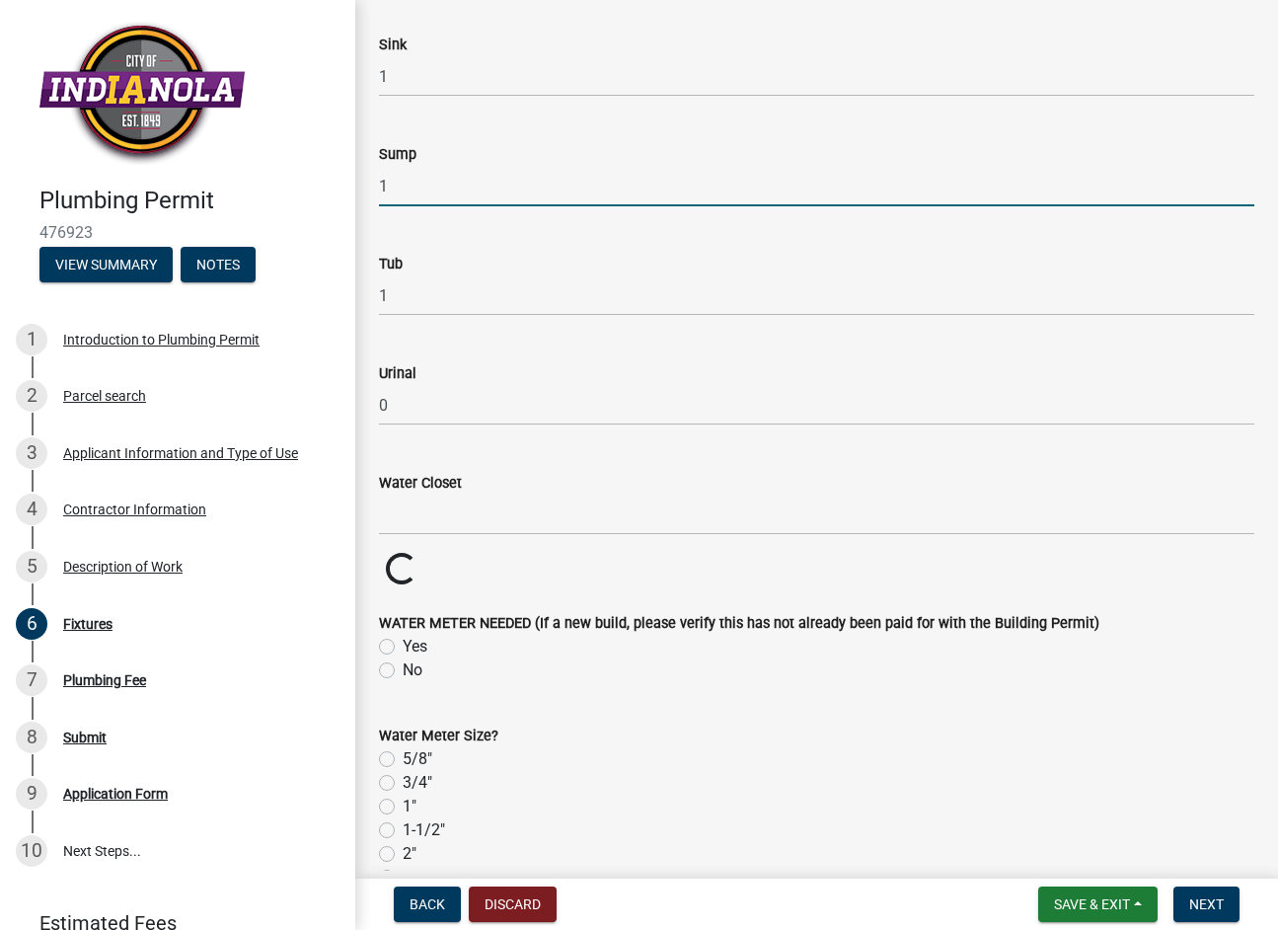
drag, startPoint x: 424, startPoint y: 188, endPoint x: 373, endPoint y: 183, distance: 51.6
click at [373, 183] on div "Sump 1" at bounding box center [816, 161] width 905 height 92
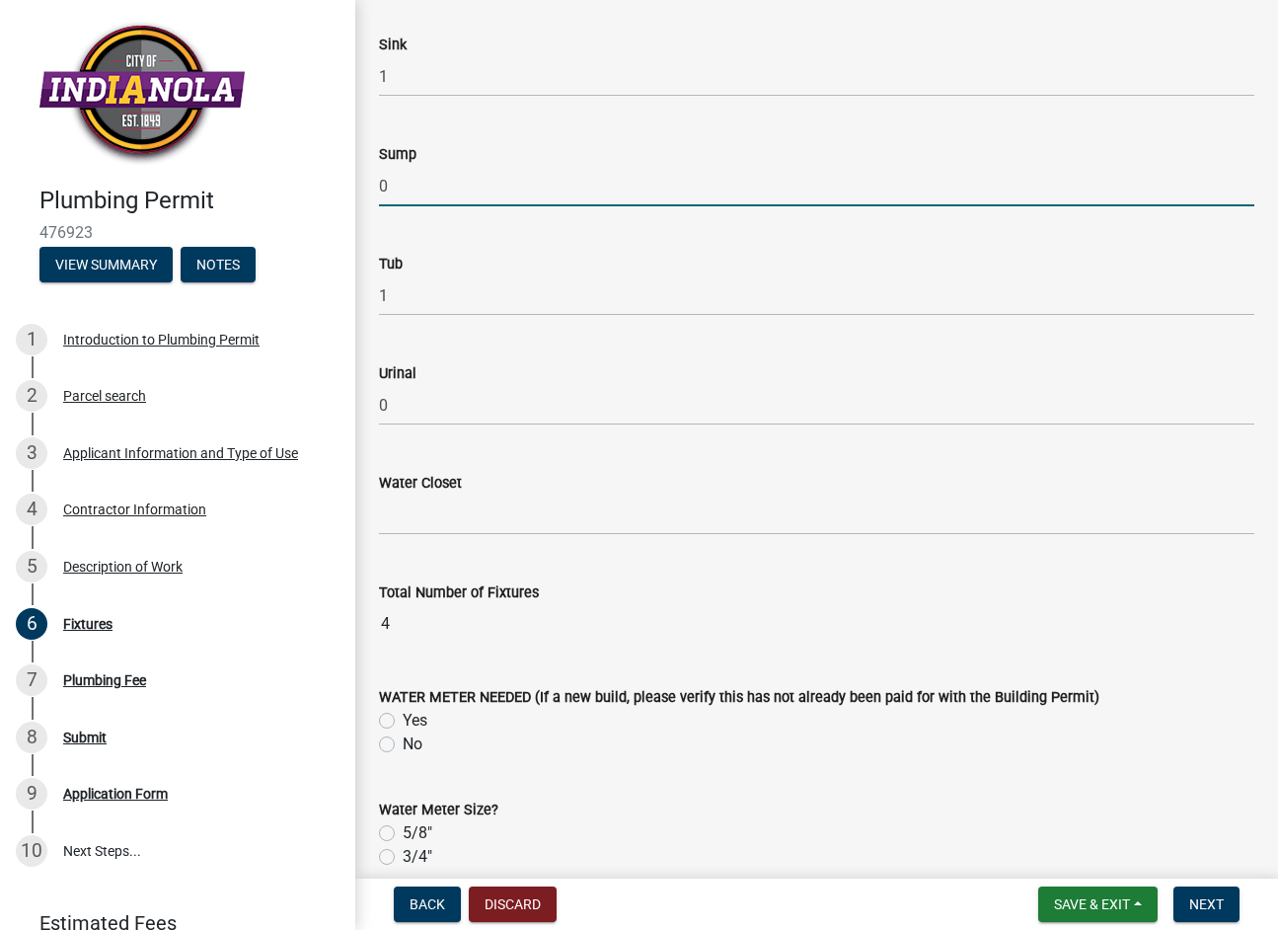
type input "0"
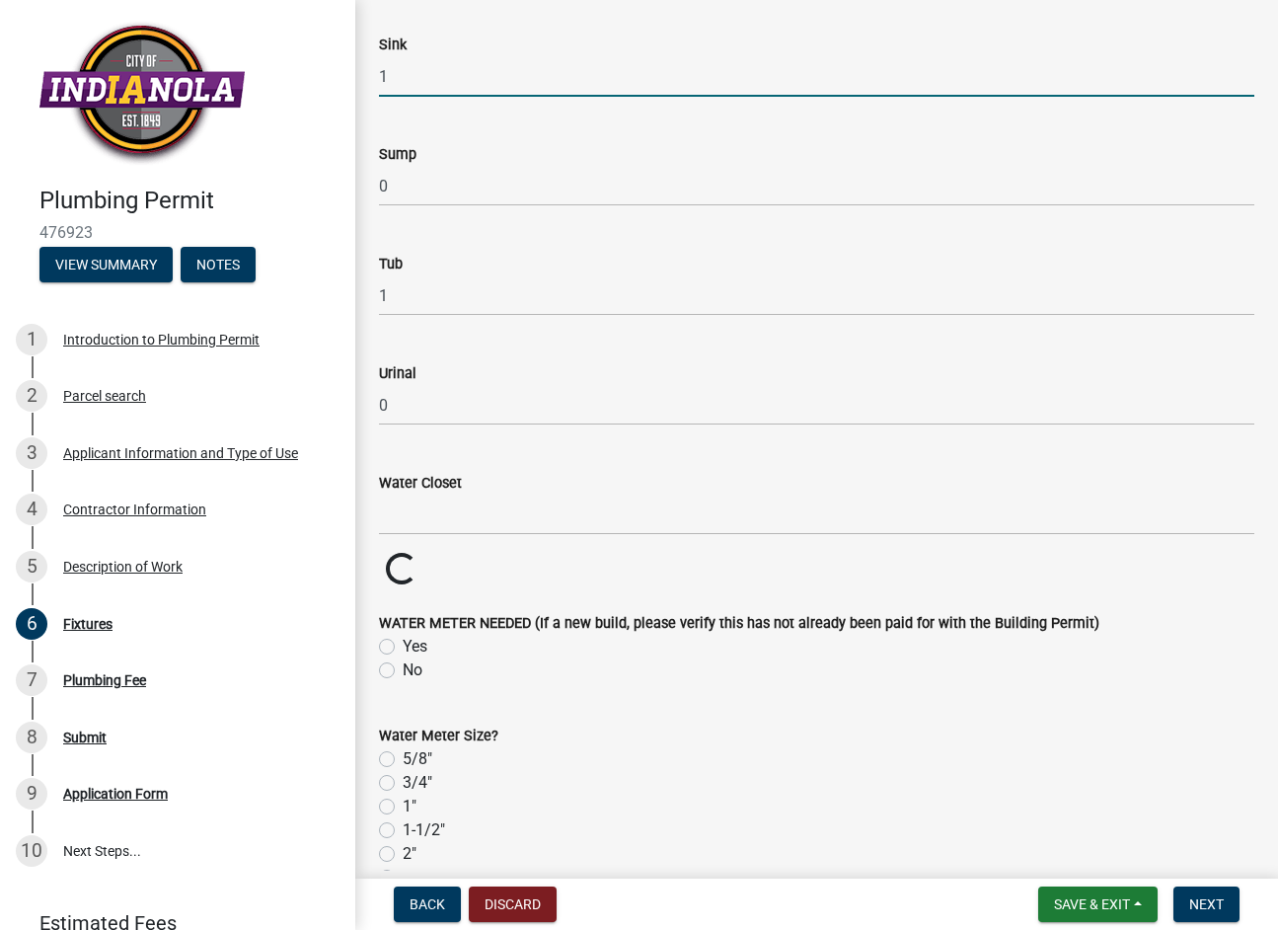
click at [405, 84] on input "1" at bounding box center [817, 76] width 876 height 40
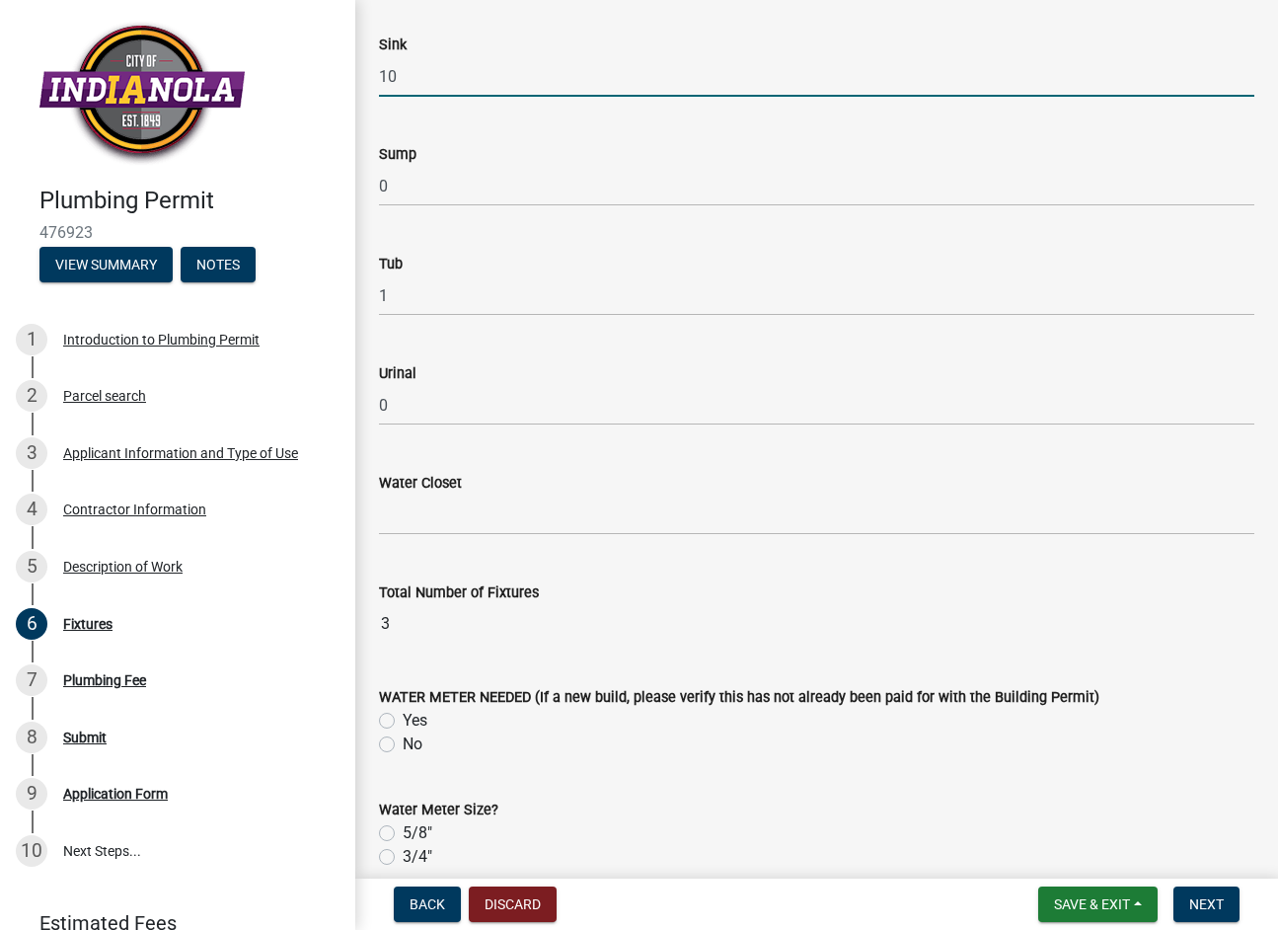
type input "1"
type input "0"
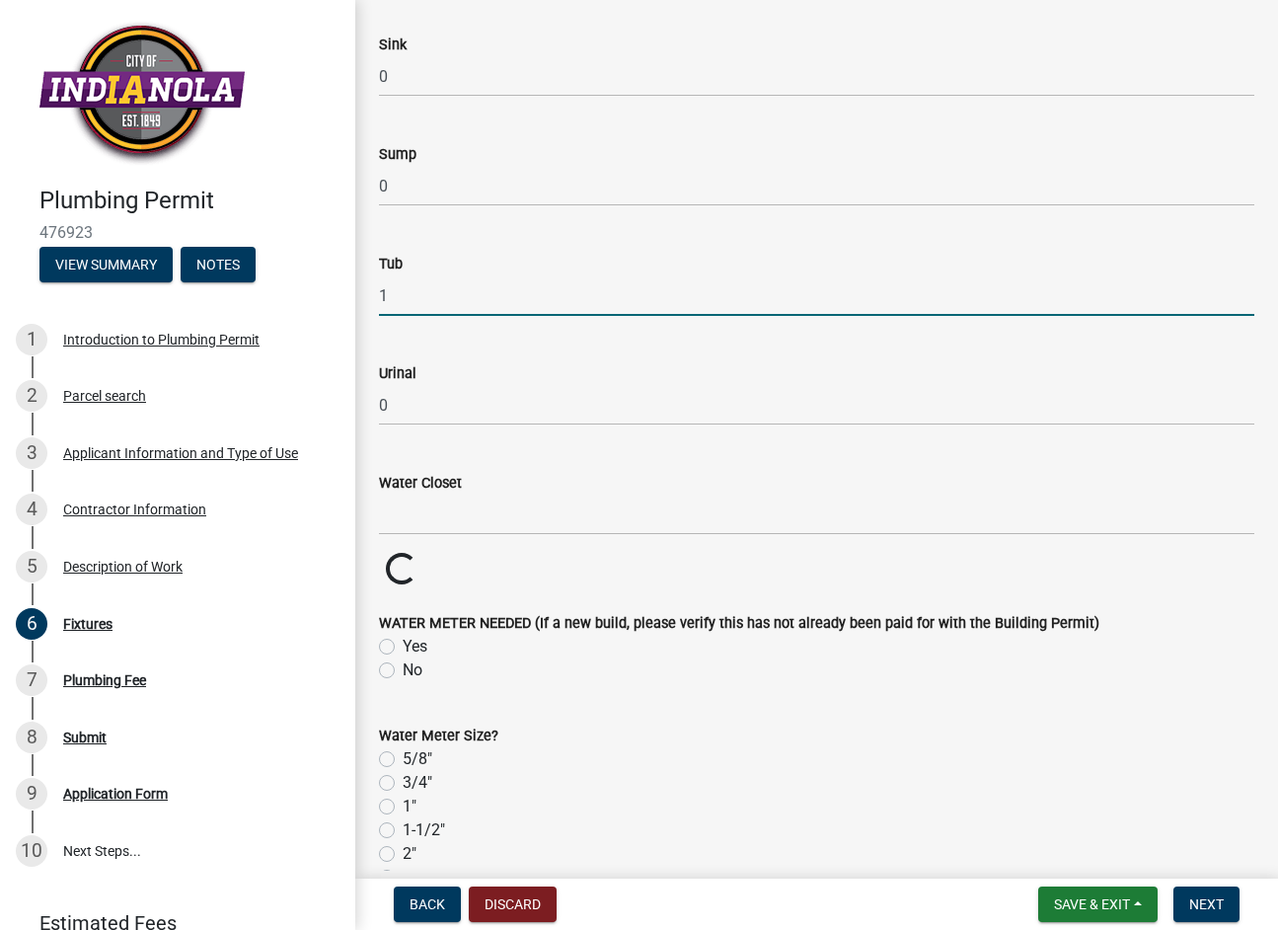
click at [429, 296] on input "1" at bounding box center [817, 295] width 876 height 40
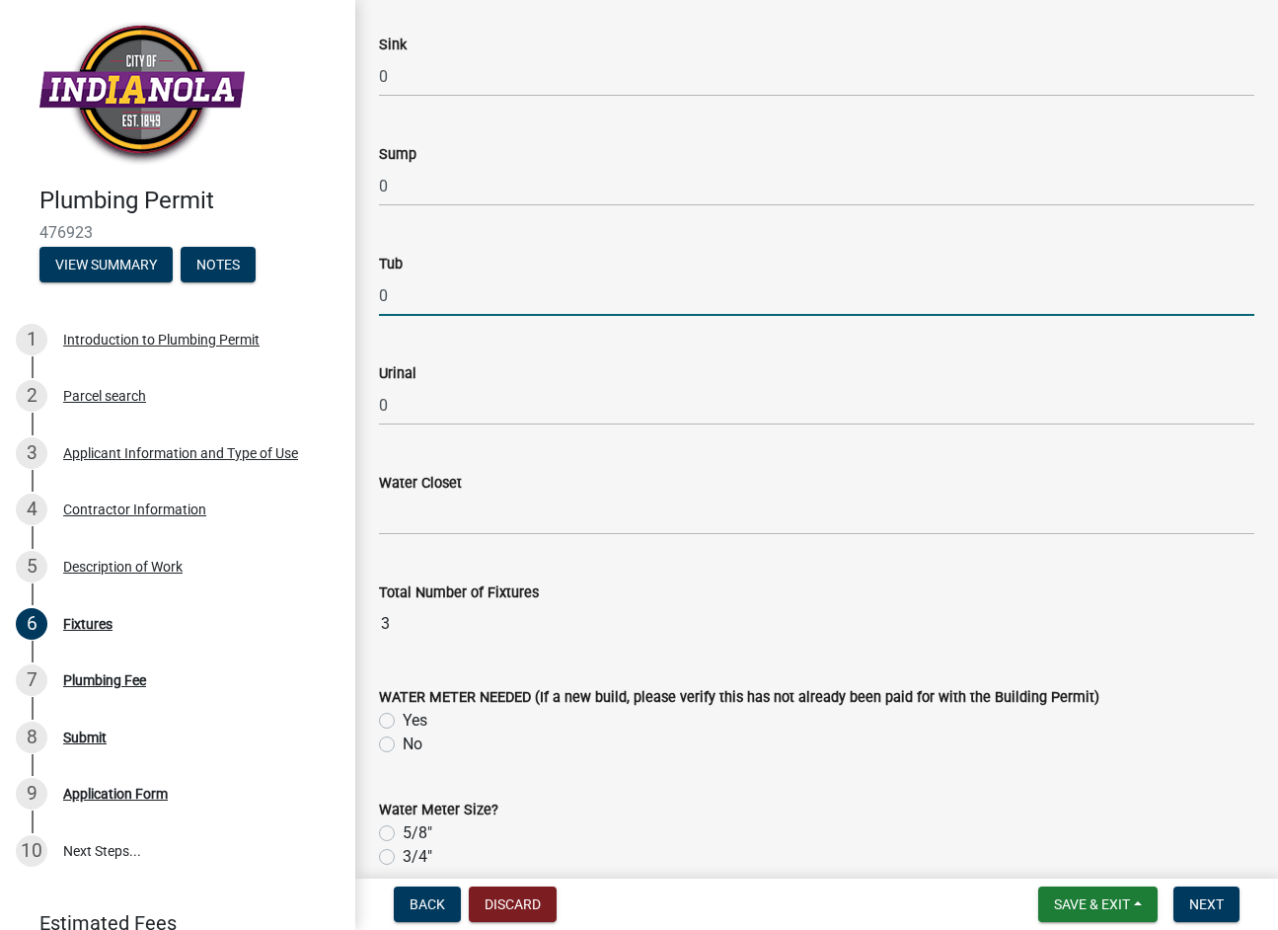
type input "0"
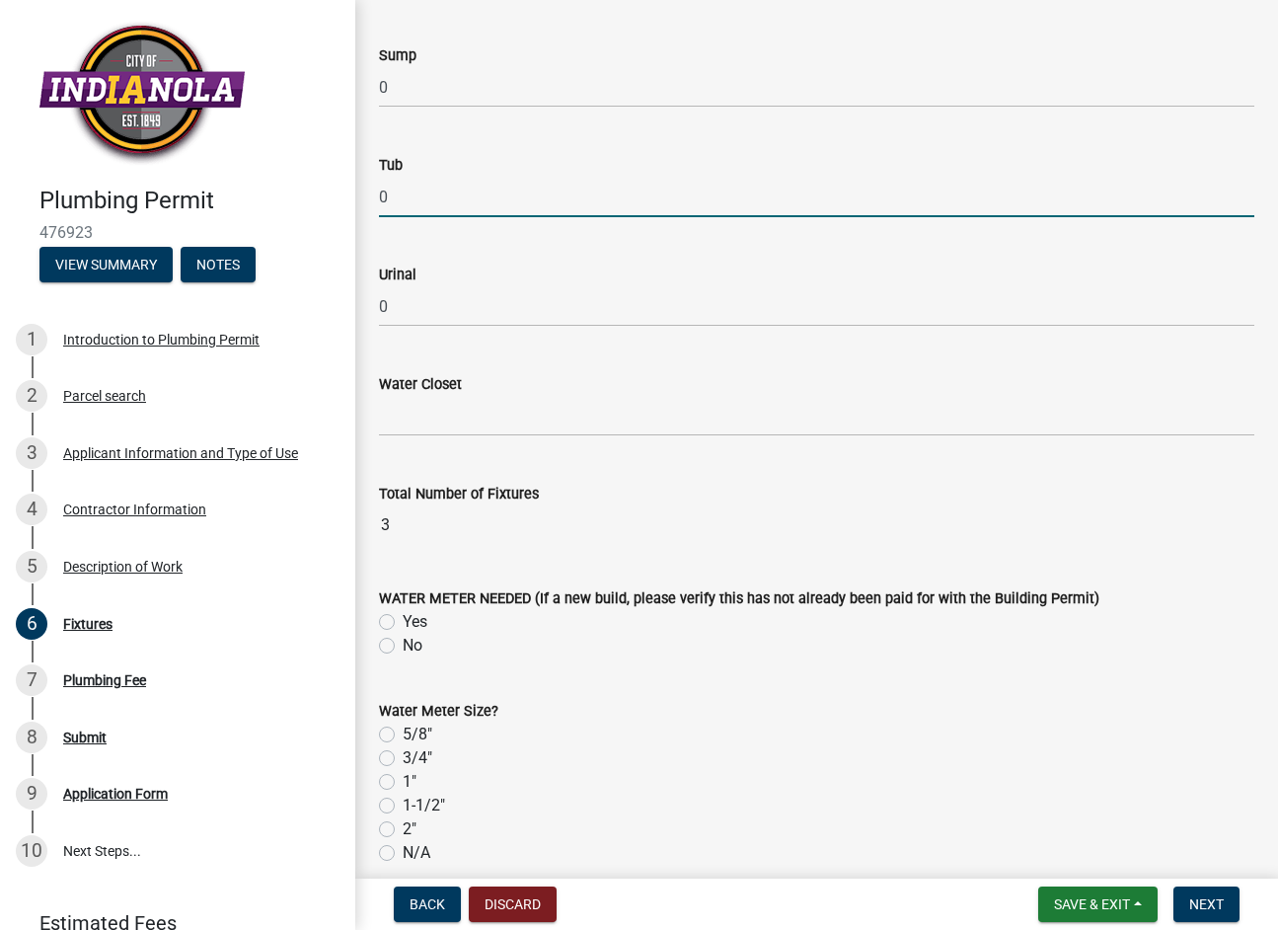
click at [535, 366] on div "Water Closet" at bounding box center [817, 391] width 876 height 92
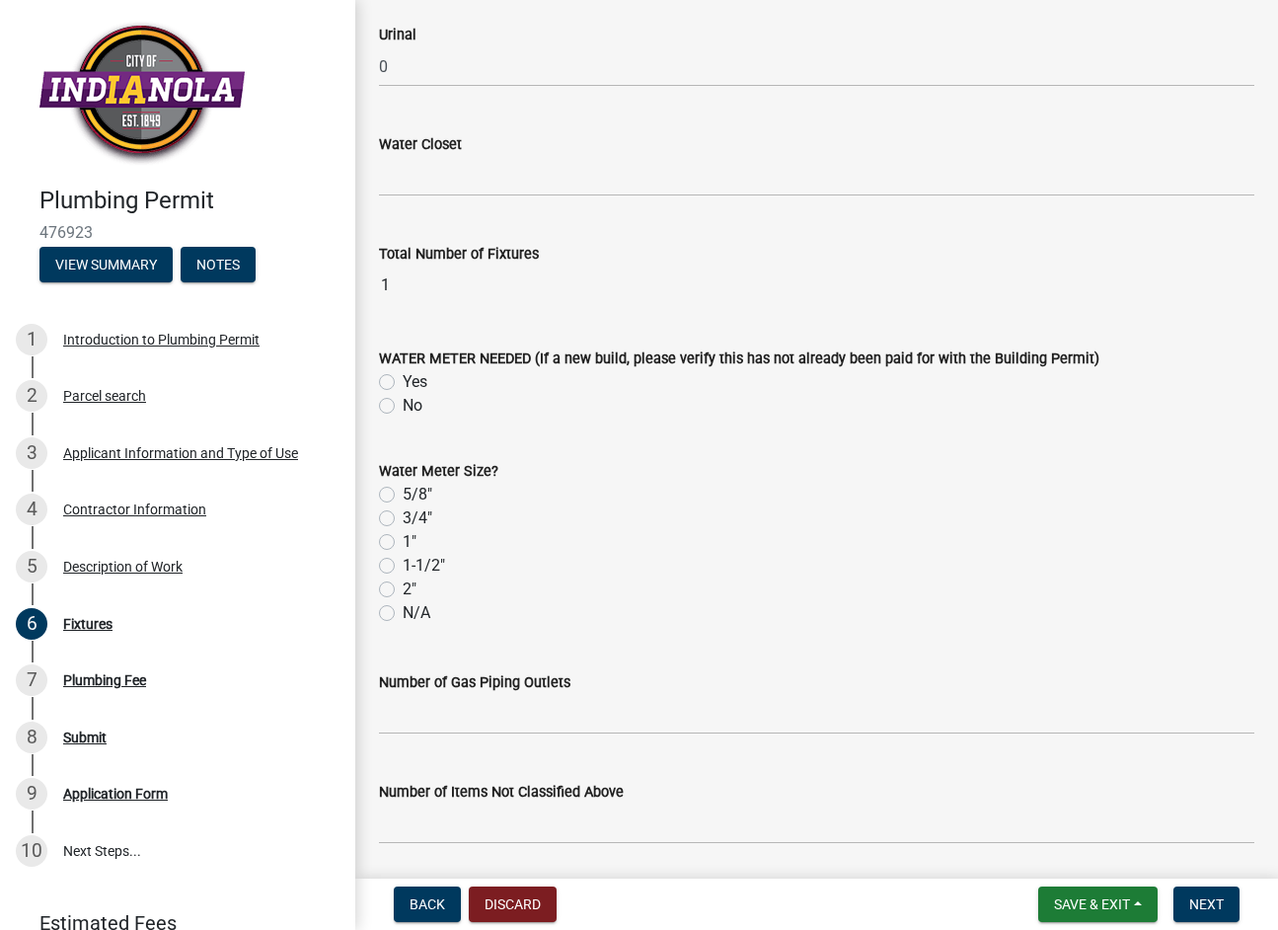
scroll to position [3060, 0]
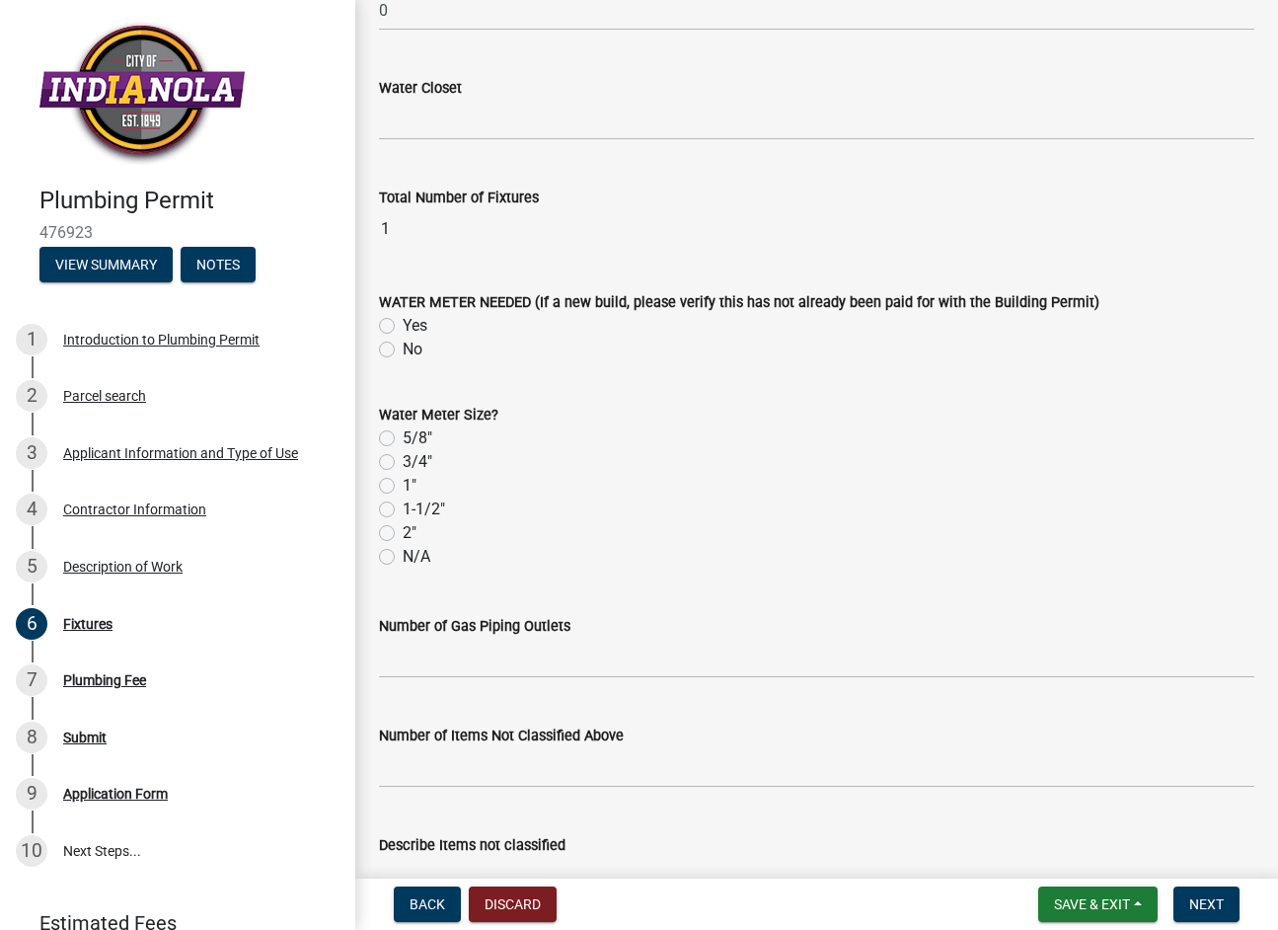
click at [403, 350] on label "No" at bounding box center [413, 350] width 20 height 24
click at [403, 350] on input "No" at bounding box center [409, 344] width 13 height 13
radio input "true"
click at [403, 478] on label "1"" at bounding box center [410, 486] width 14 height 24
click at [403, 478] on input "1"" at bounding box center [409, 480] width 13 height 13
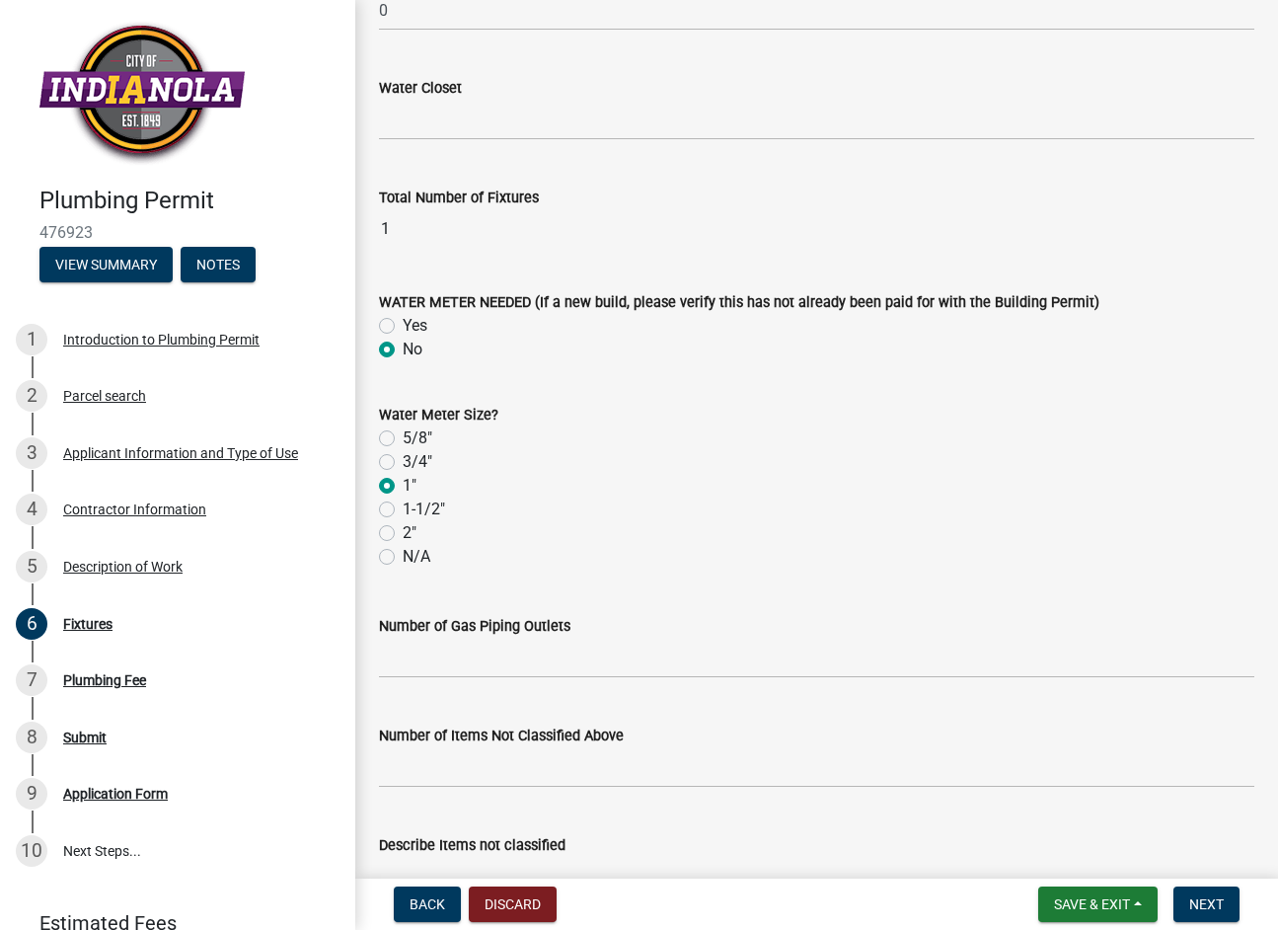
radio input "true"
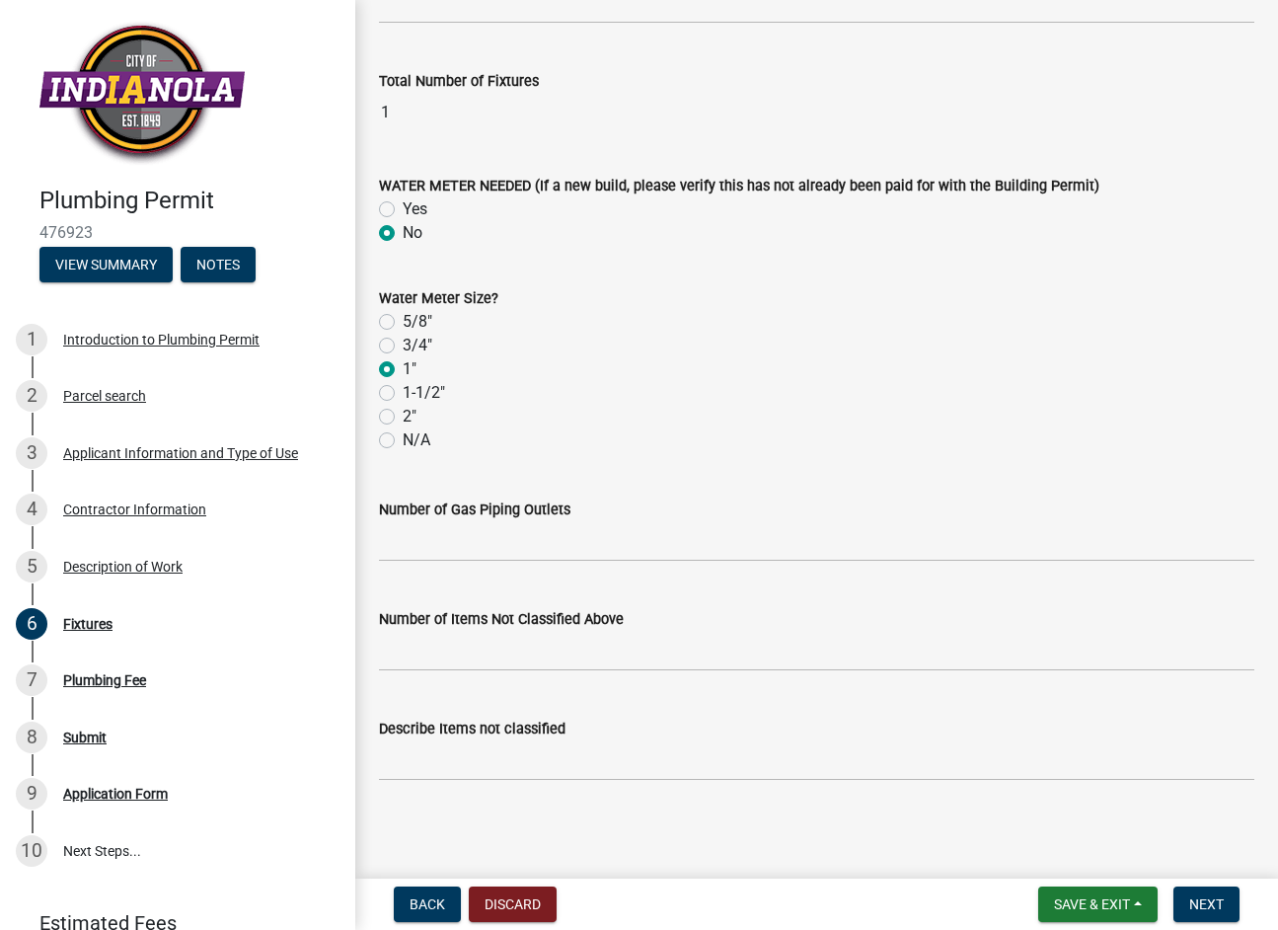
scroll to position [3180, 0]
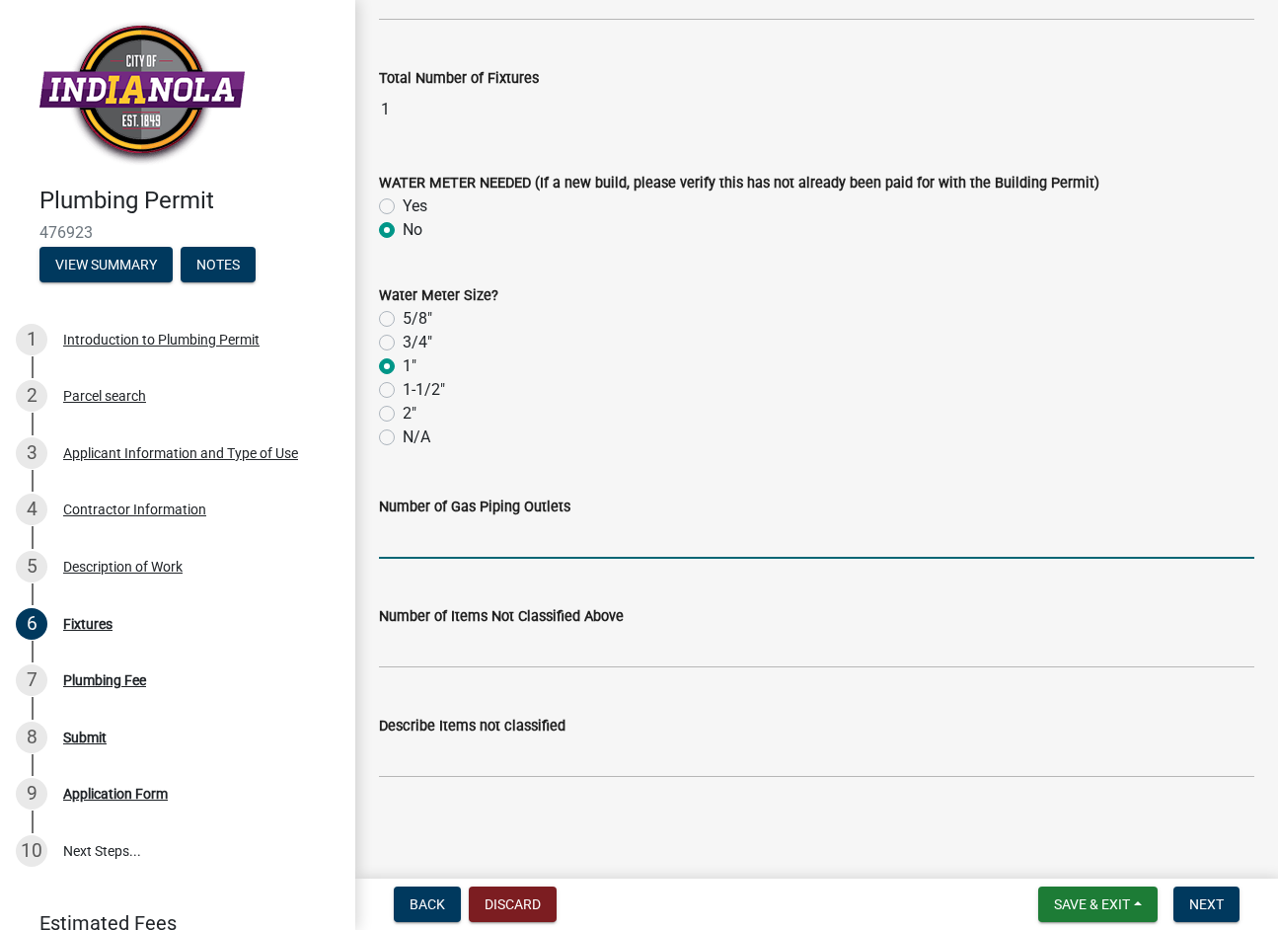
click at [456, 518] on input "text" at bounding box center [817, 538] width 876 height 40
type input "0"
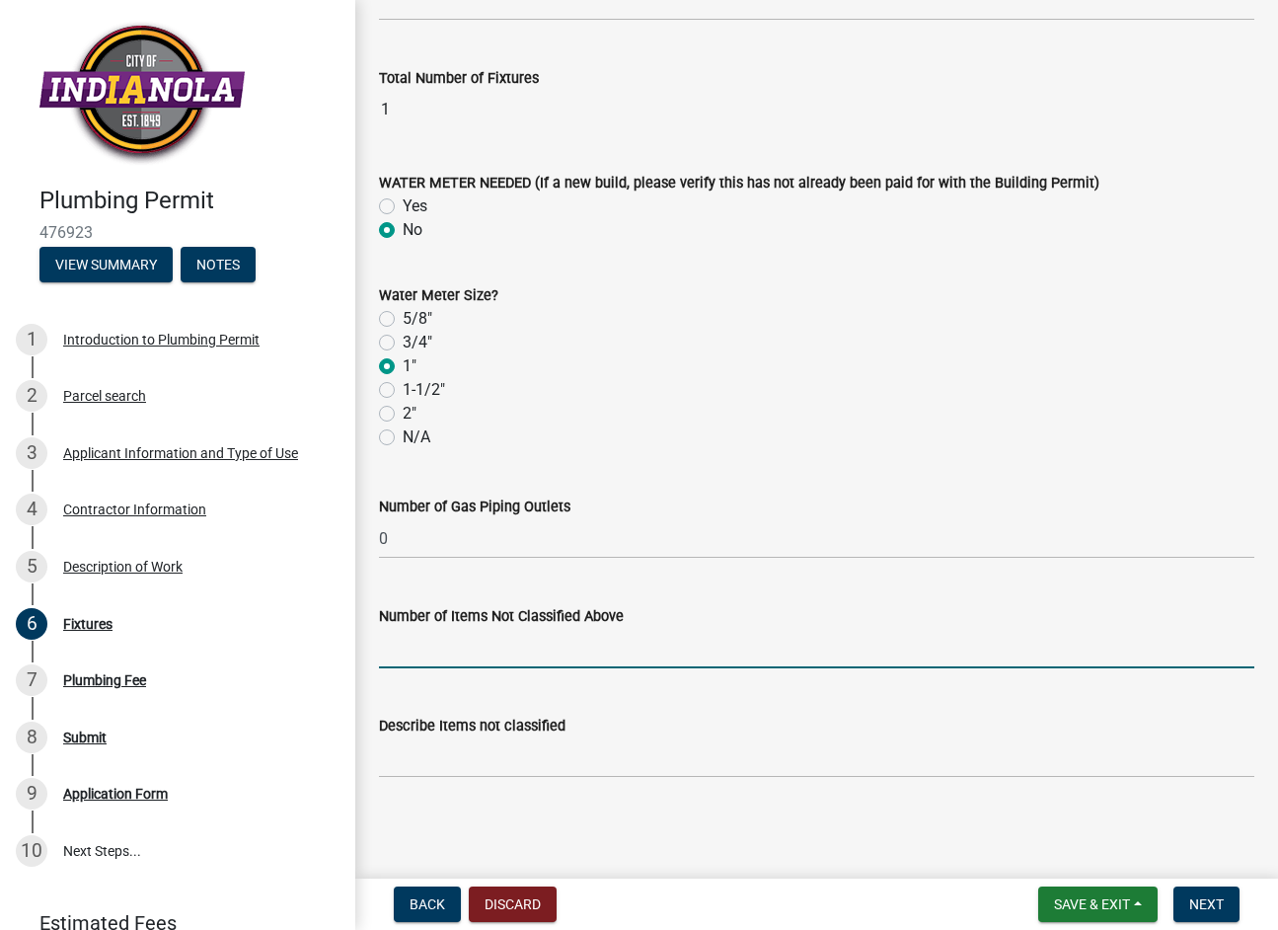
click at [410, 636] on input "text" at bounding box center [817, 648] width 876 height 40
type input "0"
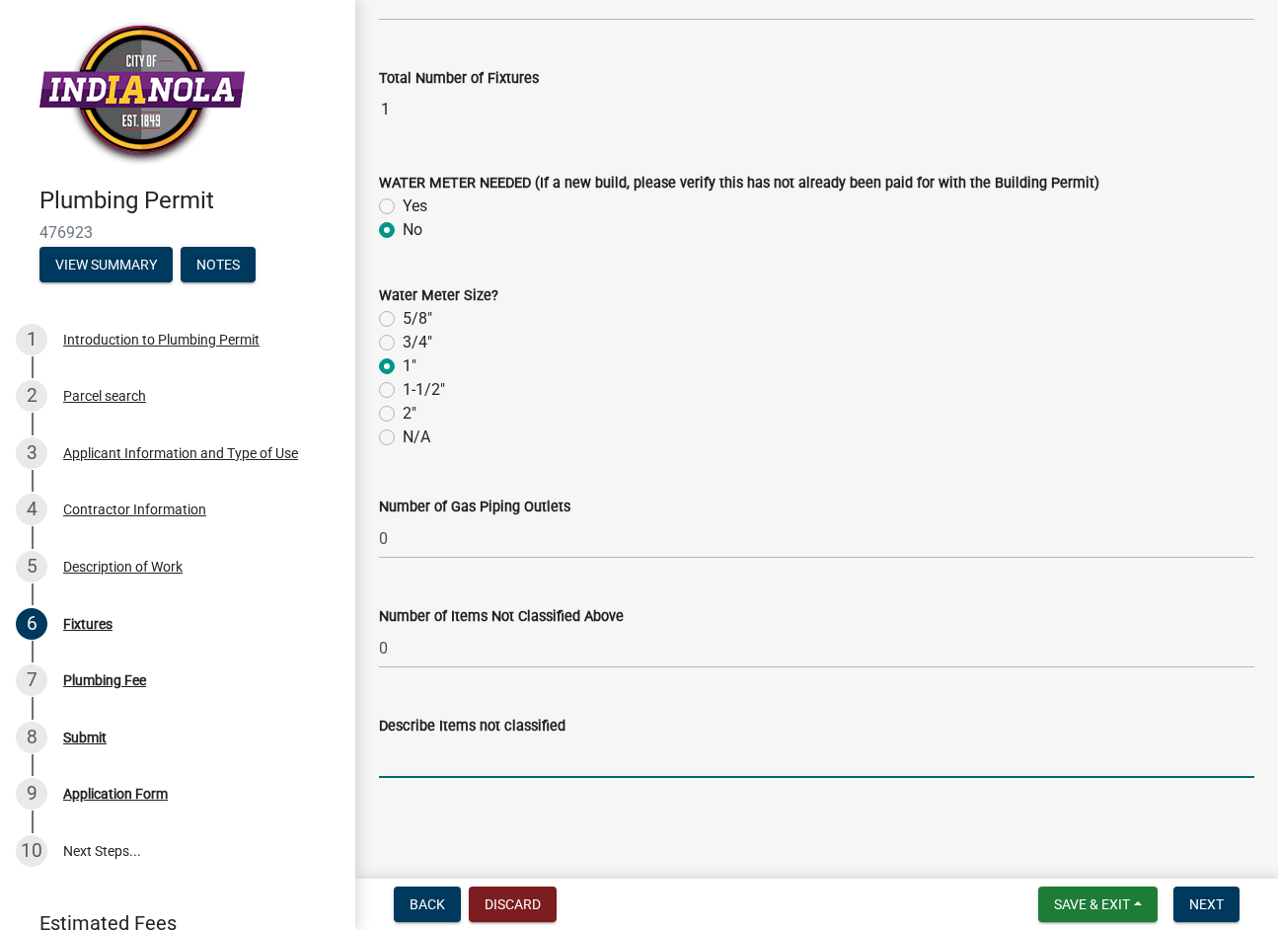
click at [421, 755] on input "Describe Items not classified" at bounding box center [817, 757] width 876 height 40
type input "0"
click at [1207, 896] on span "Next" at bounding box center [1207, 904] width 35 height 16
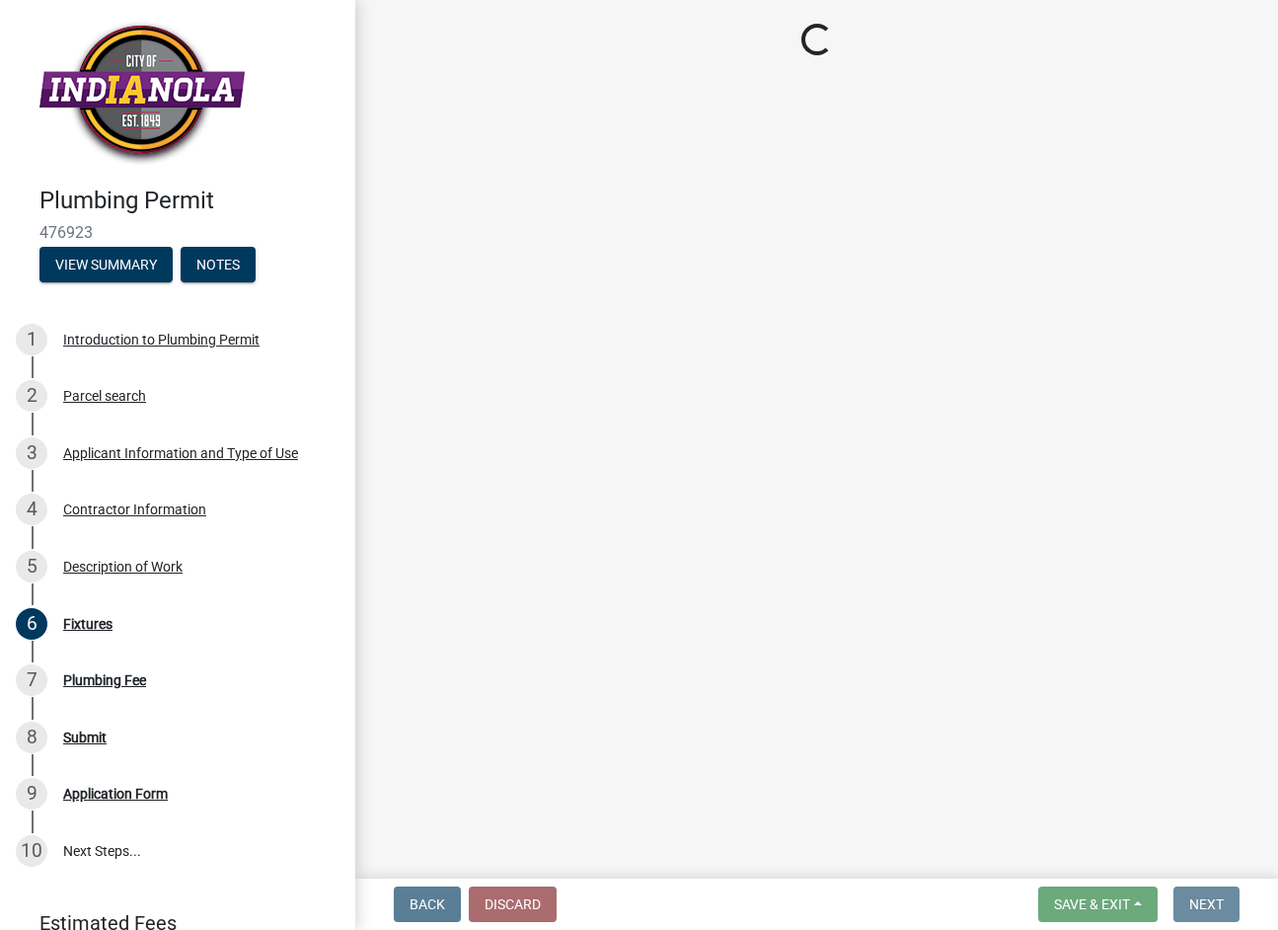
scroll to position [0, 0]
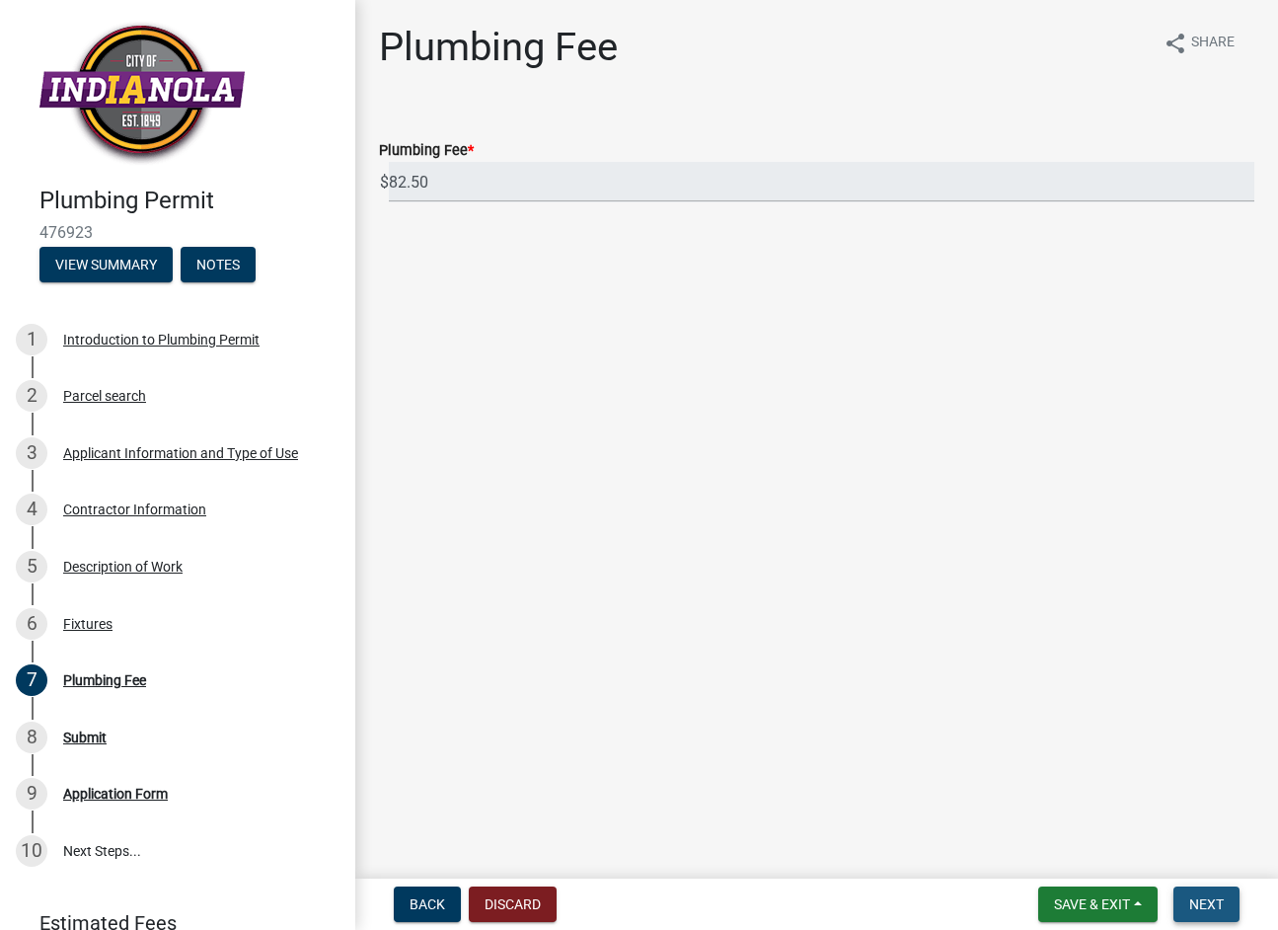
click at [1200, 893] on button "Next" at bounding box center [1207, 905] width 66 height 36
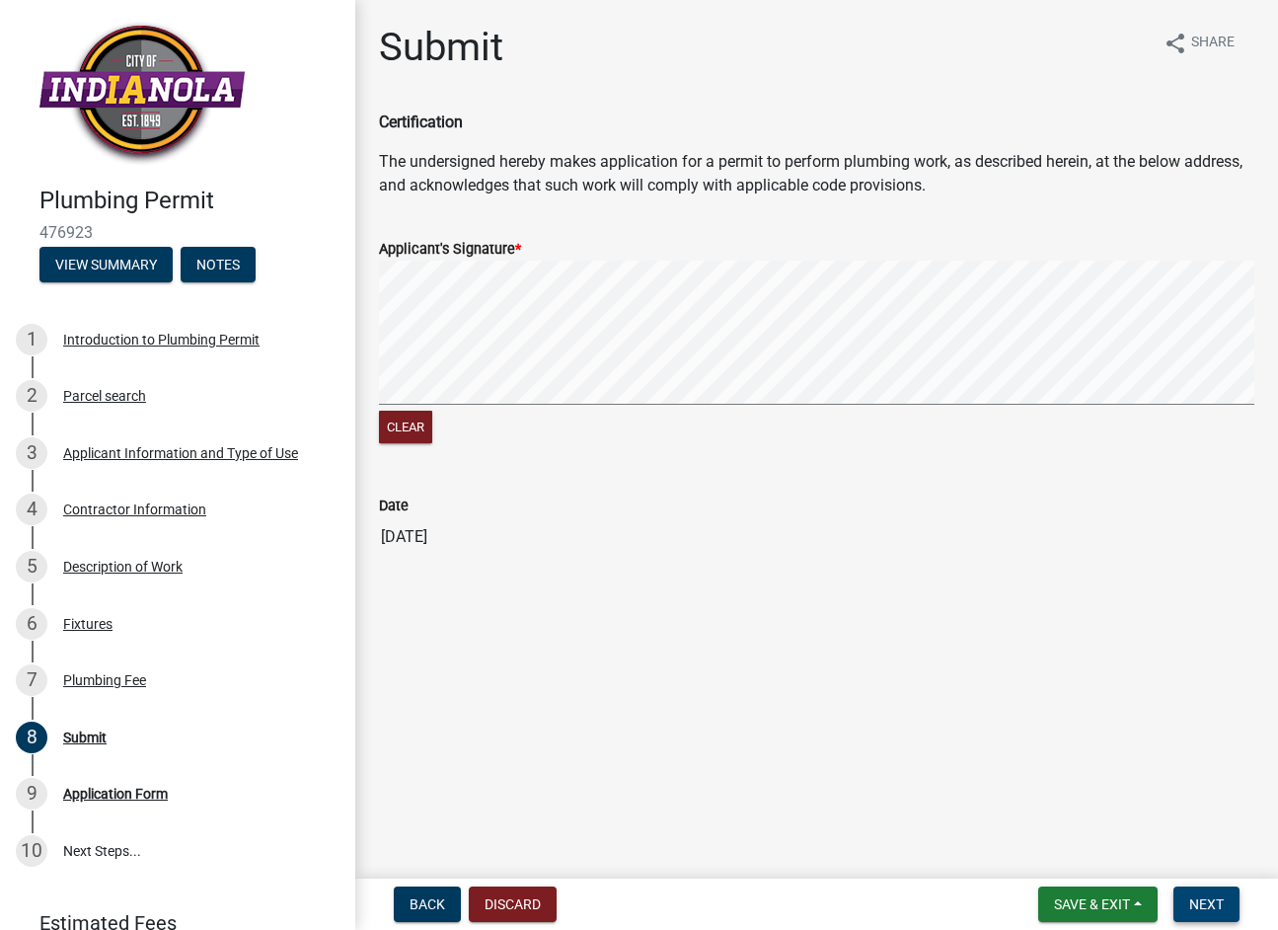
click at [1201, 902] on span "Next" at bounding box center [1207, 904] width 35 height 16
